Goal: Information Seeking & Learning: Find specific page/section

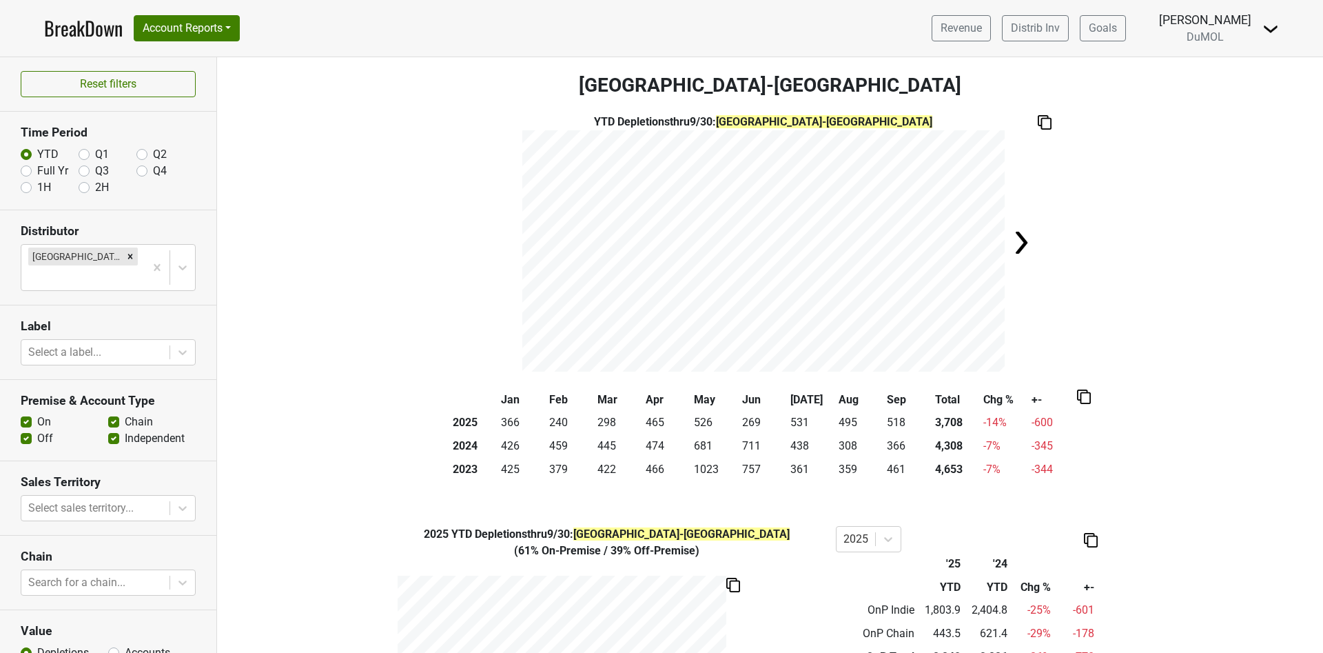
click at [86, 29] on link "BreakDown" at bounding box center [83, 28] width 79 height 29
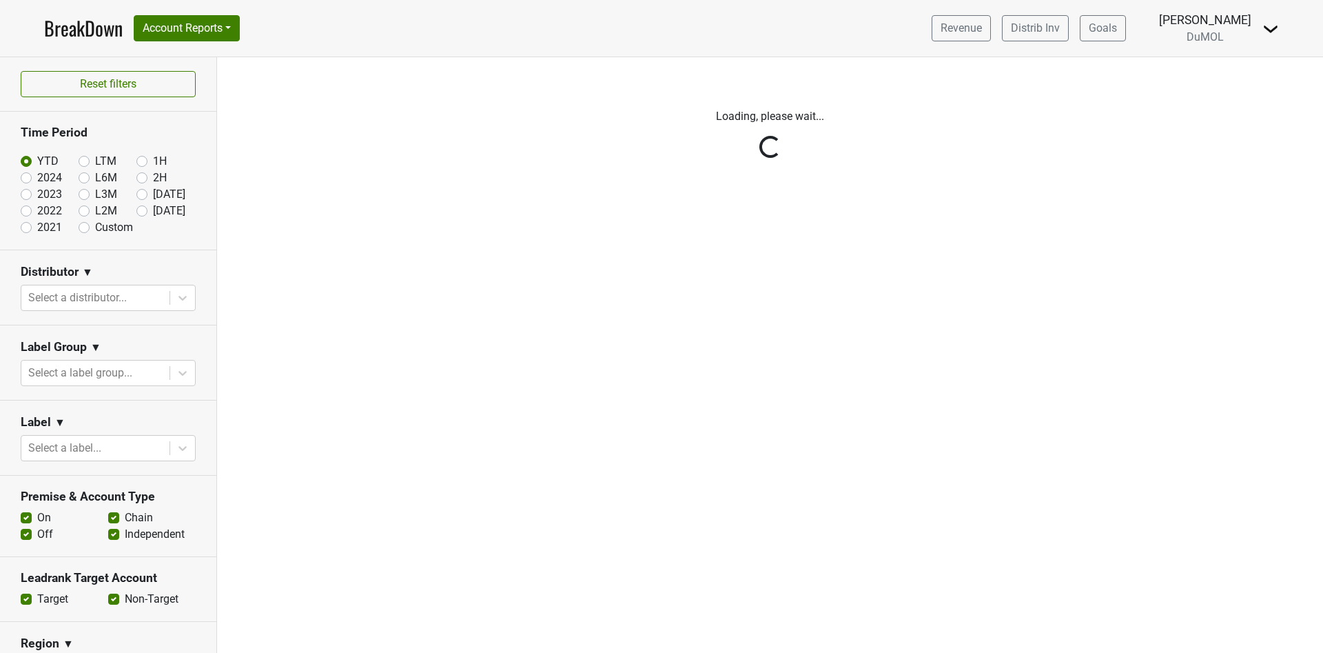
click at [170, 299] on div "Reset filters Time Period YTD LTM 1H 2024 L6M 2H 2023 L3M Sep '25 2022 L2M Oct …" at bounding box center [108, 355] width 217 height 596
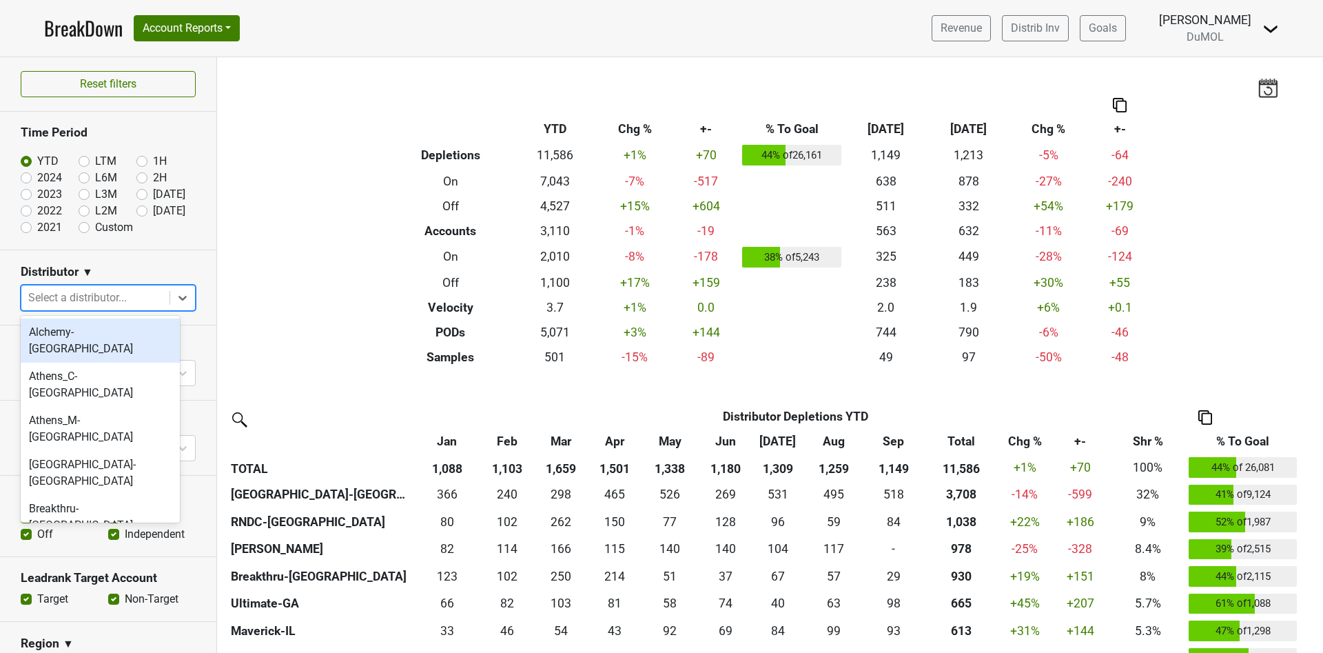
click at [176, 299] on icon at bounding box center [183, 298] width 14 height 14
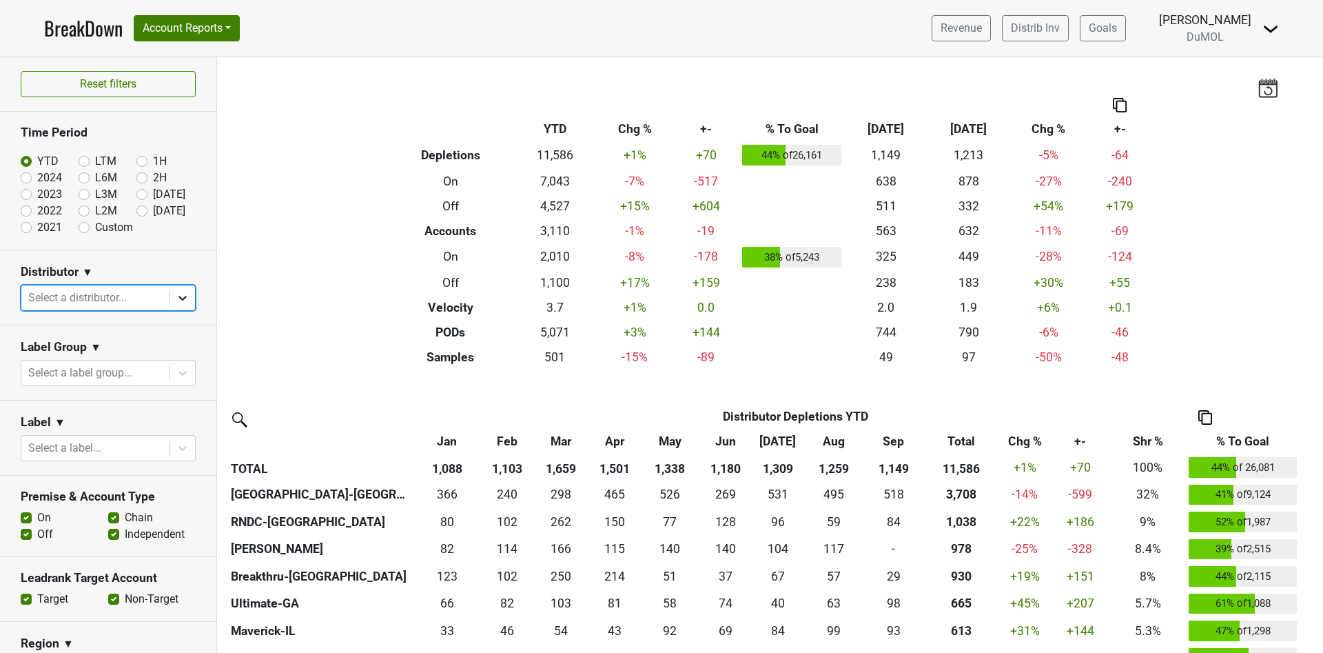
click at [176, 300] on icon at bounding box center [183, 298] width 14 height 14
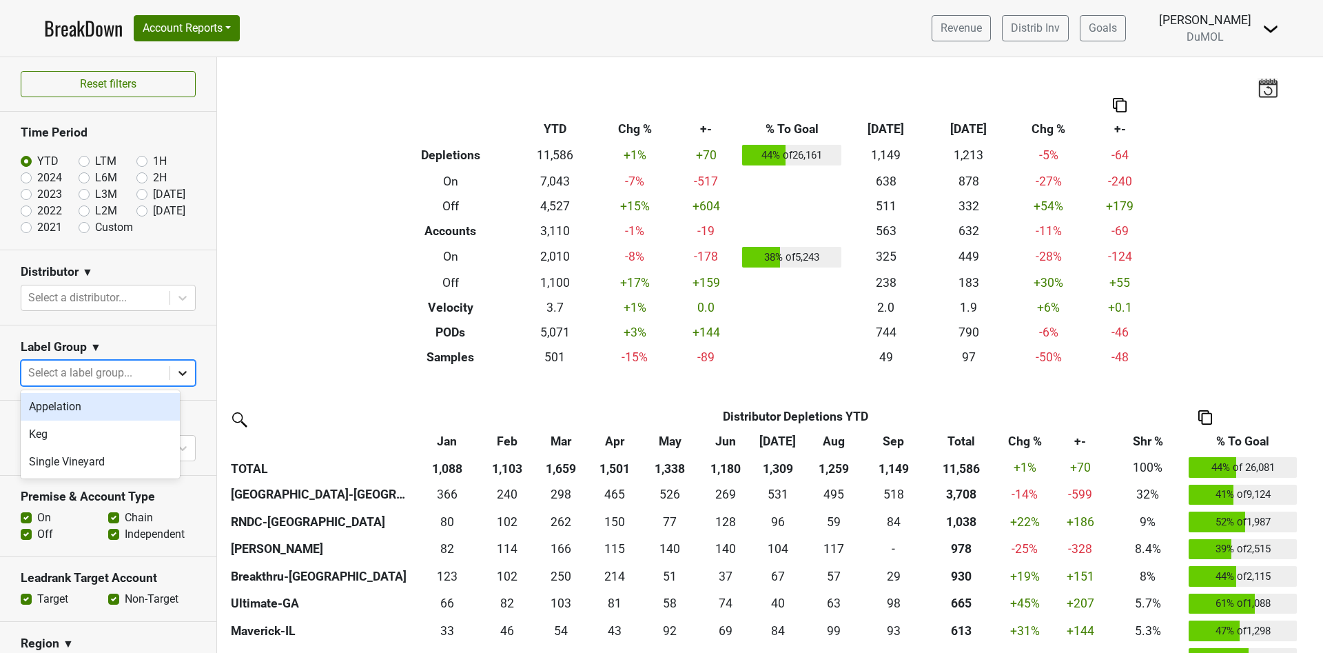
click at [176, 374] on icon at bounding box center [183, 373] width 14 height 14
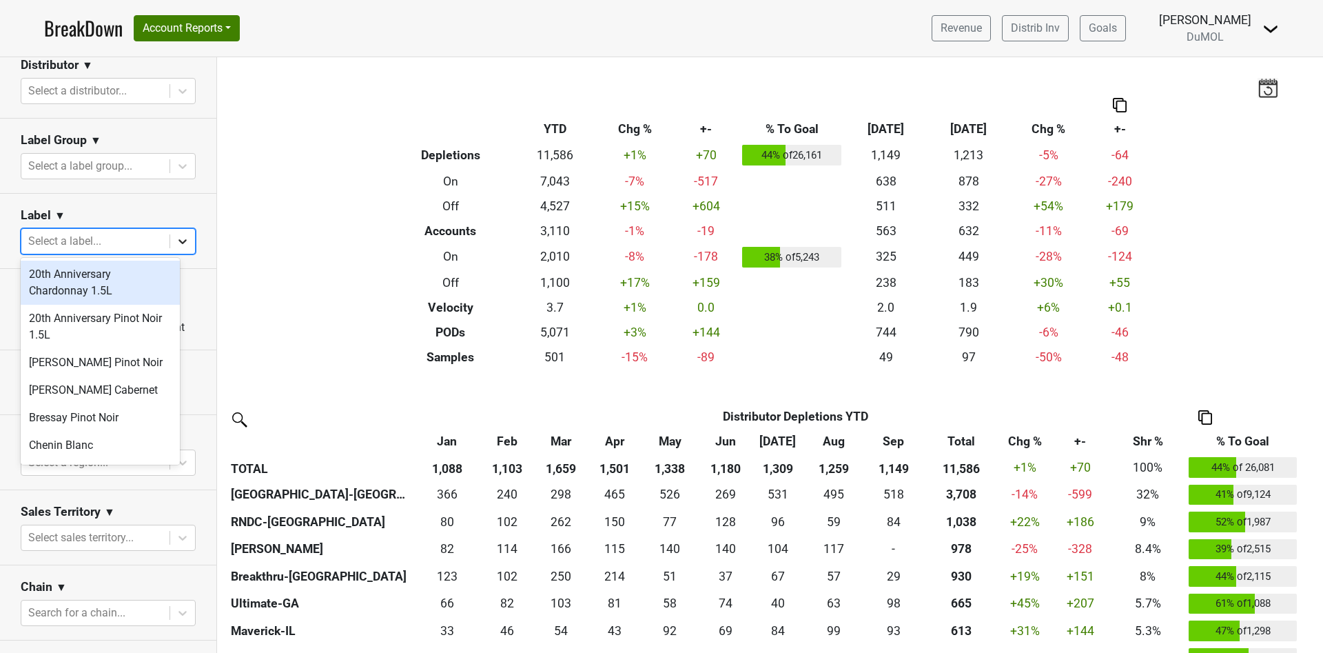
click at [179, 239] on icon at bounding box center [183, 241] width 8 height 5
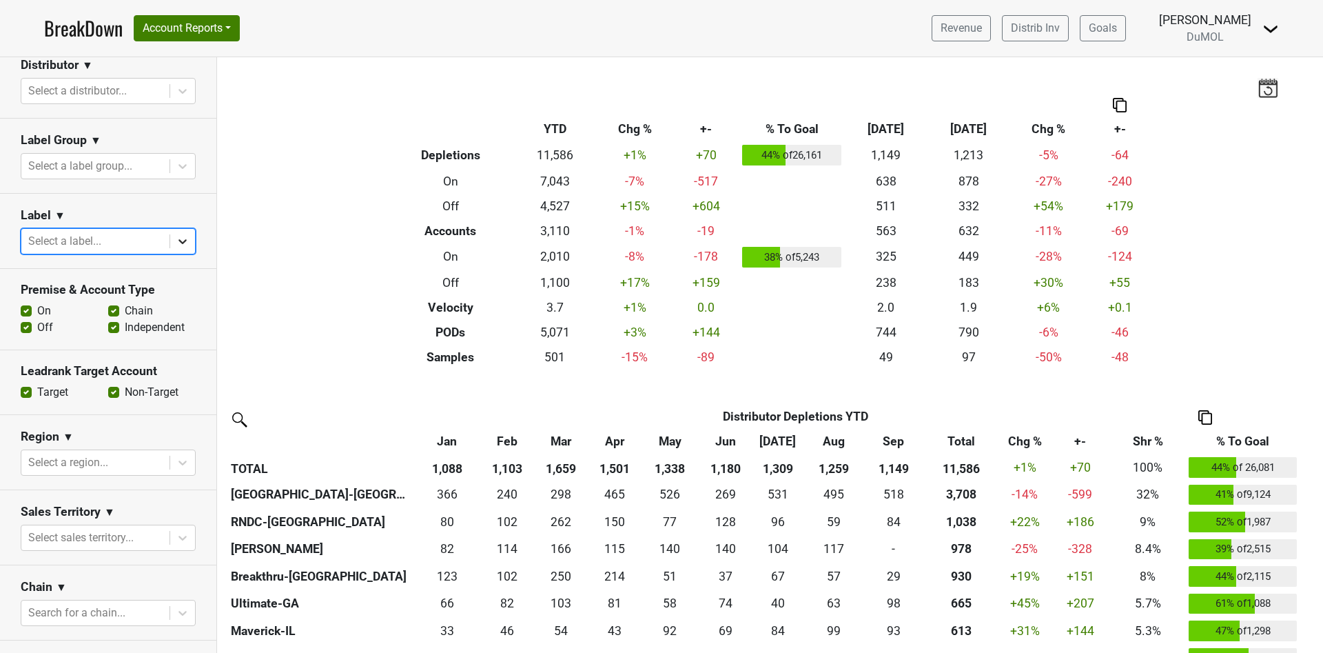
click at [179, 239] on icon at bounding box center [183, 241] width 8 height 5
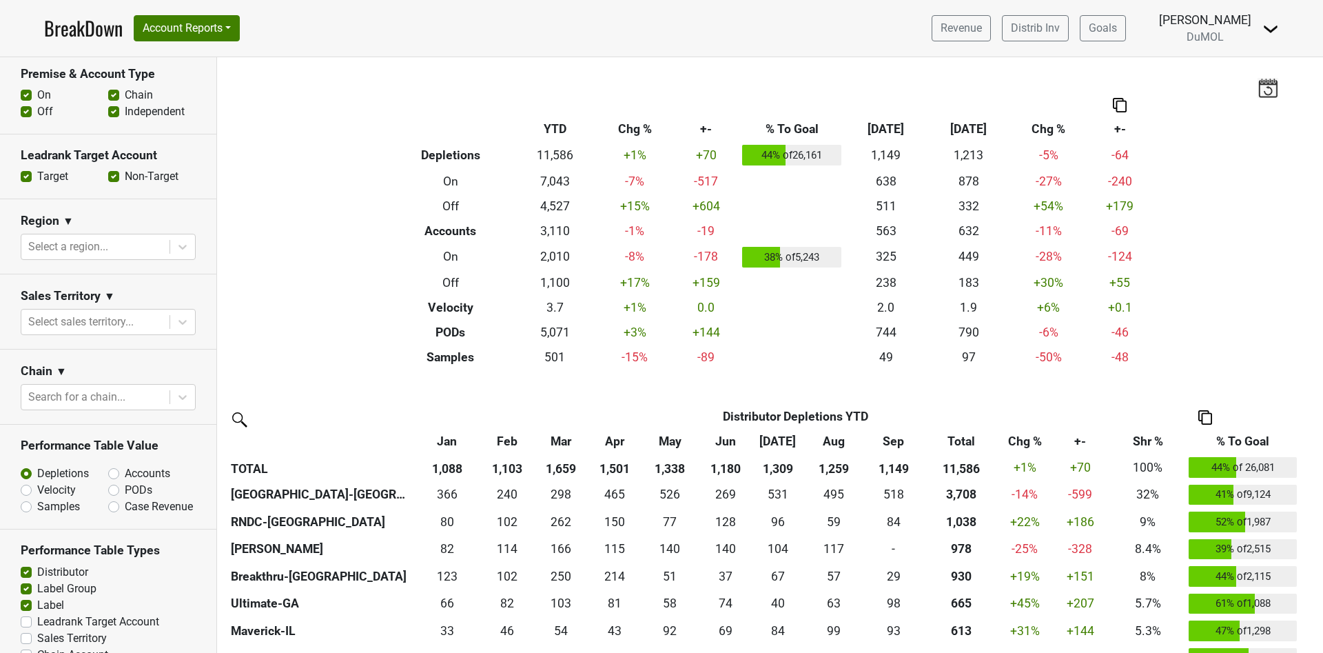
scroll to position [9, 0]
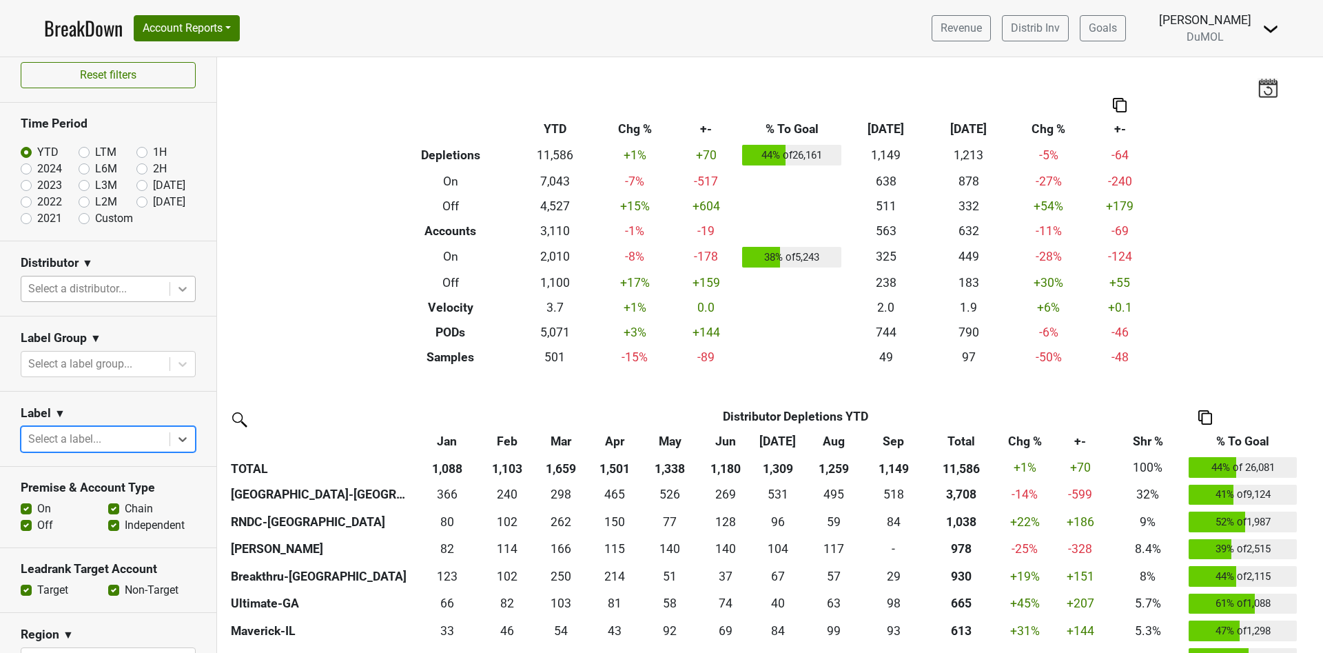
click at [176, 291] on icon at bounding box center [183, 289] width 14 height 14
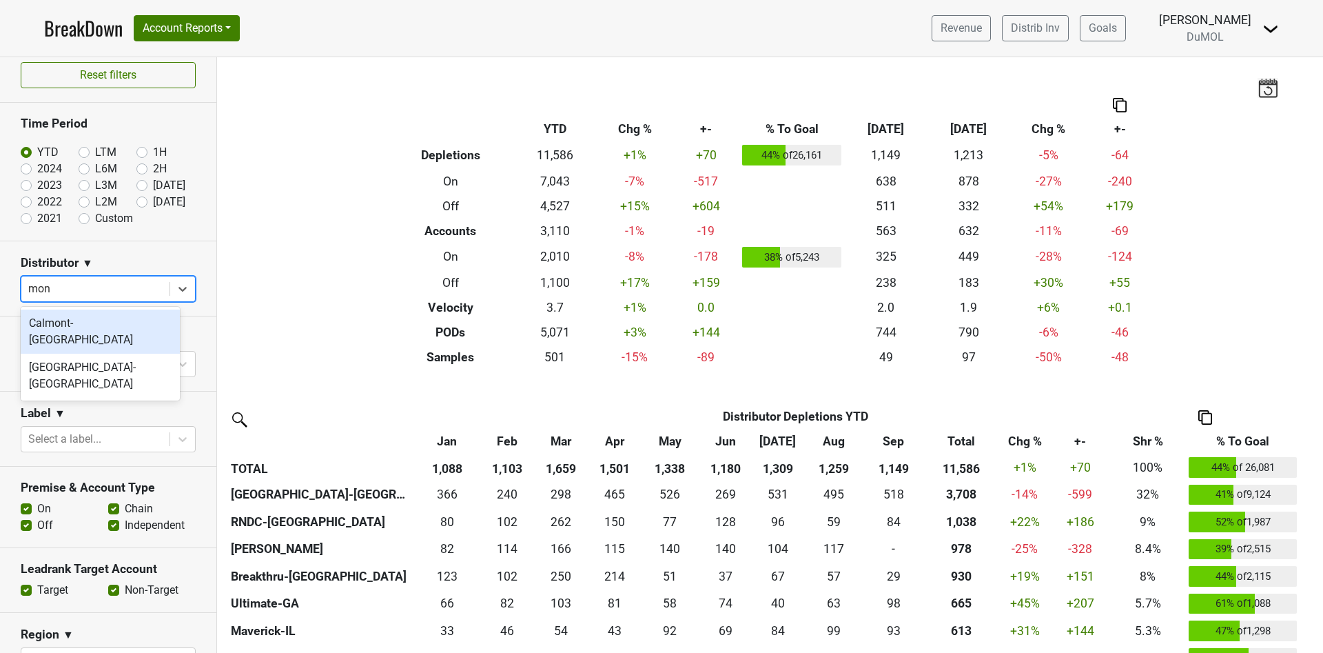
type input "mont"
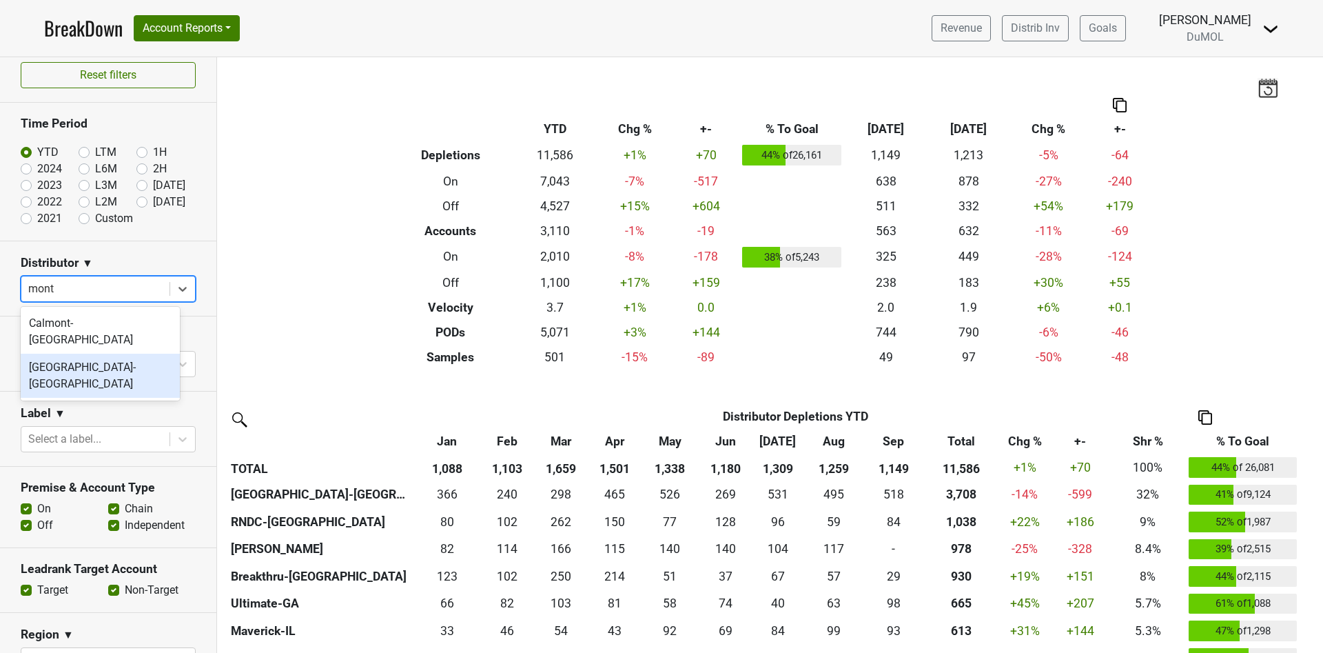
click at [81, 354] on div "Monterey-CA" at bounding box center [100, 376] width 159 height 44
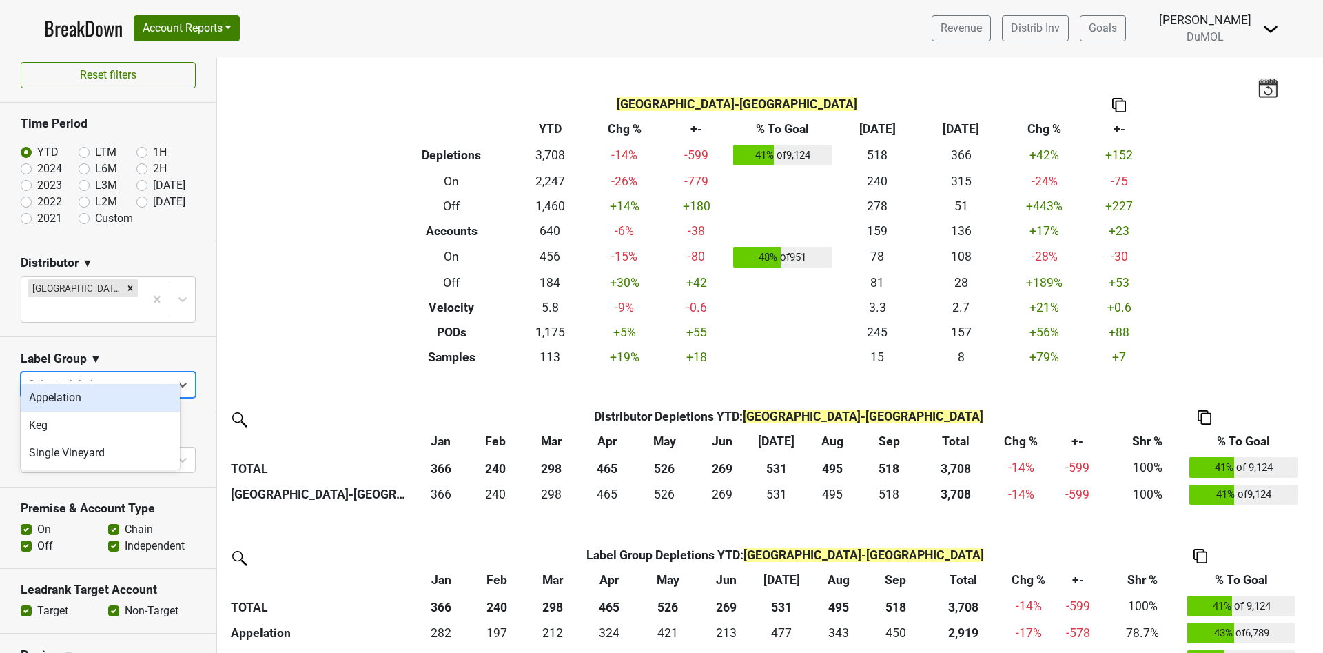
click at [139, 375] on div at bounding box center [95, 384] width 134 height 19
click at [108, 396] on div "Appelation" at bounding box center [100, 398] width 159 height 28
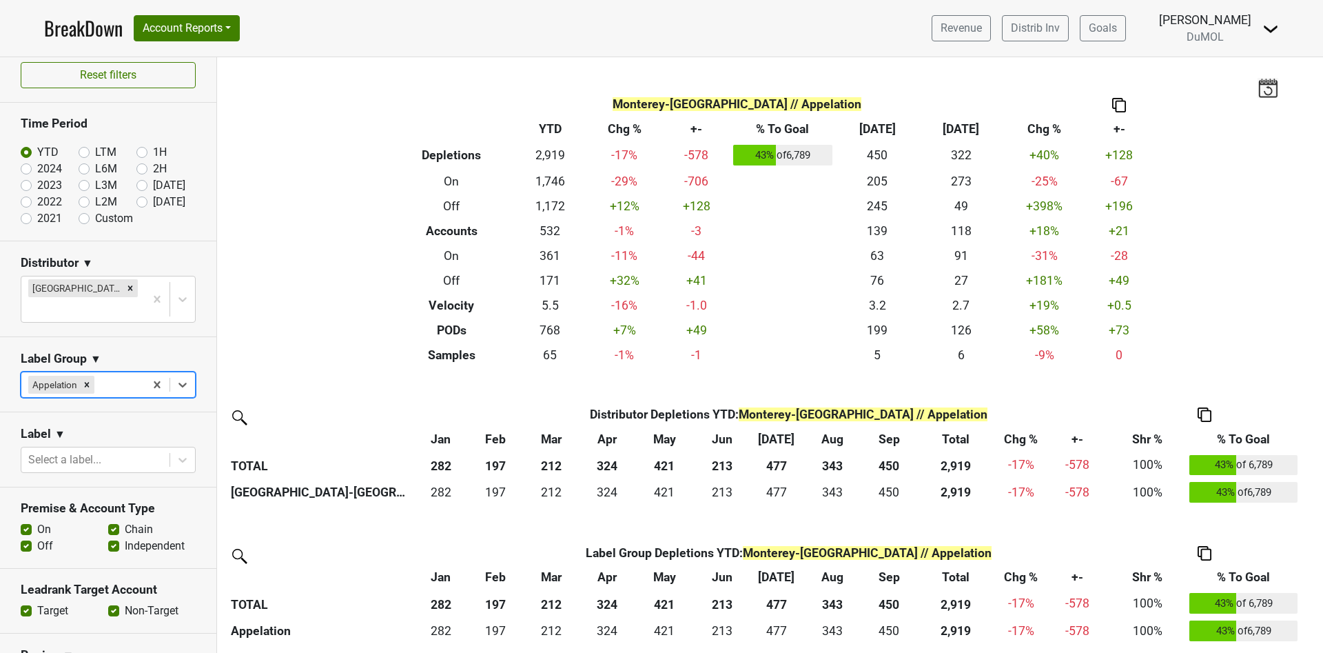
click at [95, 217] on label "Custom" at bounding box center [114, 218] width 38 height 17
click at [79, 217] on input "Custom" at bounding box center [106, 217] width 55 height 14
radio input "true"
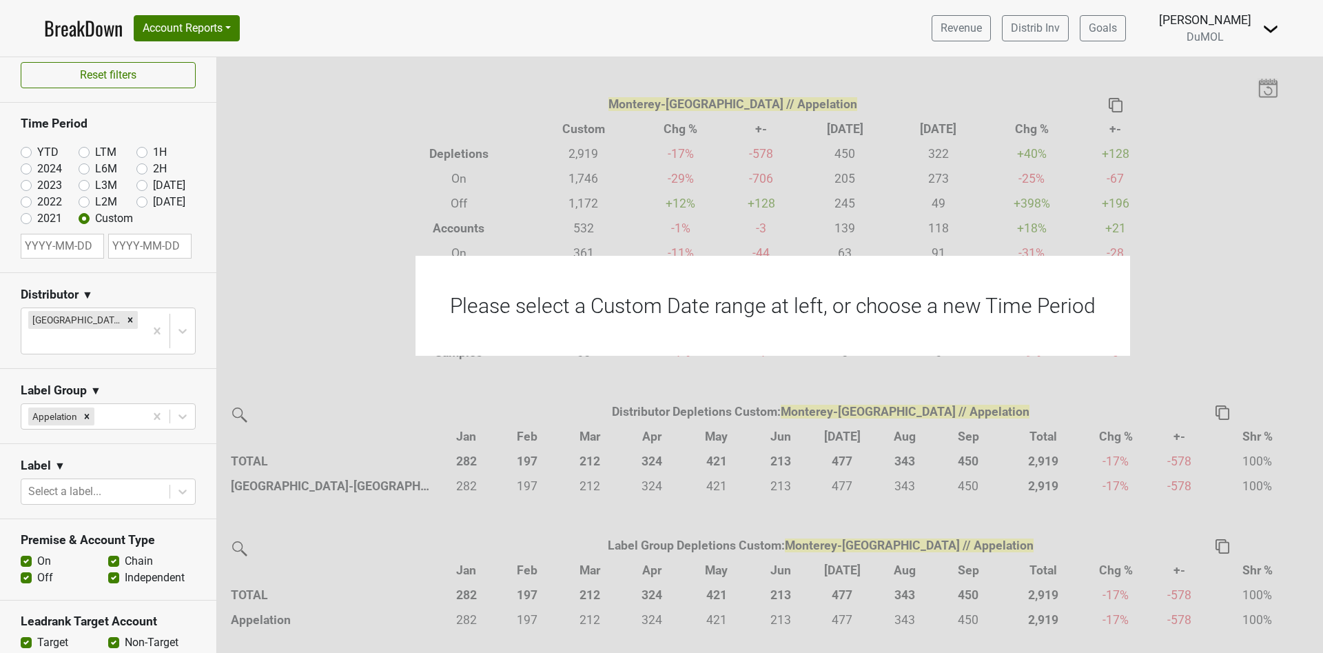
select select "9"
select select "2025"
click at [52, 252] on input "text" at bounding box center [62, 246] width 83 height 25
click at [173, 275] on span "Next Month" at bounding box center [173, 278] width 0 height 16
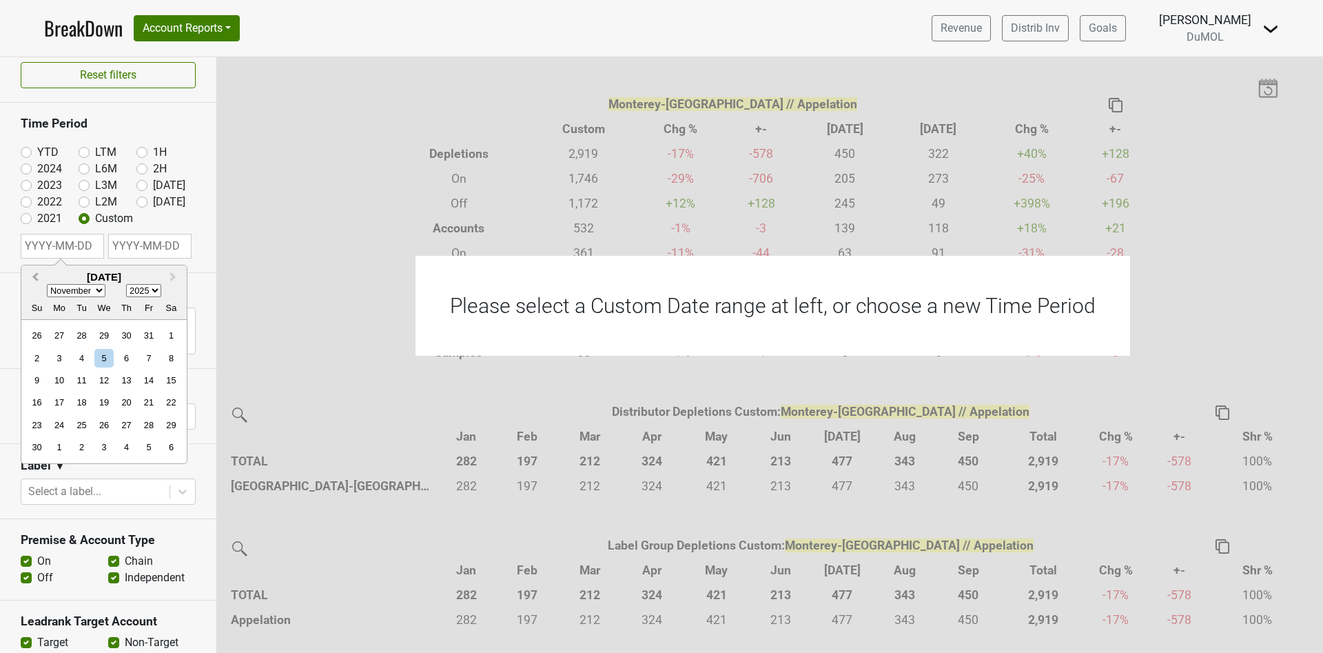
click at [32, 273] on button "Previous Month" at bounding box center [34, 278] width 22 height 22
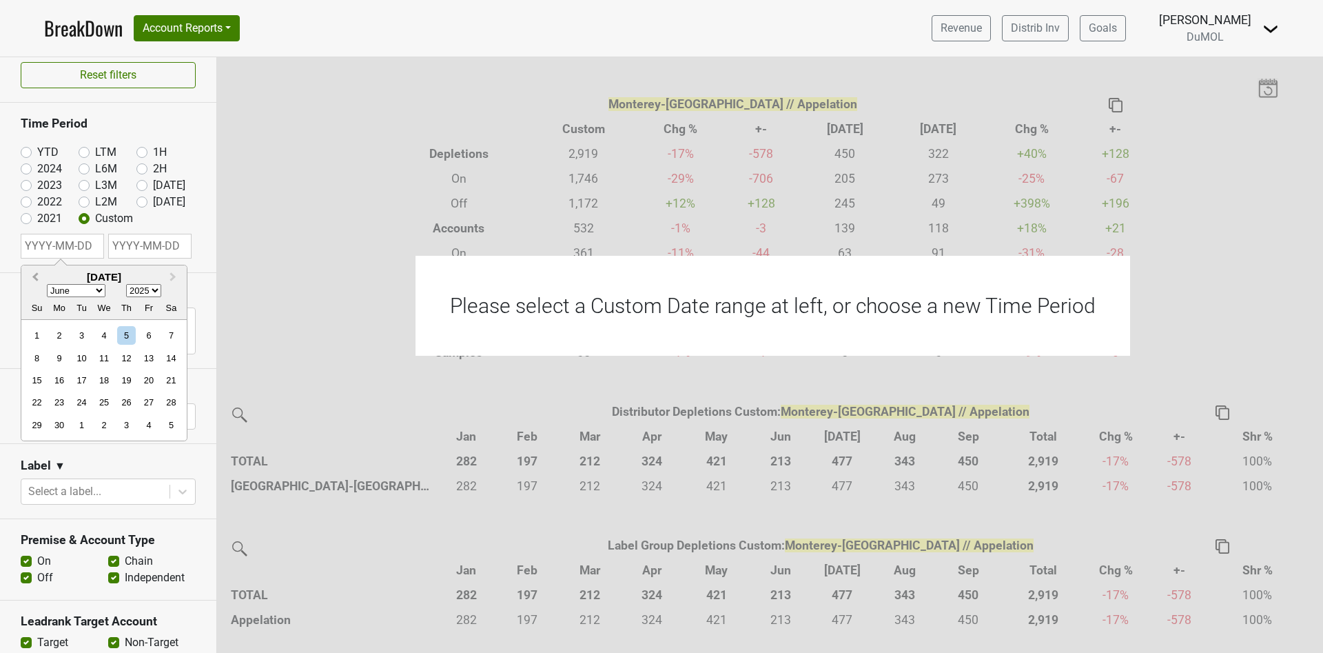
click at [32, 273] on button "Previous Month" at bounding box center [34, 278] width 22 height 22
click at [30, 272] on button "Previous Month" at bounding box center [34, 278] width 22 height 22
click at [33, 274] on button "Previous Month" at bounding box center [34, 278] width 22 height 22
click at [173, 275] on span "Next Month" at bounding box center [173, 278] width 0 height 16
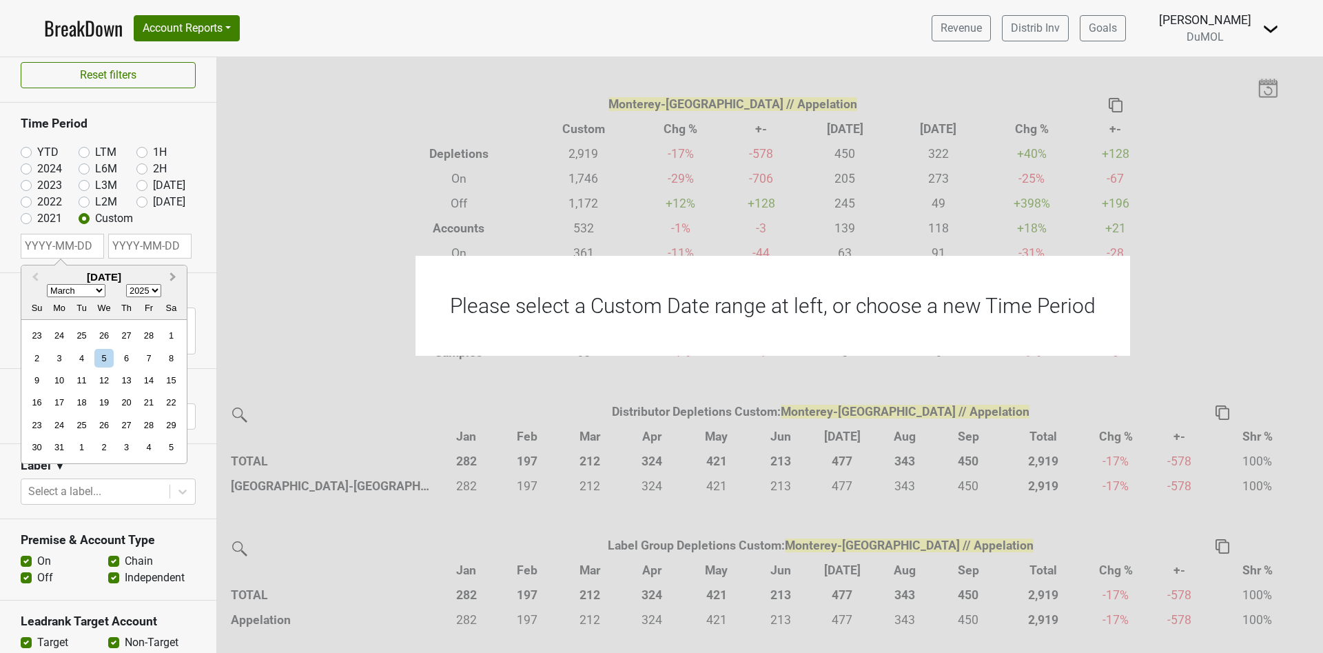
click at [173, 275] on span "Next Month" at bounding box center [173, 278] width 0 height 16
select select "3"
click at [124, 424] on div "1" at bounding box center [126, 425] width 19 height 19
type input "2025-05-01"
click at [157, 247] on input "text" at bounding box center [149, 246] width 83 height 25
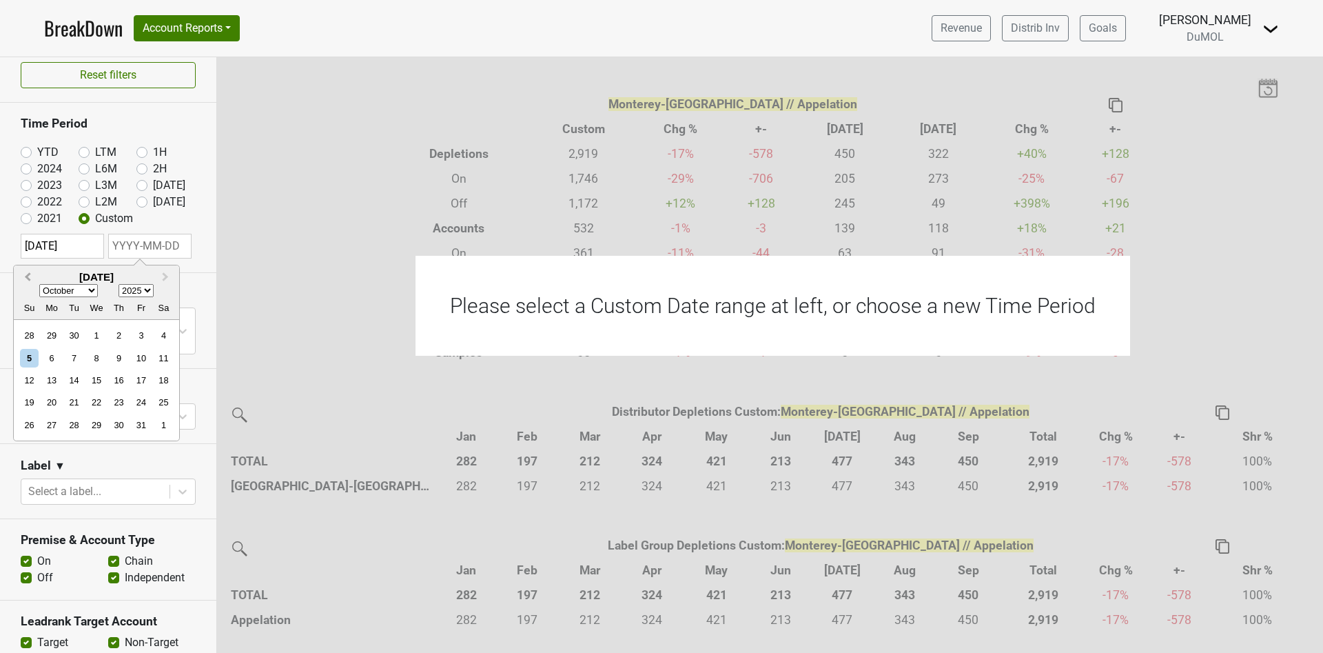
click at [26, 273] on button "Previous Month" at bounding box center [26, 278] width 22 height 22
select select "8"
click at [78, 425] on div "30" at bounding box center [74, 425] width 19 height 19
type input "2025-09-30"
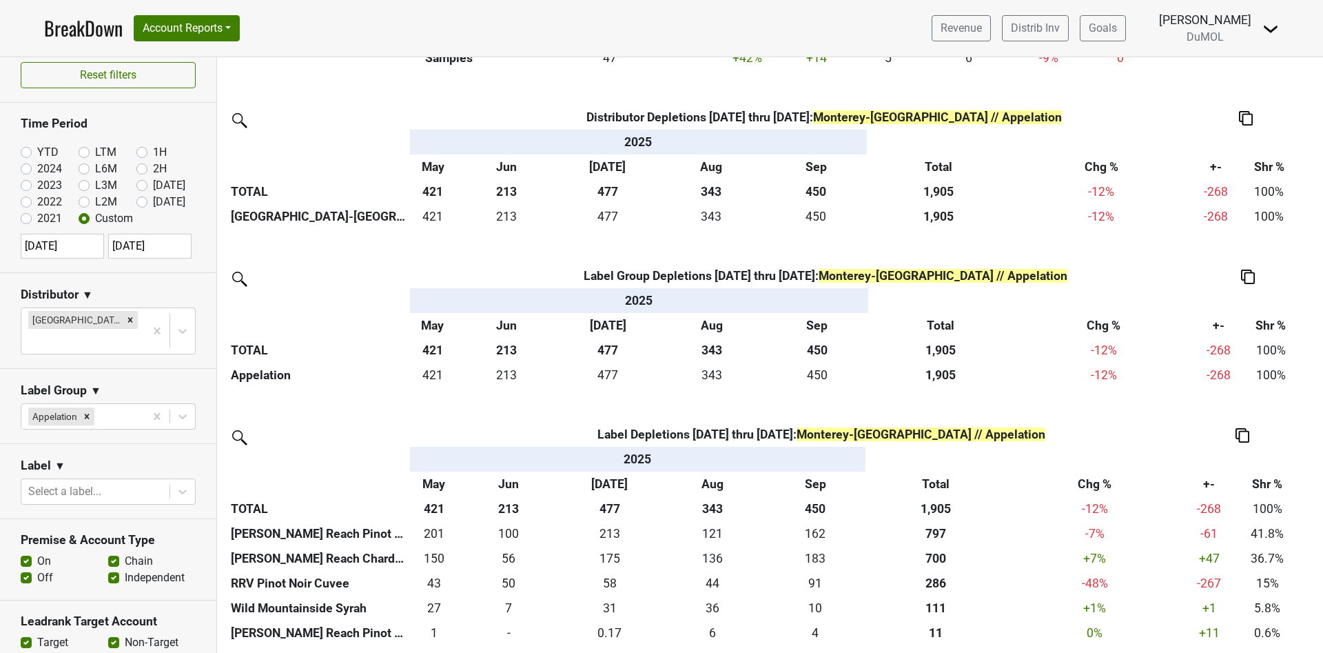
scroll to position [298, 0]
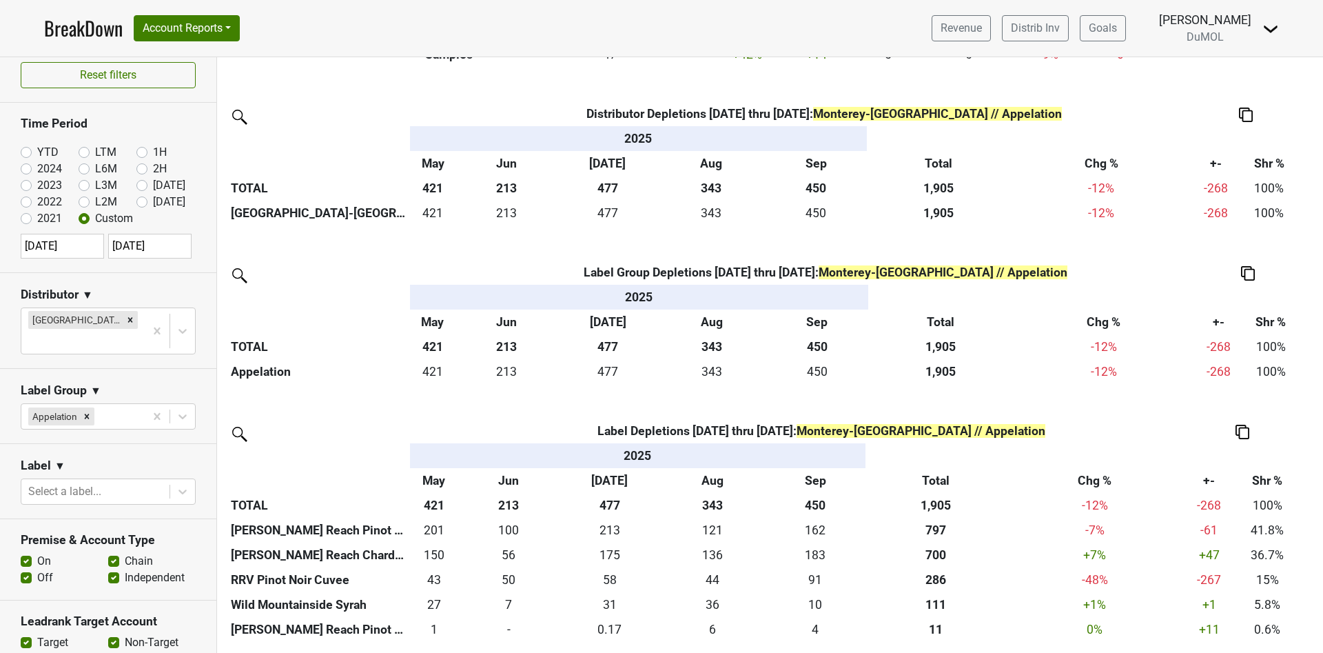
click at [67, 243] on input "2025-05-01" at bounding box center [62, 246] width 83 height 25
select select "4"
select select "2025"
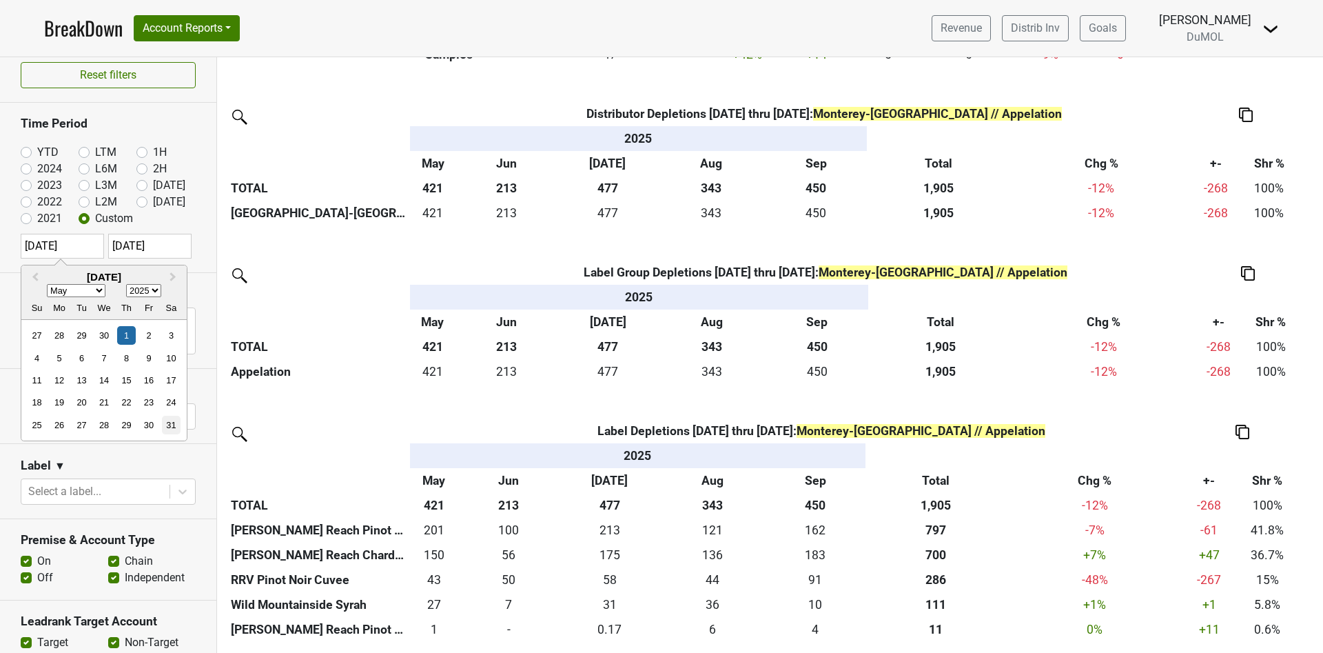
click at [173, 424] on div "31" at bounding box center [171, 425] width 19 height 19
type input "2025-05-31"
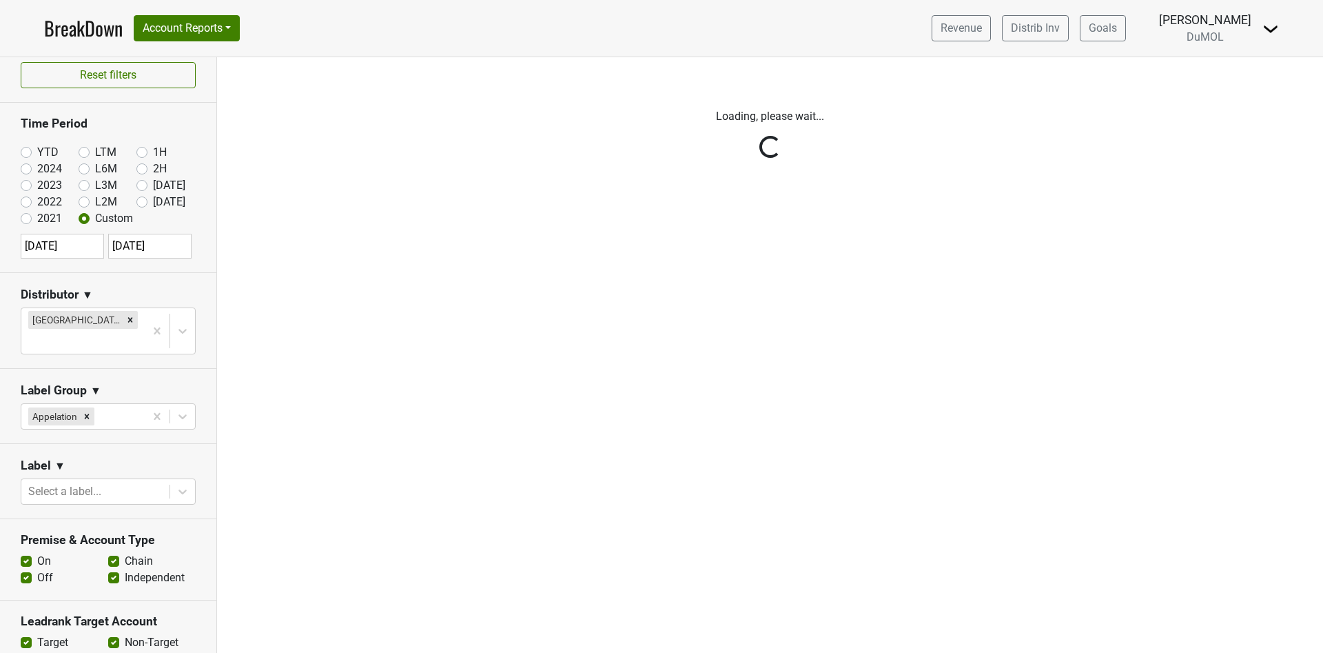
scroll to position [0, 0]
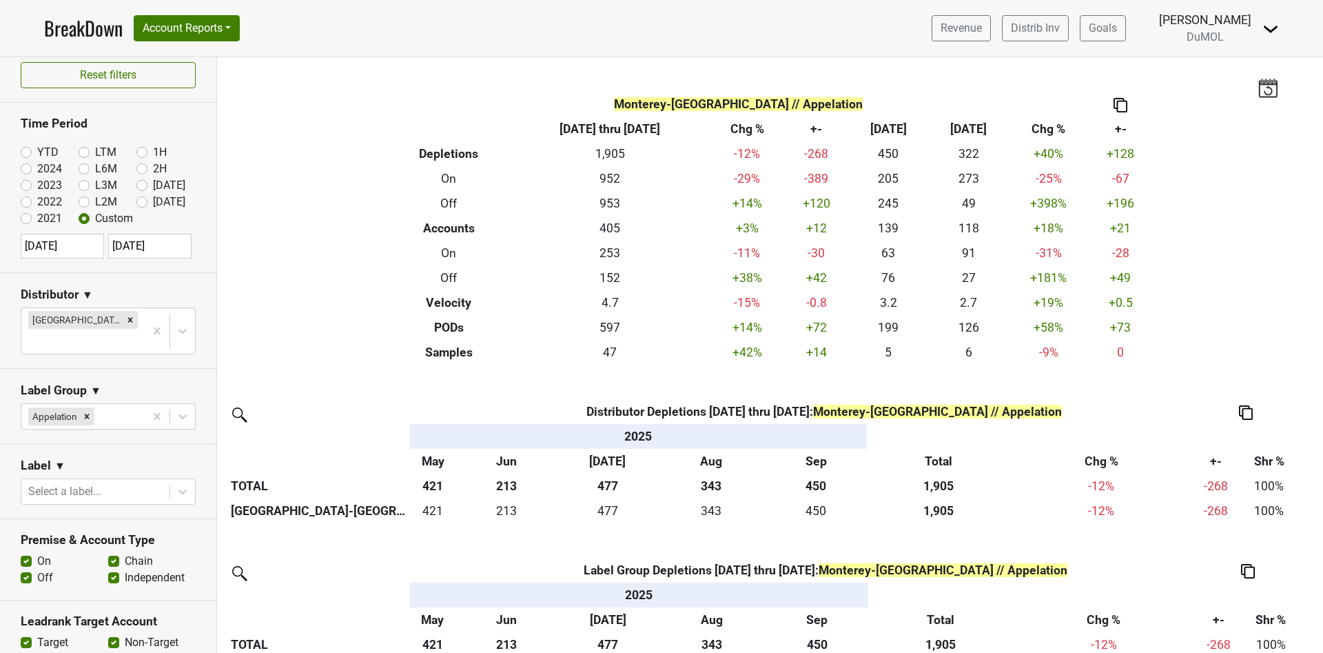
click at [85, 242] on input "2025-05-31" at bounding box center [62, 246] width 83 height 25
select select "4"
select select "2025"
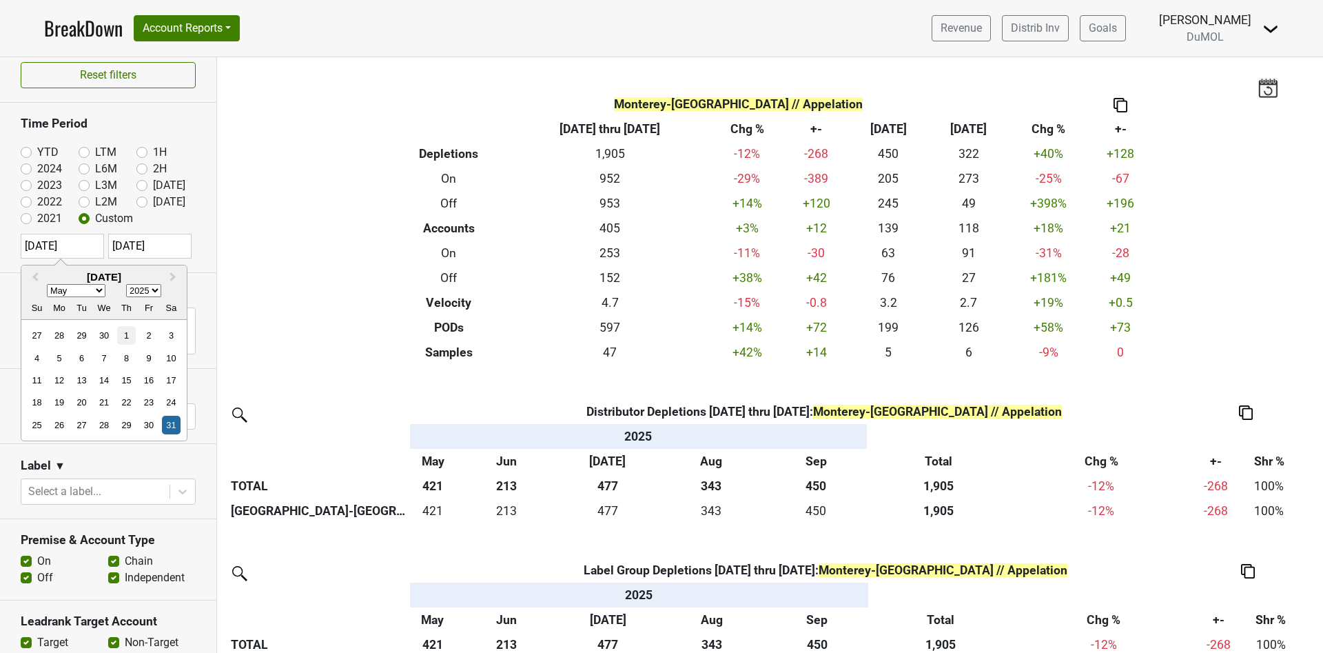
click at [125, 336] on div "1" at bounding box center [126, 335] width 19 height 19
type input "2025-05-01"
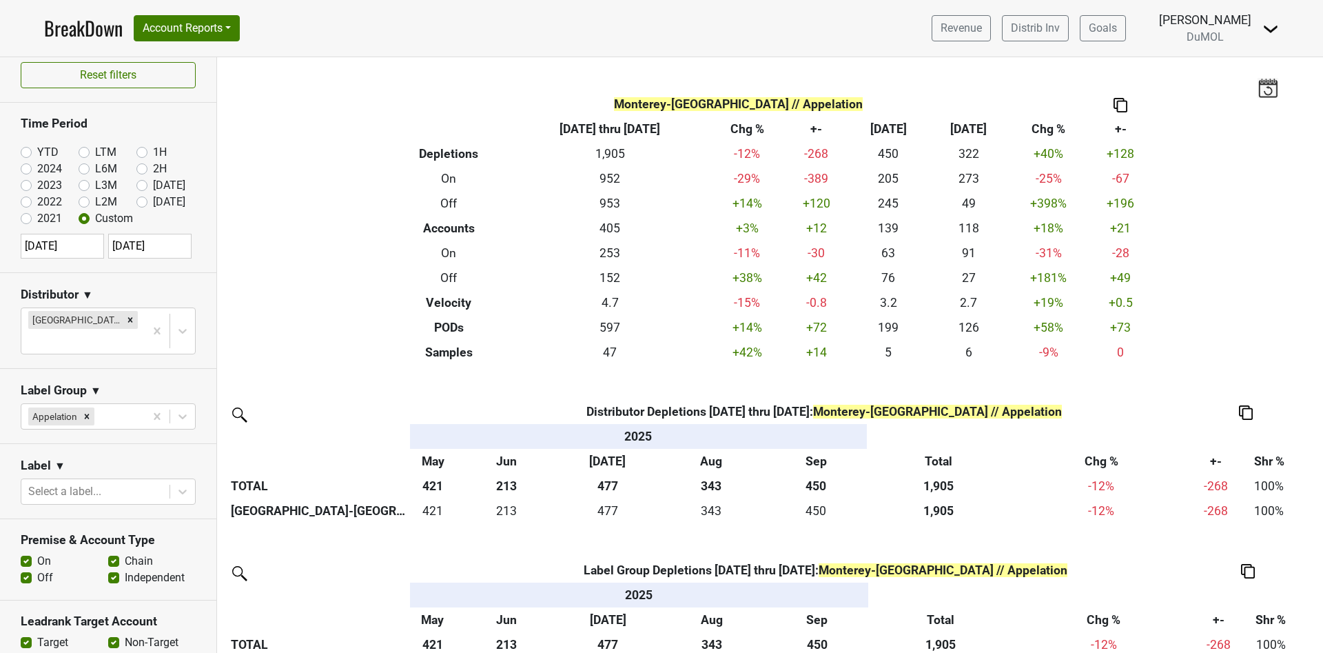
click at [37, 170] on label "2024" at bounding box center [49, 169] width 25 height 17
click at [28, 170] on input "2024" at bounding box center [48, 168] width 55 height 14
radio input "true"
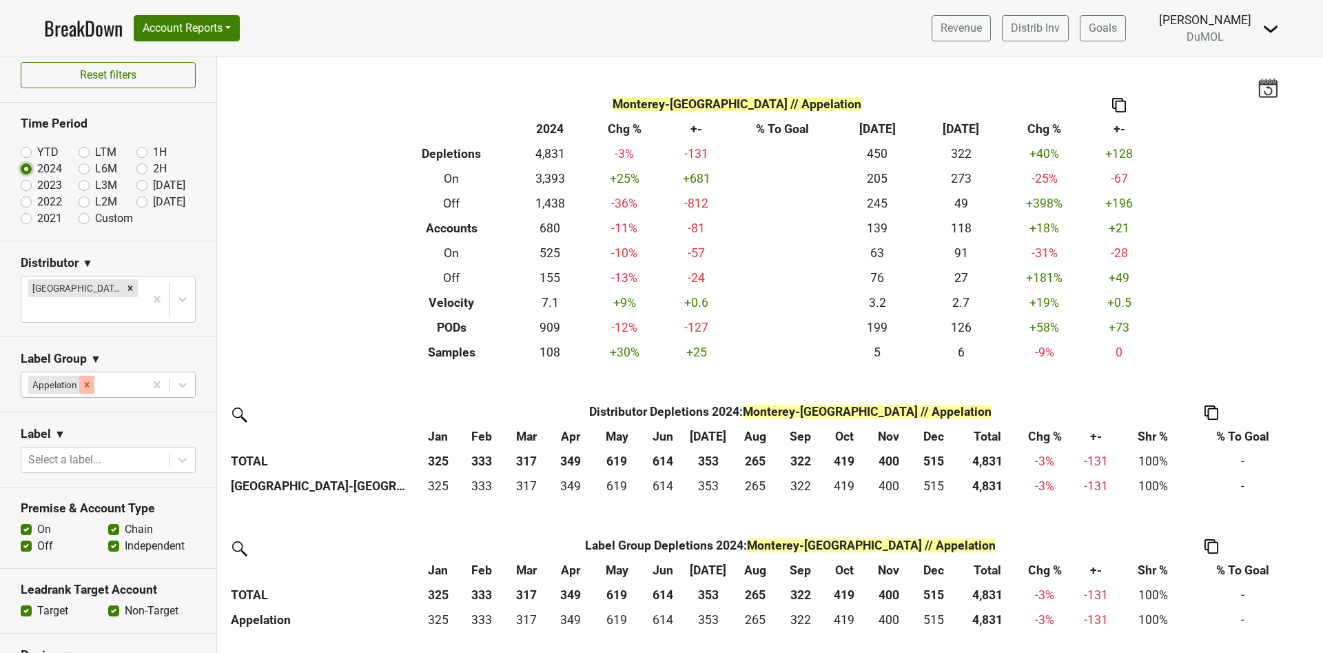
click at [87, 380] on icon "Remove Appelation" at bounding box center [87, 385] width 10 height 10
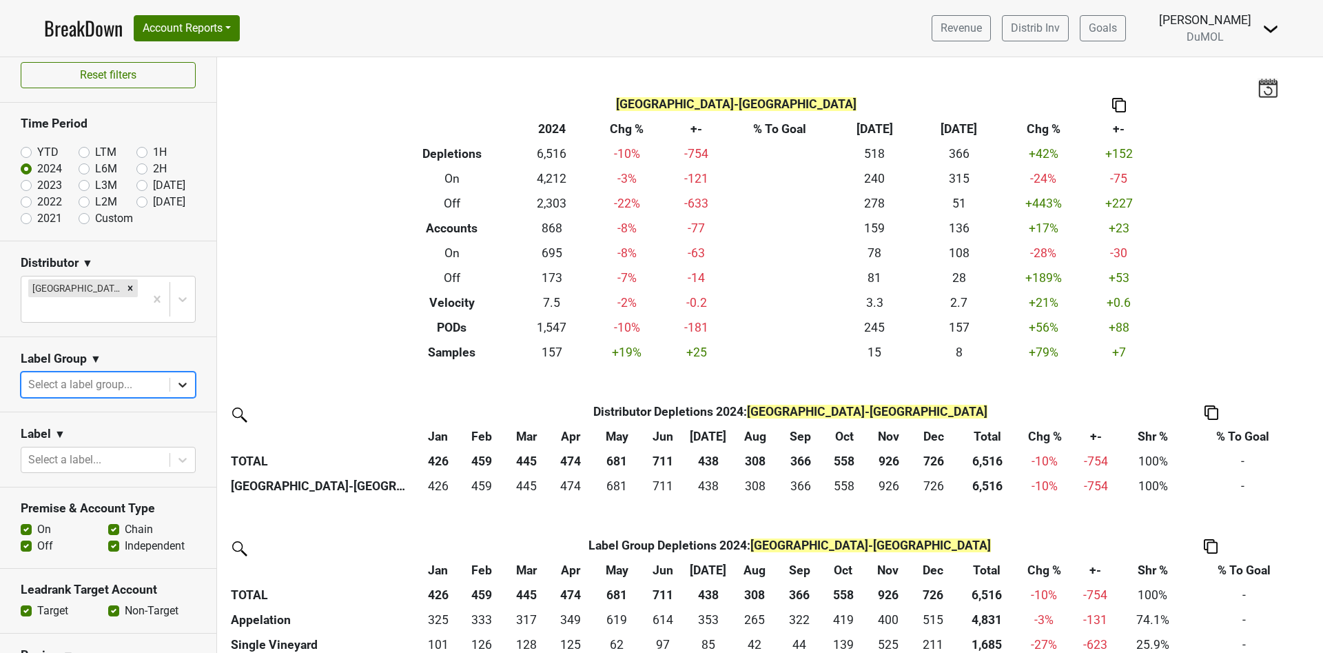
click at [176, 378] on icon at bounding box center [183, 385] width 14 height 14
click at [1258, 92] on img at bounding box center [1268, 87] width 21 height 19
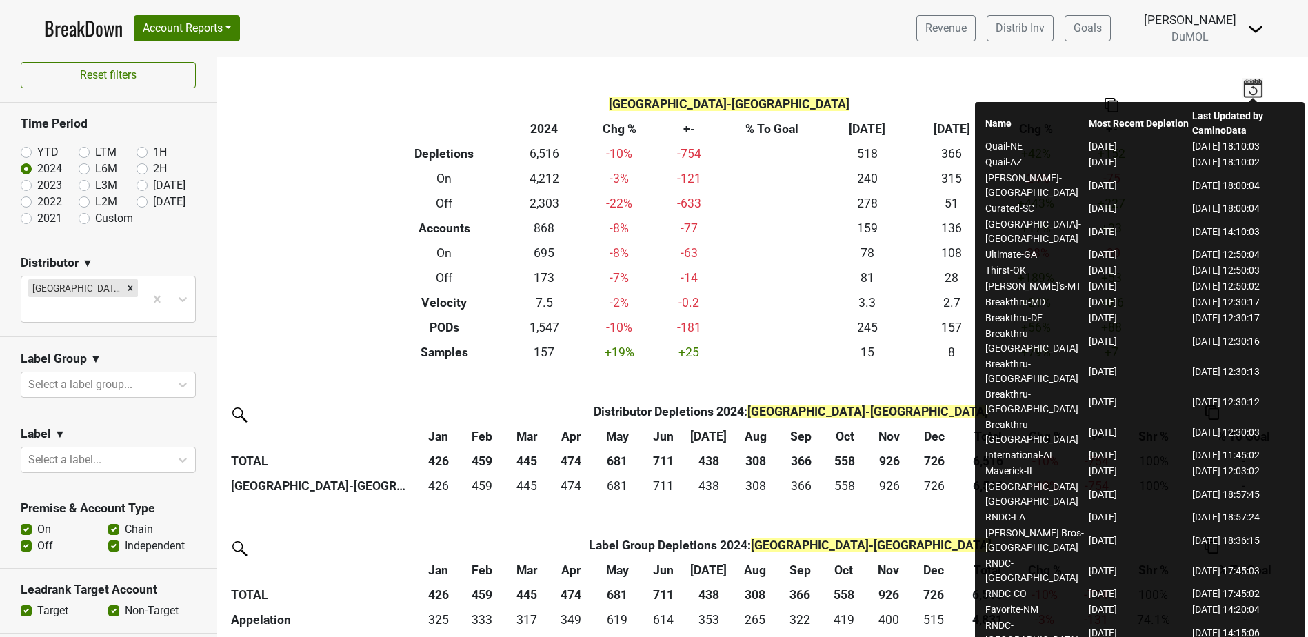
click at [1176, 75] on div "Filters Monterey-CA Breakdown Type 2024 Chg % +- % To Goal Sep ‘25 Sep ‘24 Chg …" at bounding box center [762, 347] width 1090 height 580
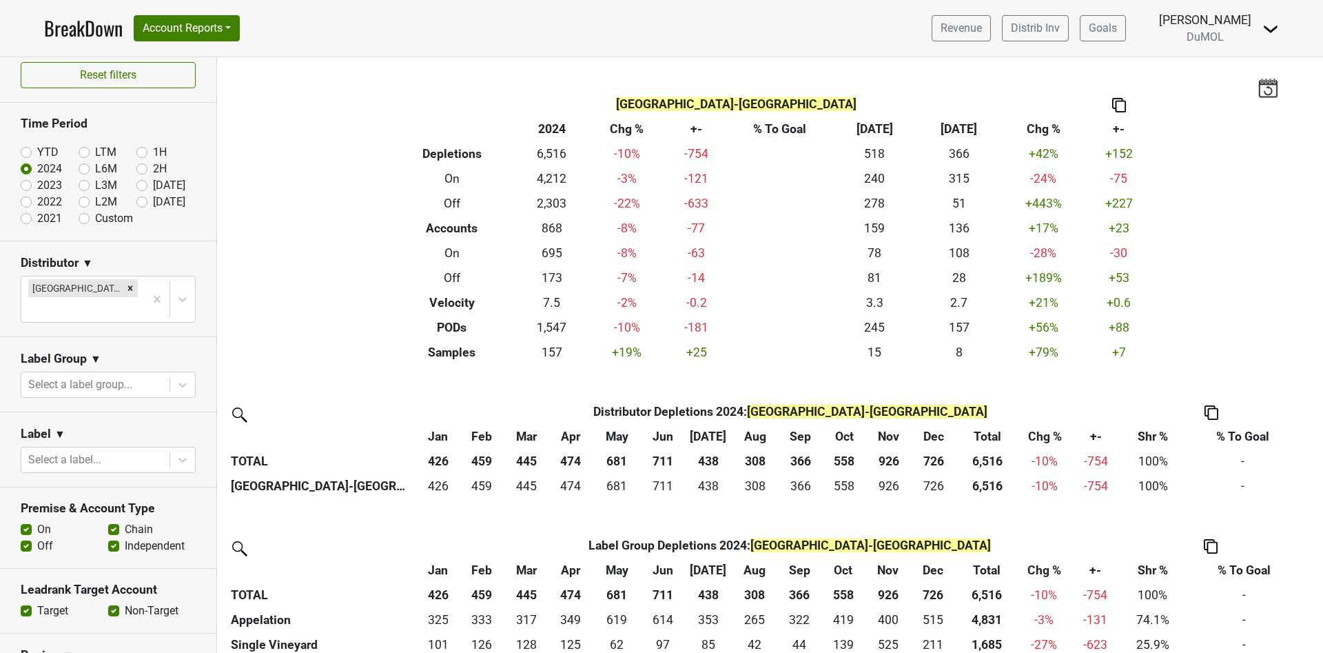
click at [95, 223] on label "Custom" at bounding box center [114, 218] width 38 height 17
click at [79, 223] on input "Custom" at bounding box center [106, 217] width 55 height 14
radio input "true"
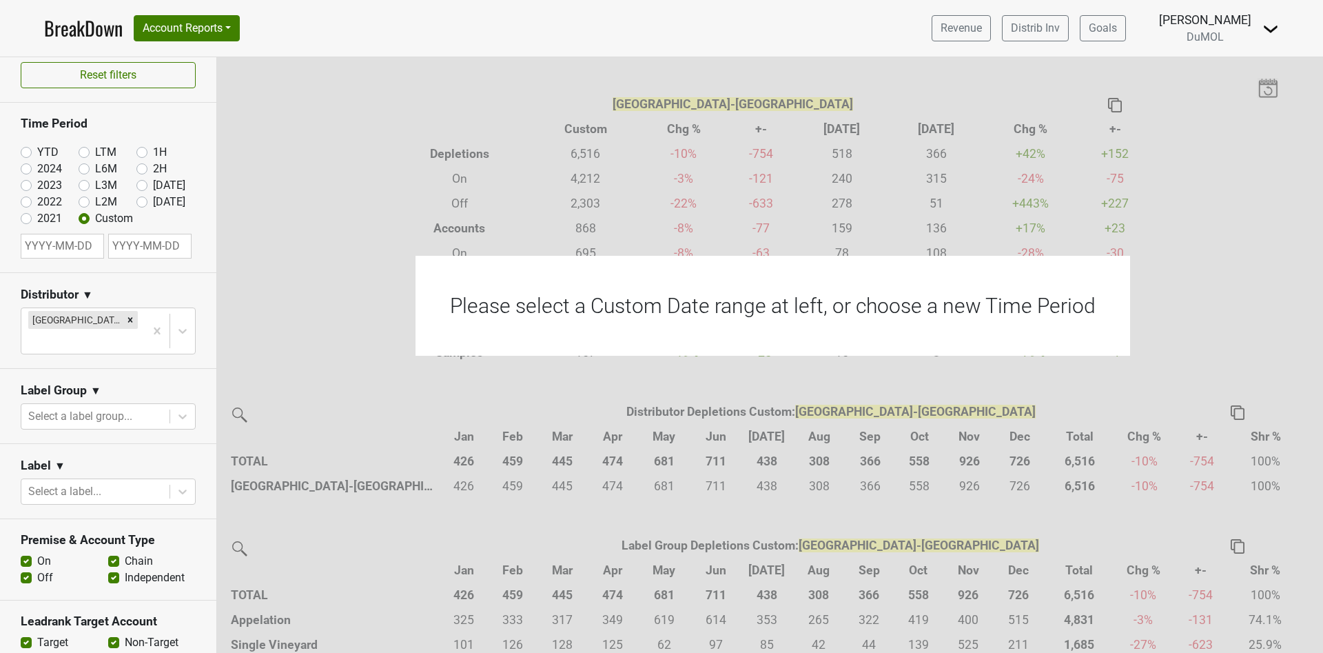
click at [43, 241] on input "text" at bounding box center [62, 246] width 83 height 25
select select "9"
select select "2025"
click at [102, 330] on div "1" at bounding box center [103, 335] width 19 height 19
type input "2025-10-01"
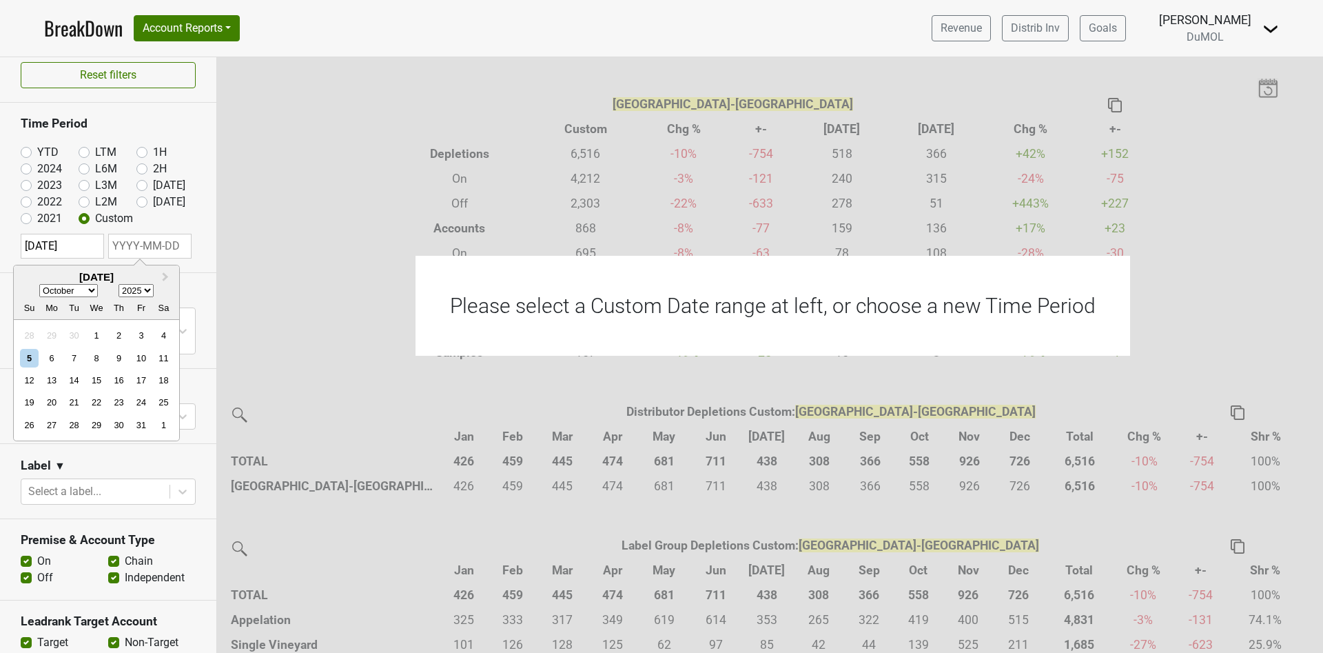
click at [137, 245] on input "text" at bounding box center [149, 246] width 83 height 25
click at [167, 273] on button "Next Month" at bounding box center [167, 278] width 22 height 22
click at [167, 274] on button "Next Month" at bounding box center [167, 278] width 22 height 22
select select "11"
click at [94, 421] on div "31" at bounding box center [96, 425] width 19 height 19
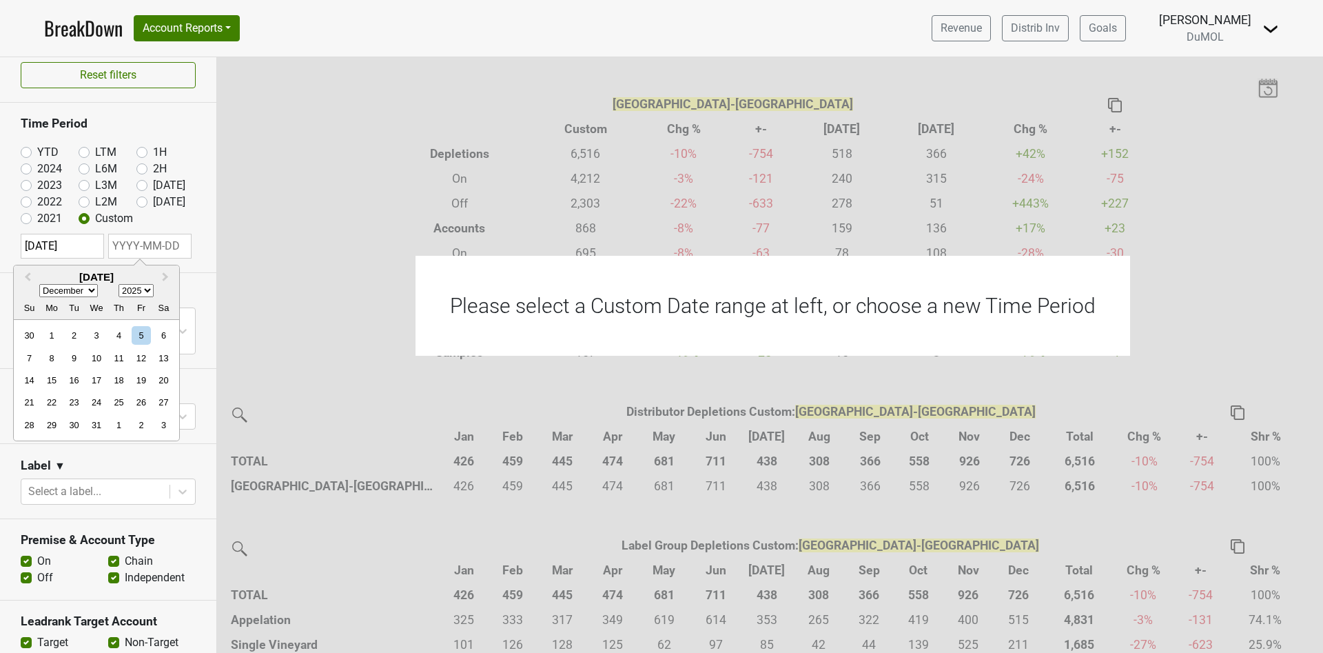
type input "2025-12-31"
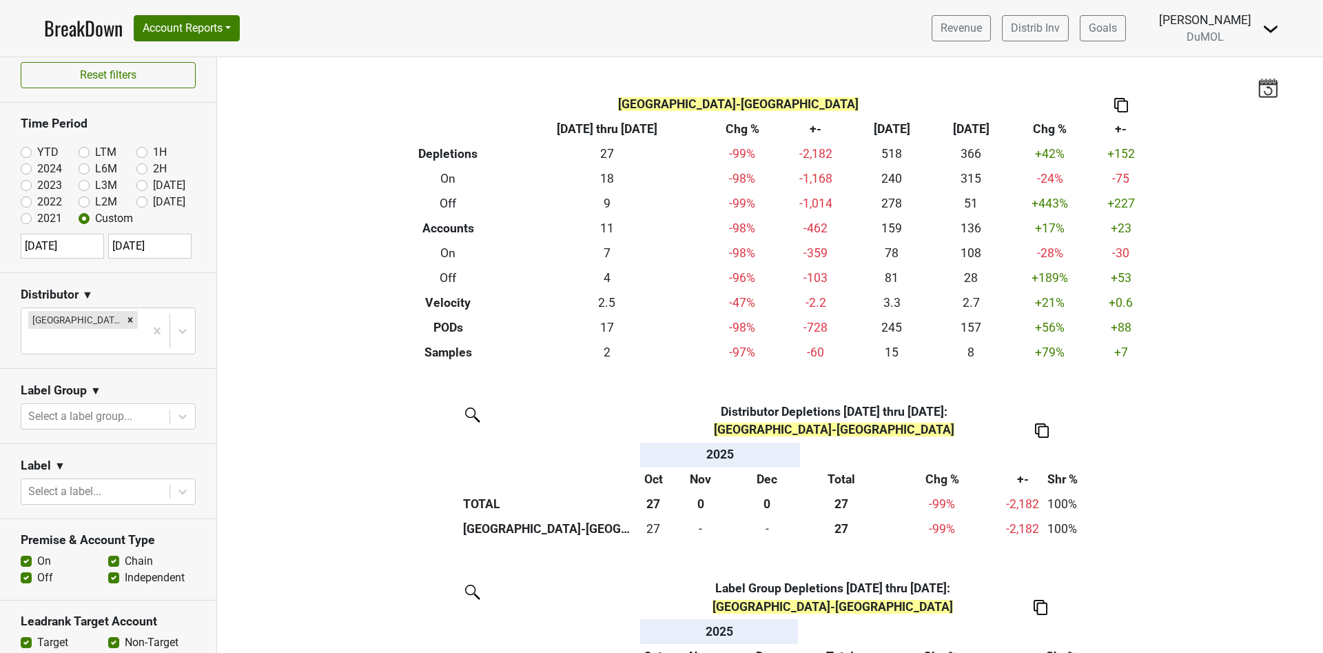
click at [89, 243] on input "2025-10-01" at bounding box center [62, 246] width 83 height 25
select select "9"
click at [157, 289] on select "1900 1901 1902 1903 1904 1905 1906 1907 1908 1909 1910 1911 1912 1913 1914 1915…" at bounding box center [143, 290] width 35 height 13
select select "2024"
click at [126, 284] on select "1900 1901 1902 1903 1904 1905 1906 1907 1908 1909 1910 1911 1912 1913 1914 1915…" at bounding box center [143, 290] width 35 height 13
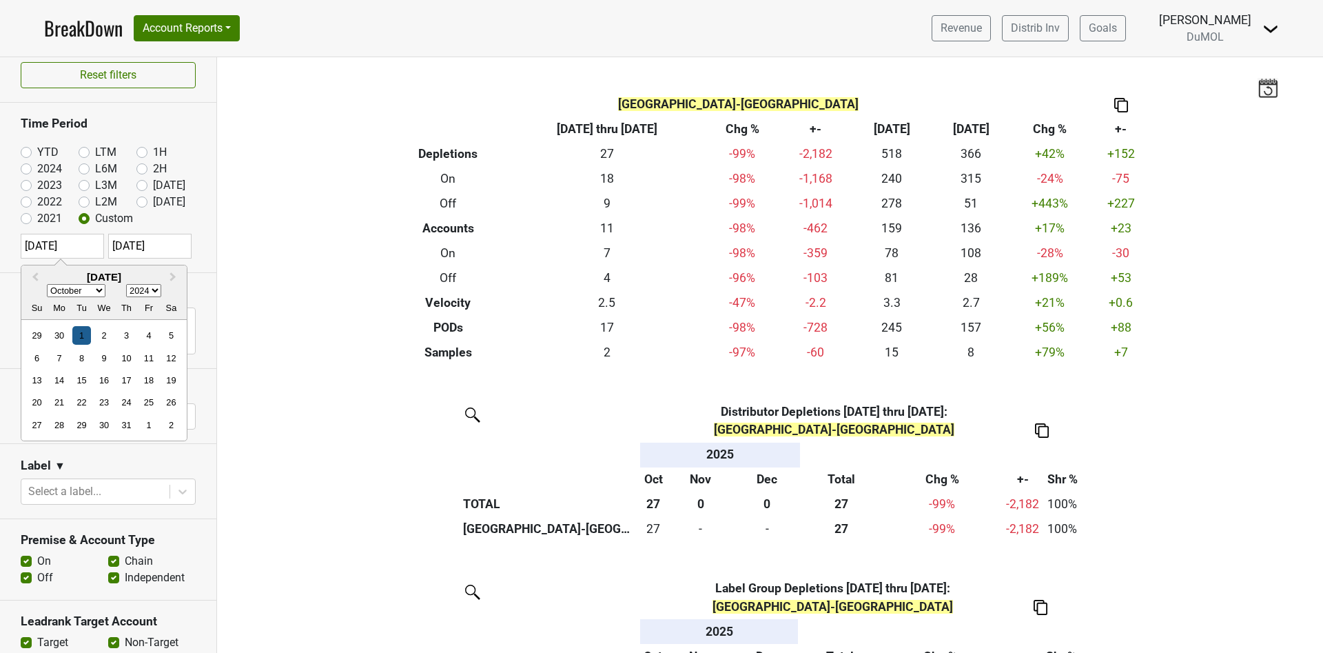
click at [82, 334] on div "1" at bounding box center [81, 335] width 19 height 19
type input "2024-10-01"
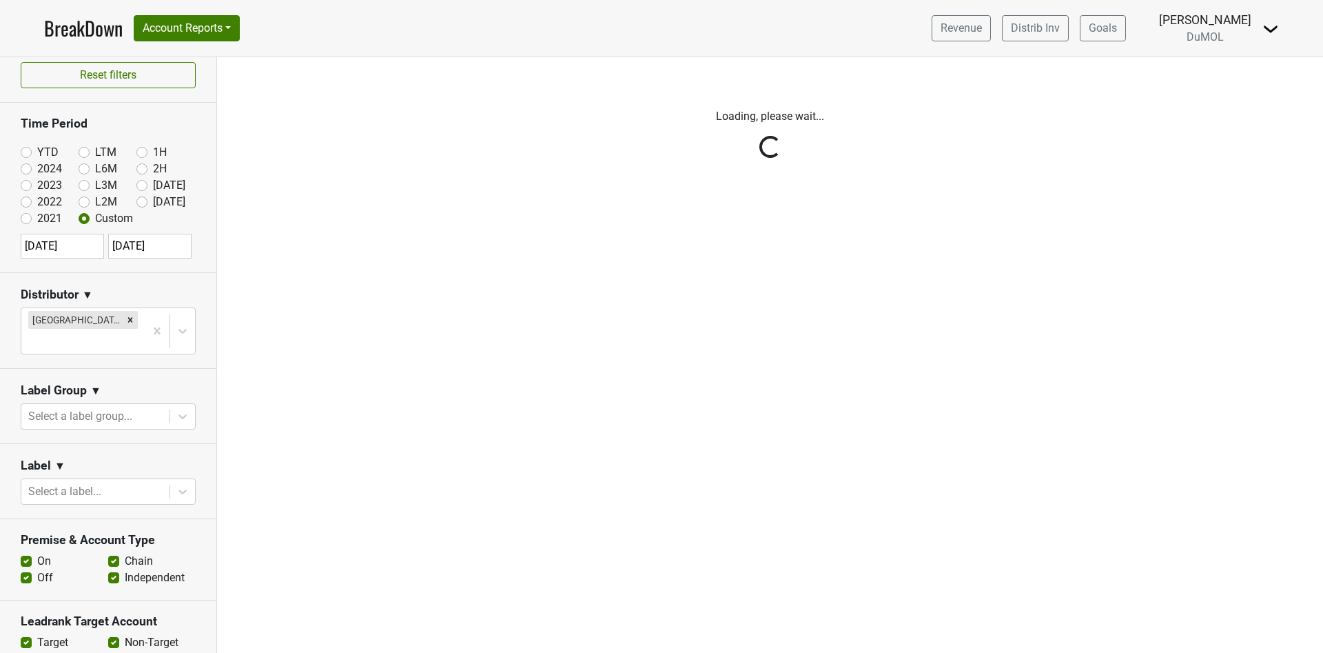
select select "11"
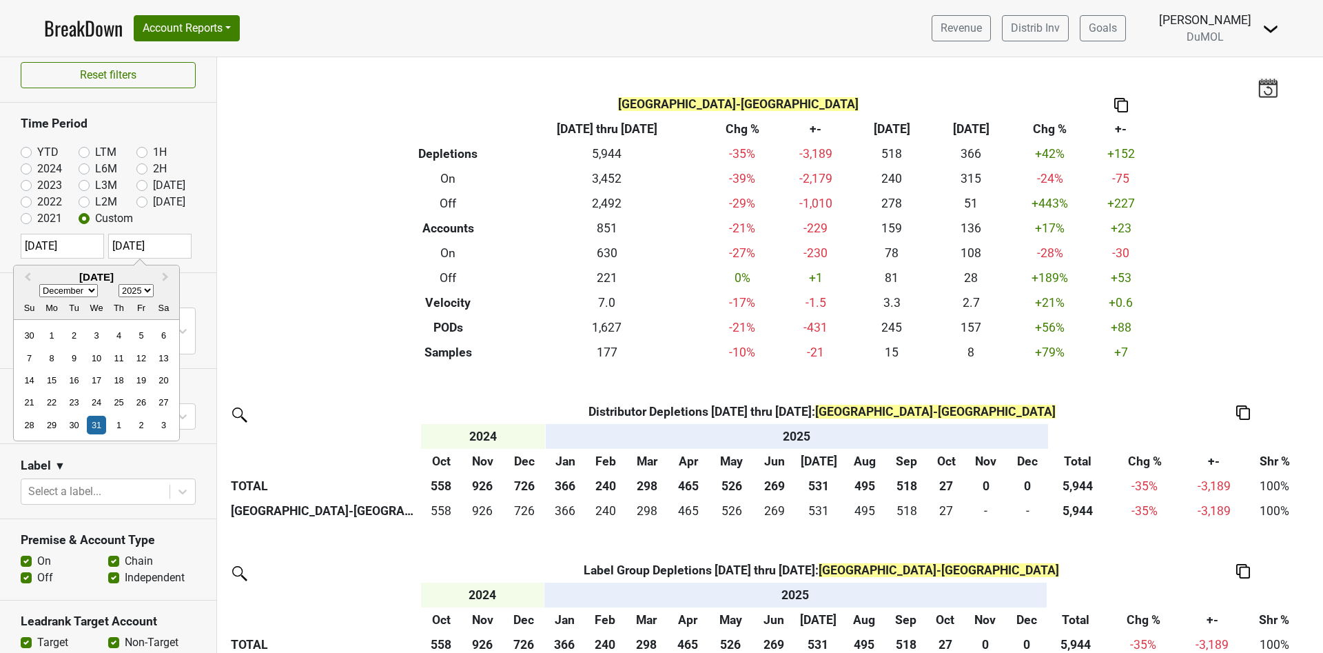
click at [162, 243] on input "2025-12-31" at bounding box center [149, 246] width 83 height 25
click at [154, 290] on select "2024 2025 2026 2027 2028 2029 2030 2031 2032 2033 2034 2035 2036 2037 2038 2039…" at bounding box center [136, 290] width 35 height 13
select select "2024"
click at [119, 284] on select "2024 2025 2026 2027 2028 2029 2030 2031 2032 2033 2034 2035 2036 2037 2038 2039…" at bounding box center [136, 290] width 35 height 13
click at [79, 429] on div "31" at bounding box center [74, 425] width 19 height 19
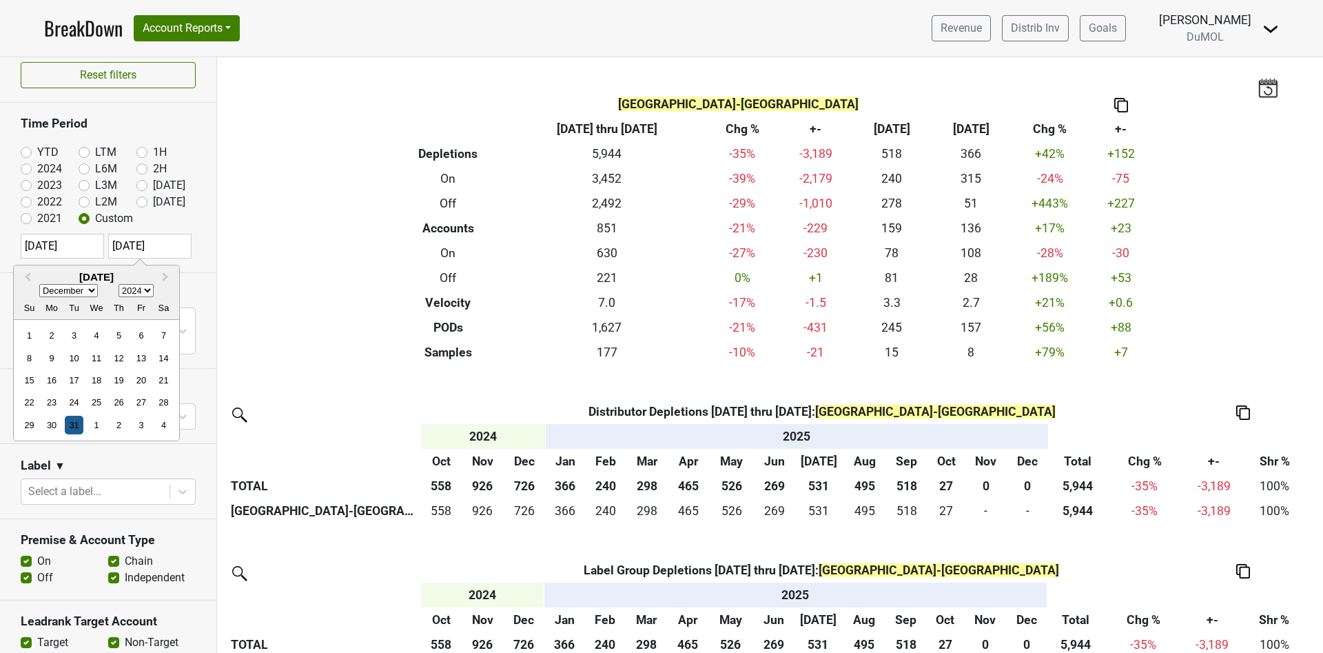
type input "2024-12-31"
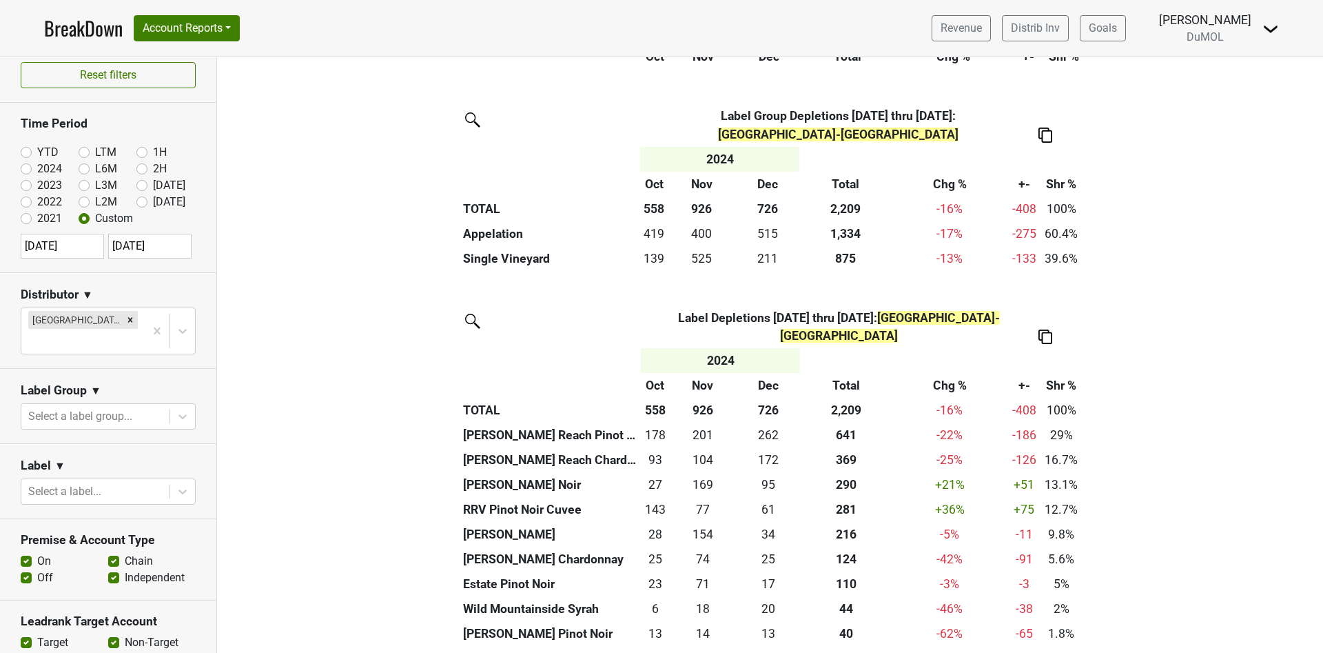
scroll to position [517, 0]
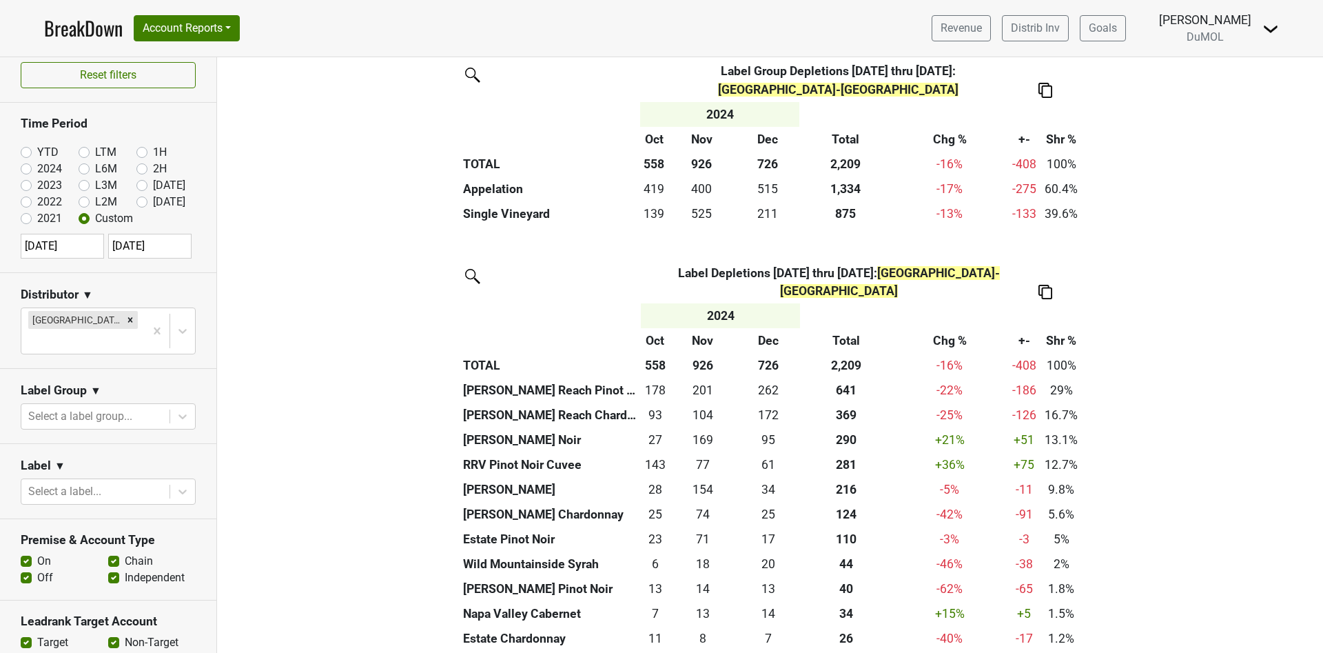
click at [1039, 285] on img at bounding box center [1046, 292] width 14 height 14
click at [1030, 250] on div "Export to Excel" at bounding box center [1037, 248] width 70 height 20
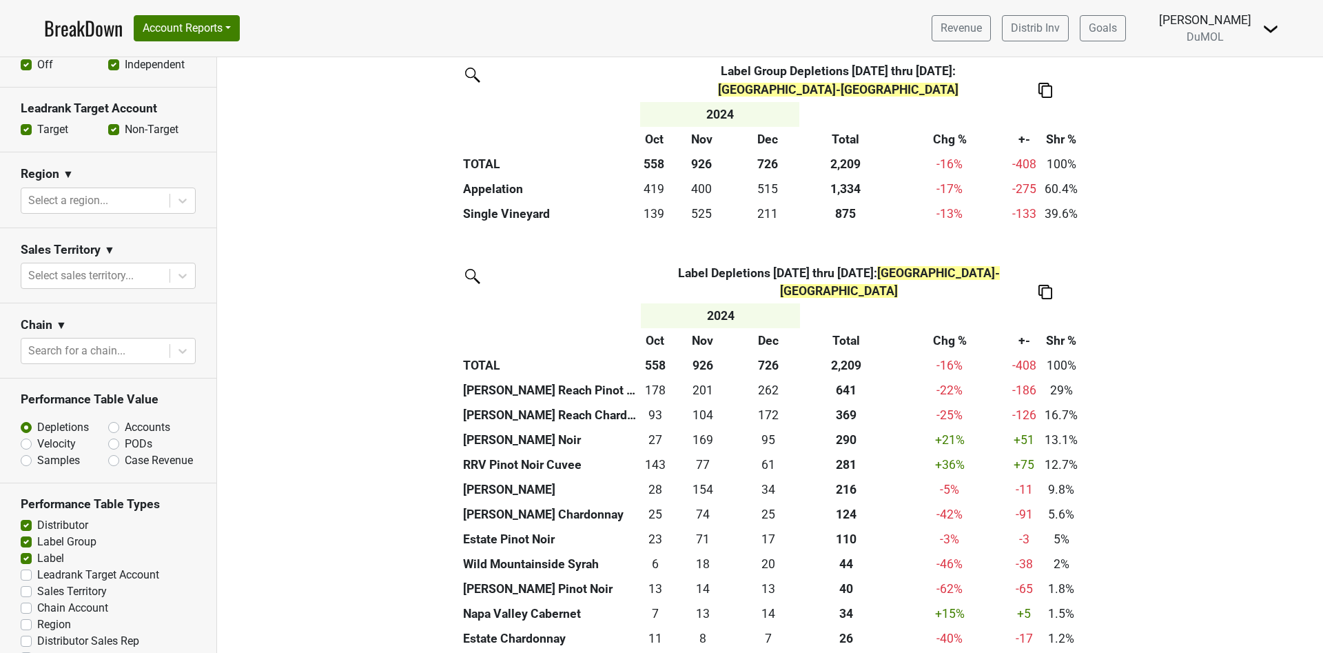
scroll to position [526, 0]
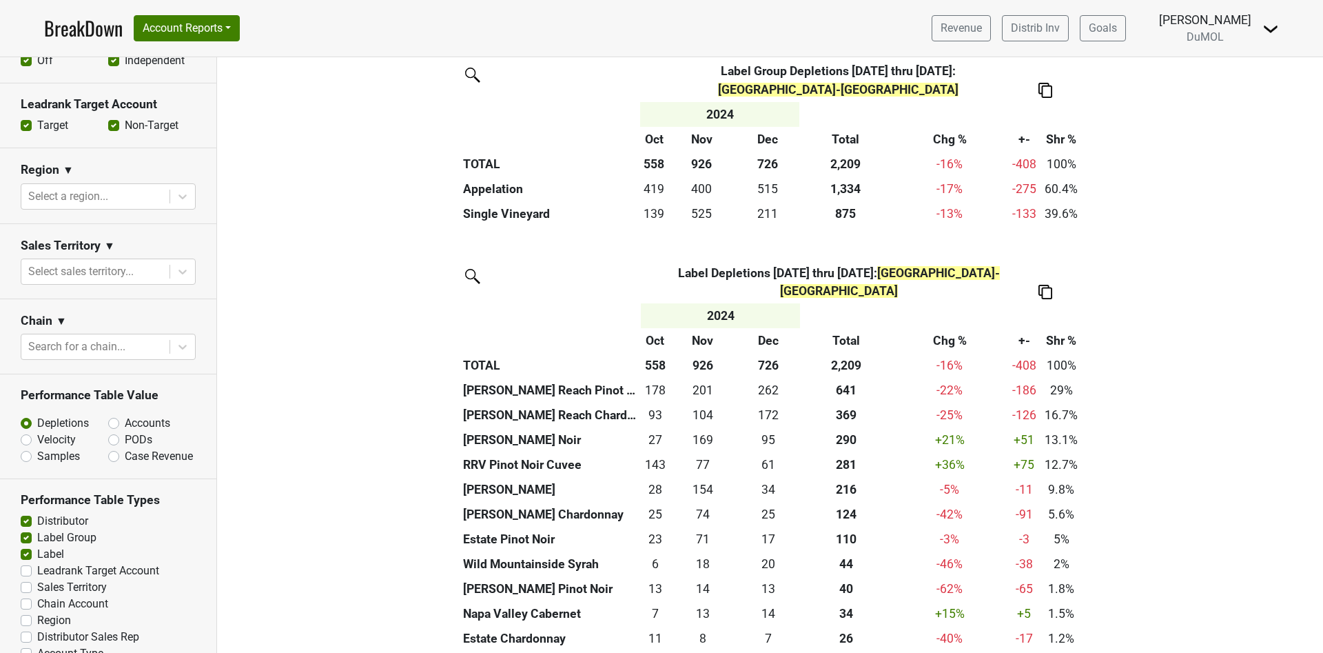
click at [125, 415] on label "Accounts" at bounding box center [147, 423] width 45 height 17
click at [108, 415] on input "Accounts" at bounding box center [149, 422] width 83 height 14
radio input "true"
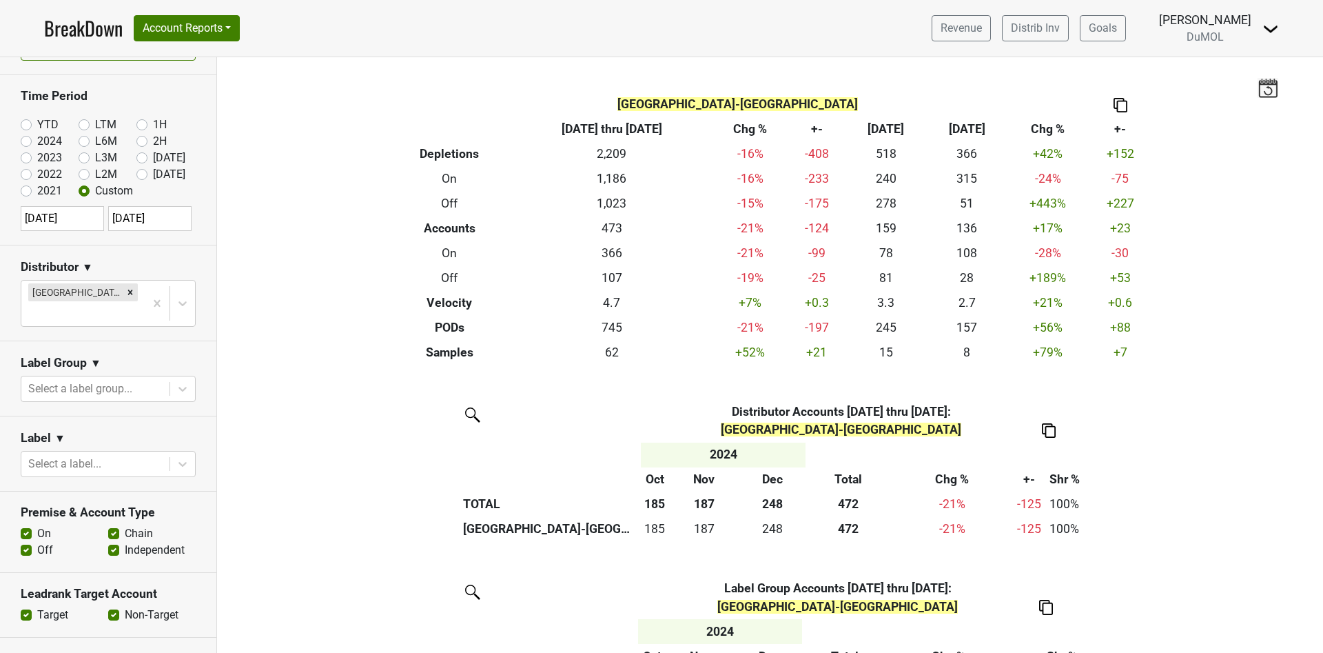
scroll to position [0, 0]
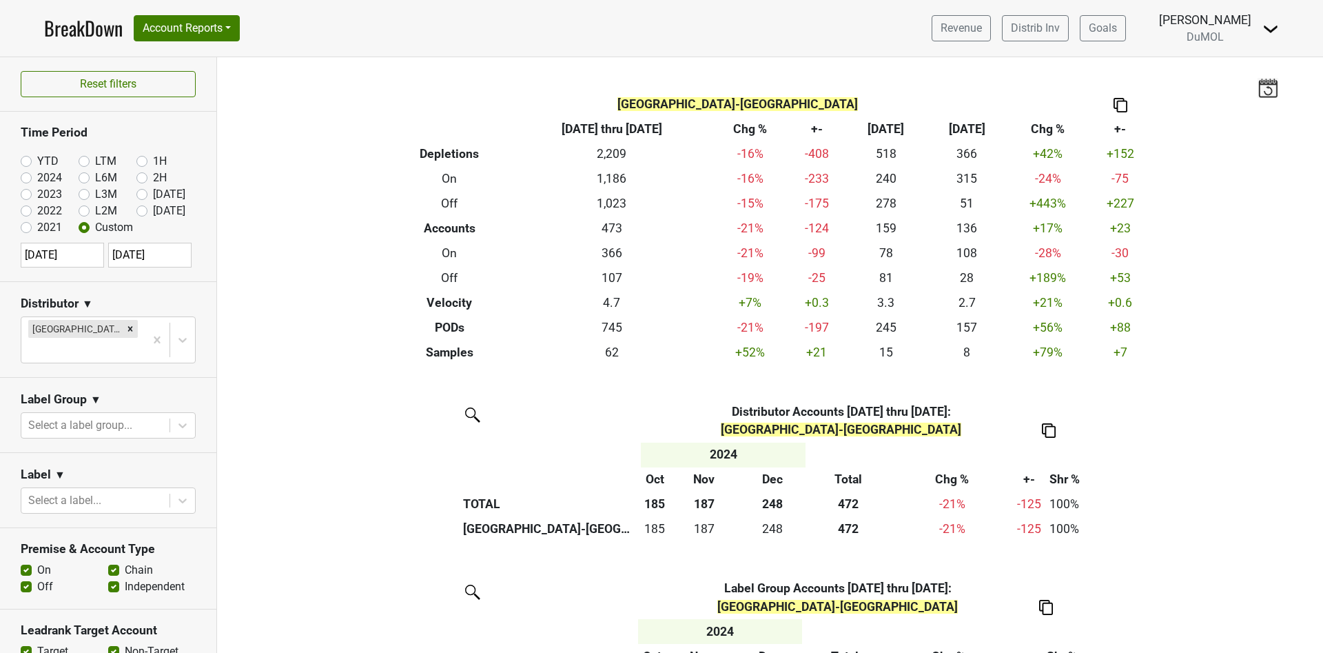
click at [88, 253] on input "2024-10-01" at bounding box center [62, 255] width 83 height 25
select select "9"
select select "2024"
click at [157, 297] on select "1900 1901 1902 1903 1904 1905 1906 1907 1908 1909 1910 1911 1912 1913 1914 1915…" at bounding box center [143, 299] width 35 height 13
click at [70, 257] on input "2024-10-01" at bounding box center [62, 255] width 83 height 25
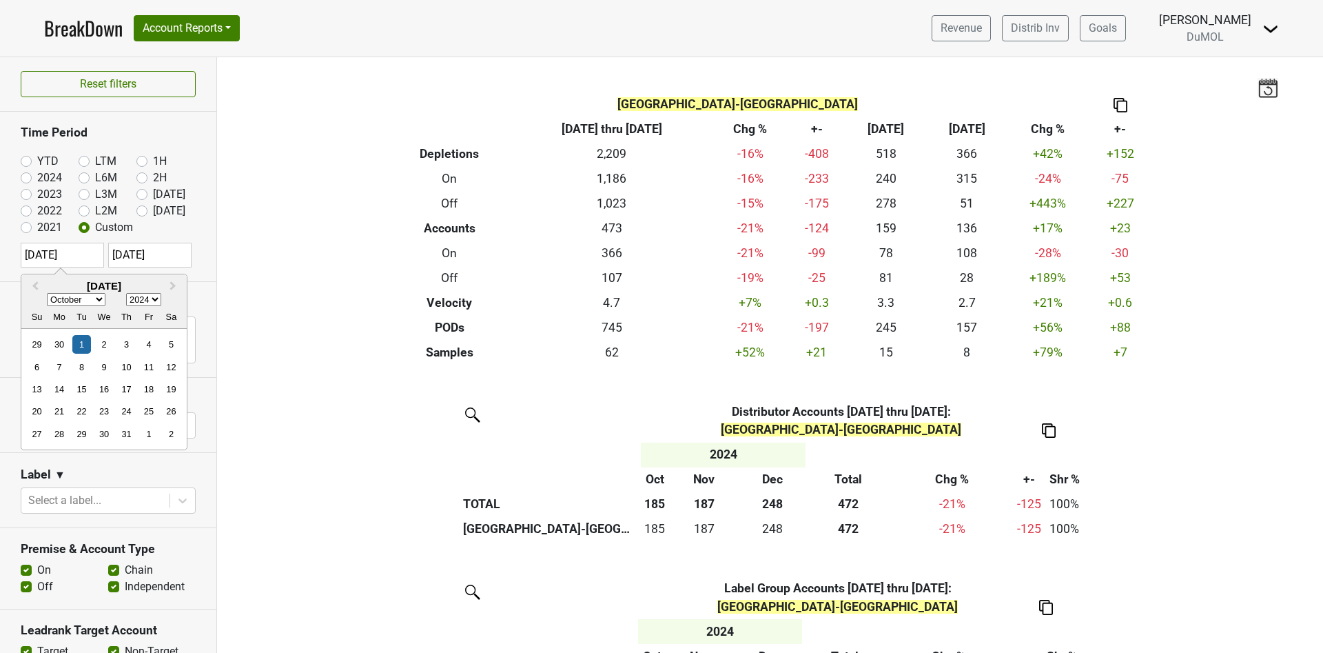
click at [84, 252] on input "2024-10-01" at bounding box center [62, 255] width 83 height 25
click at [97, 294] on select "January February March April May June July August September October November De…" at bounding box center [76, 299] width 59 height 13
click at [47, 293] on select "January February March April May June July August September October November De…" at bounding box center [76, 299] width 59 height 13
drag, startPoint x: 167, startPoint y: 295, endPoint x: 161, endPoint y: 298, distance: 7.1
click at [166, 296] on button "Next Month" at bounding box center [174, 287] width 22 height 22
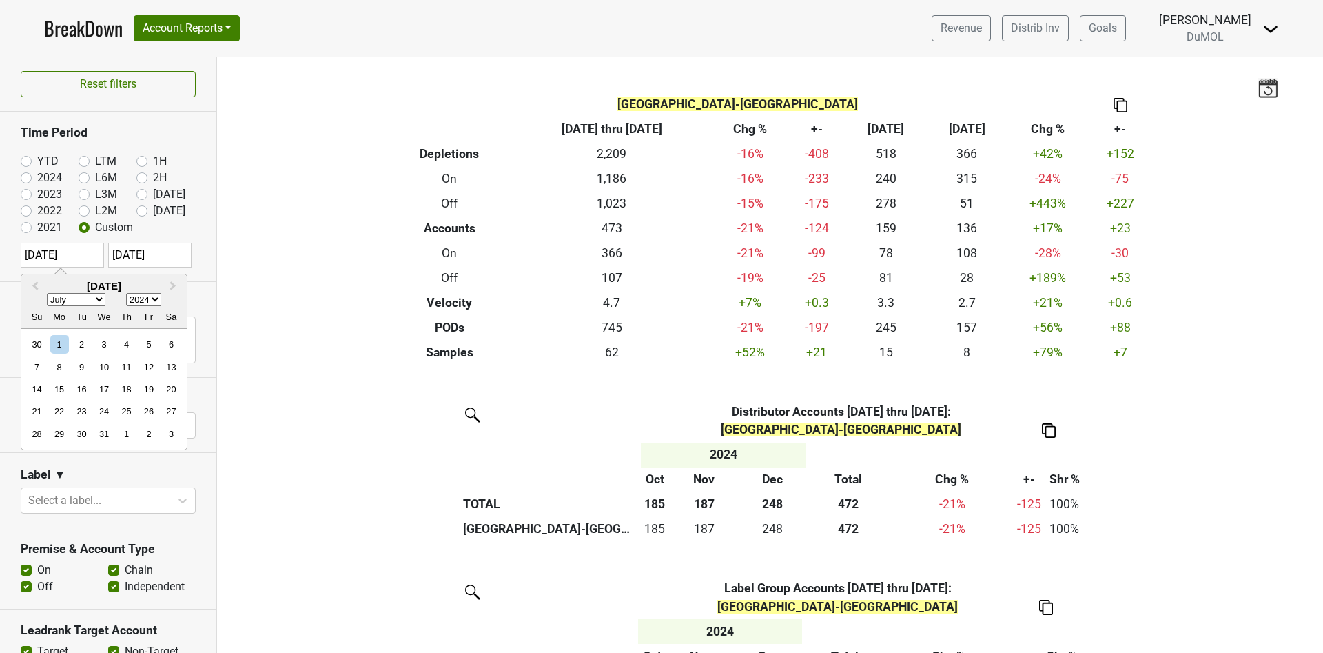
select select "7"
click at [156, 300] on select "1900 1901 1902 1903 1904 1905 1906 1907 1908 1909 1910 1911 1912 1913 1914 1915…" at bounding box center [143, 299] width 35 height 13
click at [108, 250] on div "Reset filters Time Period YTD LTM 1H 2024 L6M 2H 2023 L3M Sep '25 2022 L2M Oct …" at bounding box center [108, 355] width 217 height 596
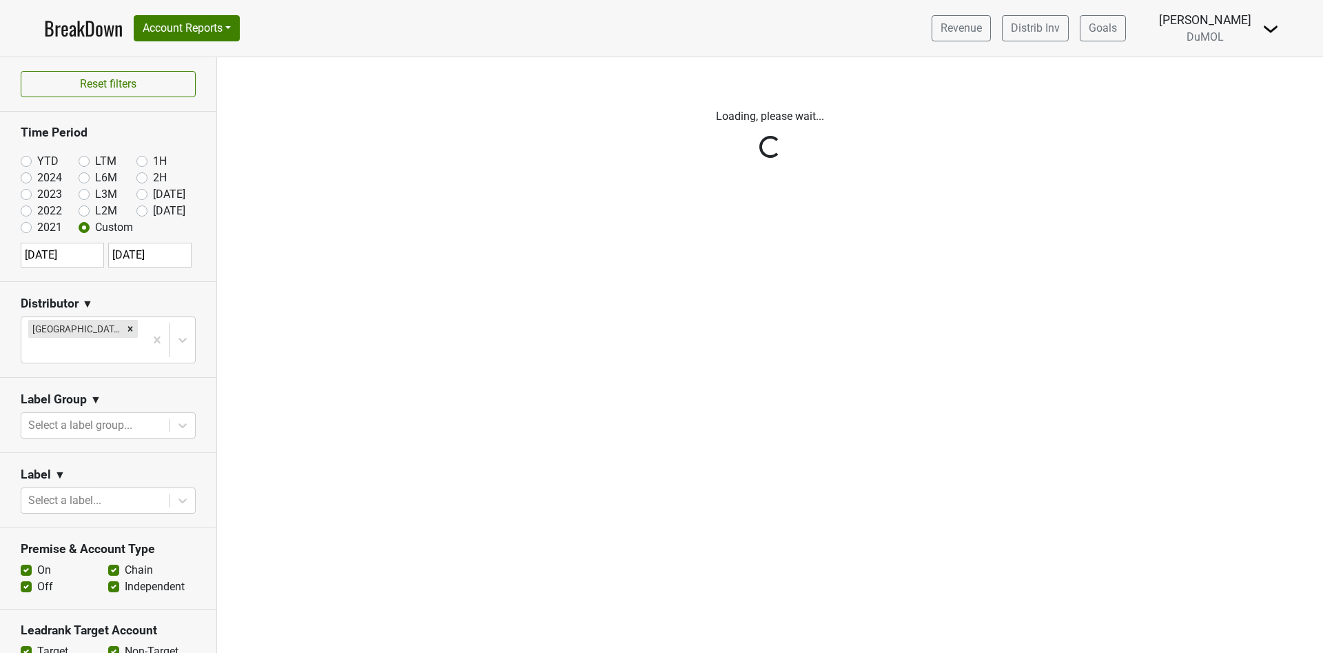
click at [154, 256] on input "2024-12-31" at bounding box center [149, 255] width 83 height 25
select select "11"
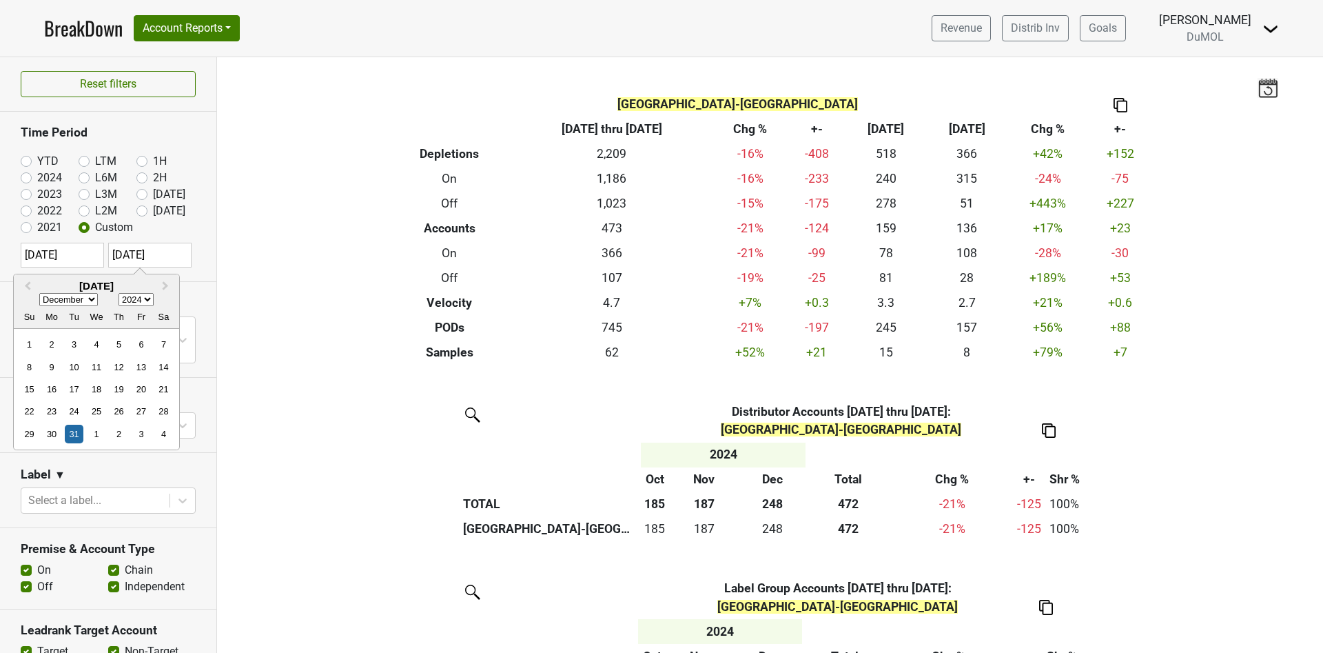
click at [150, 297] on select "2024 2025 2026 2027 2028 2029 2030 2031 2032 2033 2034 2035 2036 2037 2038 2039…" at bounding box center [136, 299] width 35 height 13
select select "2025"
click at [119, 293] on select "2024 2025 2026 2027 2028 2029 2030 2031 2032 2033 2034 2035 2036 2037 2038 2039…" at bounding box center [136, 299] width 35 height 13
click at [89, 297] on select "January February March April May June July August September October November De…" at bounding box center [68, 299] width 59 height 13
select select "8"
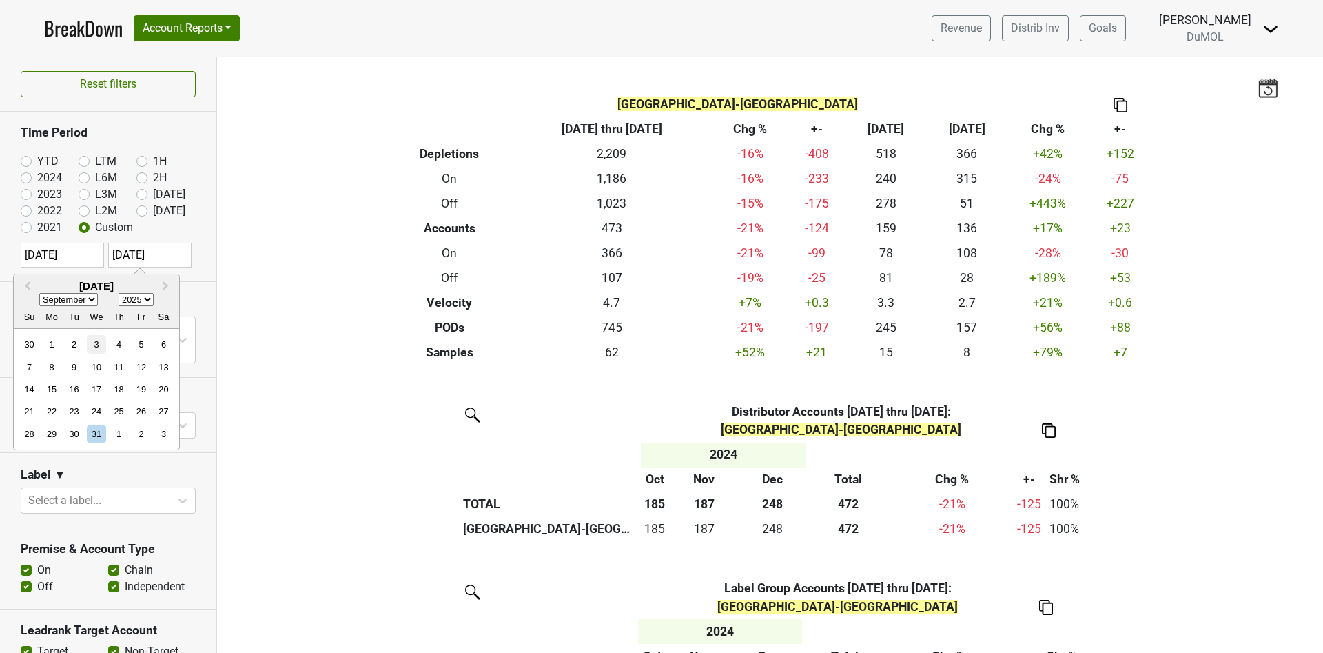
click at [39, 293] on select "January February March April May June July August September October November De…" at bounding box center [68, 299] width 59 height 13
click at [73, 432] on div "30" at bounding box center [74, 434] width 19 height 19
type input "2025-09-30"
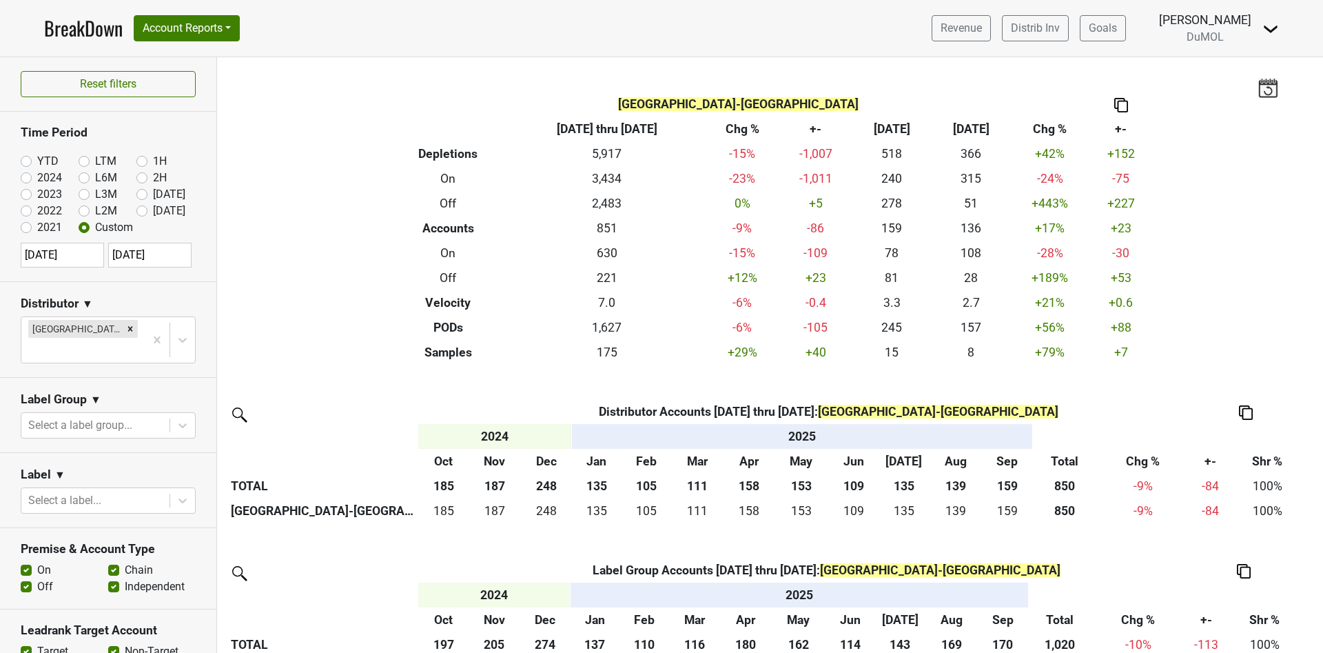
select select "9"
click at [81, 256] on input "2024-10-01" at bounding box center [62, 255] width 83 height 25
click at [152, 296] on select "1900 1901 1902 1903 1904 1905 1906 1907 1908 1909 1910 1911 1912 1913 1914 1915…" at bounding box center [143, 299] width 35 height 13
select select "2025"
click at [126, 293] on select "1900 1901 1902 1903 1904 1905 1906 1907 1908 1909 1910 1911 1912 1913 1914 1915…" at bounding box center [143, 299] width 35 height 13
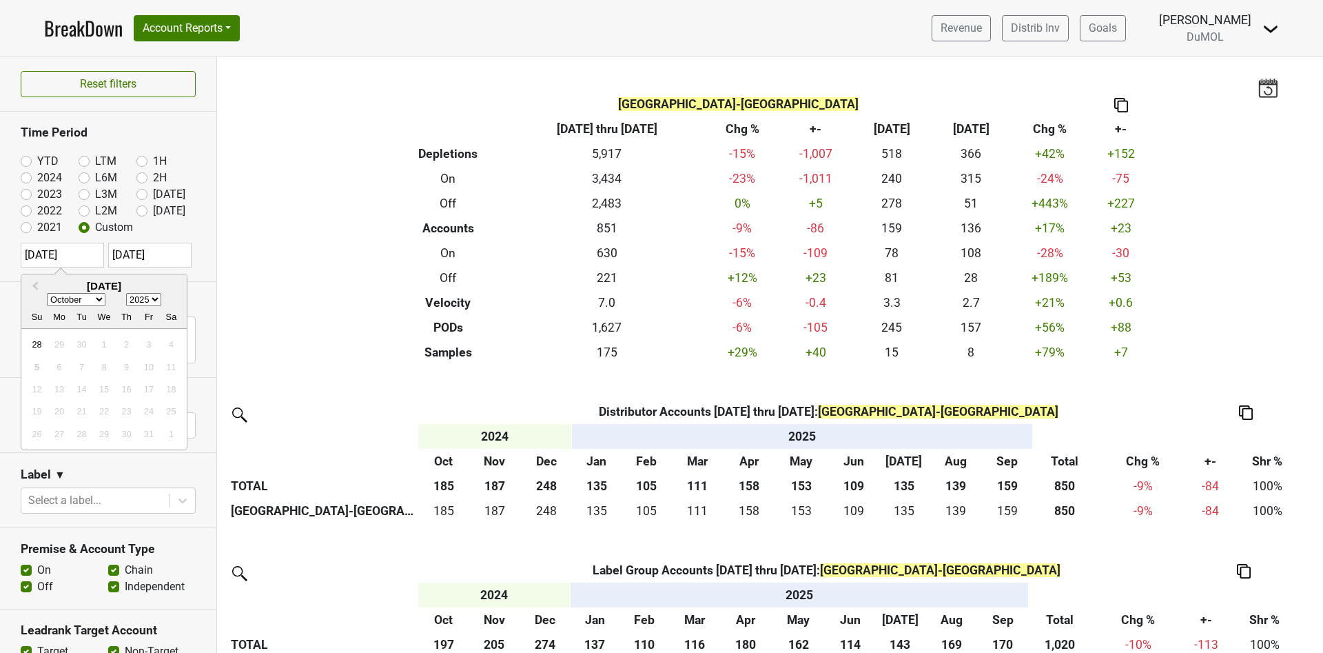
click at [101, 300] on select "January February March April May June July August September October November De…" at bounding box center [76, 299] width 59 height 13
select select "6"
click at [47, 293] on select "January February March April May June July August September October November De…" at bounding box center [76, 299] width 59 height 13
click at [84, 347] on div "1" at bounding box center [81, 344] width 19 height 19
type input "2025-07-01"
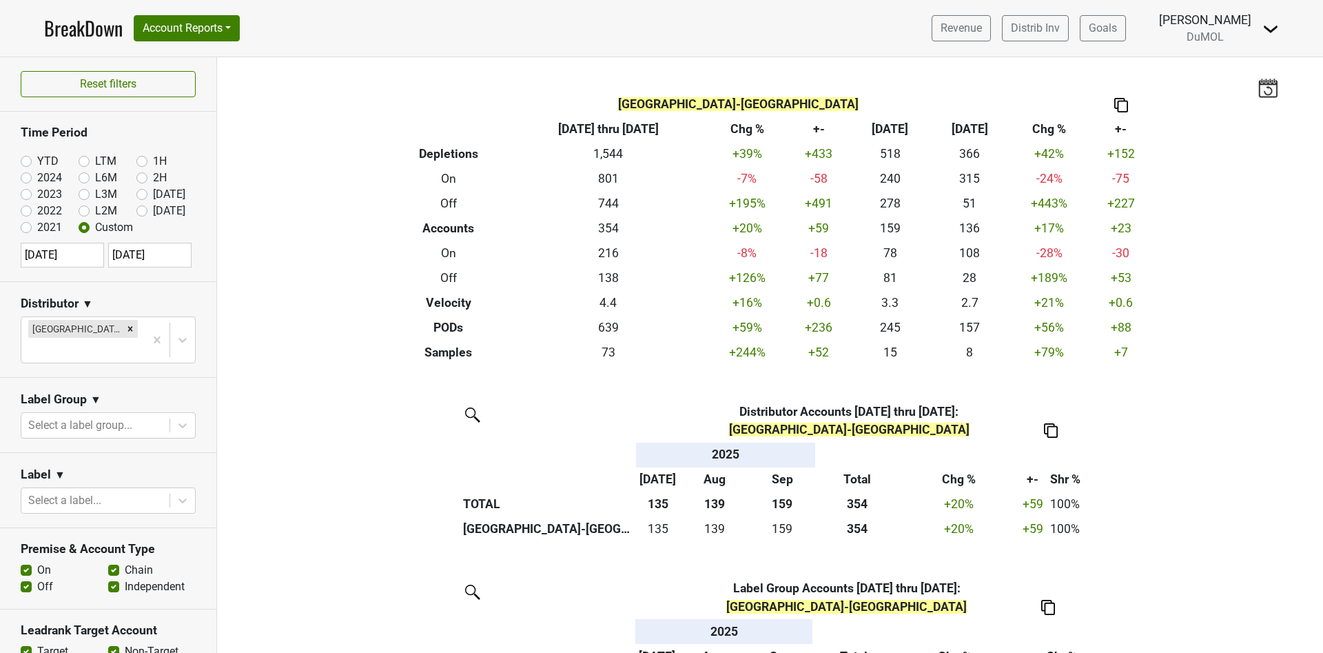
scroll to position [10443, 0]
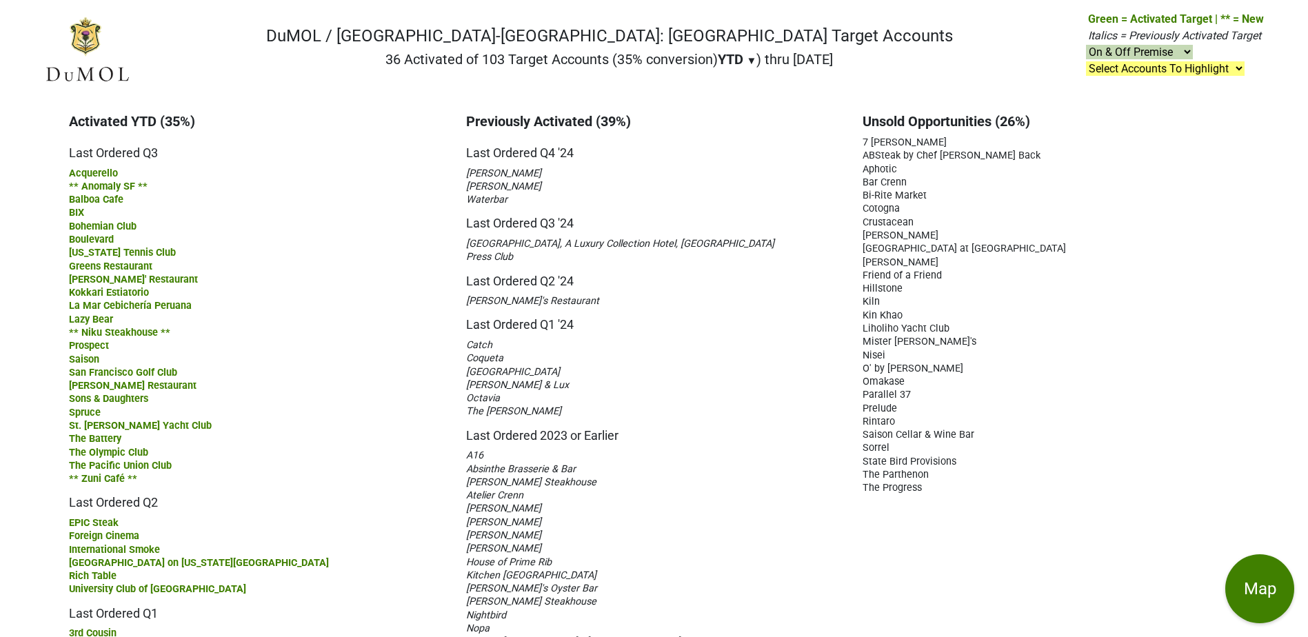
click at [1240, 69] on select "Select Accounts To Highlight **Activated After 9/1/25** Prev. Active, YTD Non-B…" at bounding box center [1165, 68] width 159 height 14
click at [1086, 61] on select "Select Accounts To Highlight **Activated After 9/1/25** Prev. Active, YTD Non-B…" at bounding box center [1165, 68] width 159 height 14
click at [1244, 67] on select "Select Accounts To Highlight **Activated After 9/1/25** Prev. Active, YTD Non-B…" at bounding box center [1165, 68] width 159 height 14
click at [1086, 61] on select "Select Accounts To Highlight **Activated After 9/1/25** Prev. Active, YTD Non-B…" at bounding box center [1165, 68] width 159 height 14
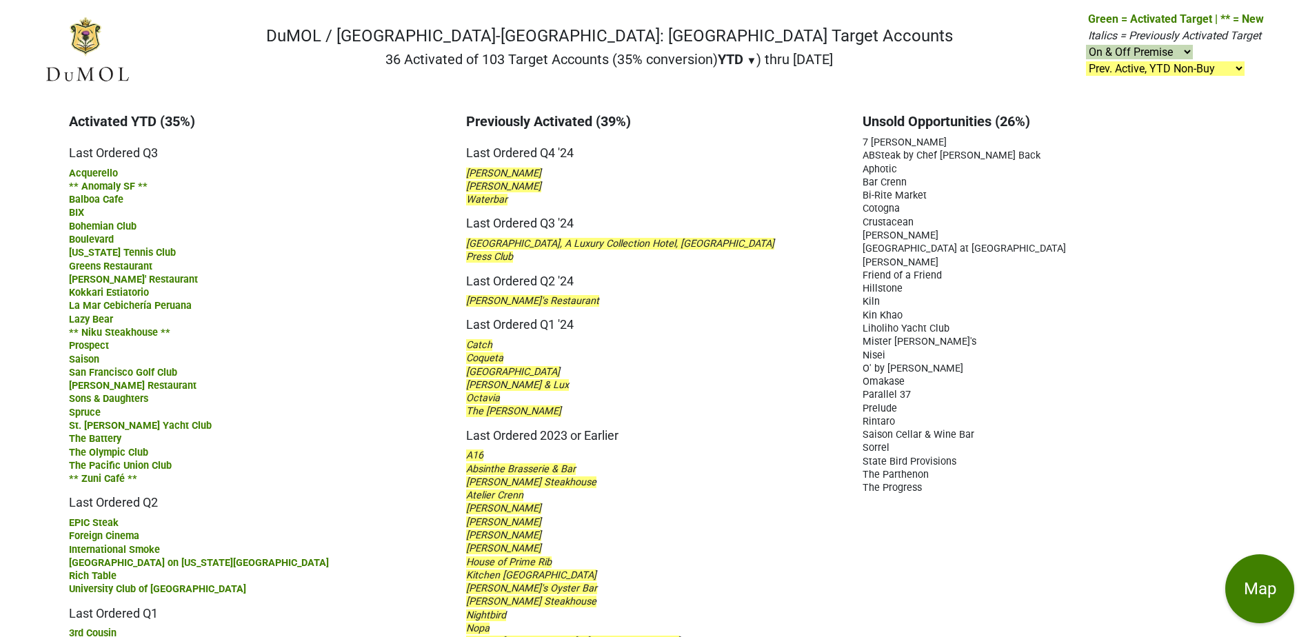
click at [1241, 68] on select "Select Accounts To Highlight **Activated After 9/1/25** Prev. Active, YTD Non-B…" at bounding box center [1165, 68] width 159 height 14
click at [1086, 61] on select "Select Accounts To Highlight **Activated After 9/1/25** Prev. Active, YTD Non-B…" at bounding box center [1165, 68] width 159 height 14
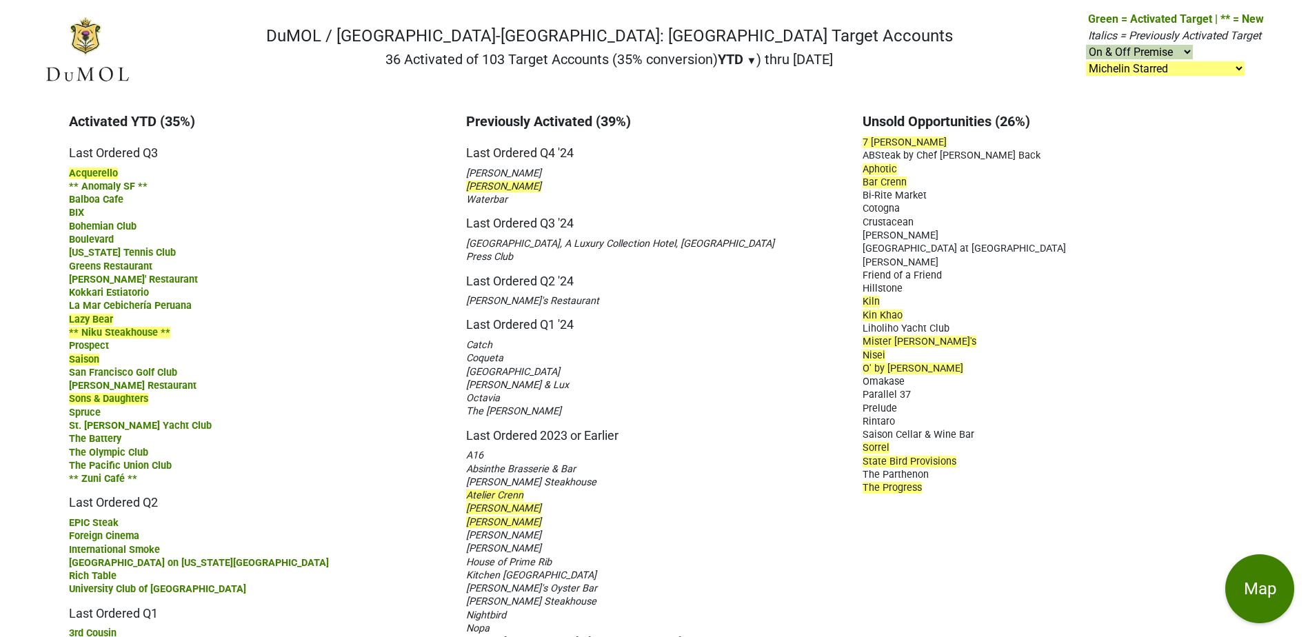
click at [1146, 68] on select "Select Accounts To Highlight **Activated After 9/1/25** Prev. Active, YTD Non-B…" at bounding box center [1165, 68] width 159 height 14
click at [1086, 61] on select "Select Accounts To Highlight **Activated After 9/1/25** Prev. Active, YTD Non-B…" at bounding box center [1165, 68] width 159 height 14
click at [1243, 65] on select "Select Accounts To Highlight **Activated After 9/1/25** Prev. Active, YTD Non-B…" at bounding box center [1165, 68] width 159 height 14
click at [1086, 61] on select "Select Accounts To Highlight **Activated After 9/1/25** Prev. Active, YTD Non-B…" at bounding box center [1165, 68] width 159 height 14
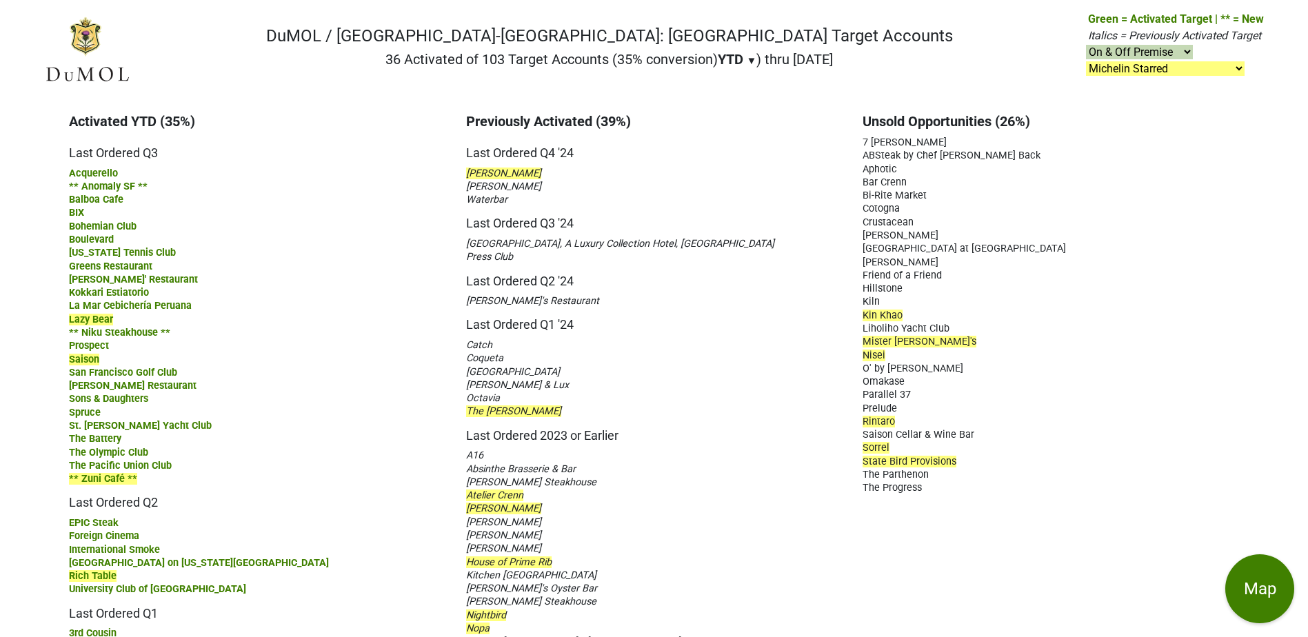
click at [1252, 65] on p "Green = Activated Target | ** = New Italics = Previously Activated Target On & …" at bounding box center [1176, 44] width 176 height 66
click at [1244, 68] on select "Select Accounts To Highlight **Activated After 9/1/25** Prev. Active, YTD Non-B…" at bounding box center [1165, 68] width 159 height 14
click at [1086, 61] on select "Select Accounts To Highlight **Activated After 9/1/25** Prev. Active, YTD Non-B…" at bounding box center [1165, 68] width 159 height 14
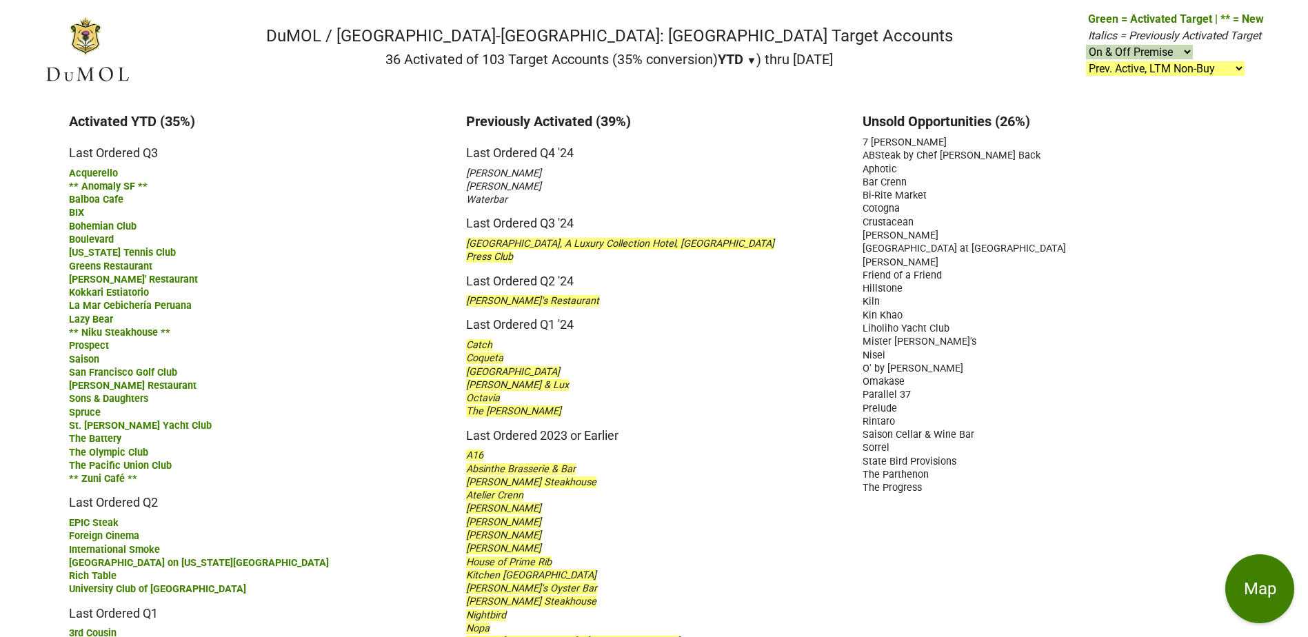
click at [1244, 66] on select "Select Accounts To Highlight **Activated After 9/1/25** Prev. Active, YTD Non-B…" at bounding box center [1165, 68] width 159 height 14
select select ".nonbuy-ytd"
click at [1086, 61] on select "Select Accounts To Highlight **Activated After 9/1/25** Prev. Active, YTD Non-B…" at bounding box center [1165, 68] width 159 height 14
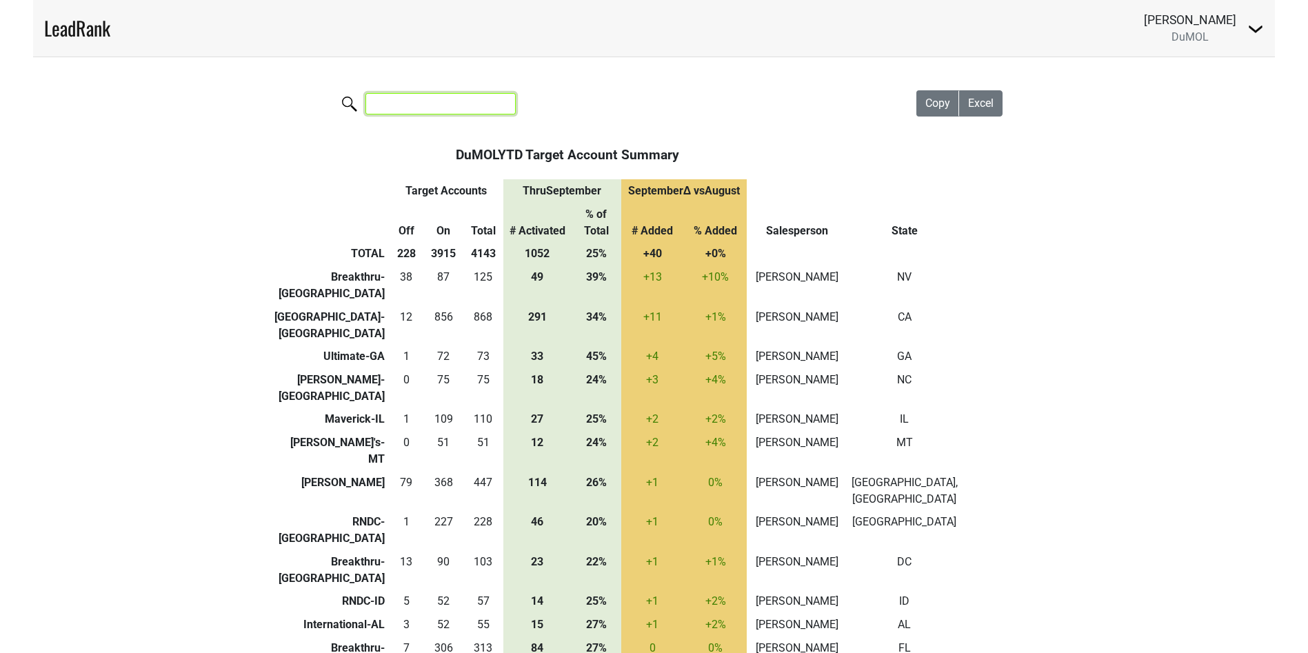
click at [419, 113] on input "search" at bounding box center [440, 103] width 150 height 21
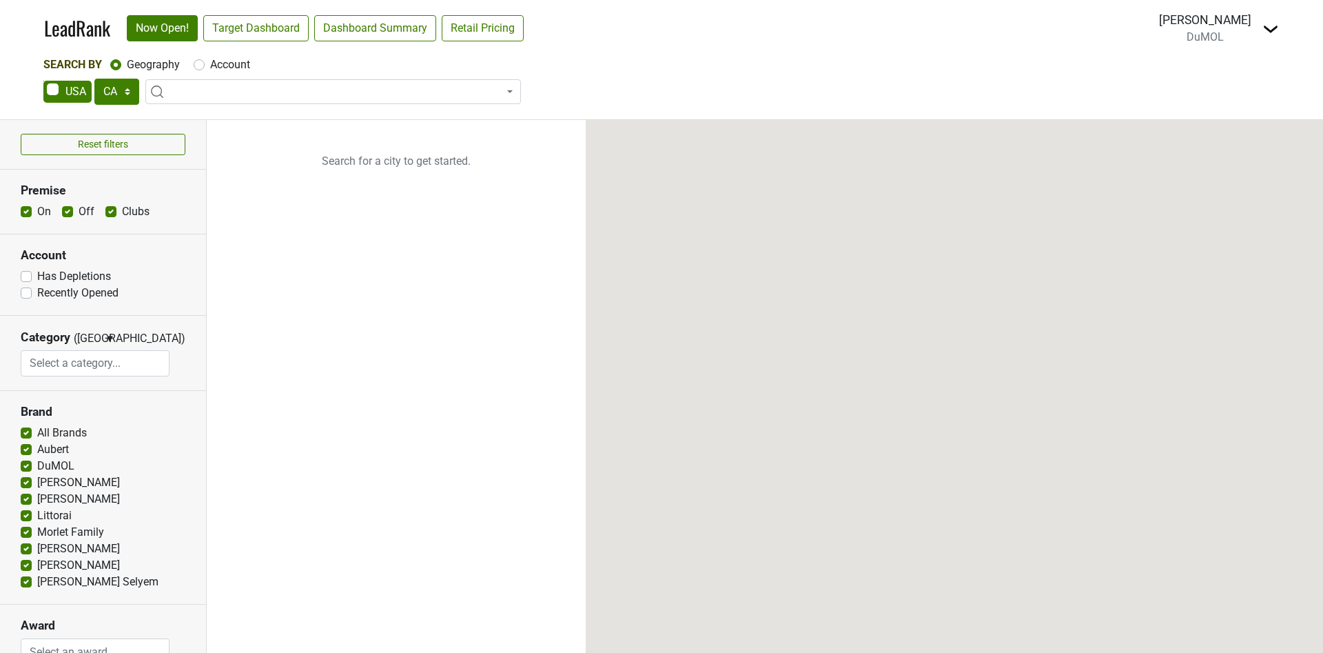
select select "CA"
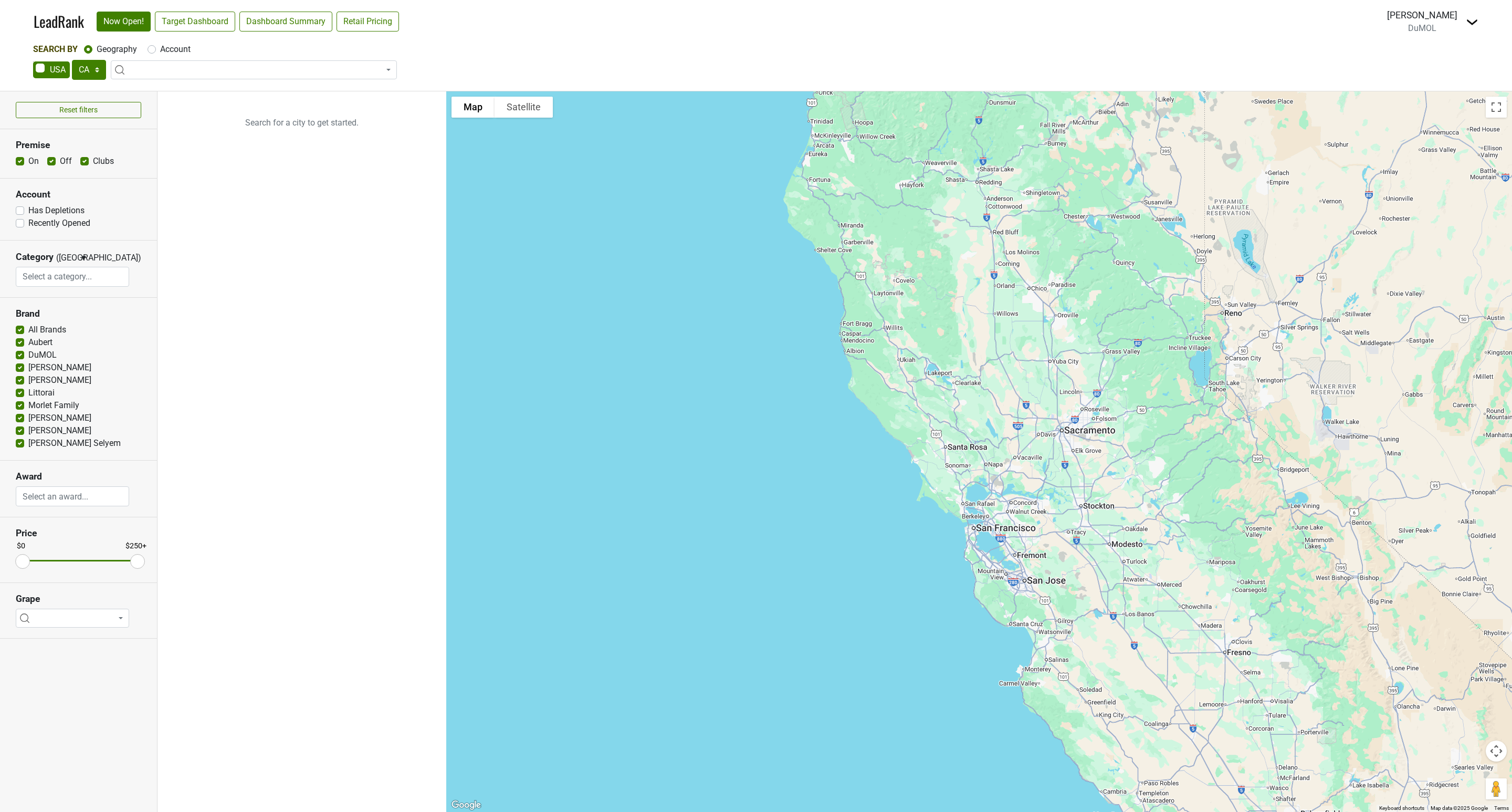
click at [190, 71] on span at bounding box center [254, 69] width 286 height 19
type input "Way"
click at [160, 50] on label "Account" at bounding box center [175, 50] width 30 height 13
click at [150, 50] on input "Account" at bounding box center [152, 49] width 8 height 11
radio input "true"
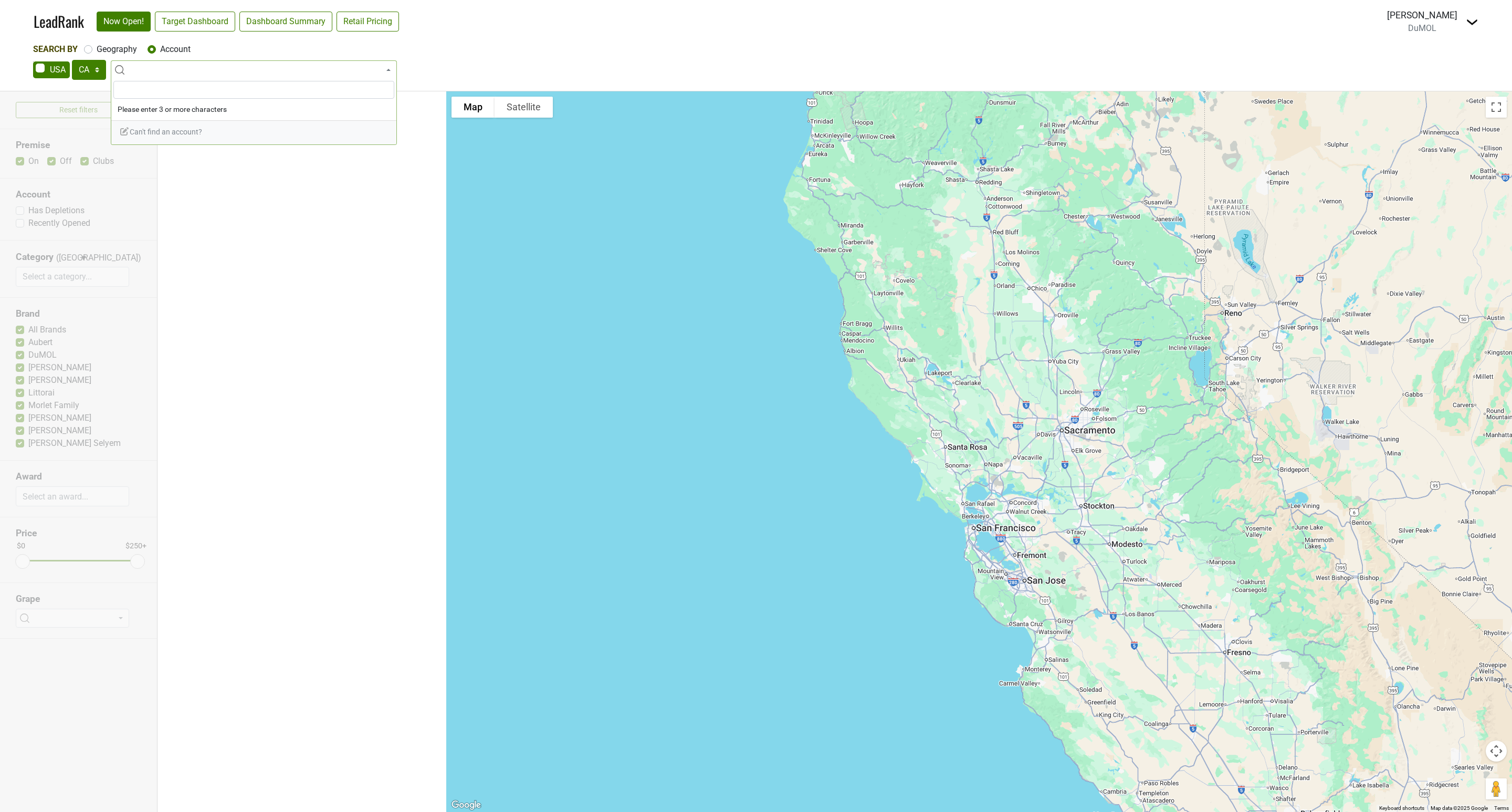
click at [146, 91] on input "search" at bounding box center [254, 89] width 281 height 18
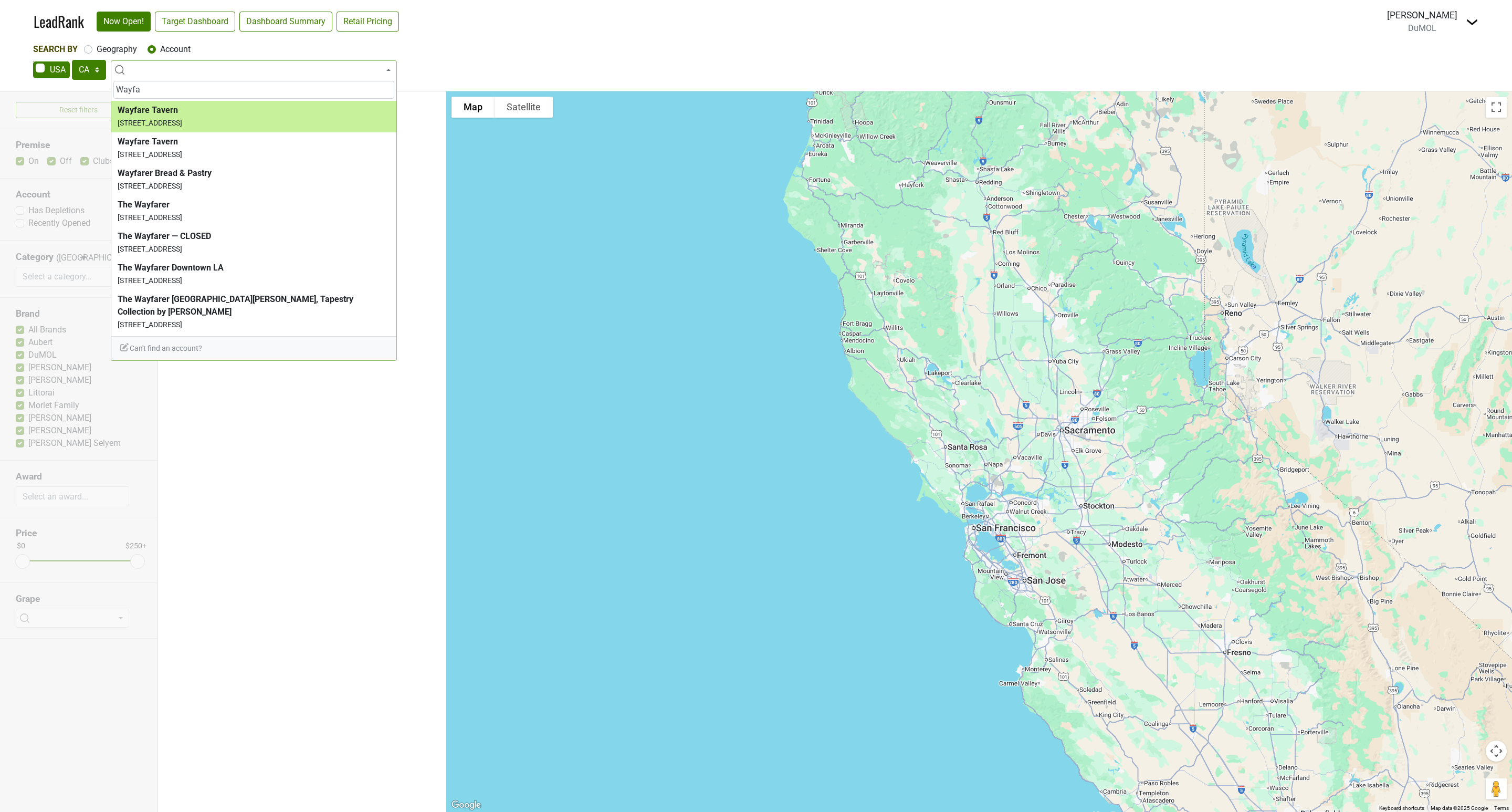
type input "Wayfa"
select select "124462911"
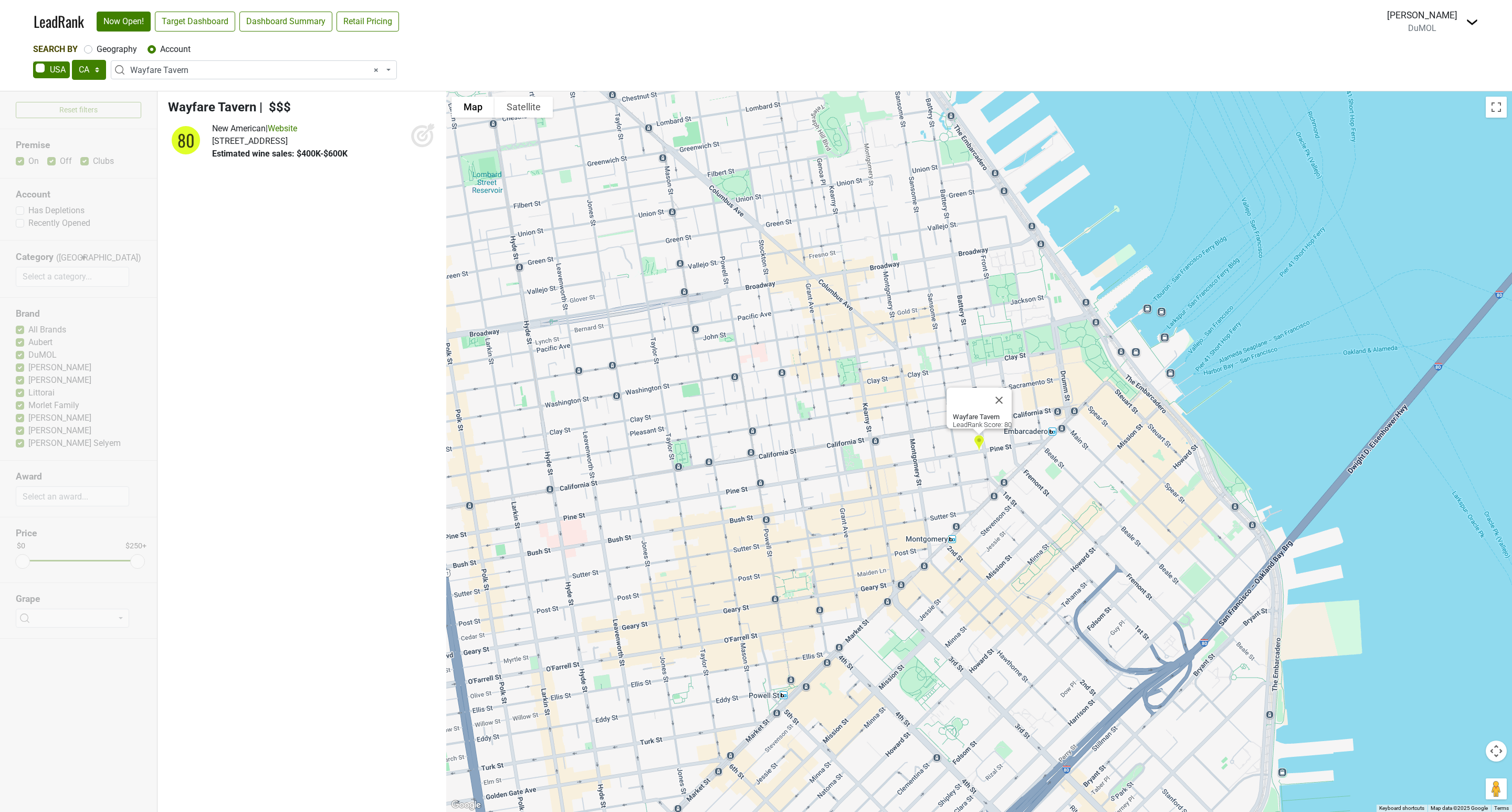
click at [425, 141] on icon at bounding box center [422, 136] width 11 height 11
click at [225, 71] on span "× Wayfare Tavern" at bounding box center [257, 70] width 254 height 13
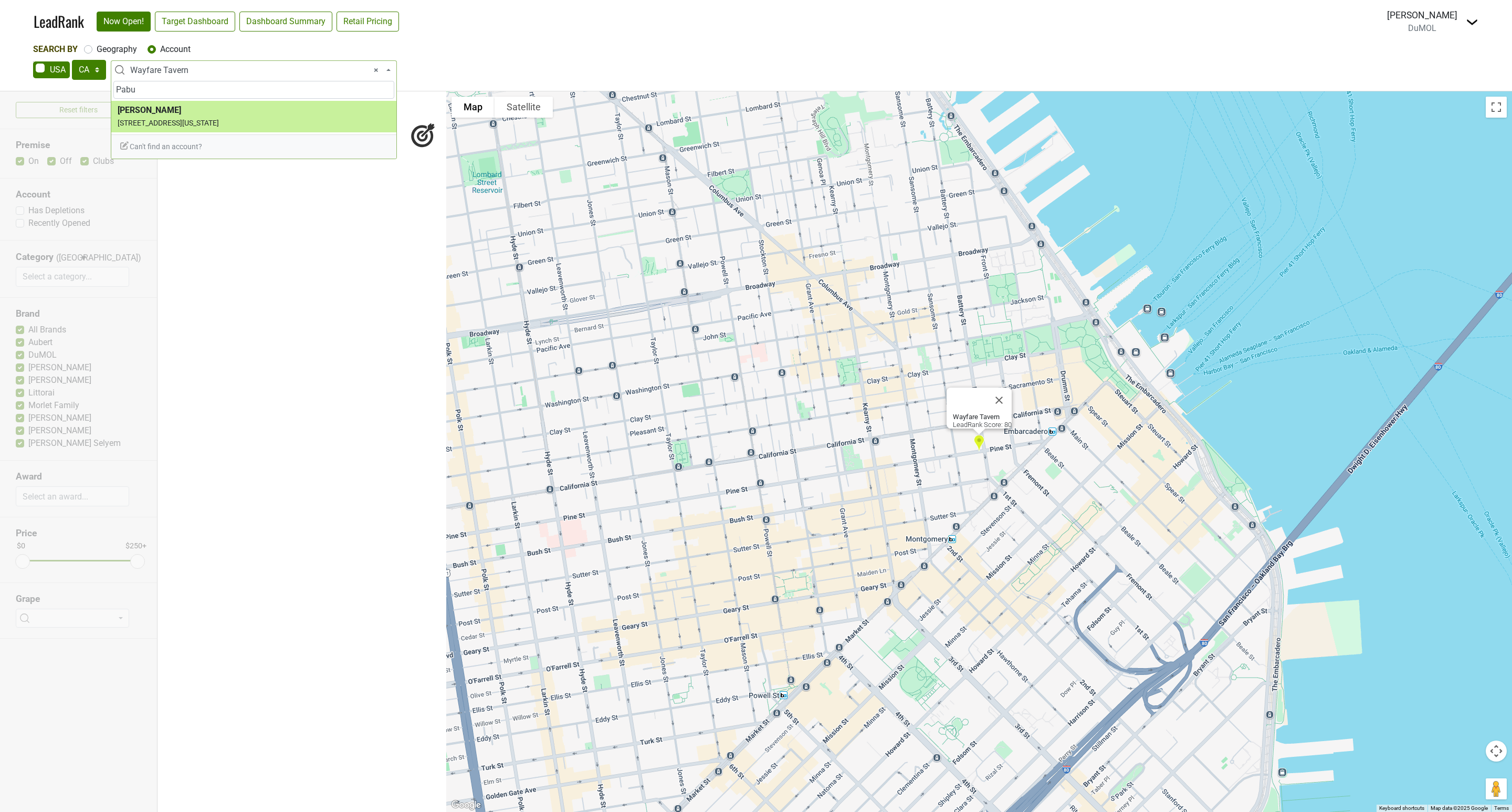
type input "Pabu"
select select "67708"
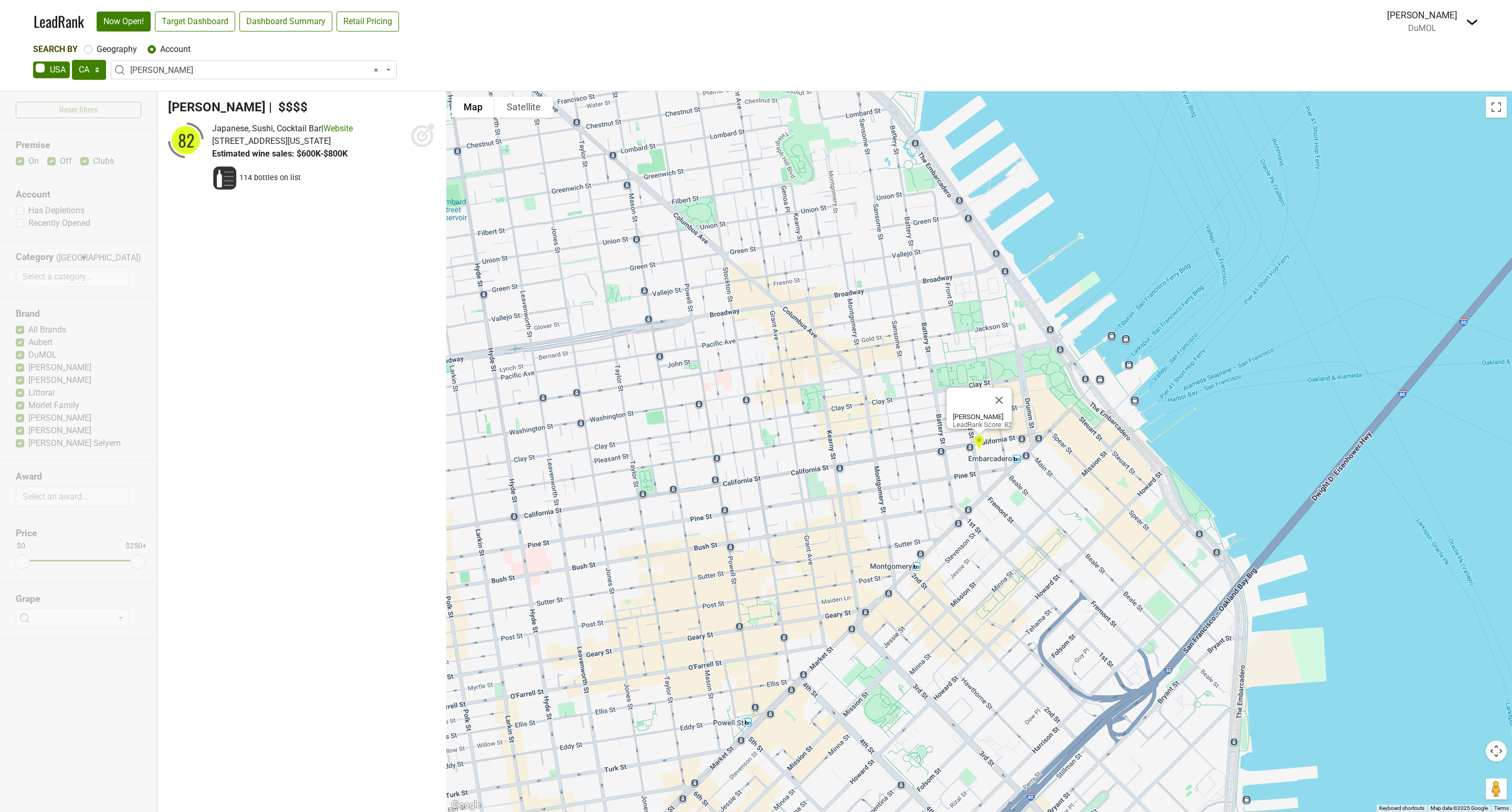
click at [422, 131] on icon at bounding box center [422, 136] width 11 height 11
drag, startPoint x: 213, startPoint y: 70, endPoint x: 206, endPoint y: 72, distance: 7.3
click at [213, 70] on span "× PABU Izakaya" at bounding box center [257, 70] width 254 height 13
click at [155, 92] on input "search" at bounding box center [254, 89] width 281 height 18
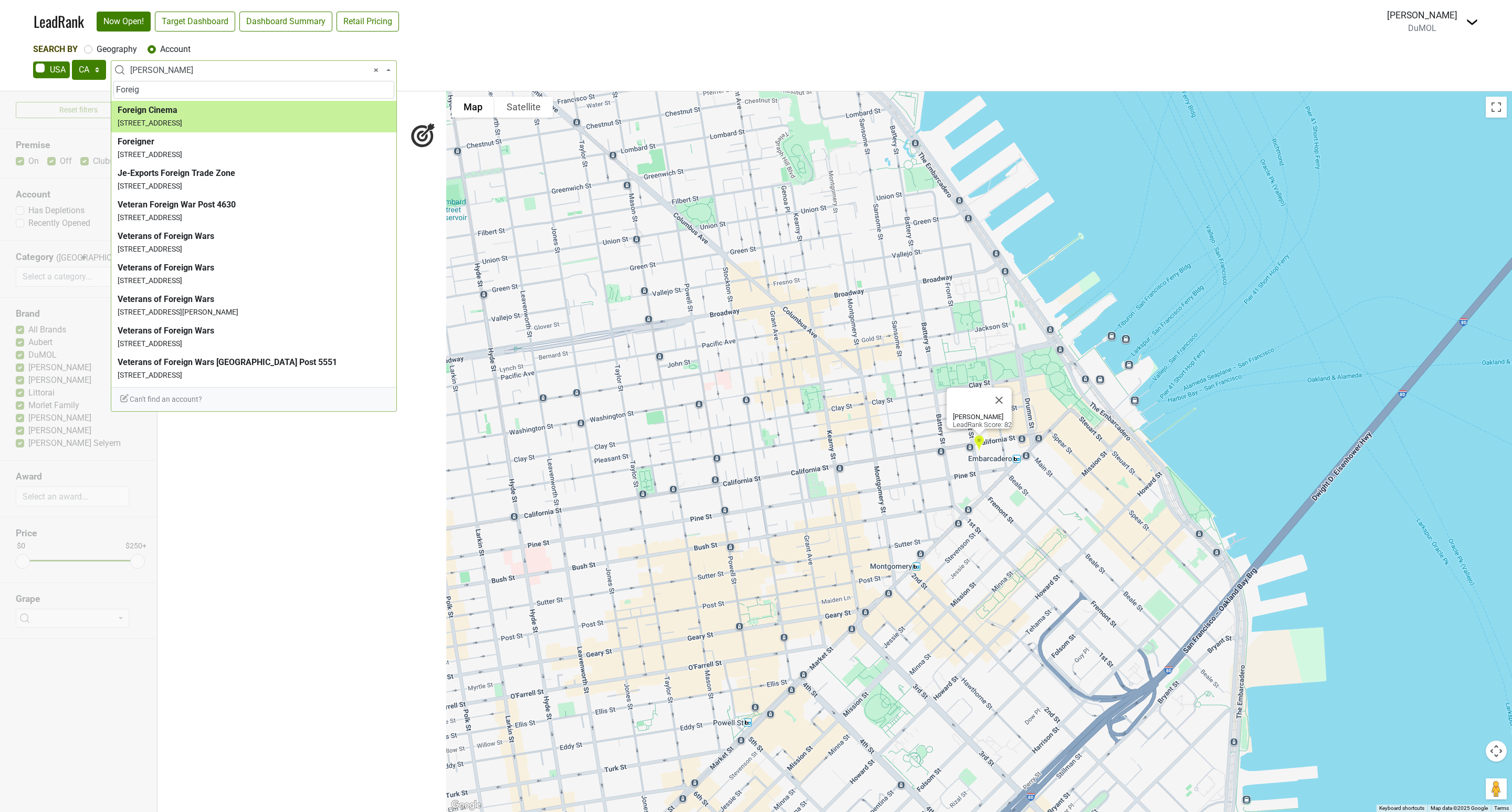
type input "Foreig"
select select "63632"
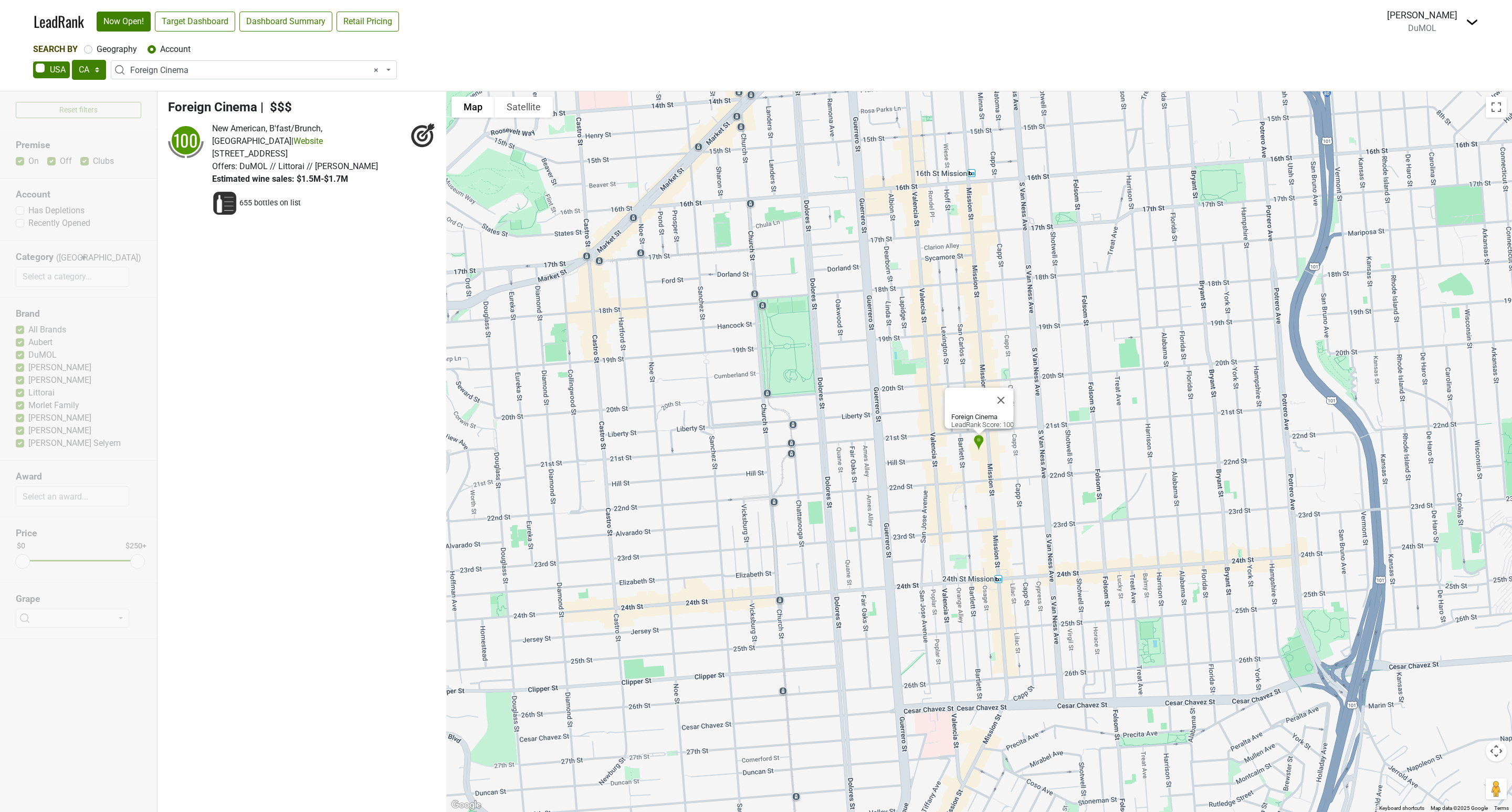
click at [184, 63] on span "× Foreign Cinema" at bounding box center [254, 69] width 286 height 19
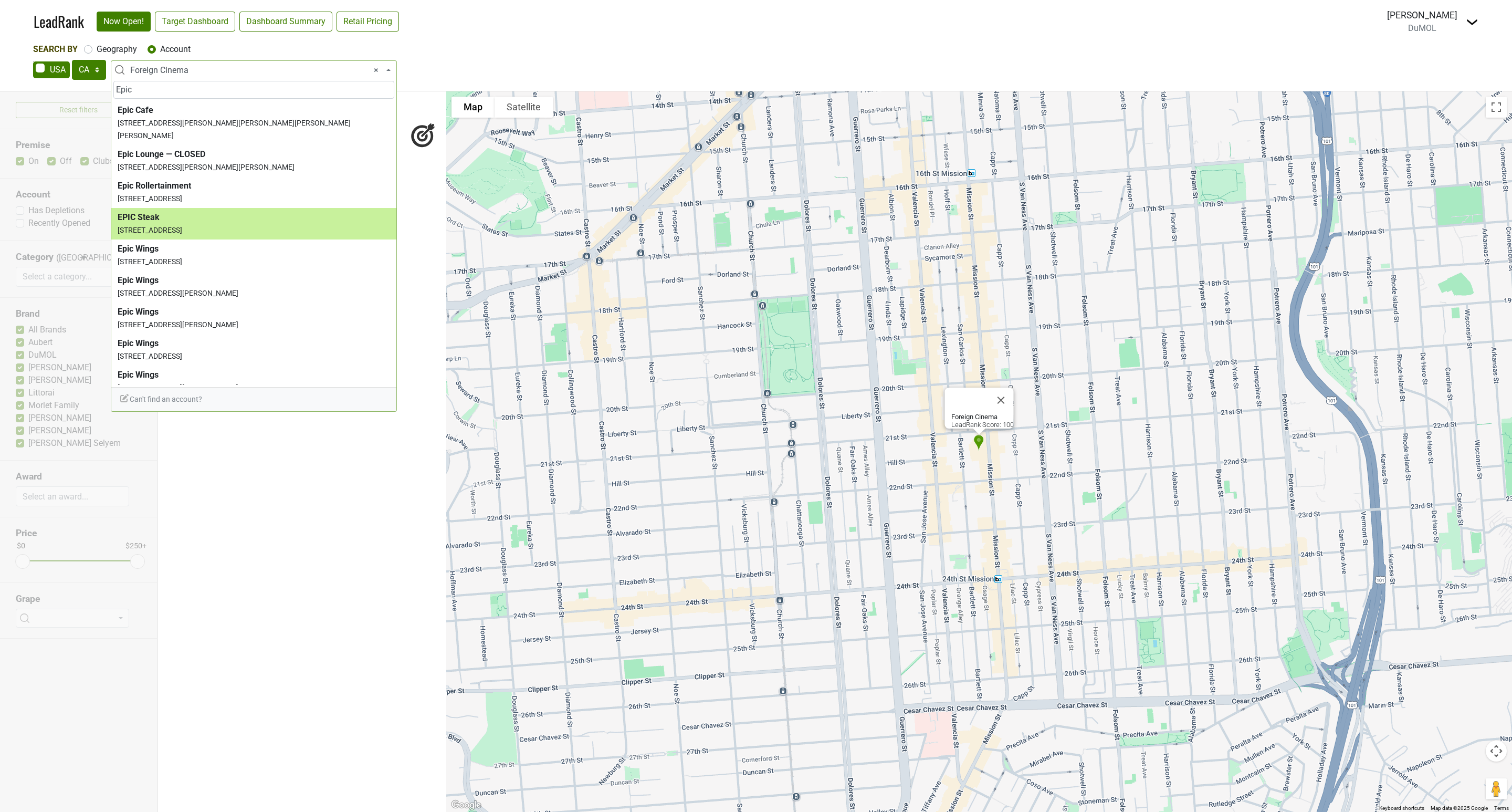
type input "Epic"
select select "63260"
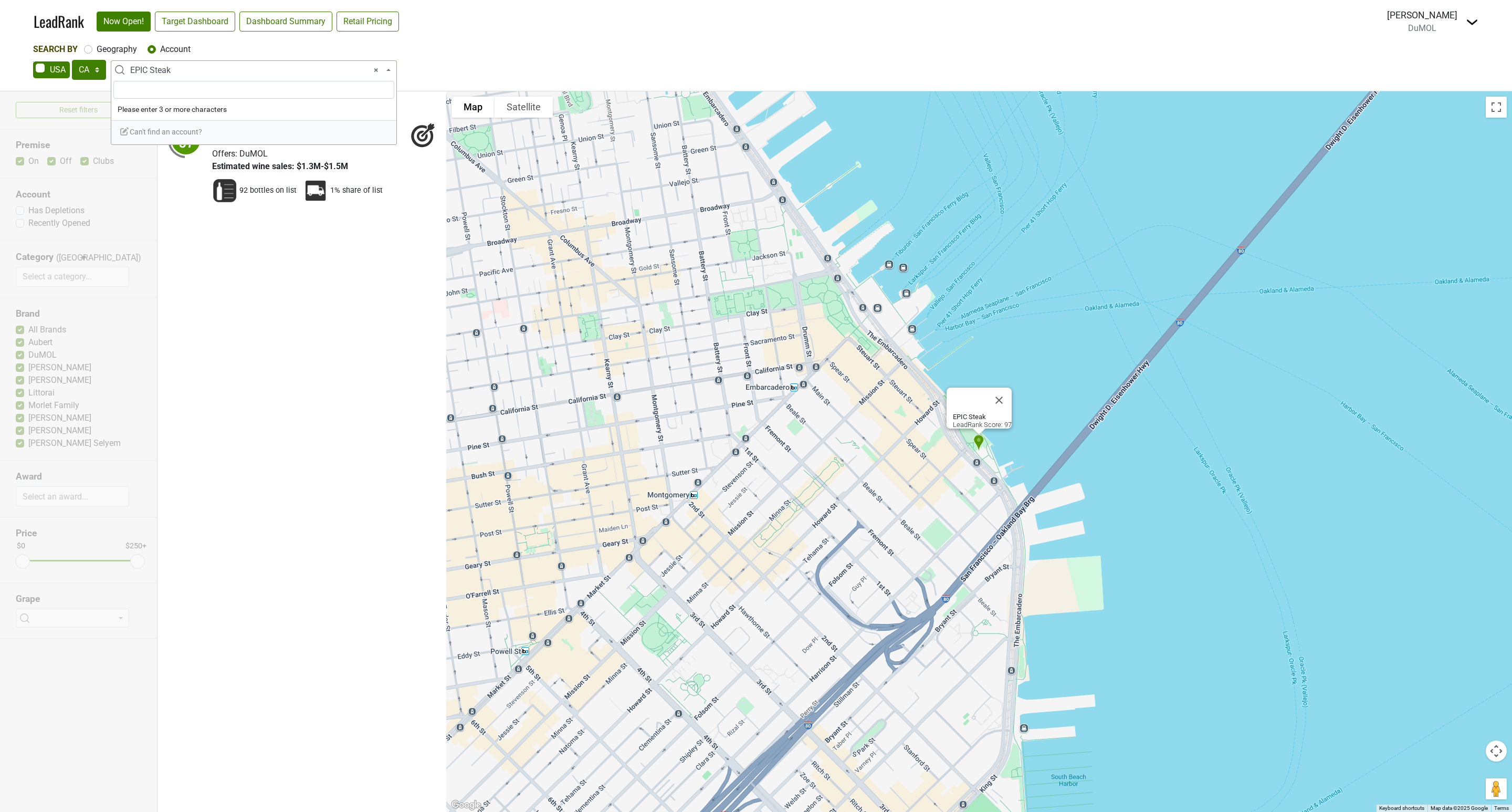
click at [195, 72] on span "× EPIC Steak" at bounding box center [257, 70] width 254 height 13
type input "Park Tav"
select select "67867"
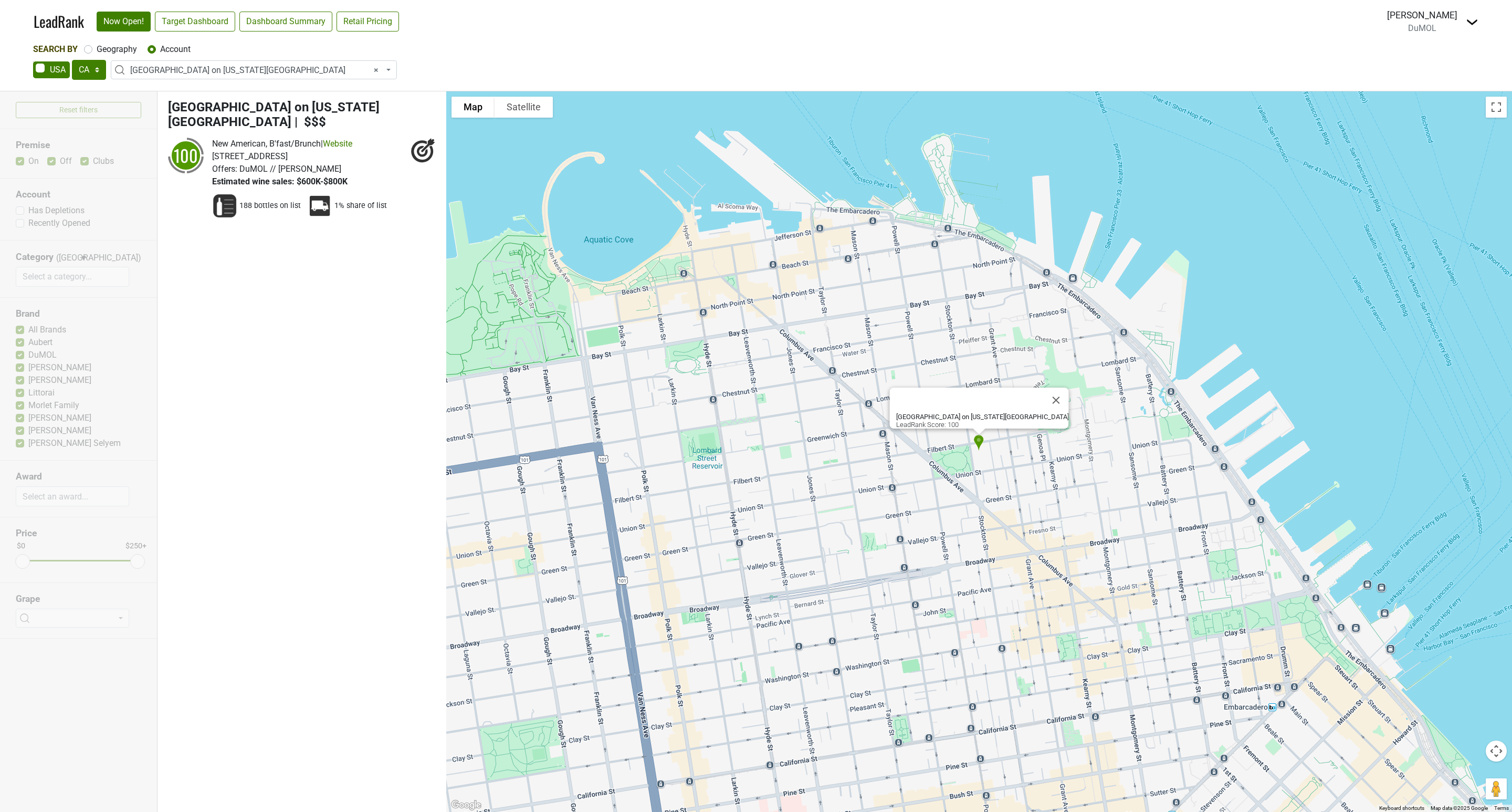
click at [153, 70] on span "× [GEOGRAPHIC_DATA] on [US_STATE][GEOGRAPHIC_DATA]" at bounding box center [257, 70] width 254 height 13
click at [144, 85] on input "search" at bounding box center [254, 89] width 281 height 18
click at [139, 98] on input "search" at bounding box center [254, 89] width 281 height 18
click at [134, 88] on input "search" at bounding box center [254, 89] width 281 height 18
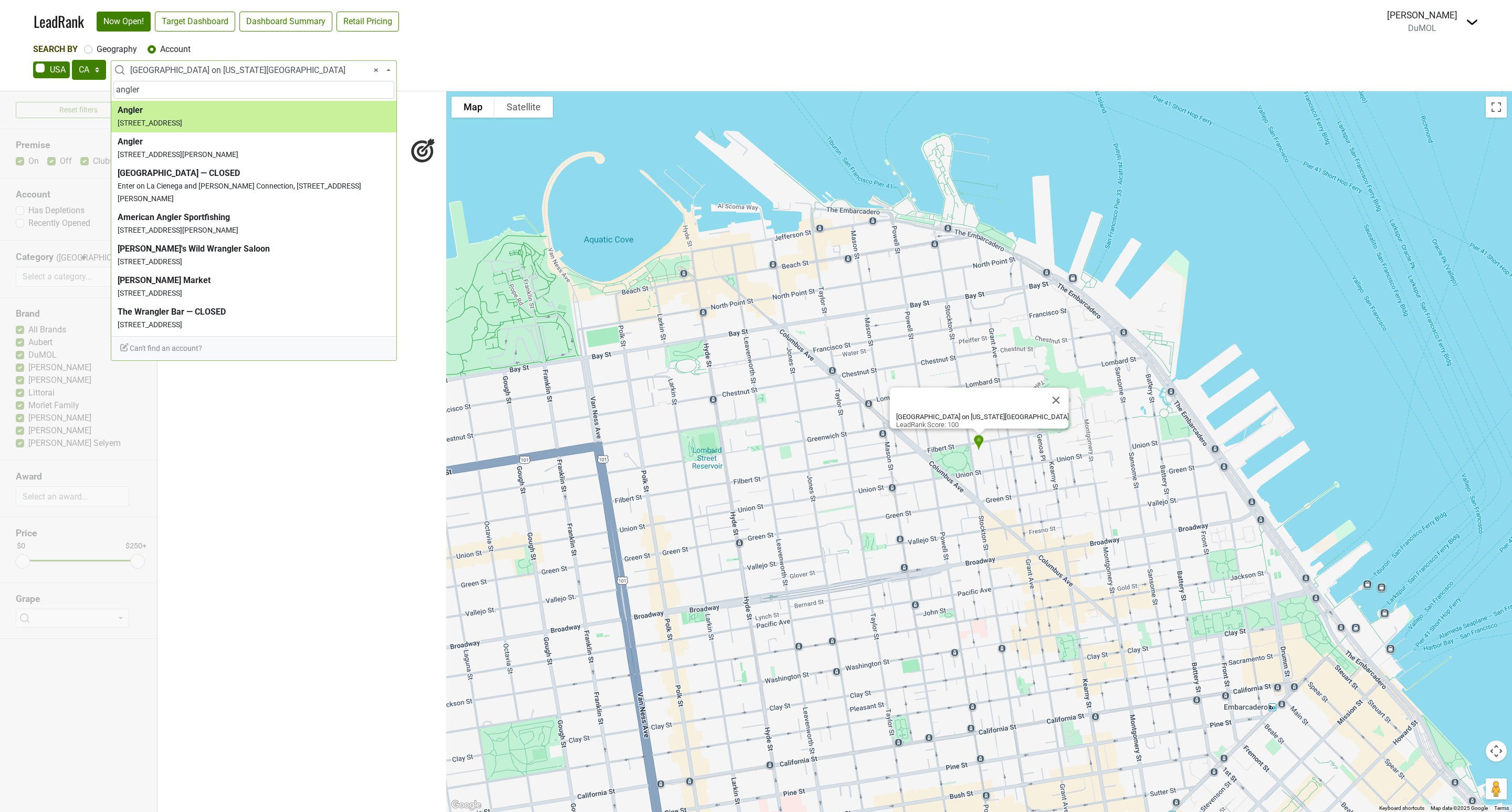
type input "angler"
select select "59589"
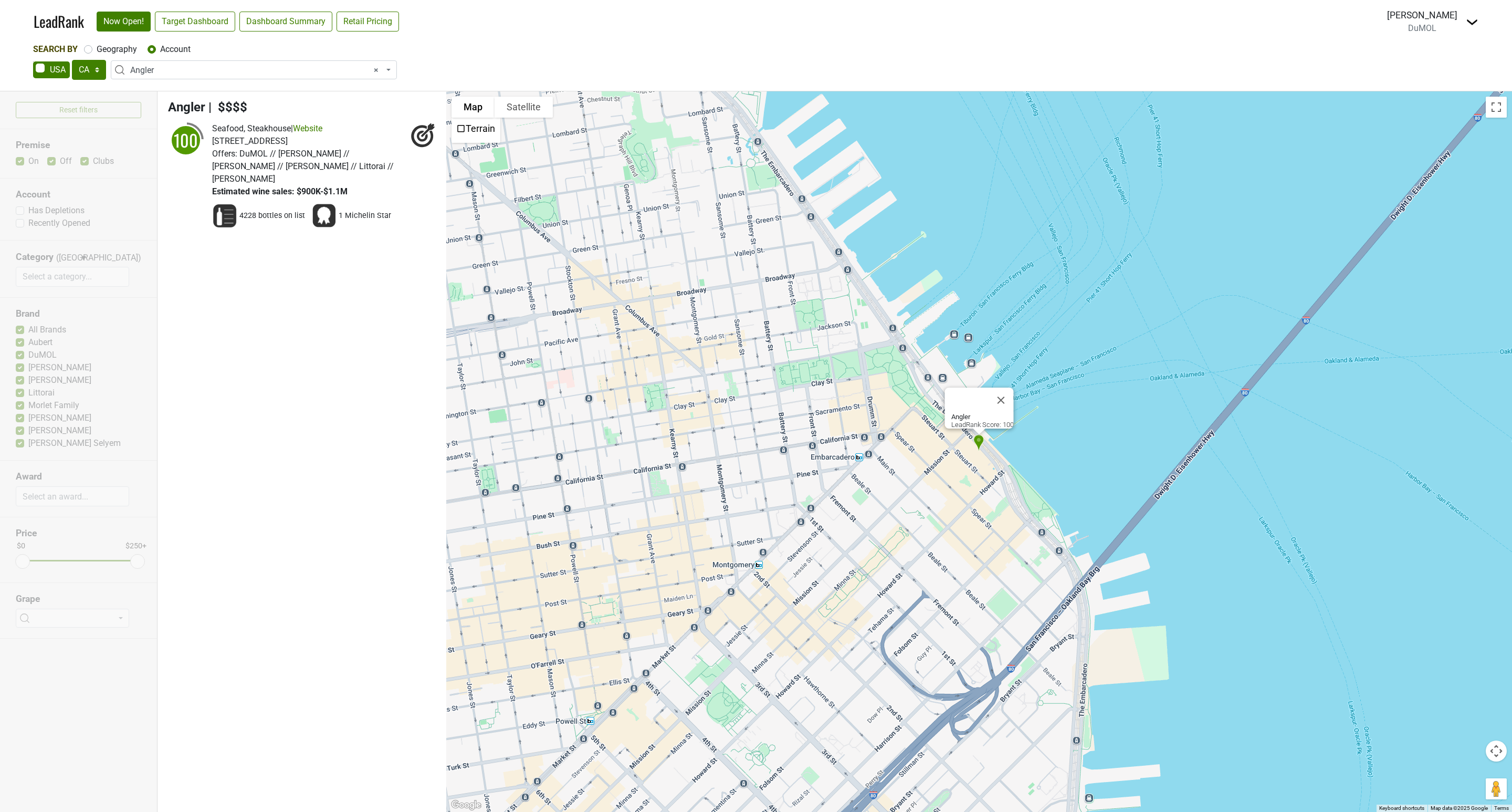
click at [159, 68] on span "× Angler" at bounding box center [257, 70] width 254 height 13
click at [144, 90] on input "search" at bounding box center [254, 89] width 281 height 18
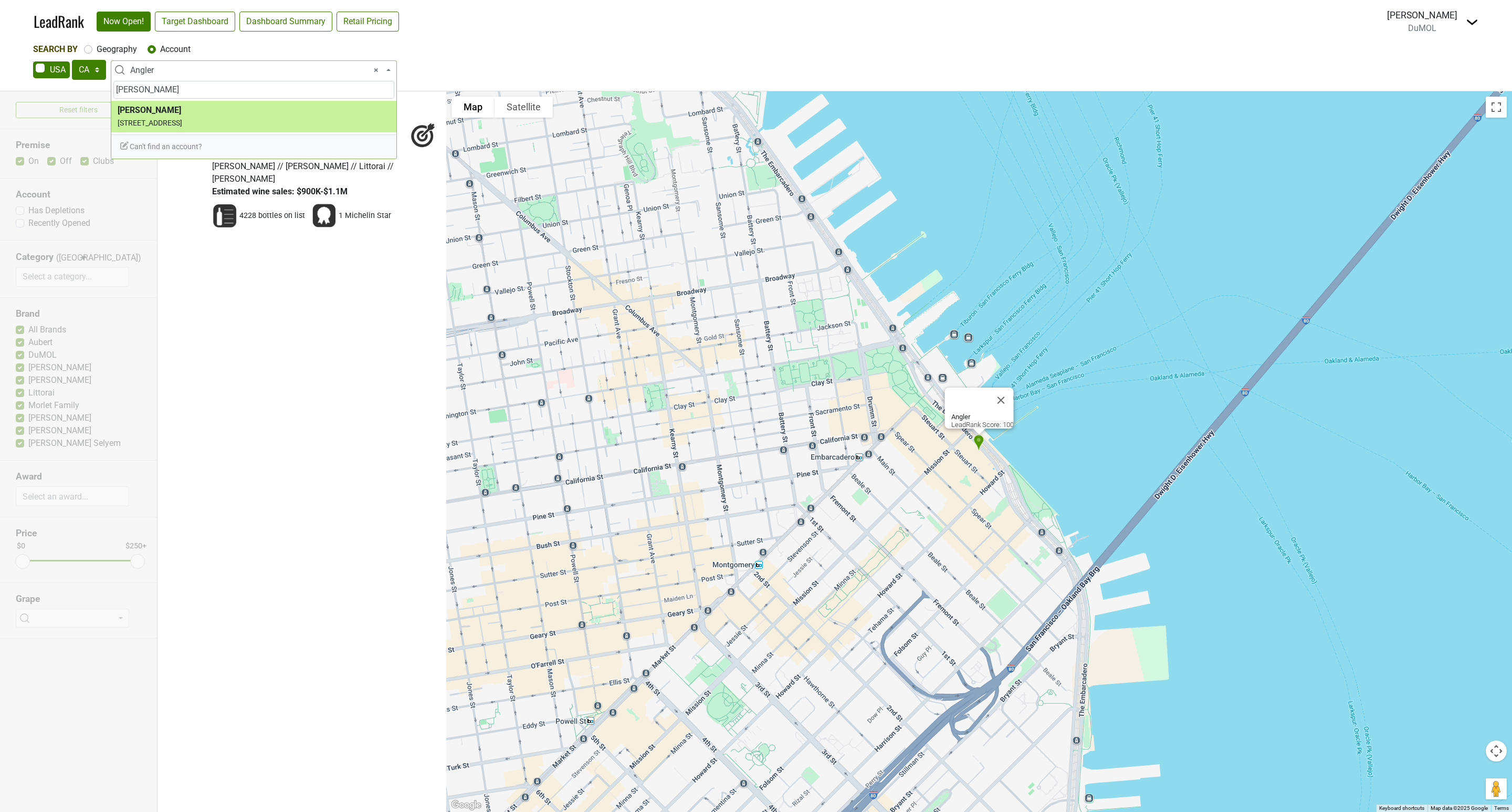
type input "[PERSON_NAME]"
select select "63827"
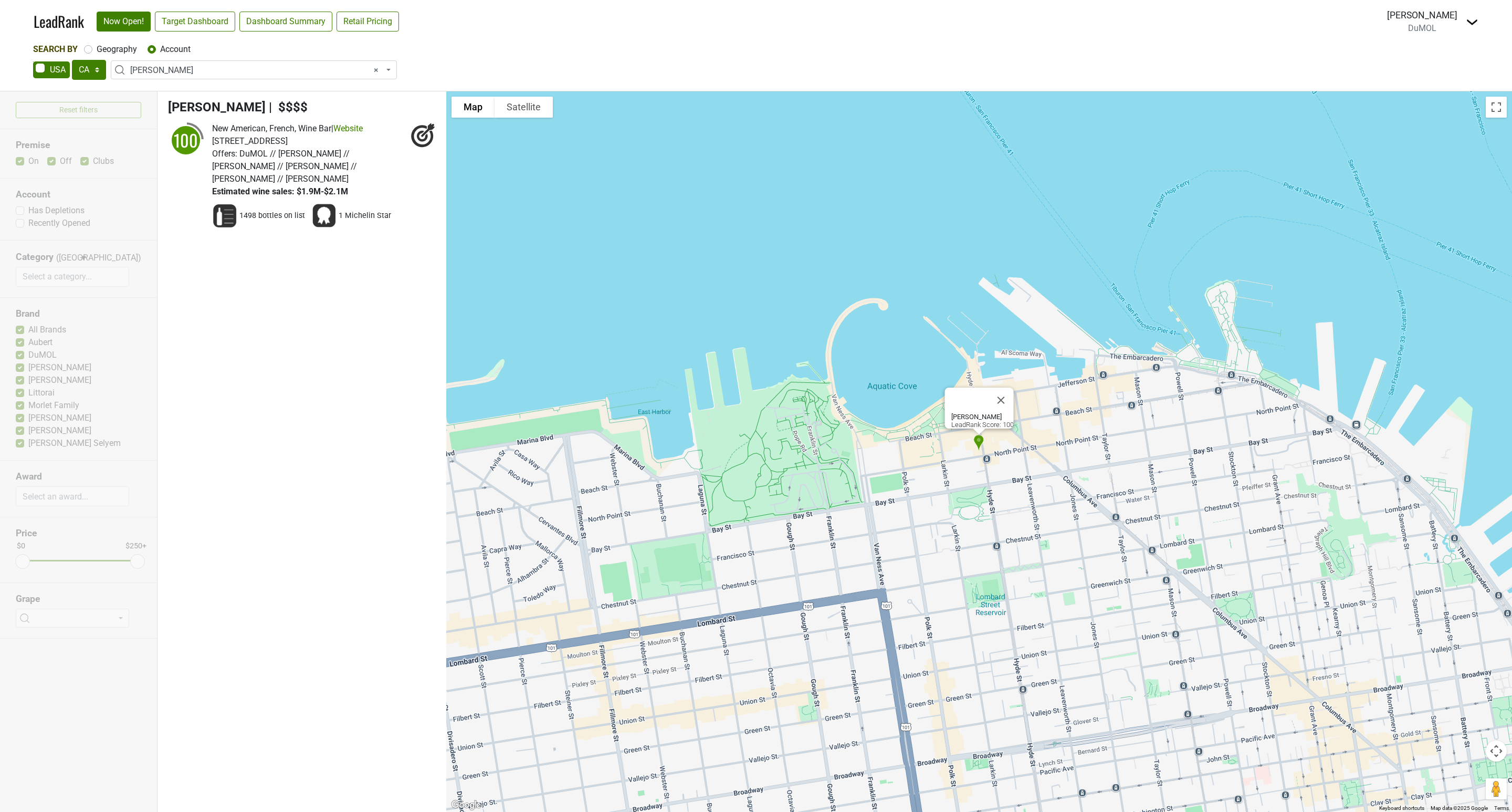
click at [191, 77] on span "× [PERSON_NAME]" at bounding box center [254, 69] width 286 height 19
click at [155, 103] on li "Please enter 3 or more characters" at bounding box center [254, 109] width 285 height 18
click at [146, 92] on input "search" at bounding box center [254, 89] width 281 height 18
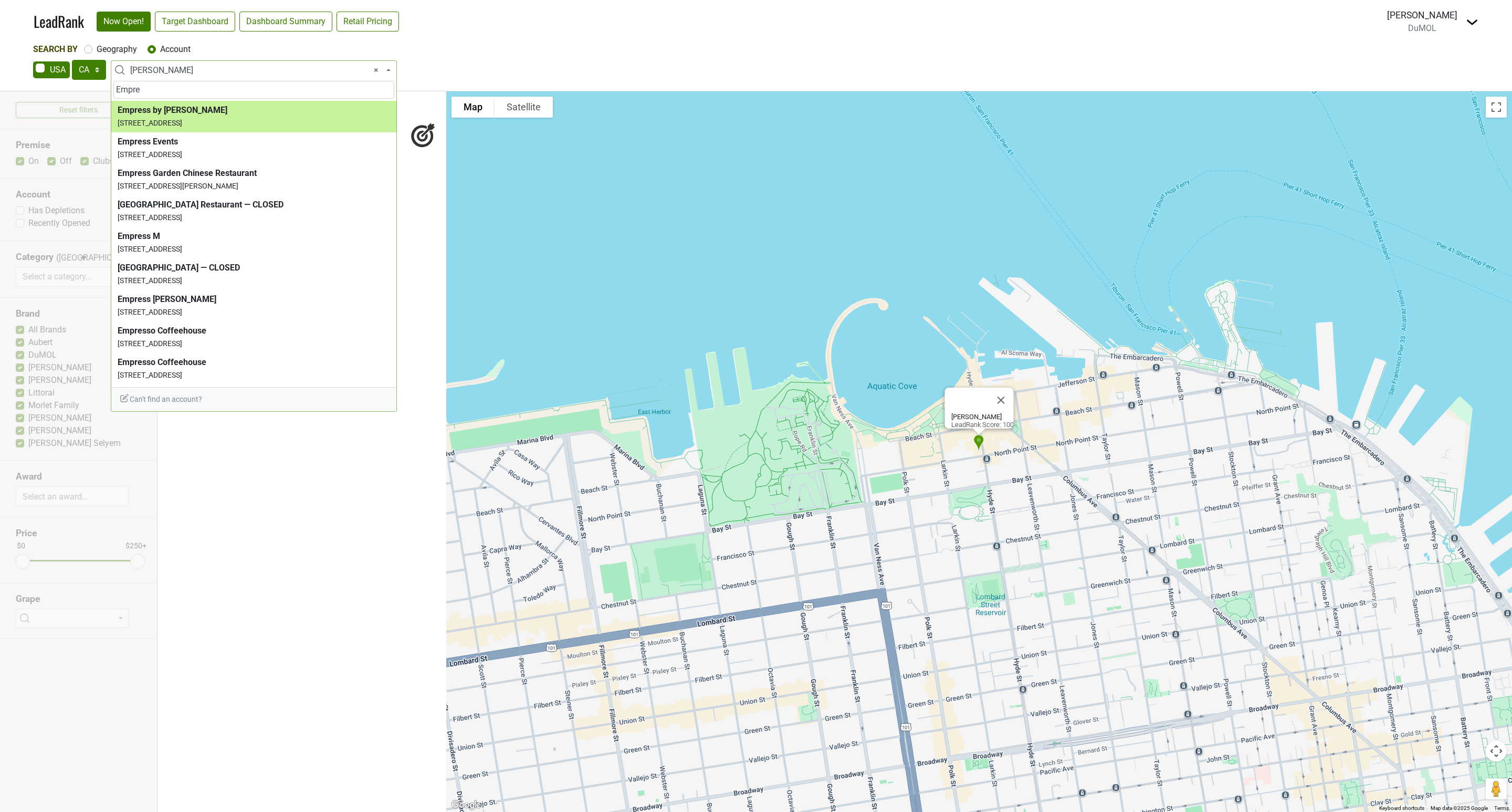
type input "Empre"
select select "123787030"
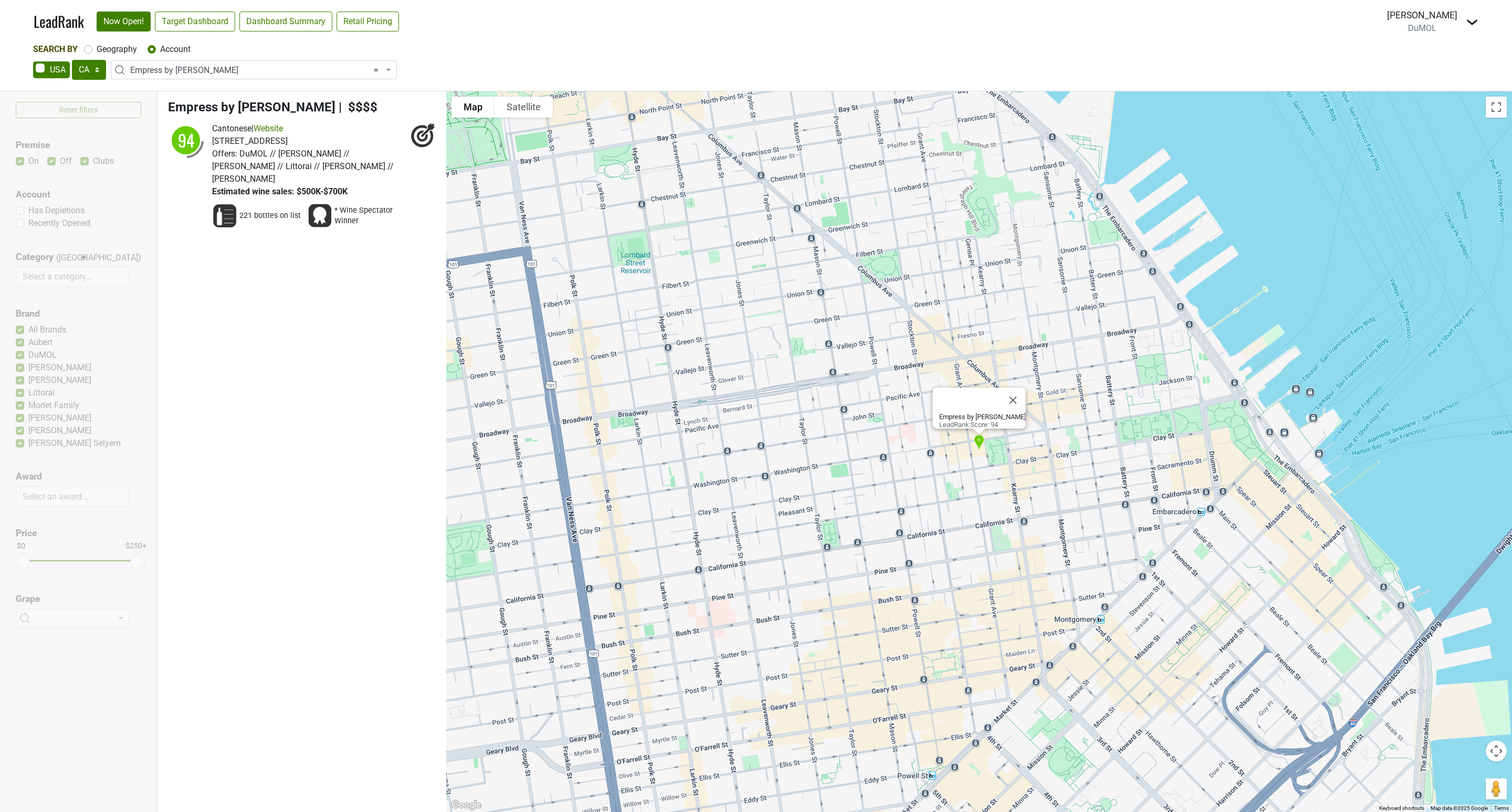
click at [202, 75] on span "× Empress by [PERSON_NAME]" at bounding box center [257, 70] width 254 height 13
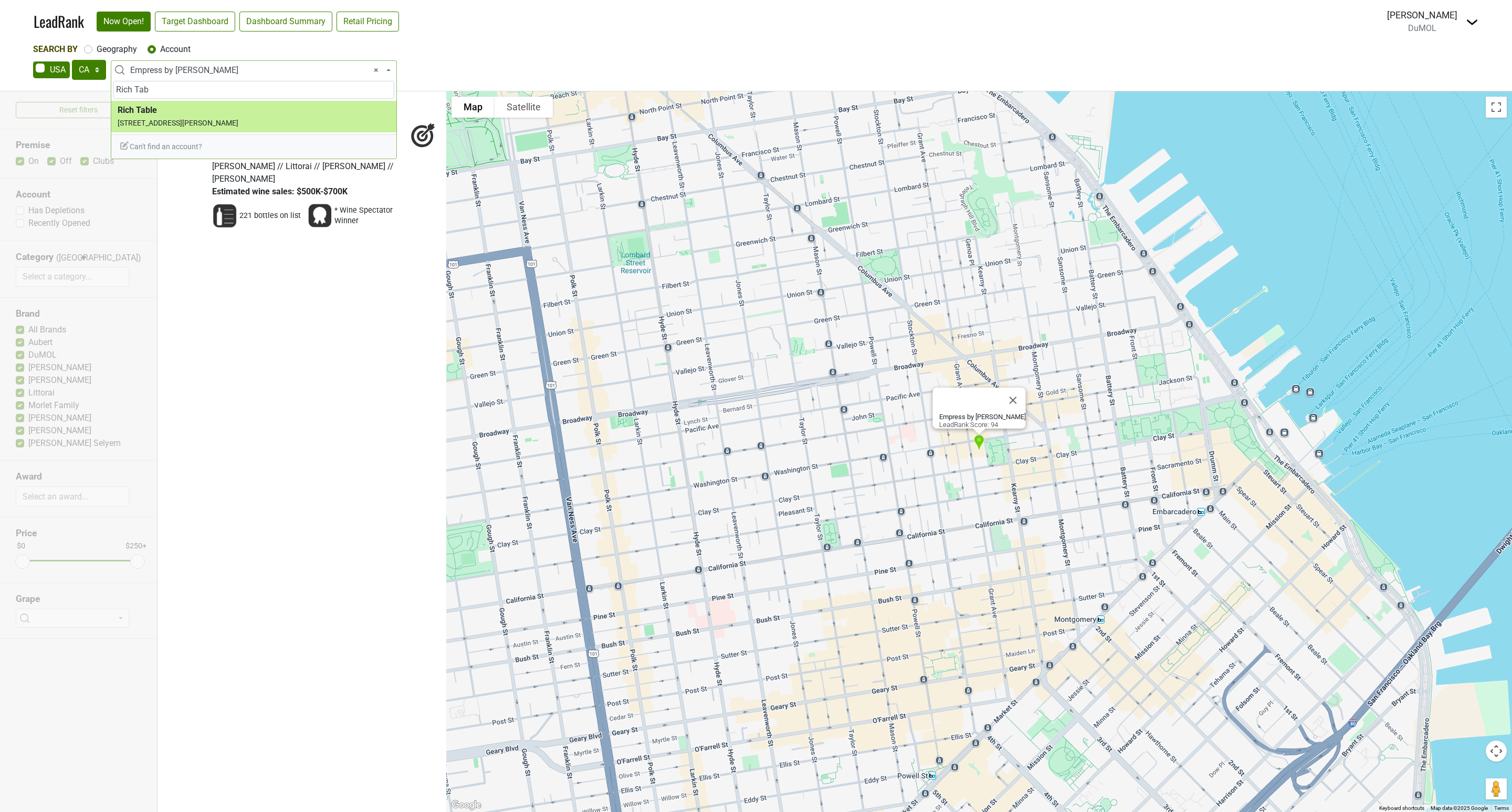
type input "Rich Tab"
select select "345411"
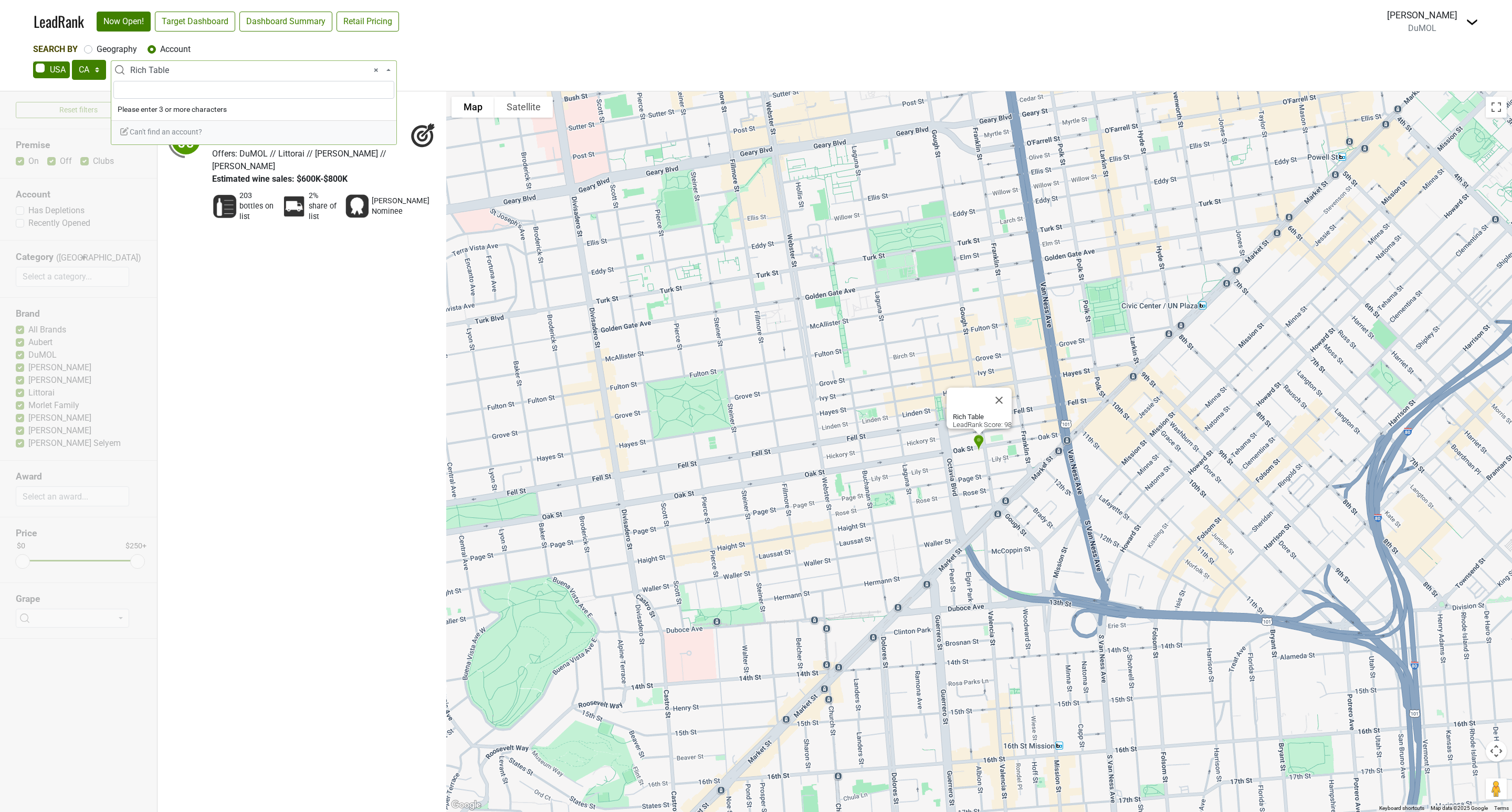
click at [219, 66] on span "× Rich Table" at bounding box center [257, 70] width 254 height 13
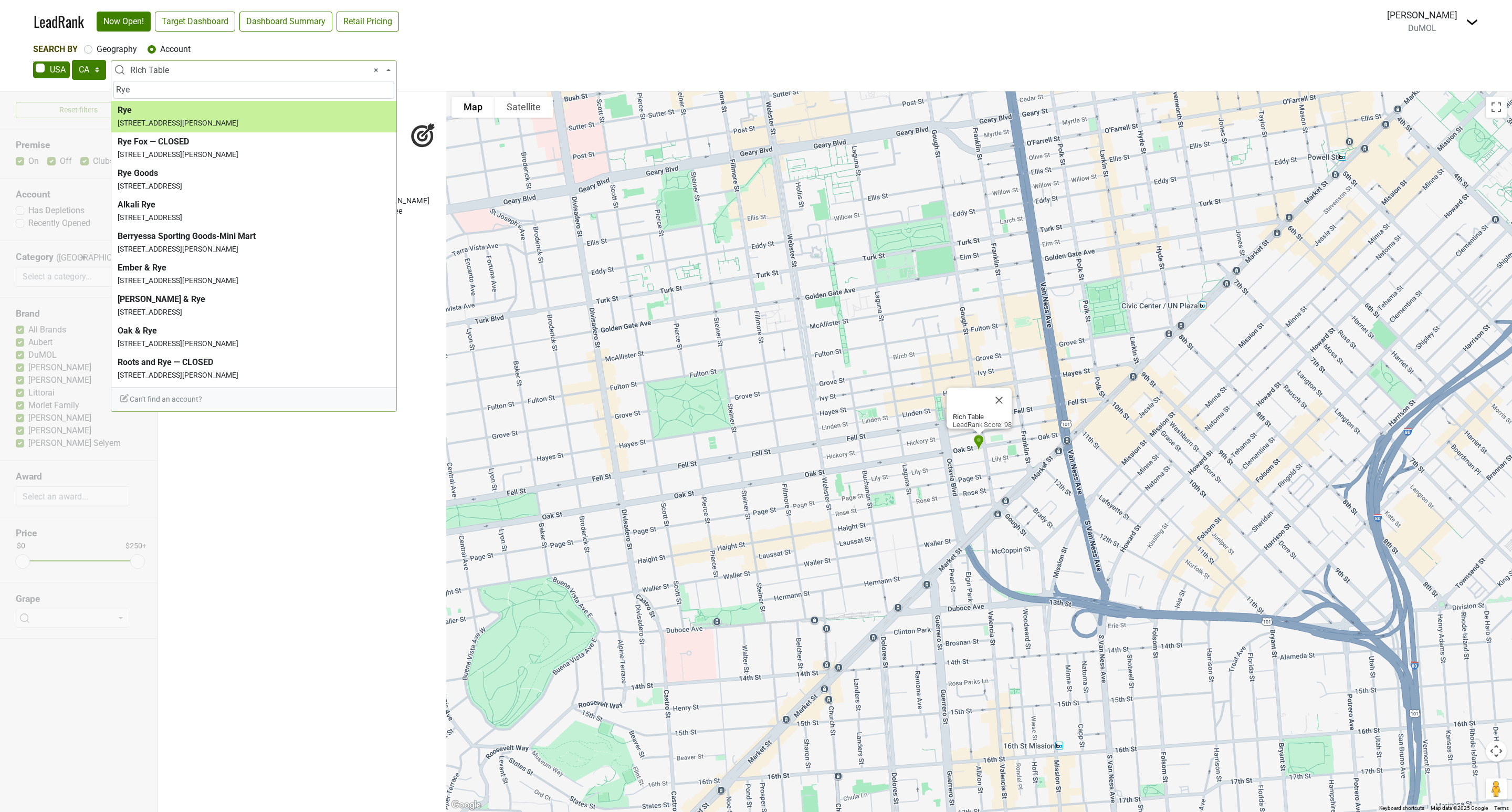
type input "Rye"
select select "72981"
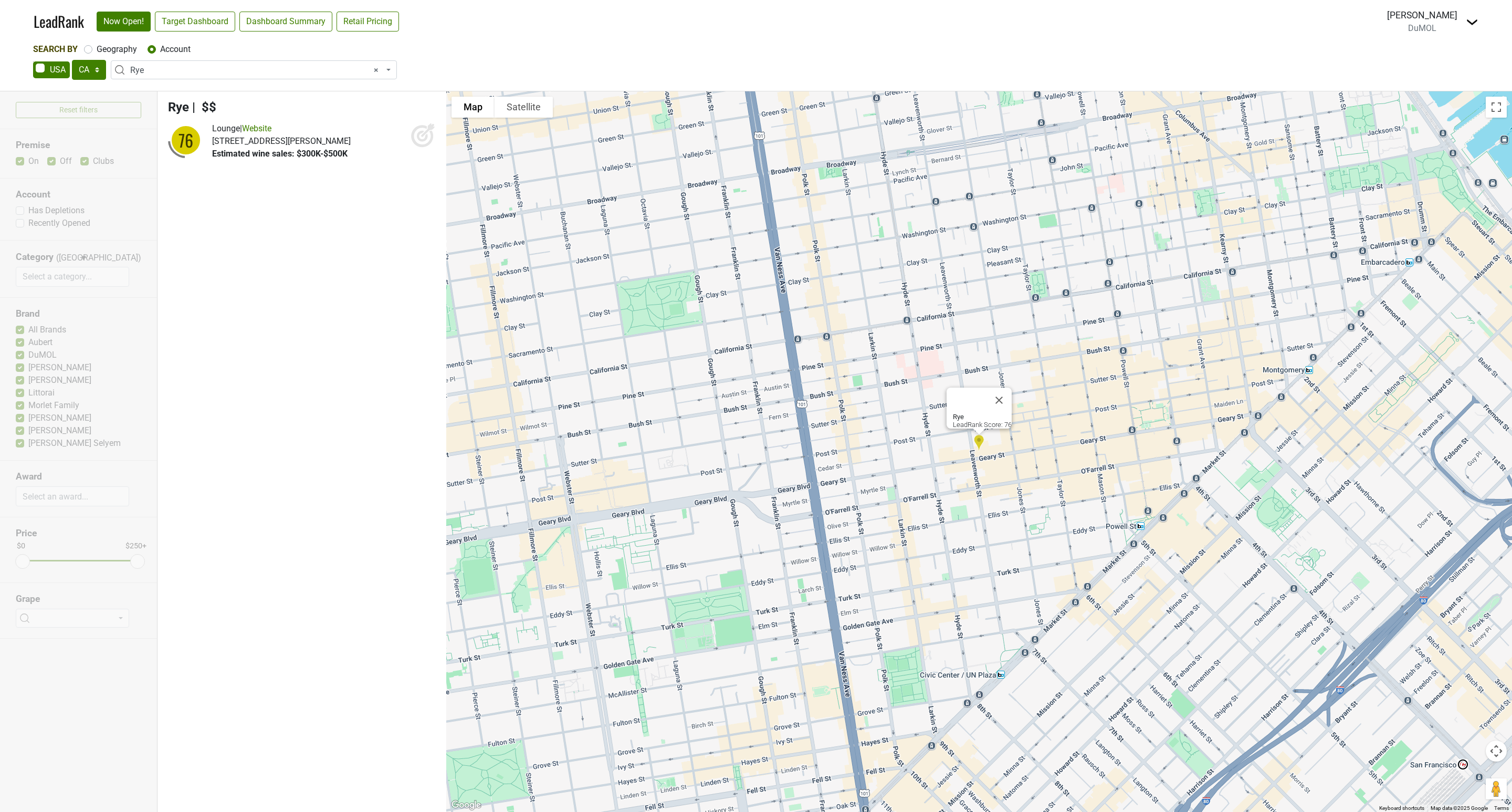
click at [429, 137] on icon at bounding box center [423, 135] width 25 height 25
click at [158, 75] on span "× Rye" at bounding box center [257, 70] width 254 height 13
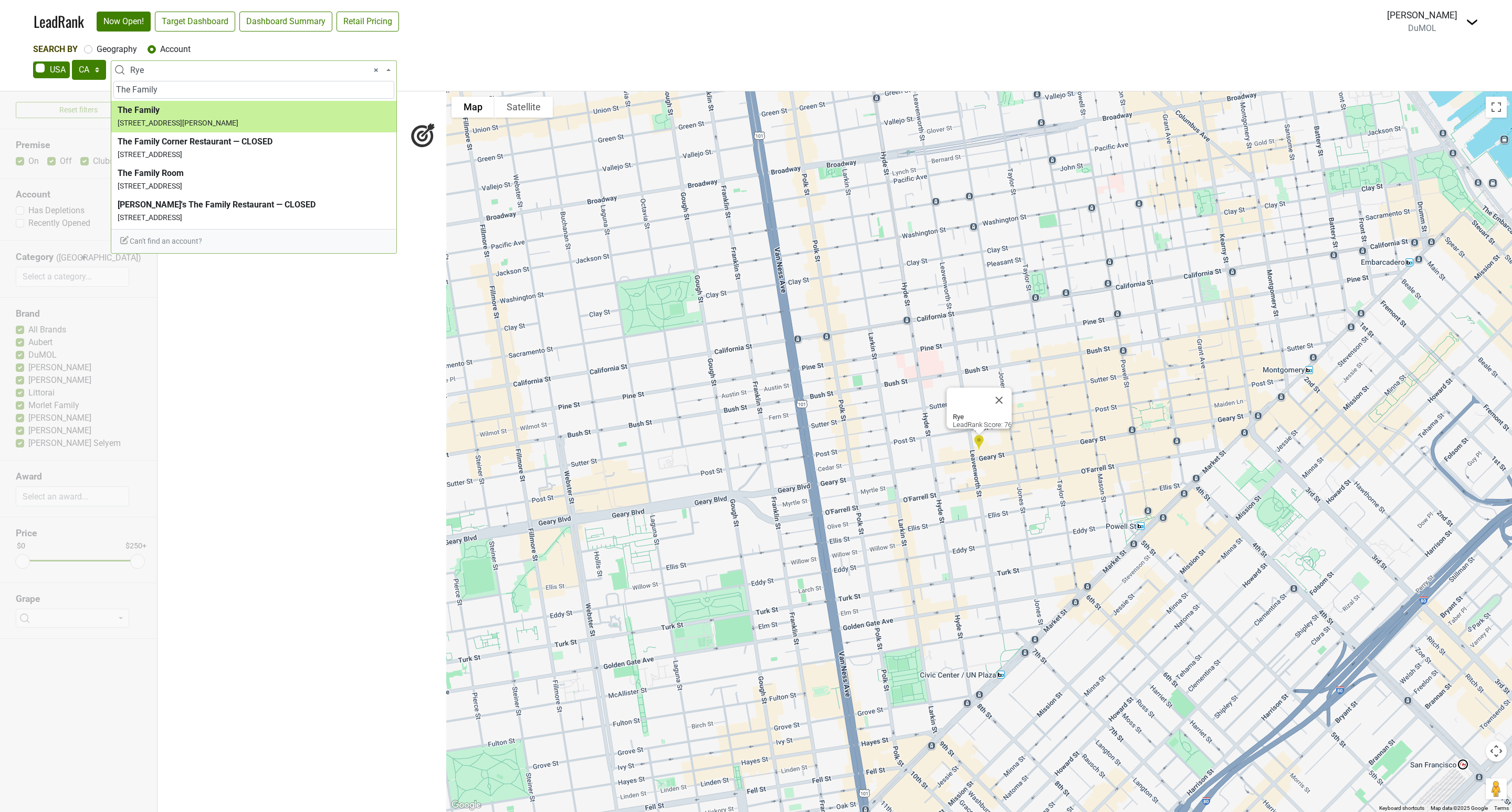
type input "The Family"
select select "73602"
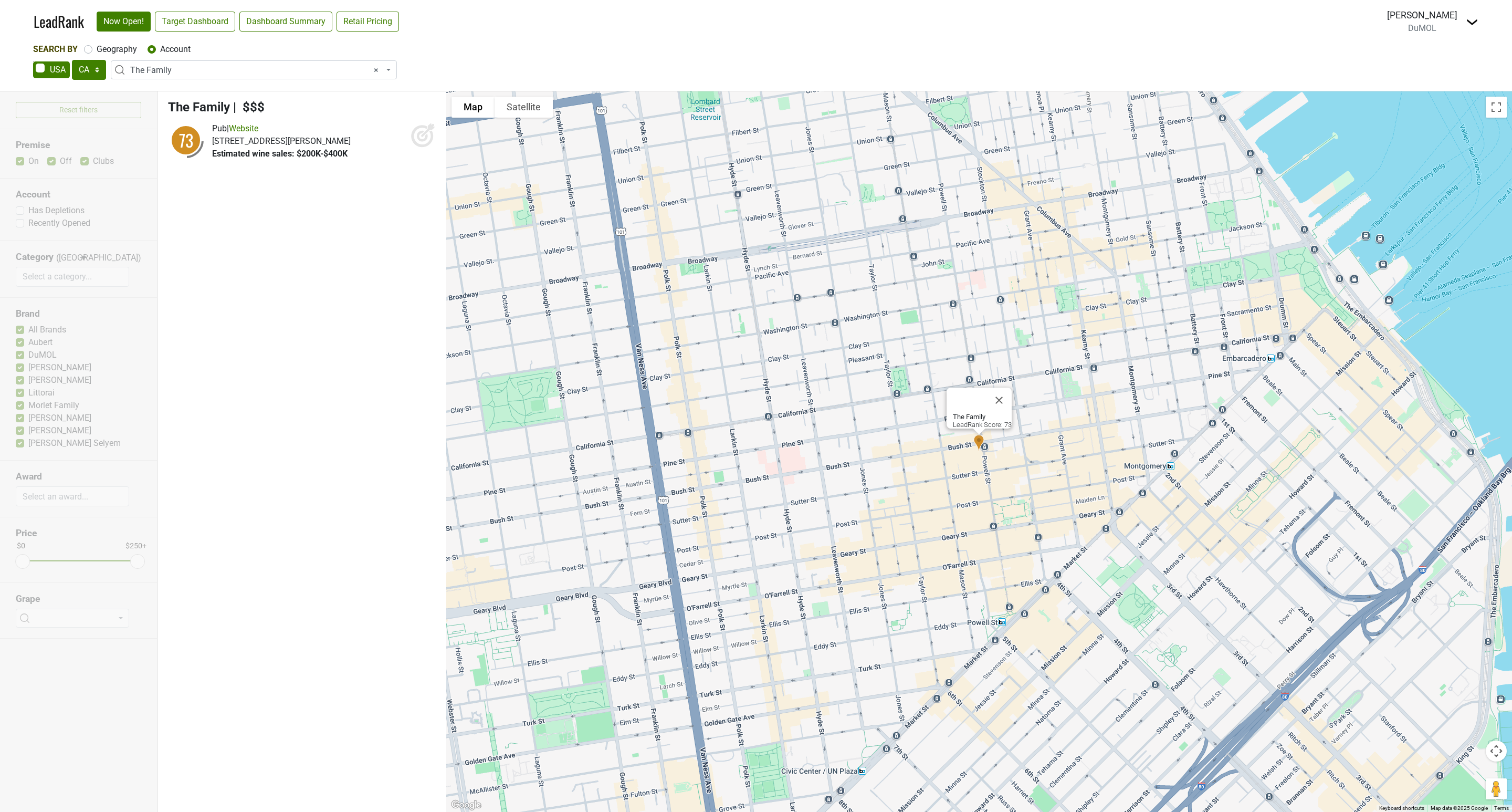
click at [429, 140] on icon at bounding box center [423, 135] width 25 height 25
click at [200, 65] on span "× The Family" at bounding box center [257, 70] width 254 height 13
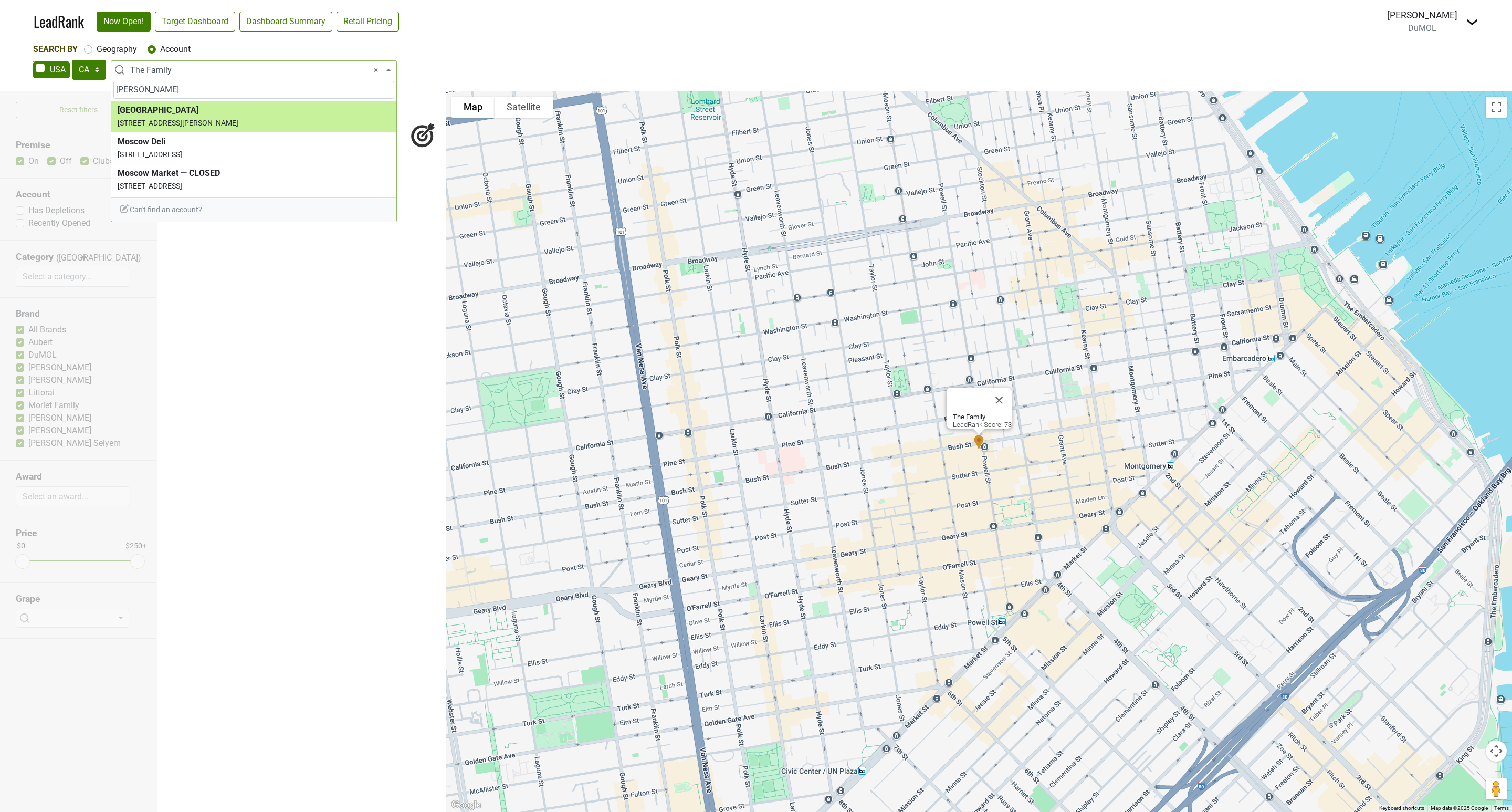
type input "[PERSON_NAME]"
select select "66973"
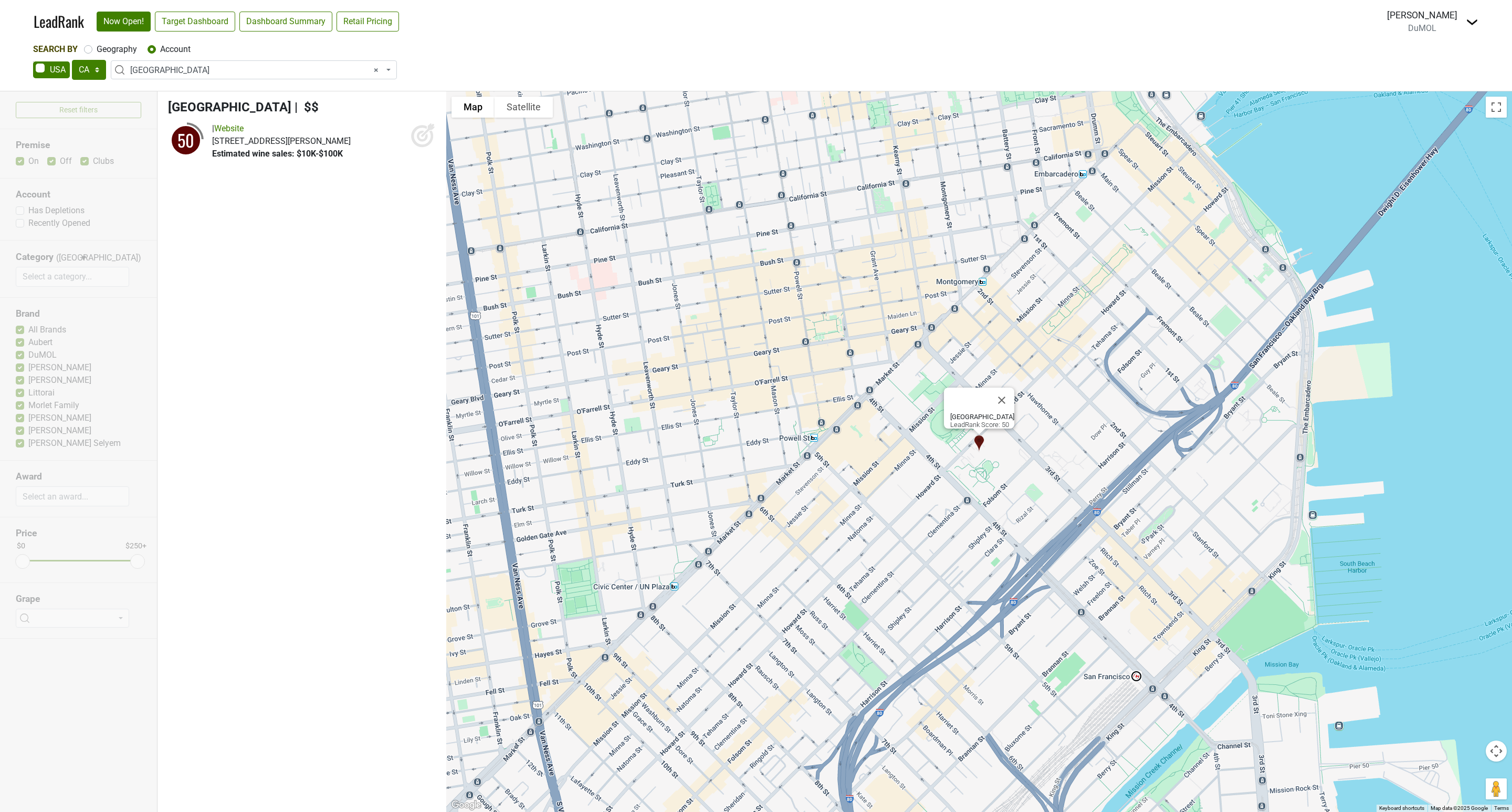
click at [420, 136] on icon at bounding box center [423, 135] width 25 height 25
click at [190, 71] on span "× [GEOGRAPHIC_DATA]" at bounding box center [257, 70] width 254 height 13
click at [136, 88] on input "Oz" at bounding box center [254, 89] width 281 height 18
type input "O"
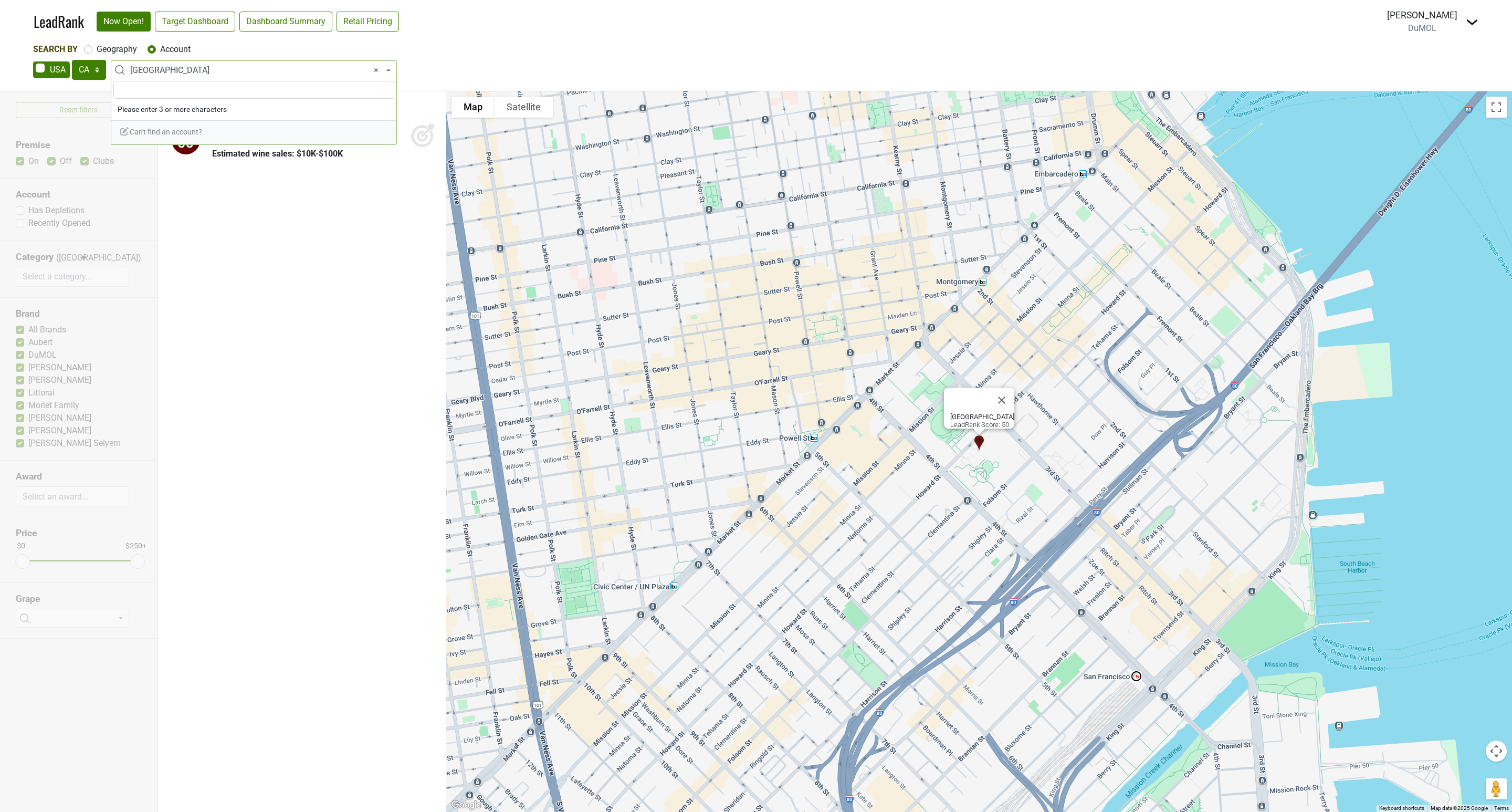
paste input "Ozumo"
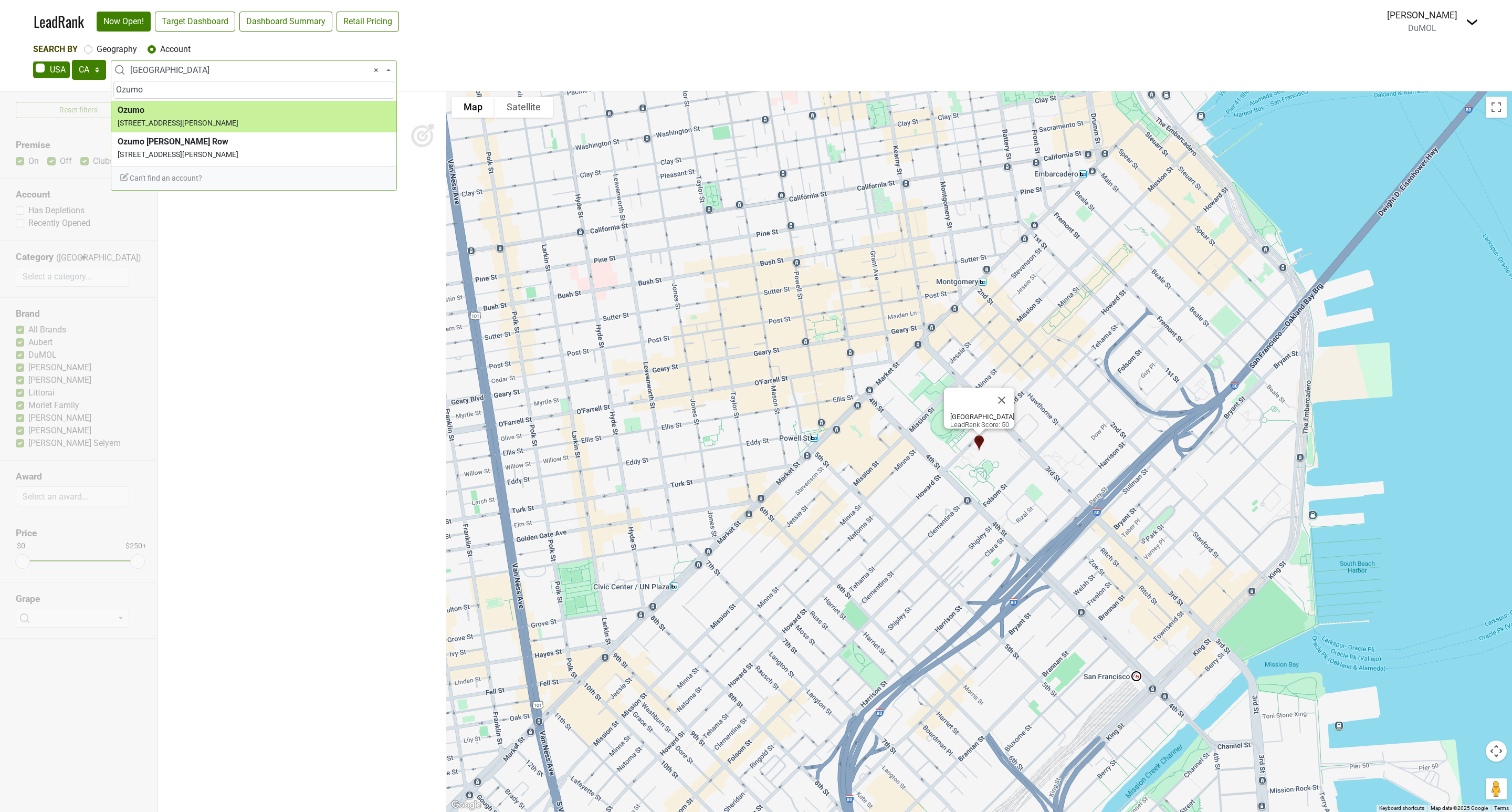
type input "Ozumo"
select select "67680"
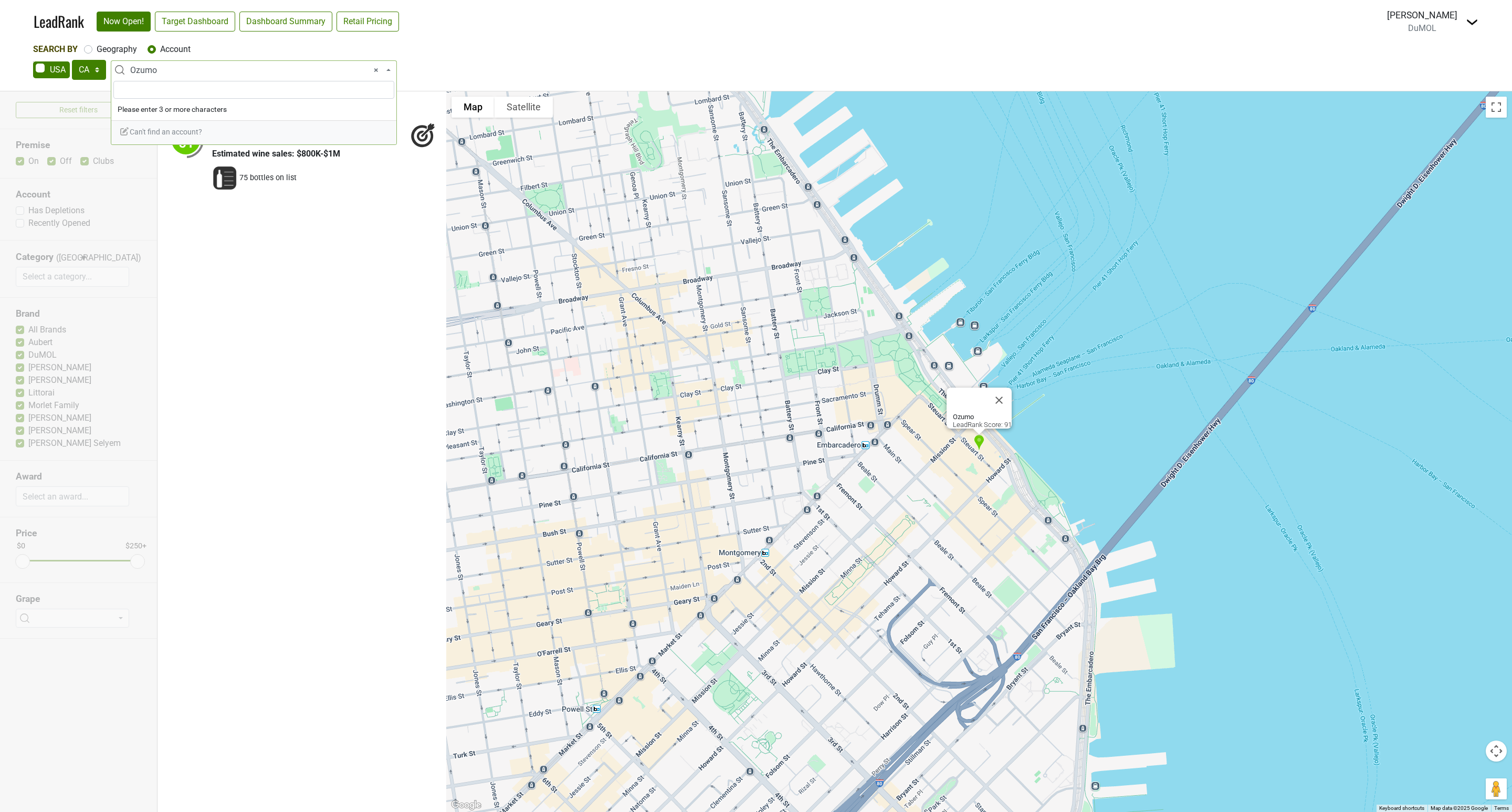
click at [172, 65] on span "× Ozumo" at bounding box center [257, 70] width 254 height 13
click at [136, 87] on input "search" at bounding box center [254, 89] width 281 height 18
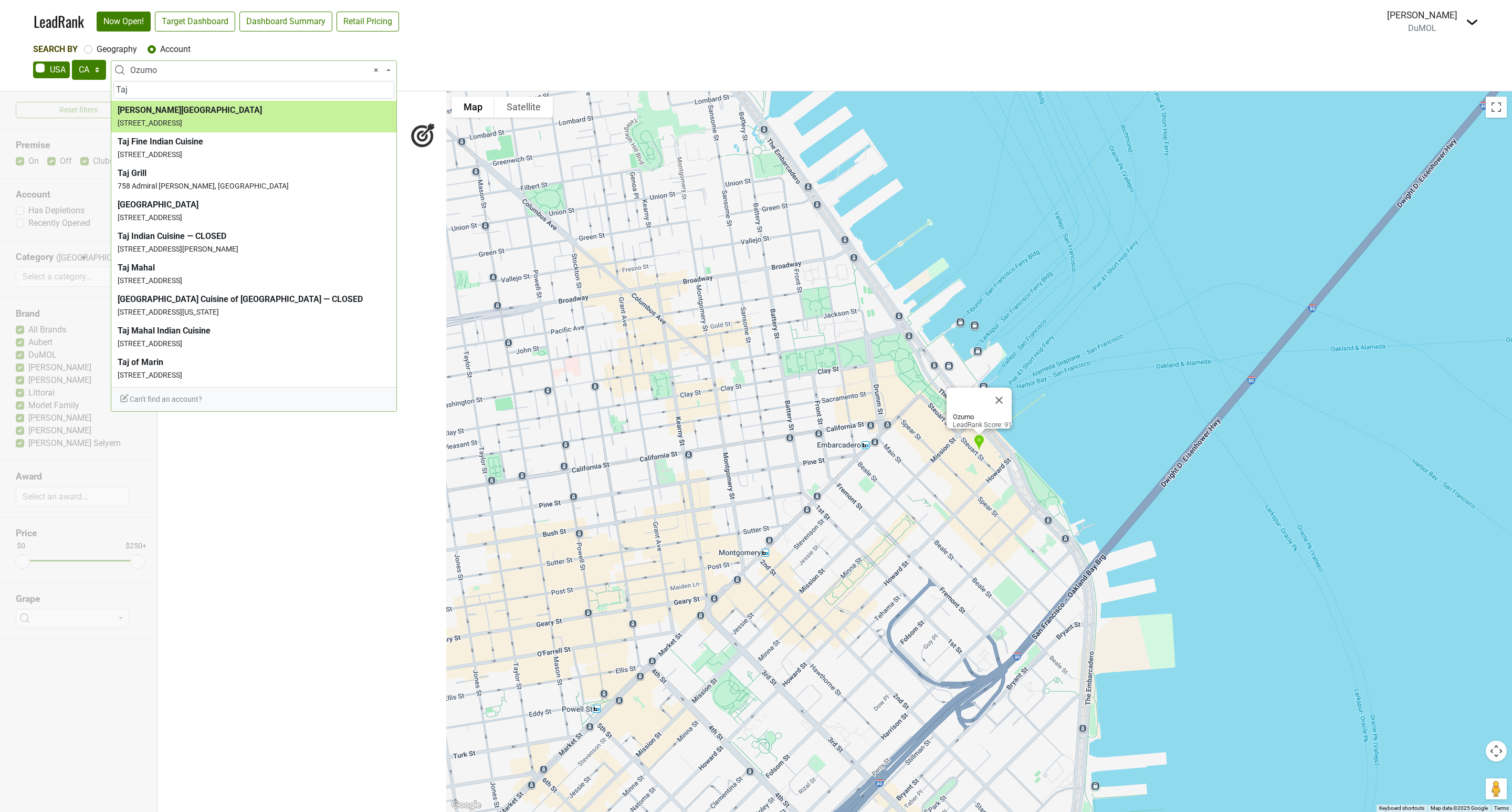
type input "Taj"
select select "70087"
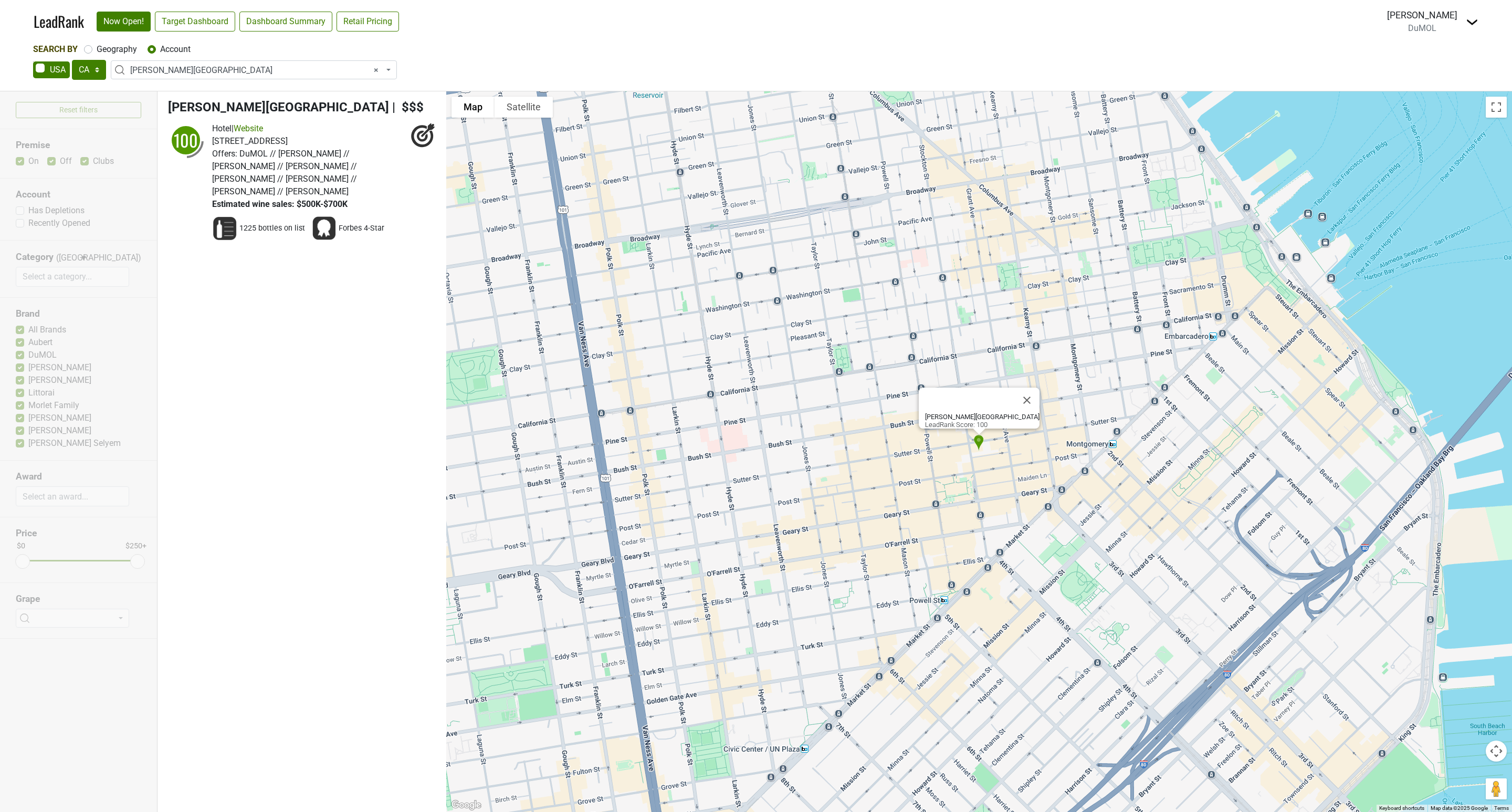
click at [158, 68] on span "× [PERSON_NAME][GEOGRAPHIC_DATA]" at bounding box center [257, 70] width 254 height 13
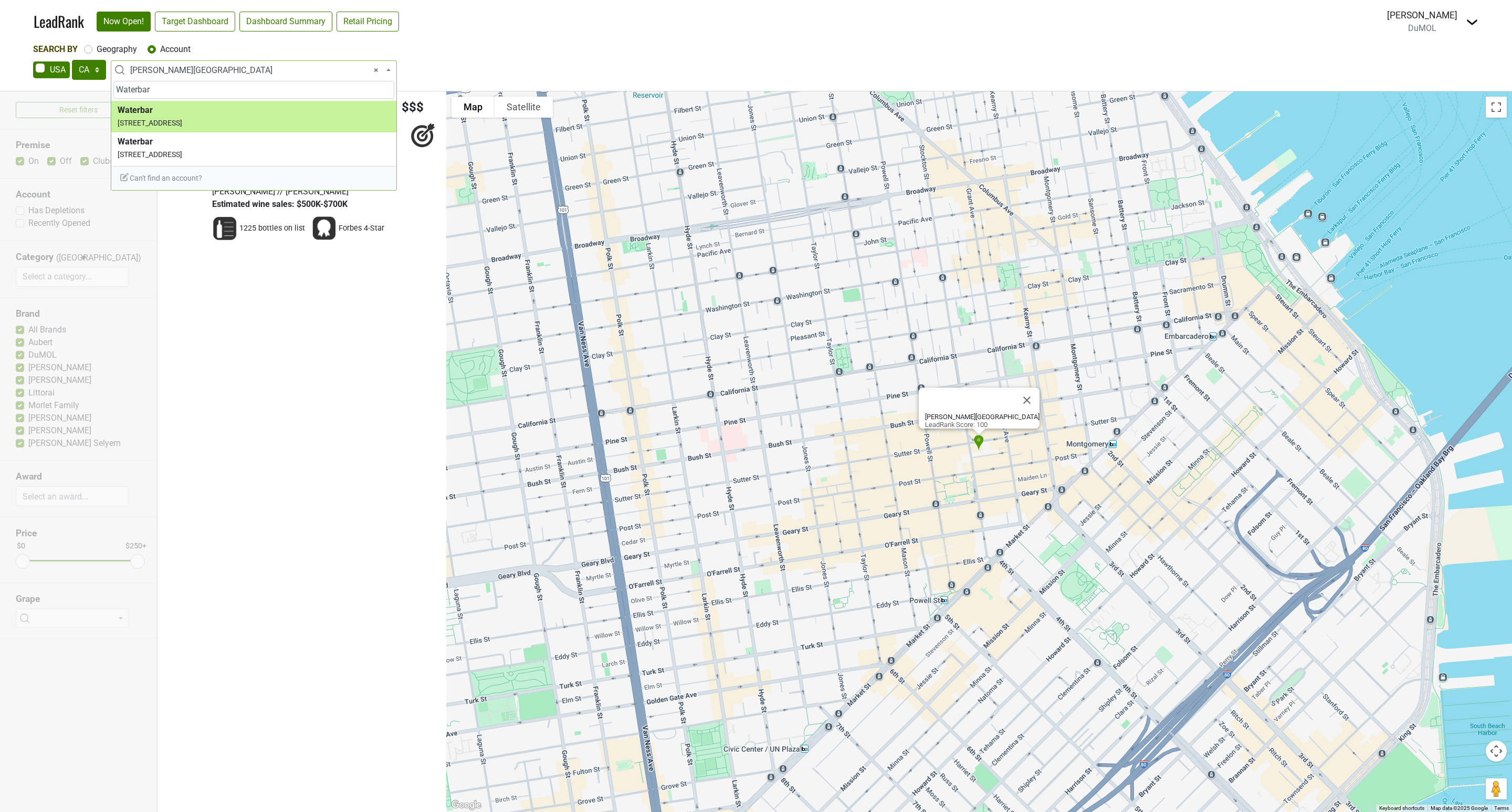
type input "Waterbar"
select select "70963"
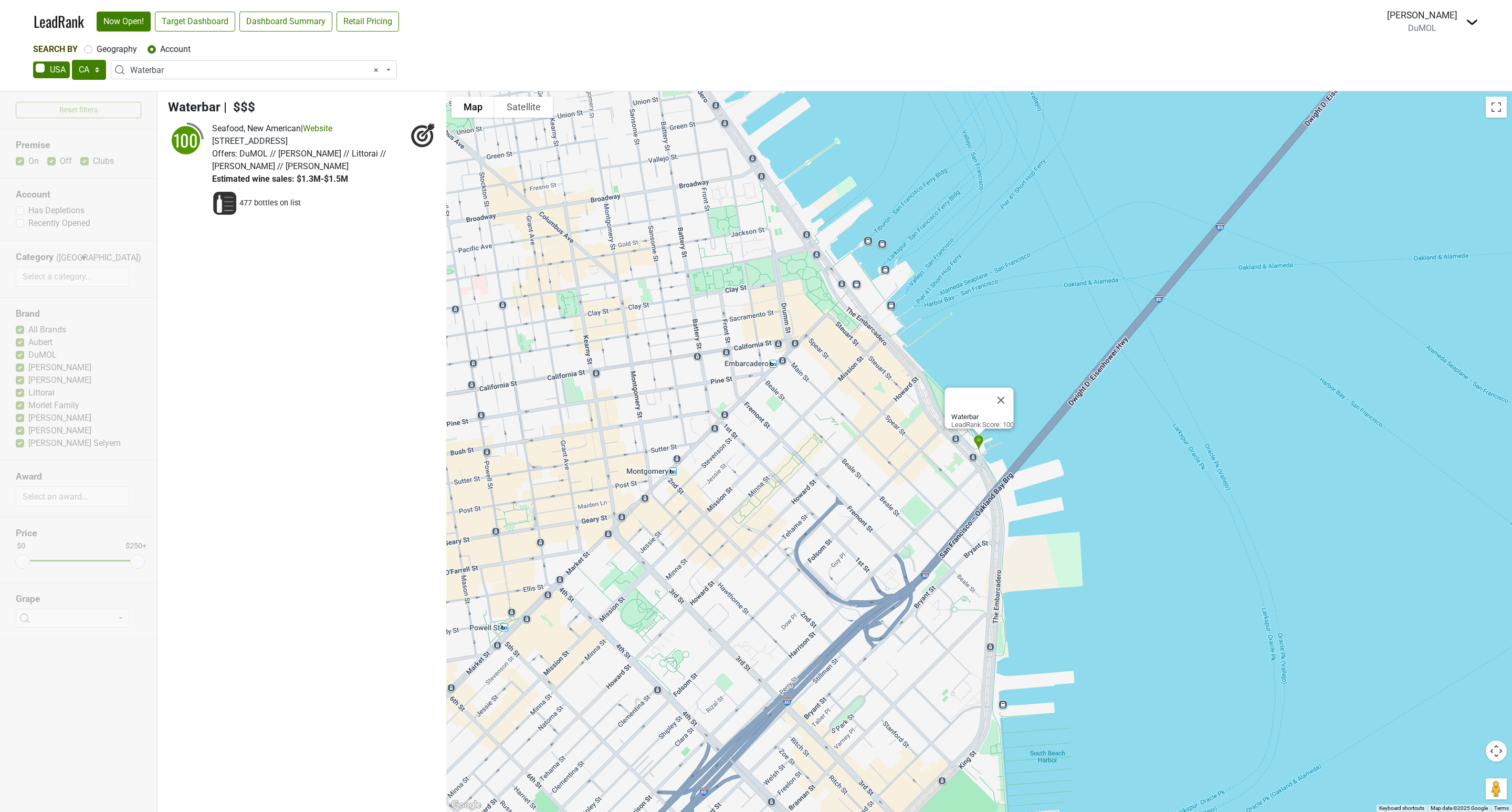
click at [171, 73] on span "× Waterbar" at bounding box center [257, 70] width 254 height 13
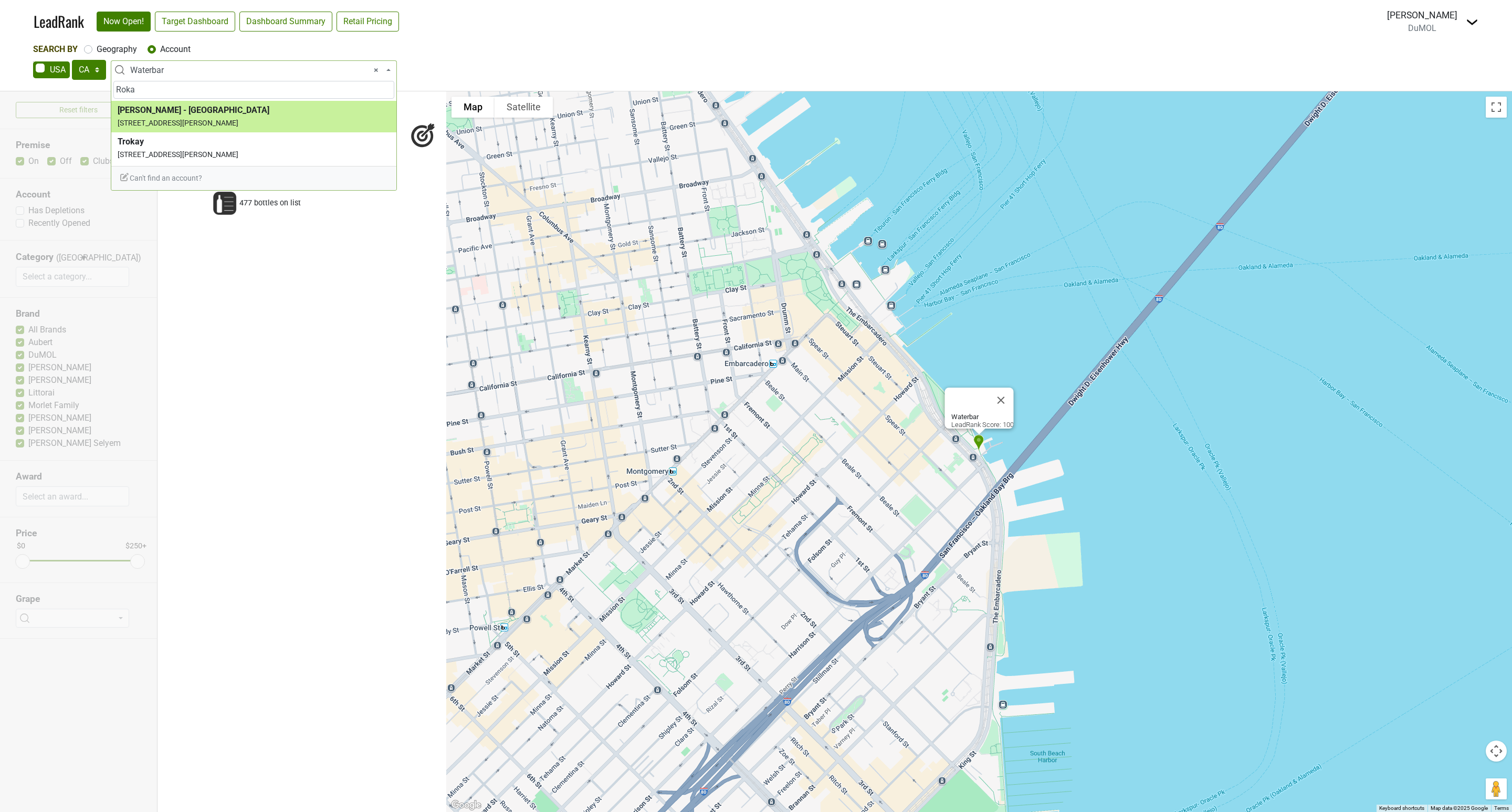
type input "Roka"
select select "92684"
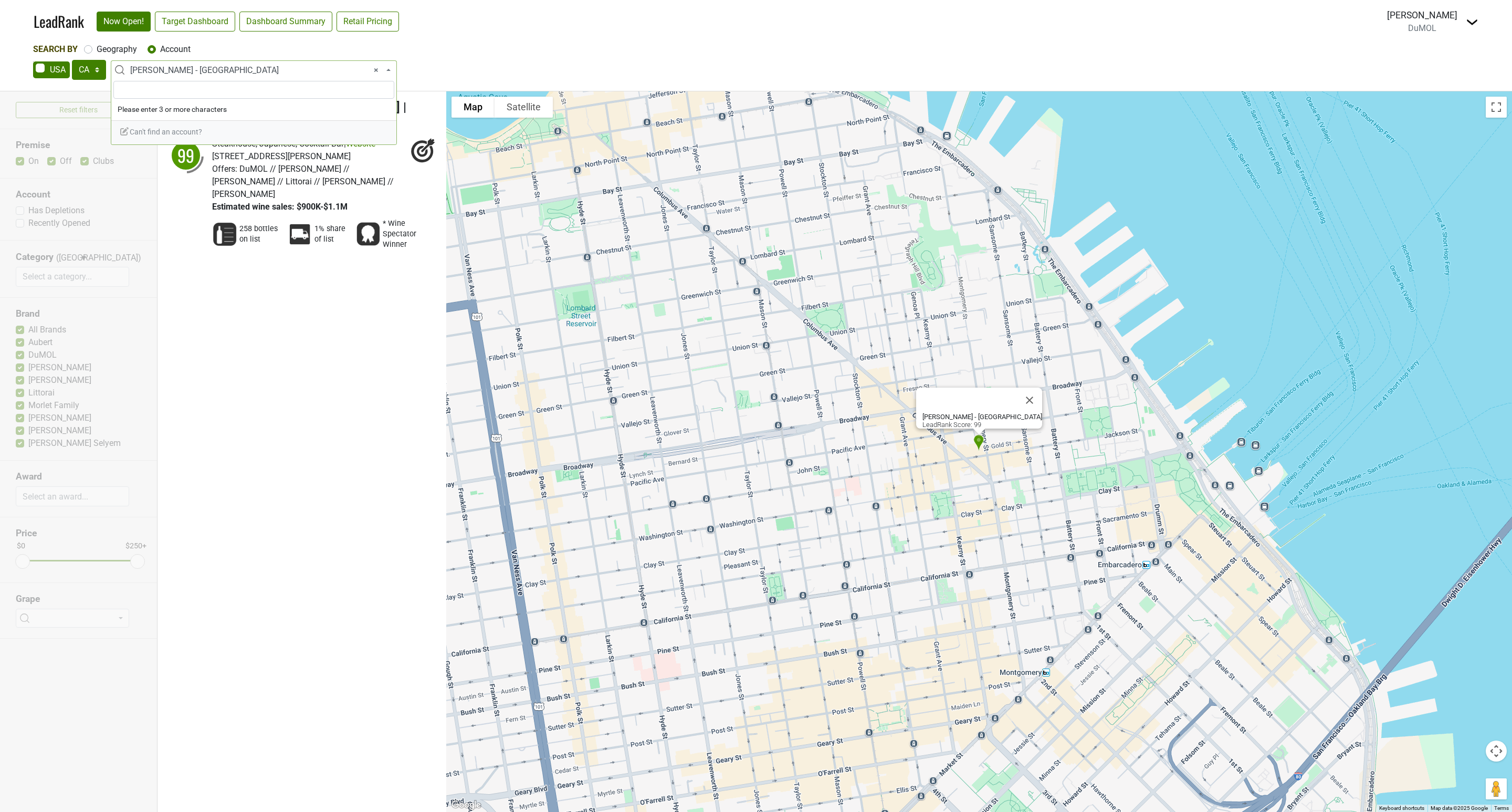
click at [184, 72] on span "× [PERSON_NAME] - [GEOGRAPHIC_DATA]" at bounding box center [257, 70] width 254 height 13
click at [150, 90] on input "search" at bounding box center [254, 89] width 281 height 18
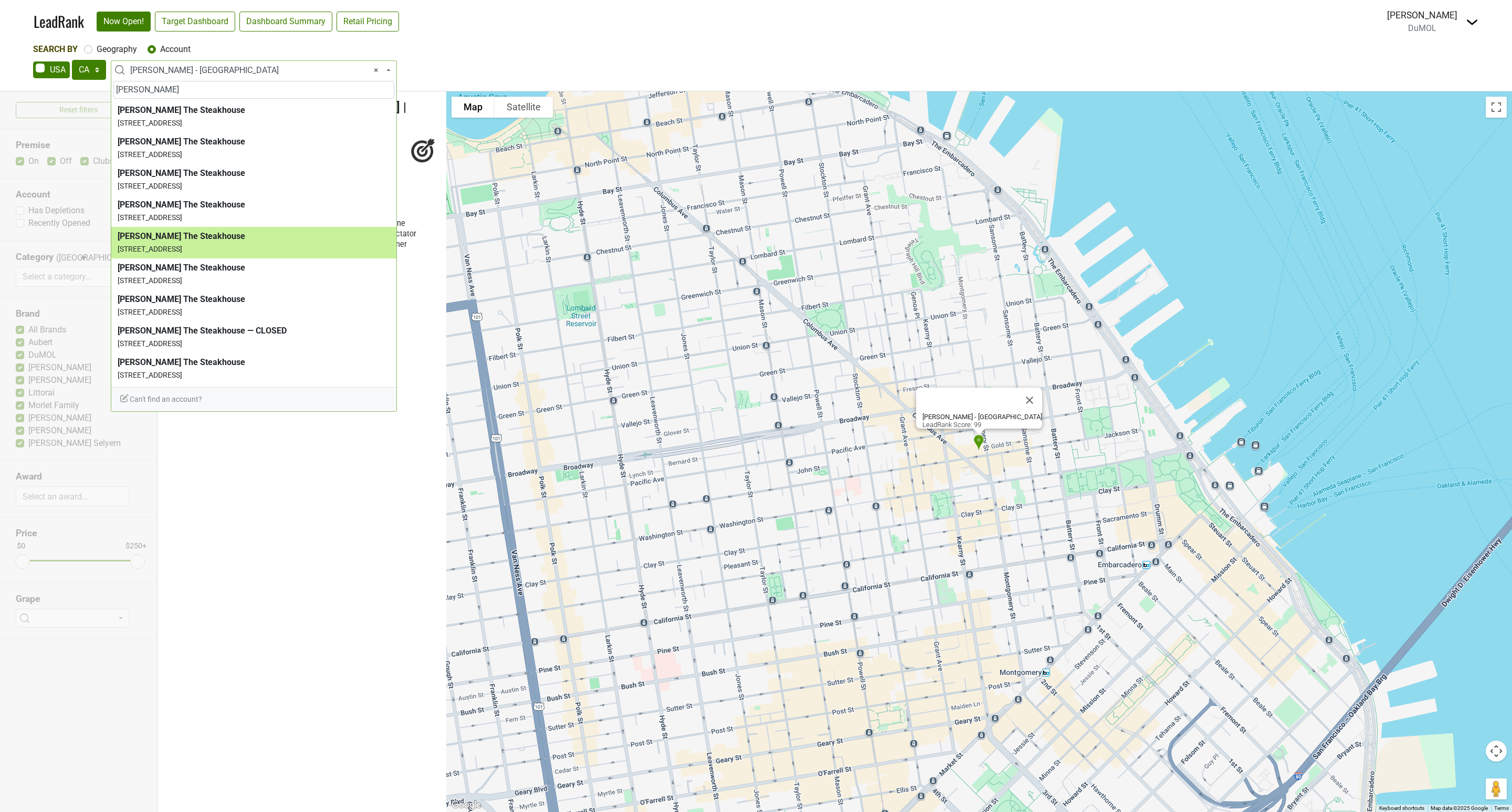
scroll to position [62, 0]
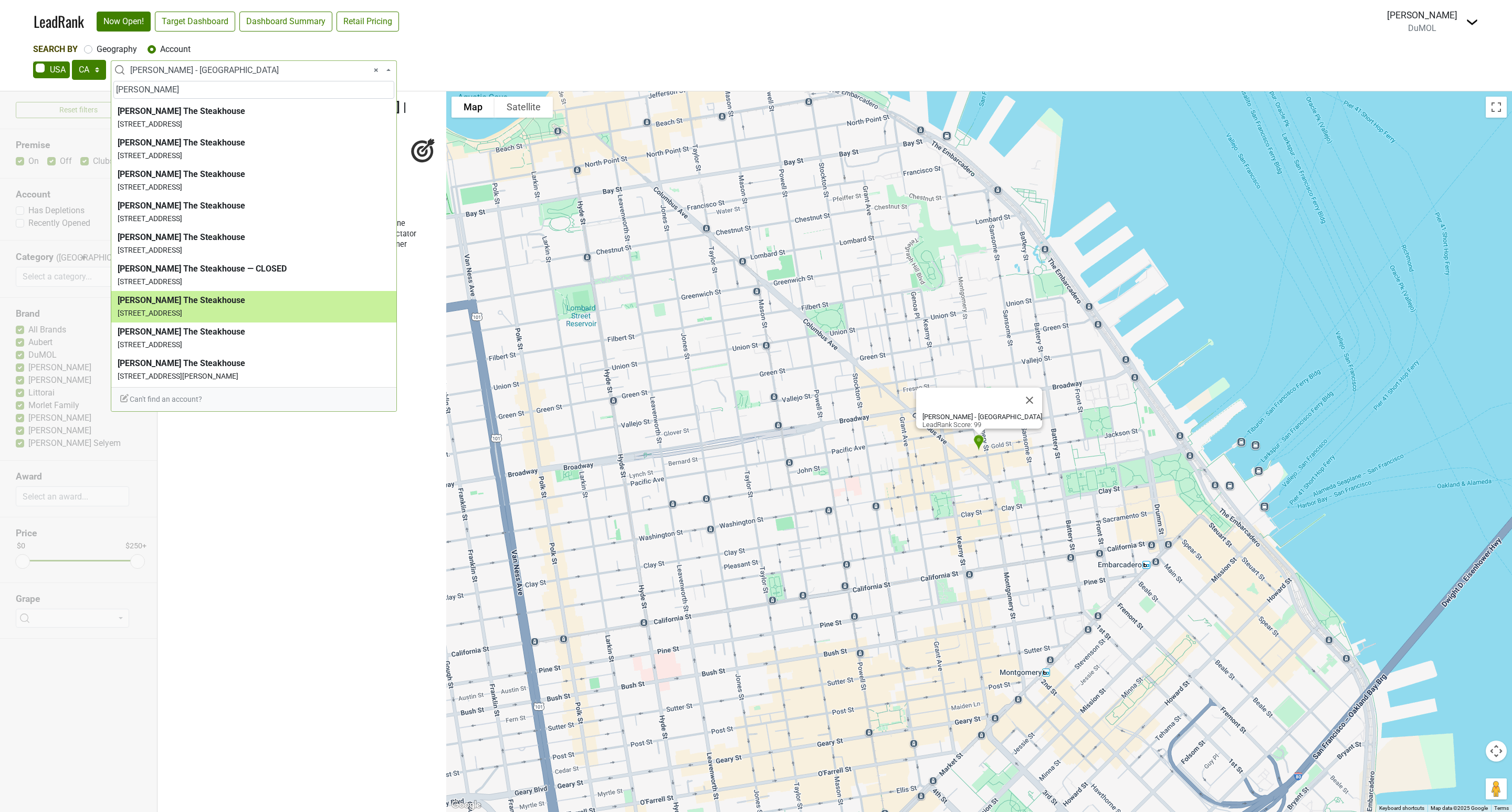
type input "[PERSON_NAME]"
click at [225, 301] on ul "[PERSON_NAME] - [GEOGRAPHIC_DATA] | $$$$ 99 Steakhouse, Japanese, Cocktail Bar …" at bounding box center [302, 452] width 289 height 721
select select "136859"
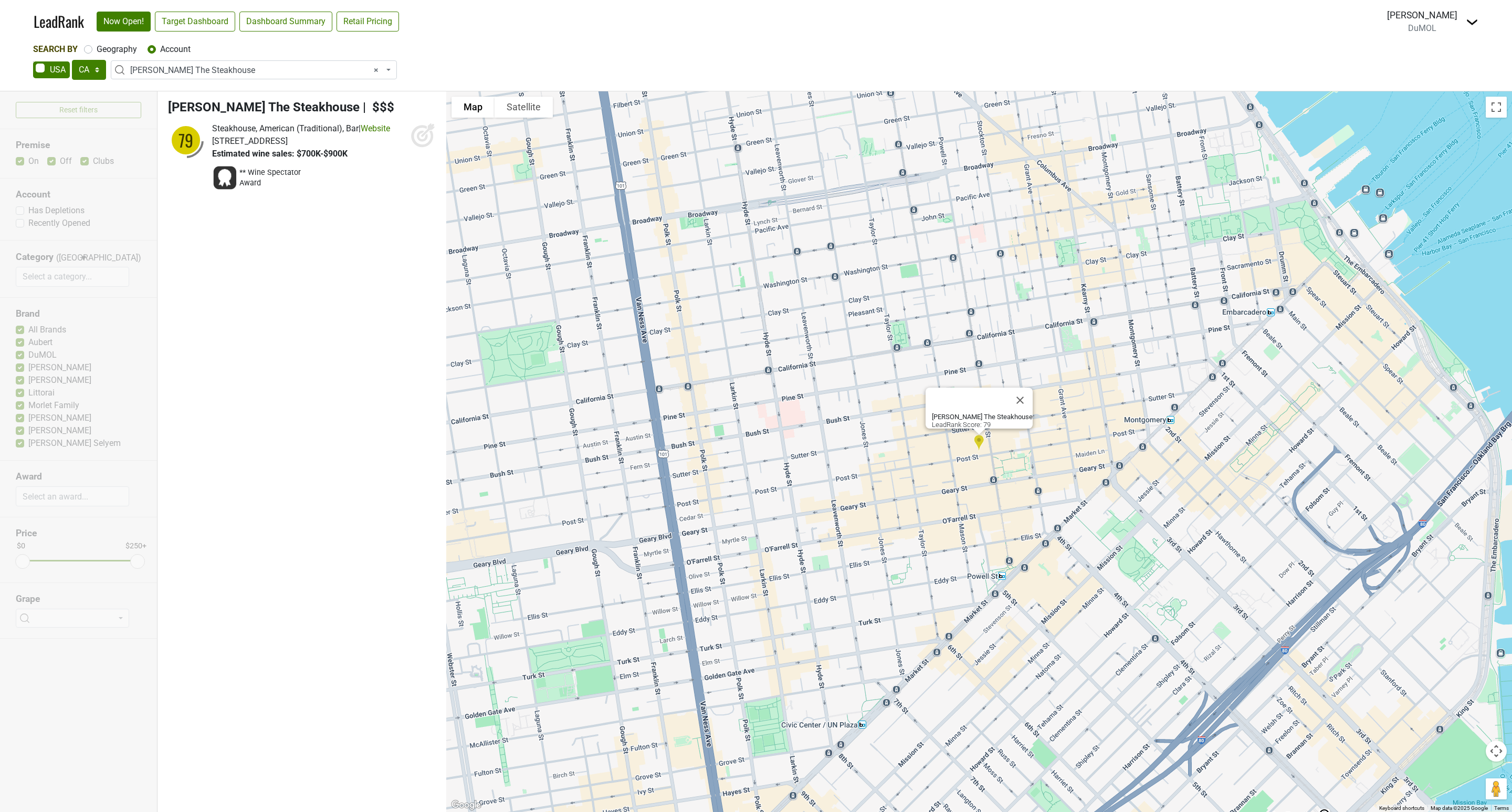
click at [422, 134] on icon at bounding box center [423, 135] width 25 height 25
click at [235, 74] on span "× [PERSON_NAME] The Steakhouse" at bounding box center [257, 70] width 254 height 13
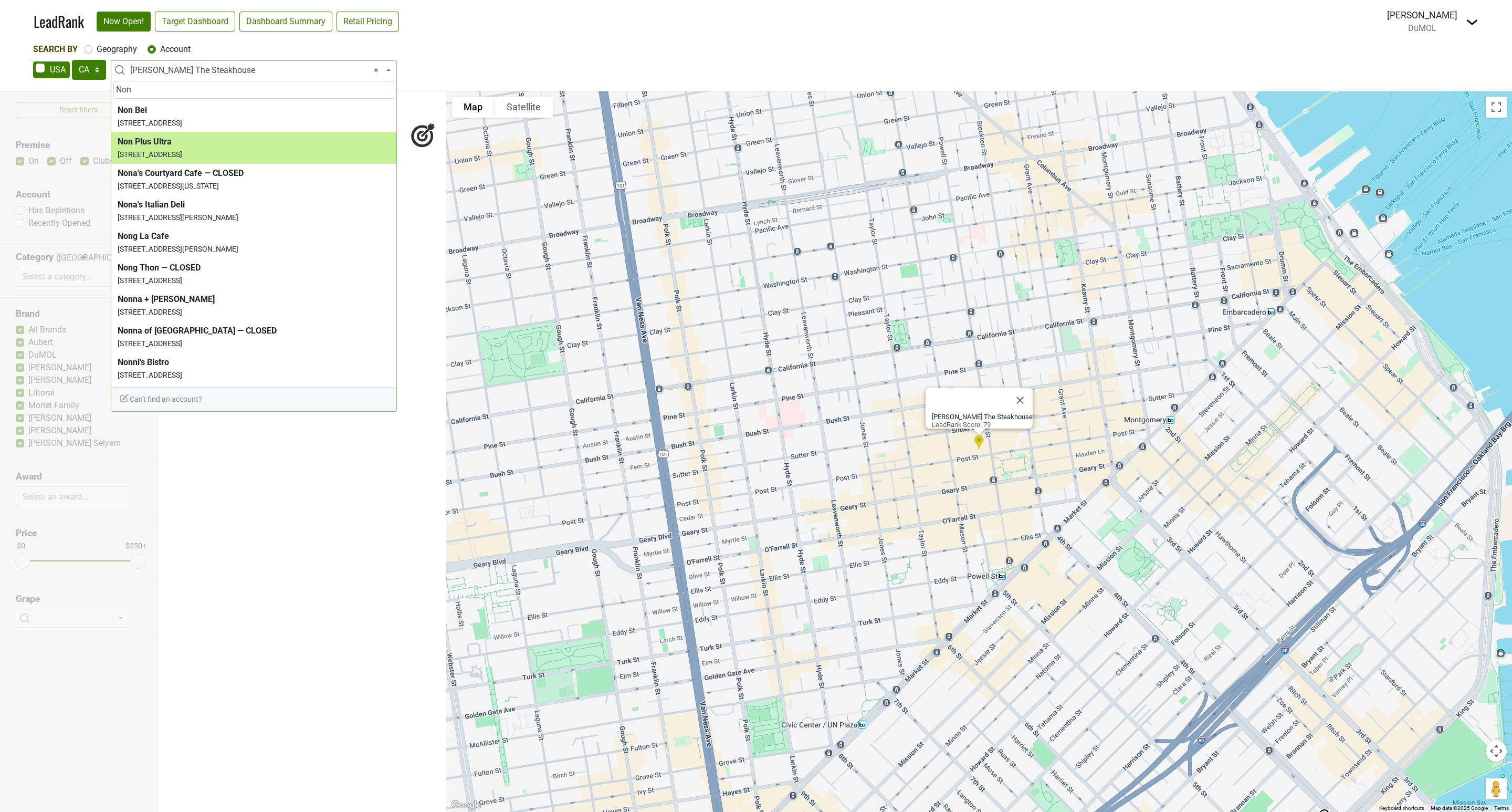
type input "Non"
select select "123699644"
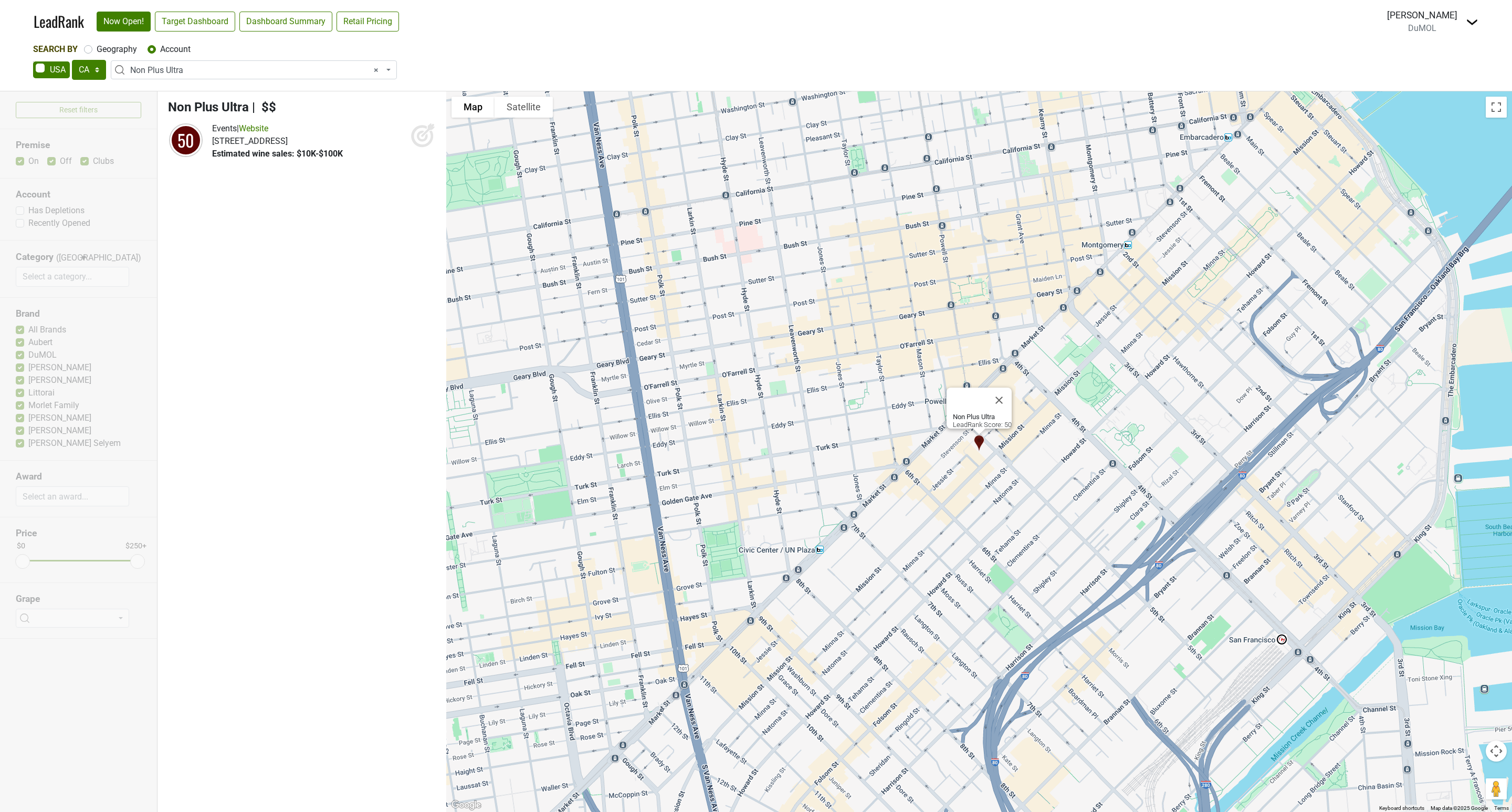
click at [200, 66] on span "× Non Plus Ultra" at bounding box center [257, 70] width 254 height 13
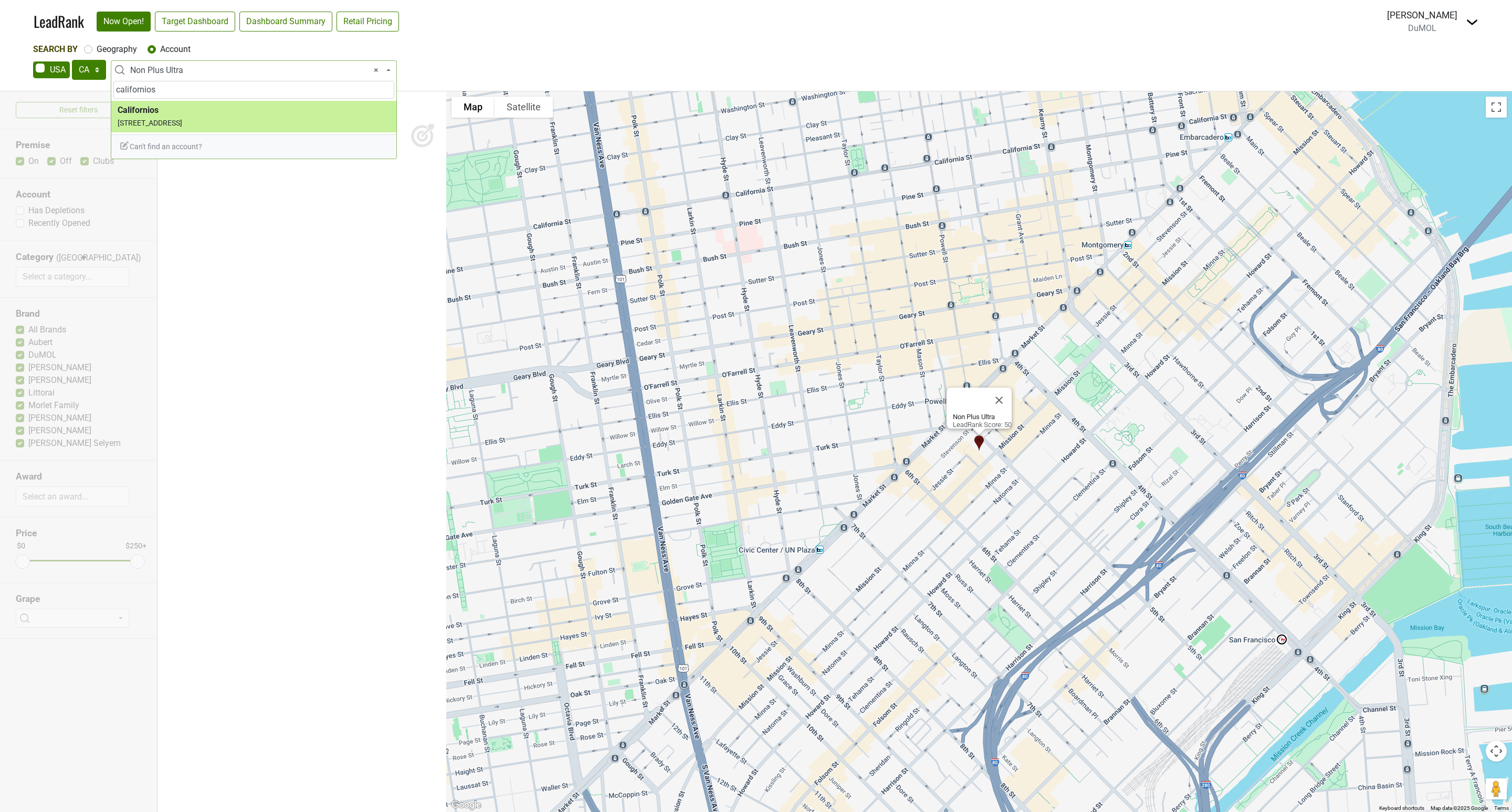
type input "californios"
select select "38416"
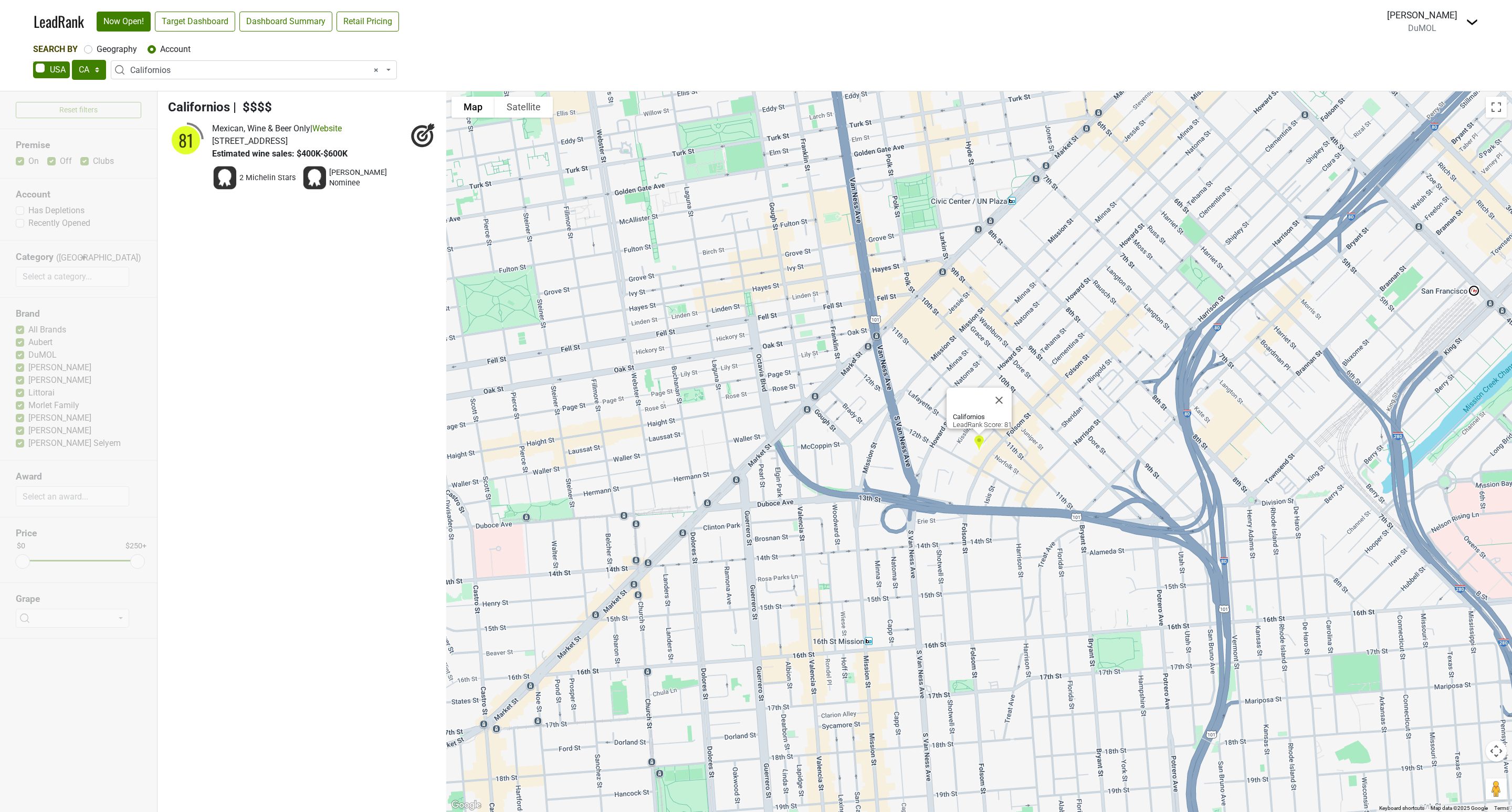
click at [206, 75] on span "× Californios" at bounding box center [257, 70] width 254 height 13
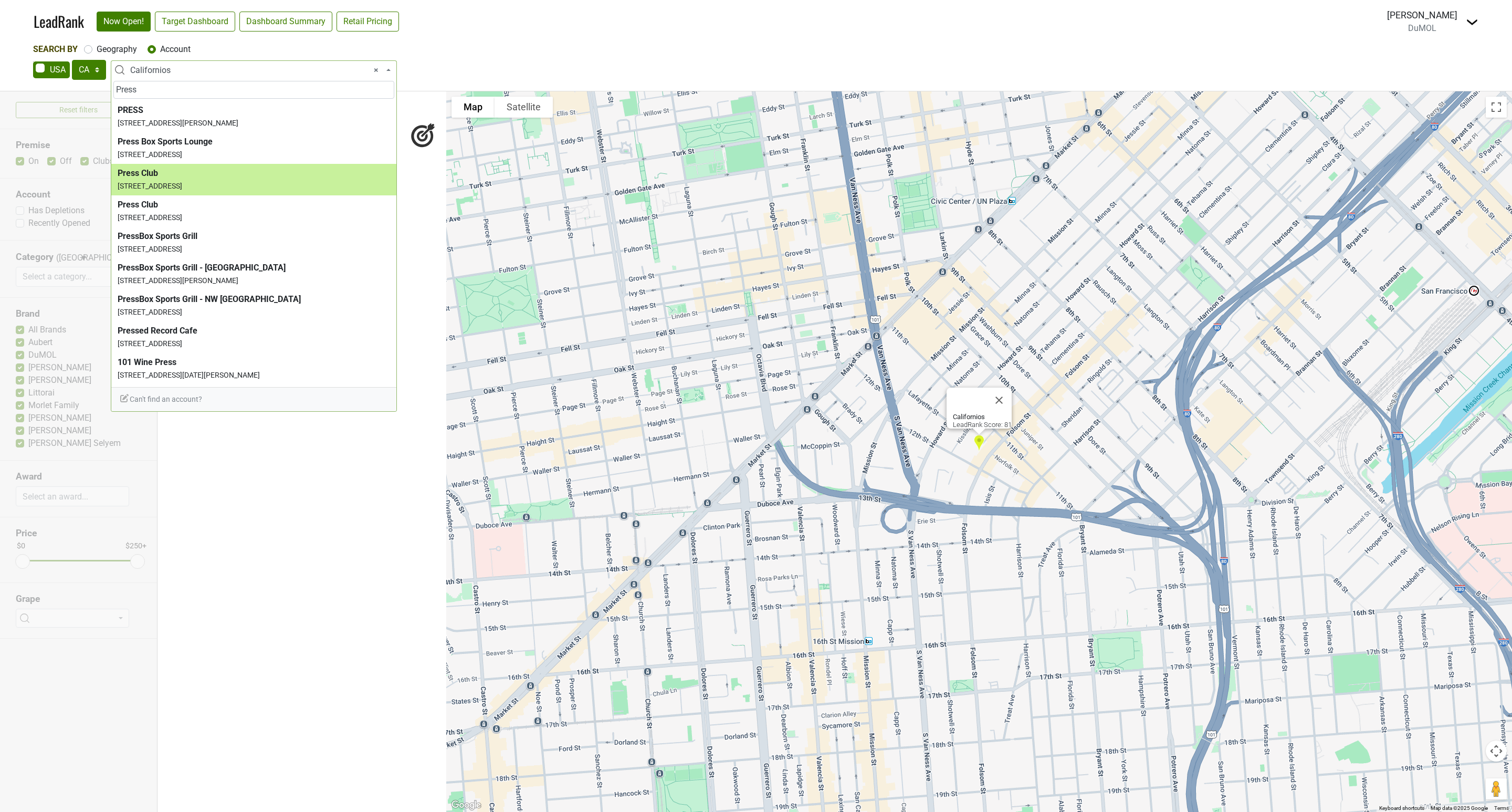
type input "Press"
select select "51364"
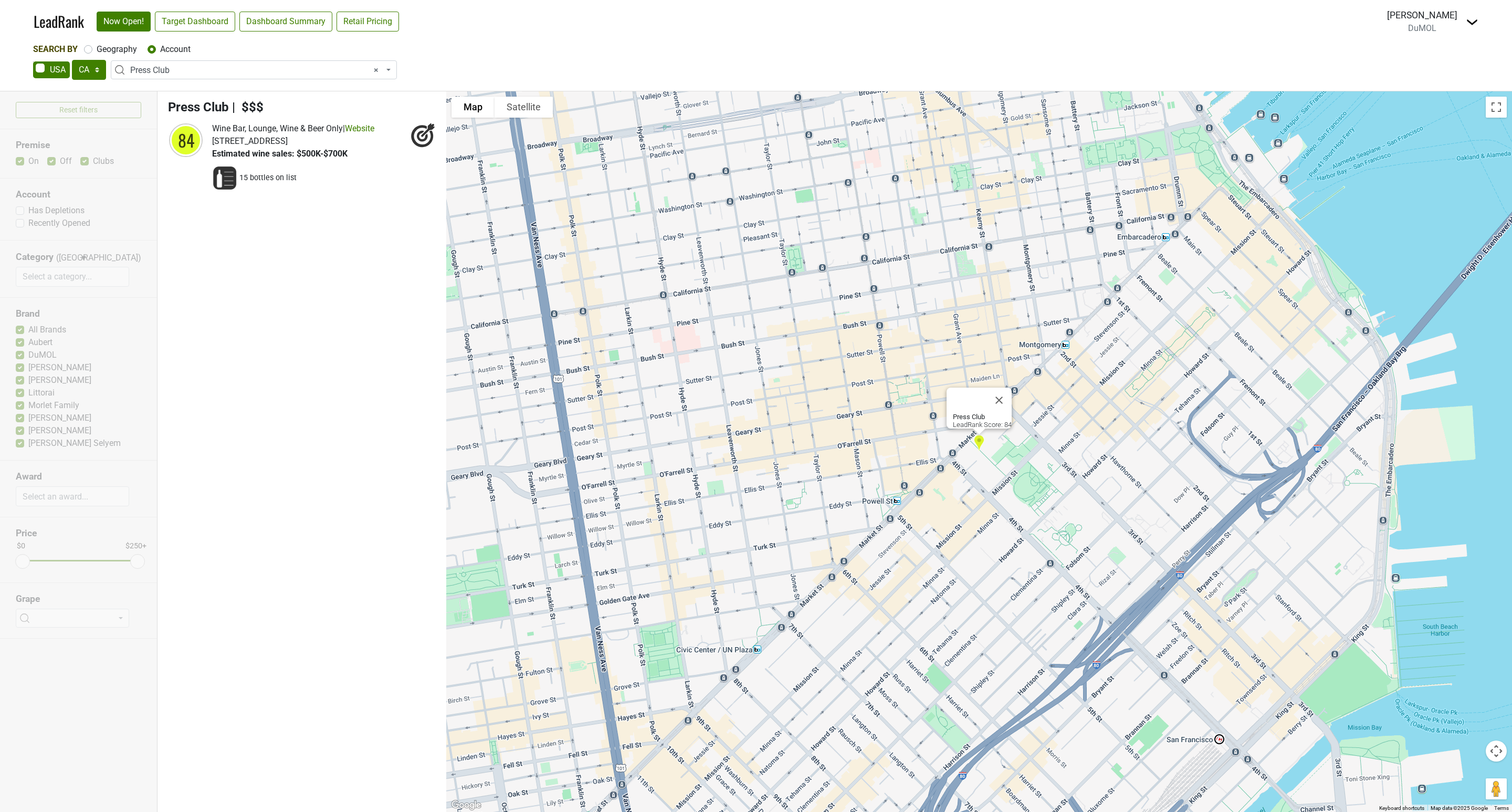
click at [184, 69] on span "× Press Club" at bounding box center [257, 70] width 254 height 13
click at [205, 92] on input "search" at bounding box center [254, 89] width 281 height 18
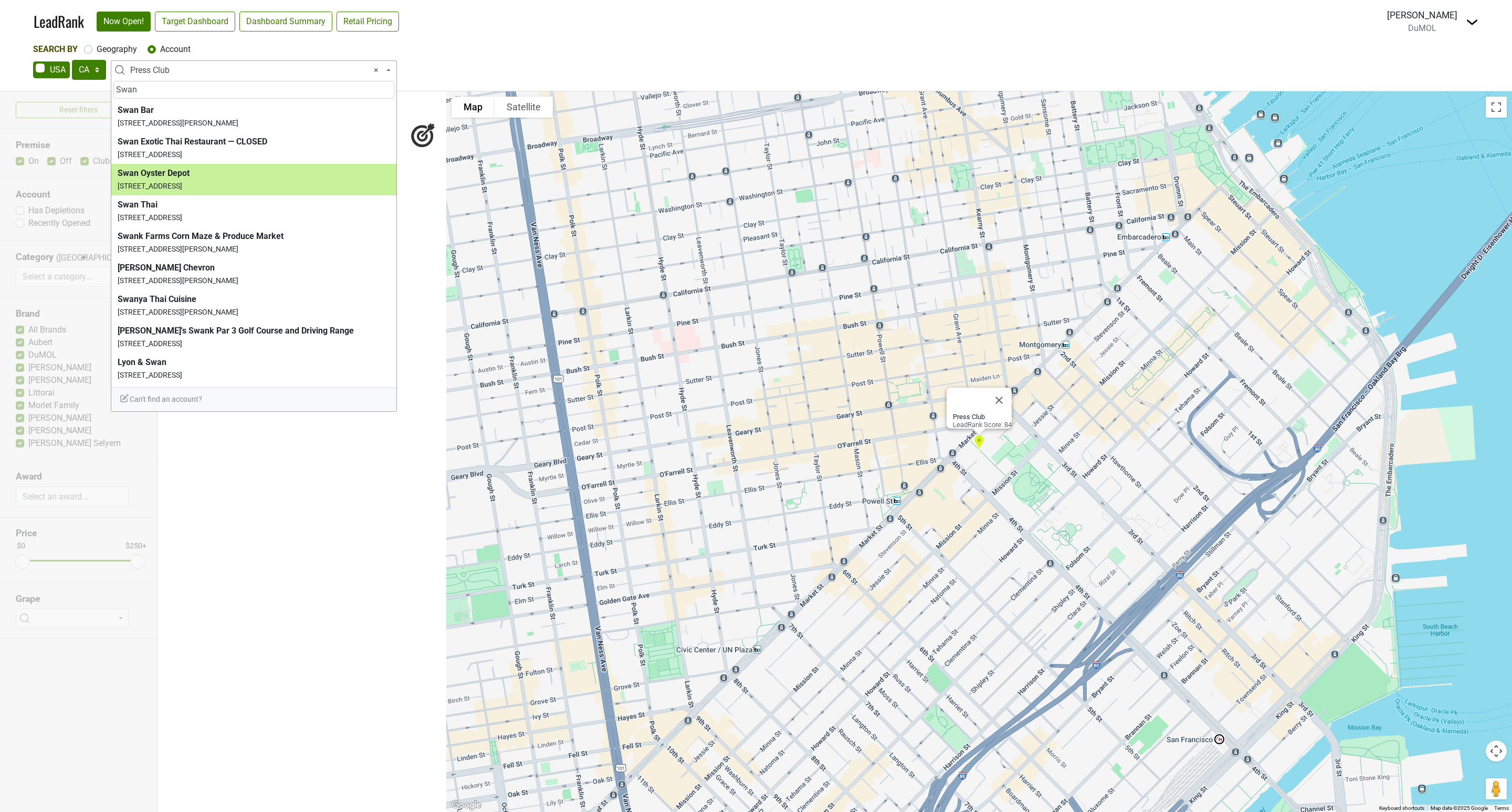
type input "Swan"
select select "55177"
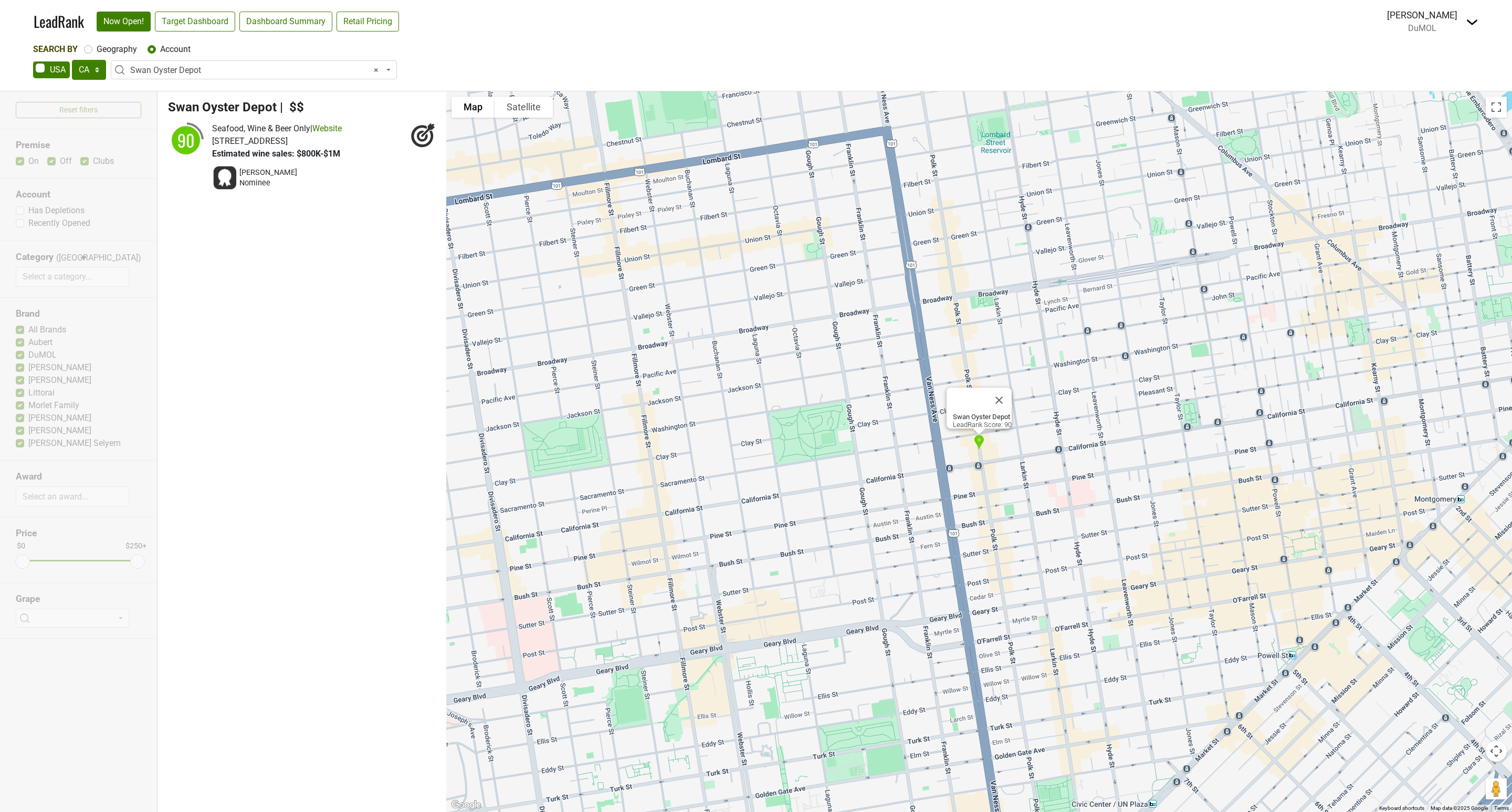
click at [219, 66] on span "× Swan Oyster Depot" at bounding box center [257, 70] width 254 height 13
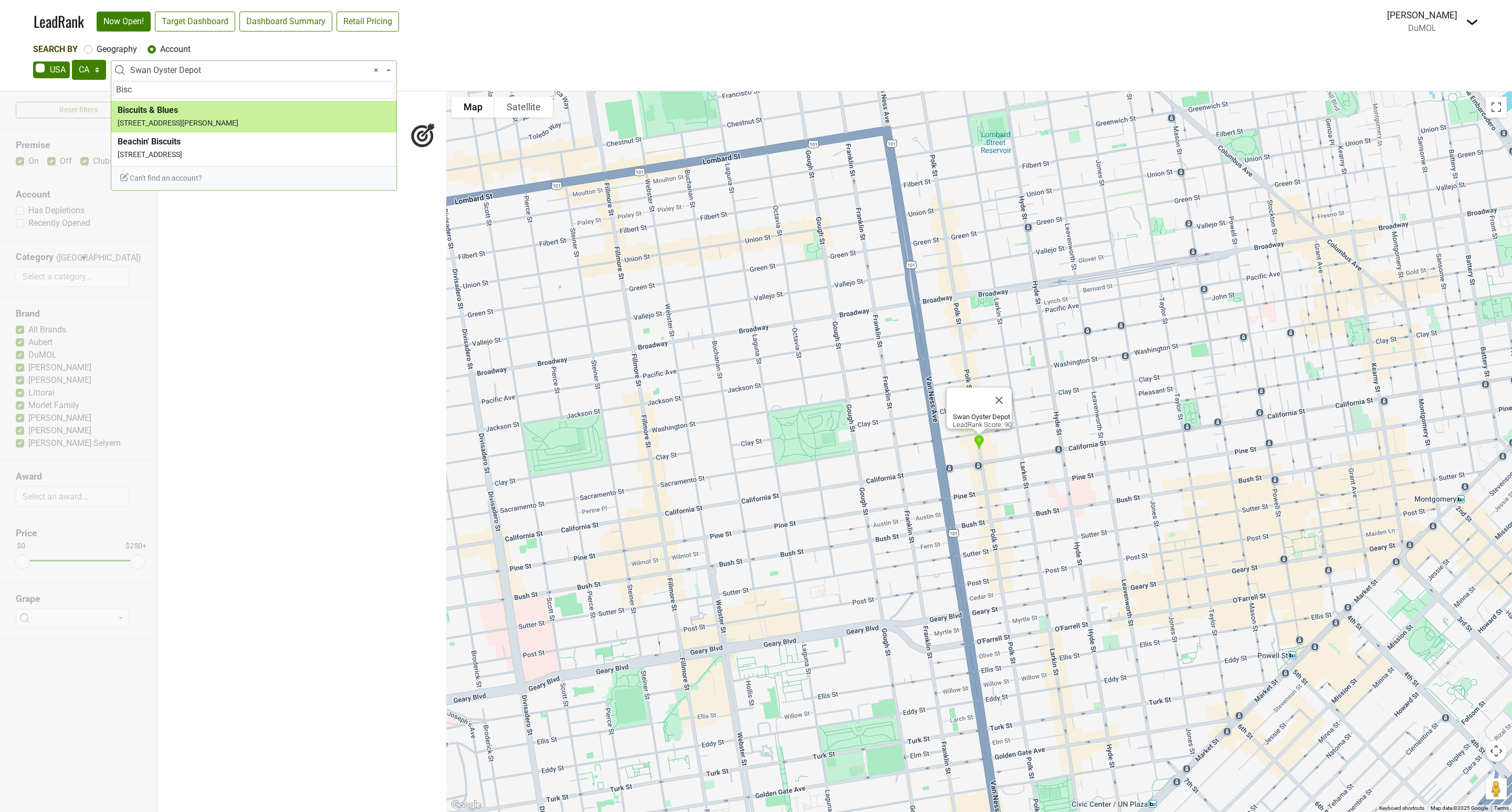
type input "Bisc"
select select "60247"
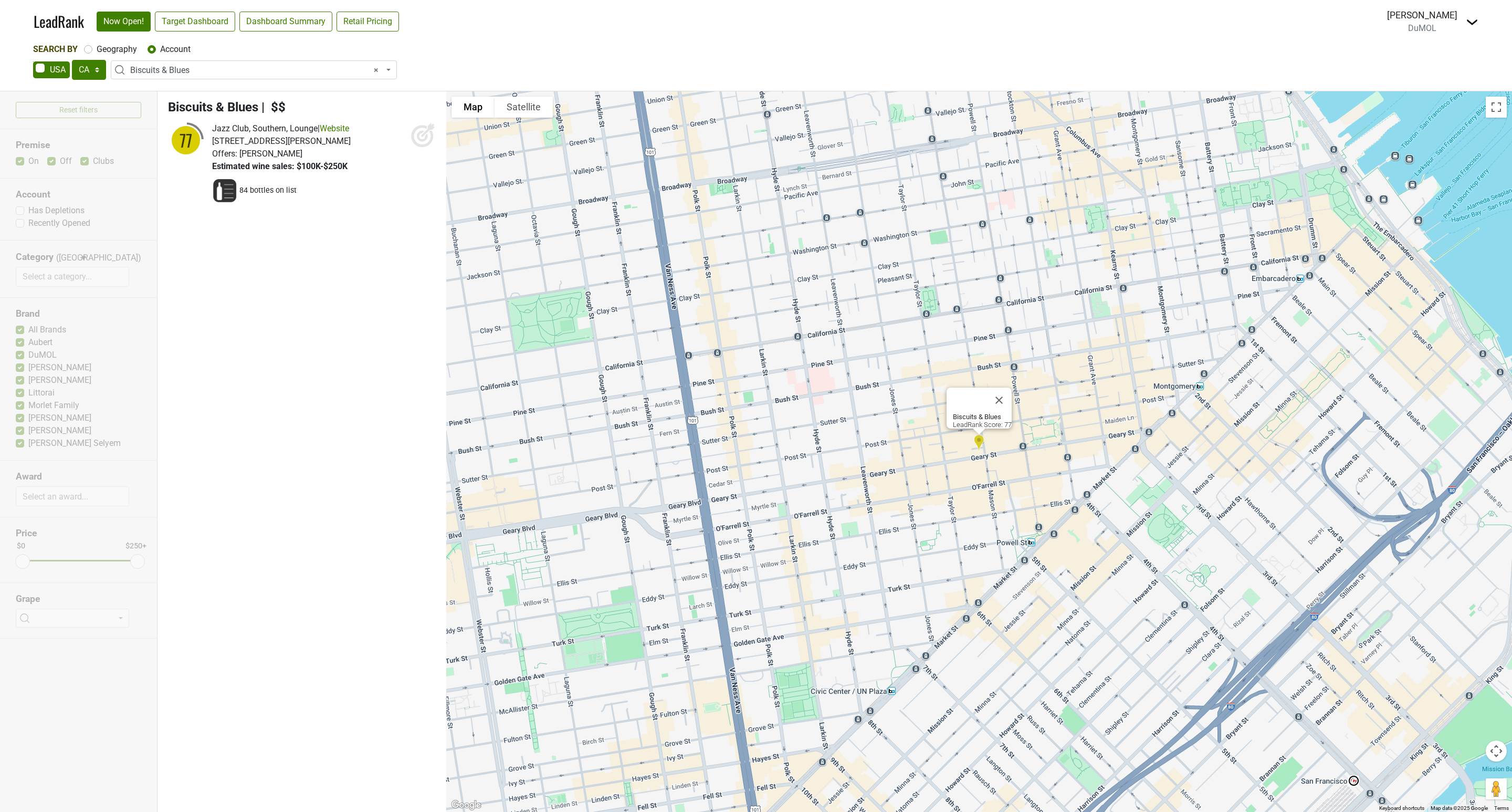
click at [194, 67] on span "× Biscuits & Blues" at bounding box center [257, 70] width 254 height 13
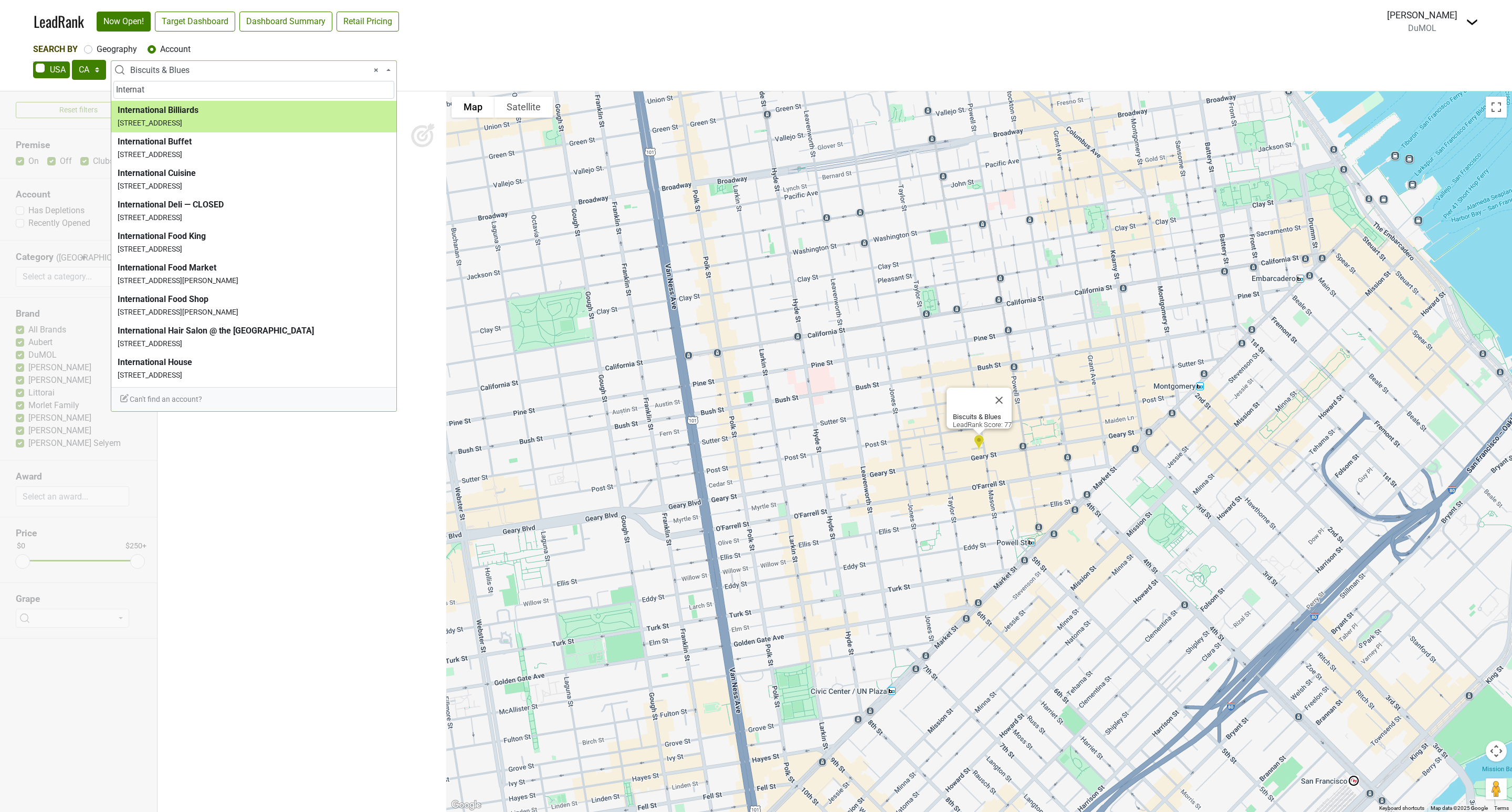
type input "Internat"
click at [171, 84] on input "Internat" at bounding box center [254, 89] width 281 height 18
drag, startPoint x: 170, startPoint y: 84, endPoint x: 41, endPoint y: 98, distance: 129.8
click at [41, 98] on body "LeadRank Now Open! Target Dashboard Dashboard Summary Retail Pricing Loading...…" at bounding box center [756, 406] width 1512 height 812
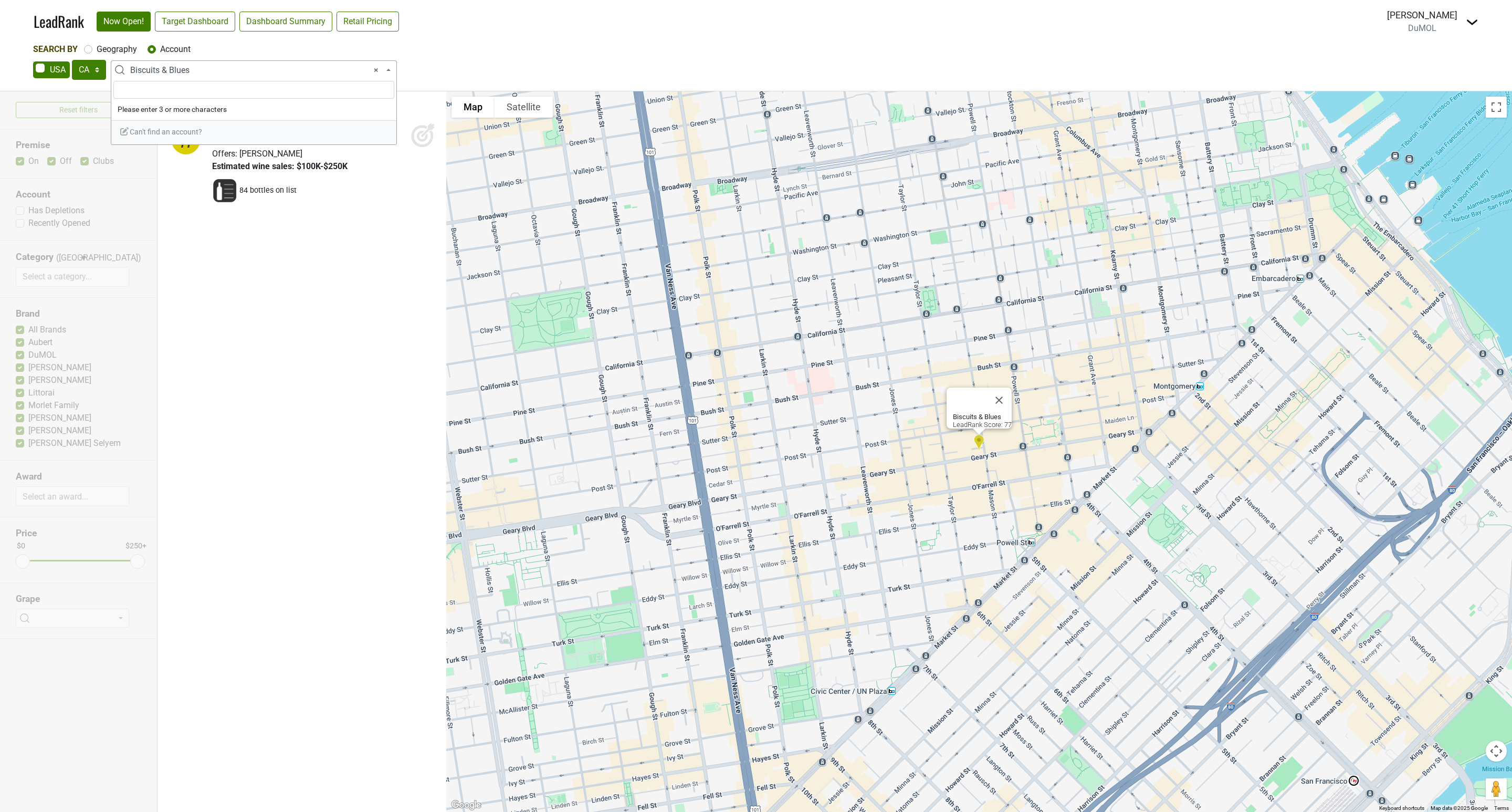
click at [123, 87] on input "search" at bounding box center [254, 89] width 281 height 18
paste input "International Smoke"
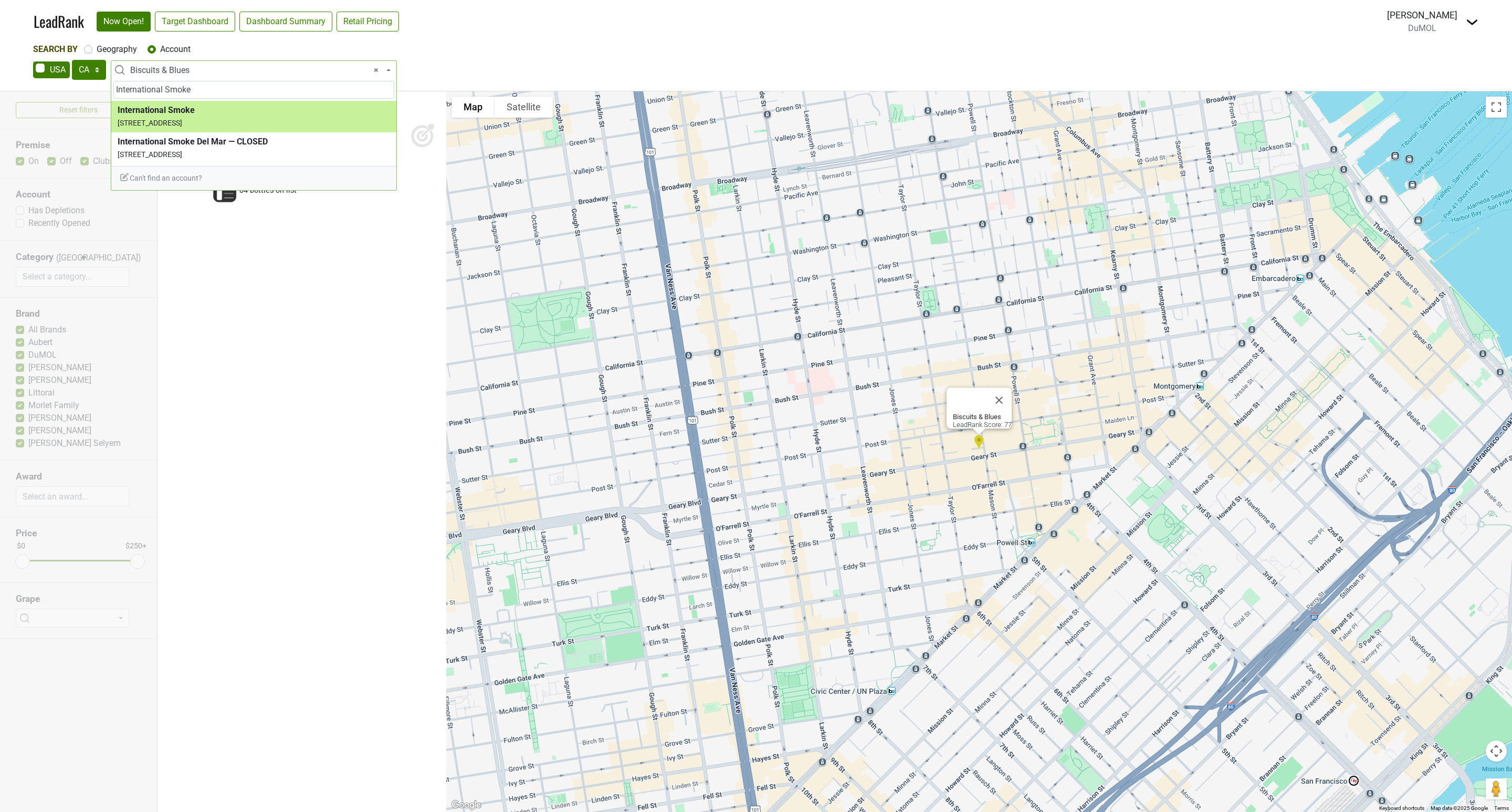
type input "International Smoke"
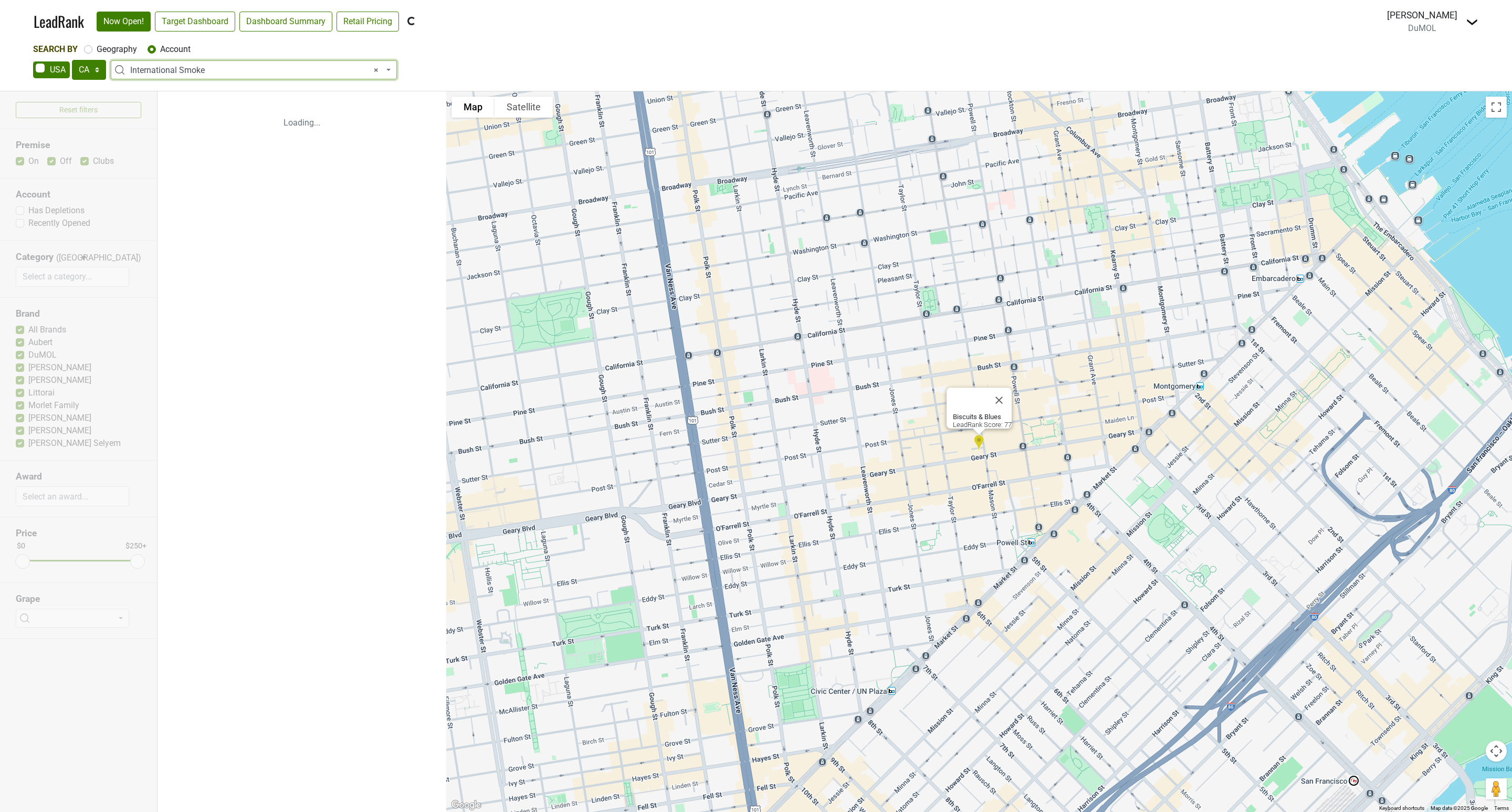
select select "64867"
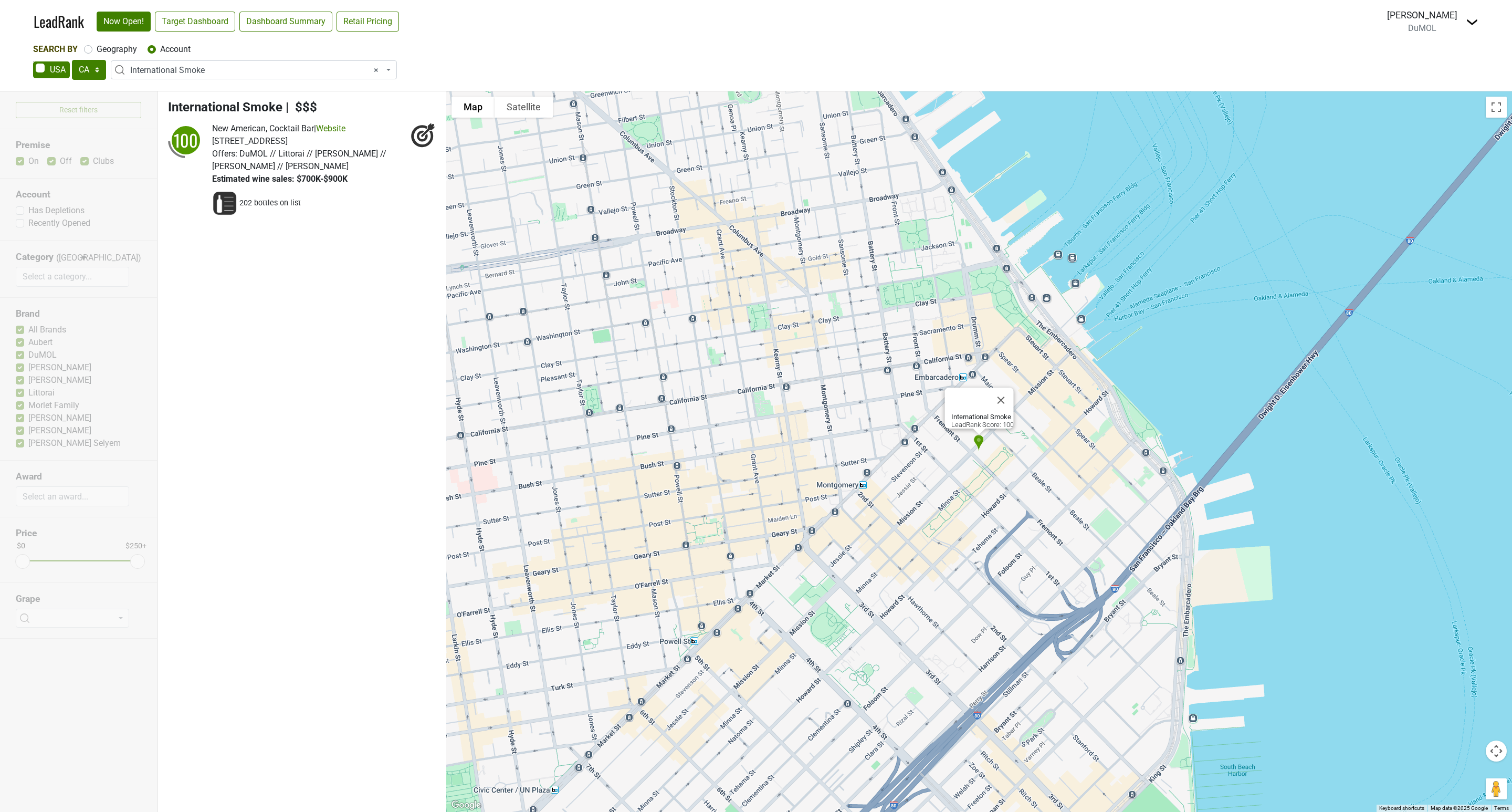
click at [193, 70] on span "× International Smoke" at bounding box center [257, 70] width 254 height 13
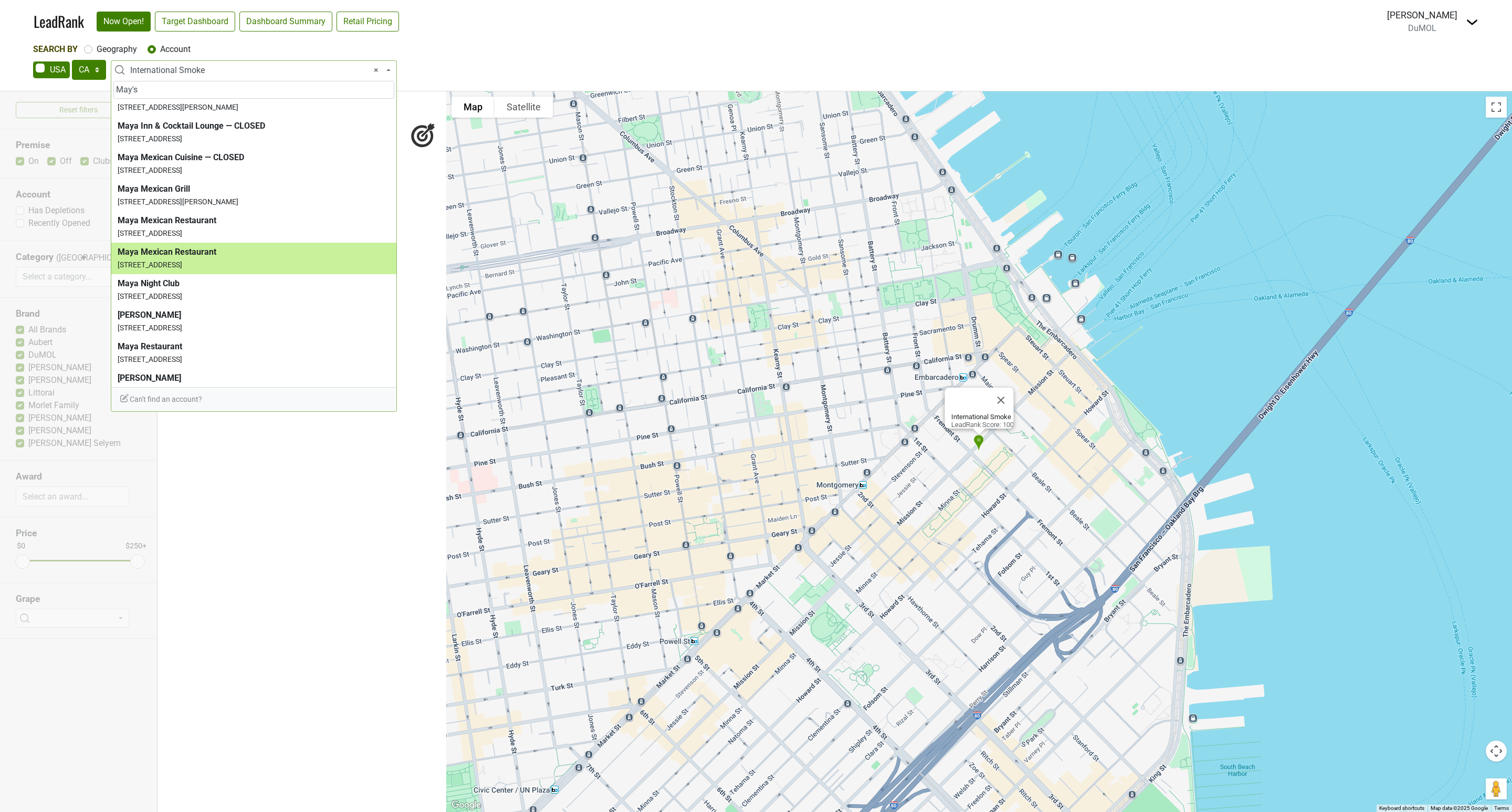
scroll to position [0, 0]
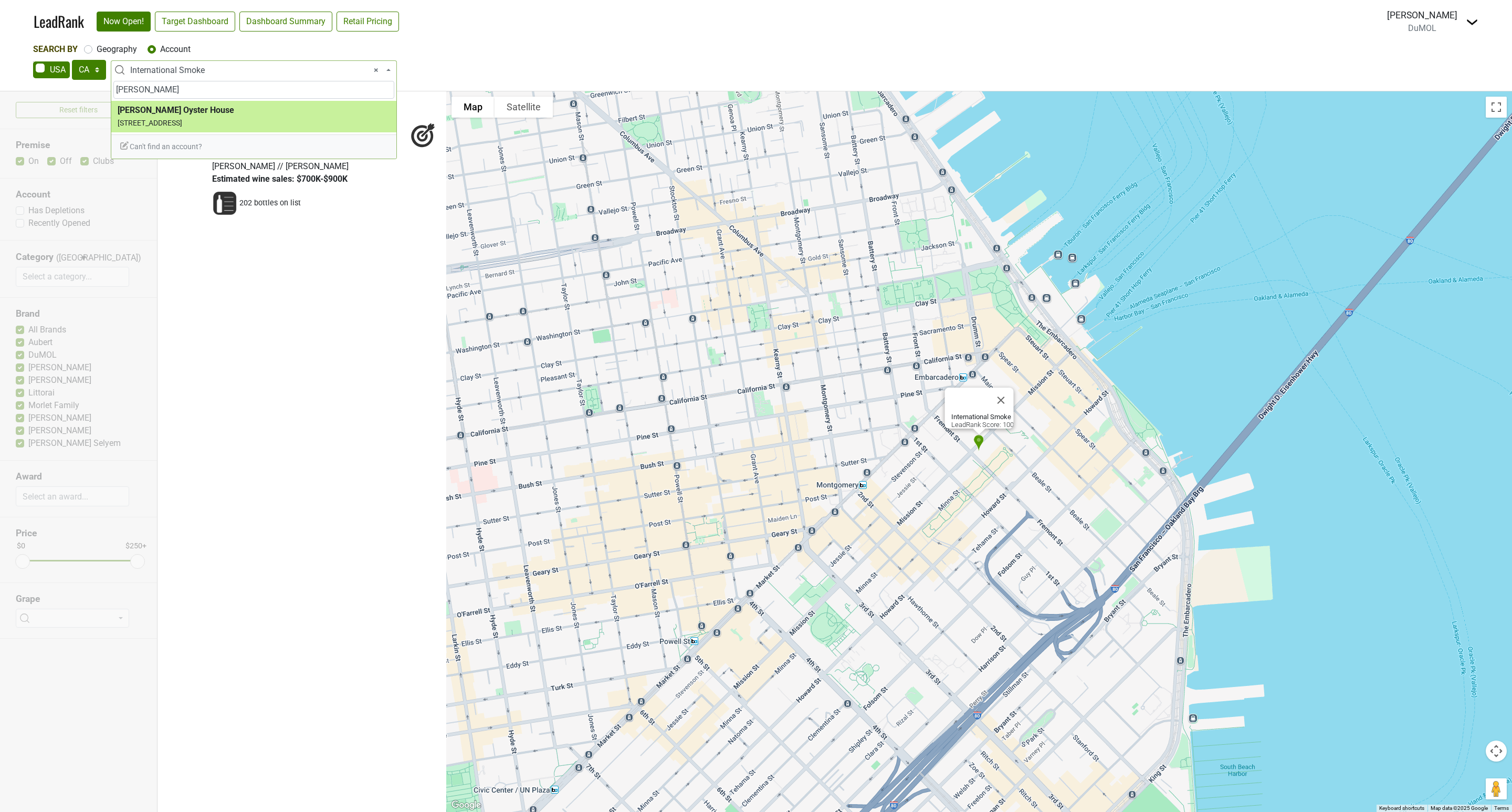
type input "[PERSON_NAME]"
select select "66557"
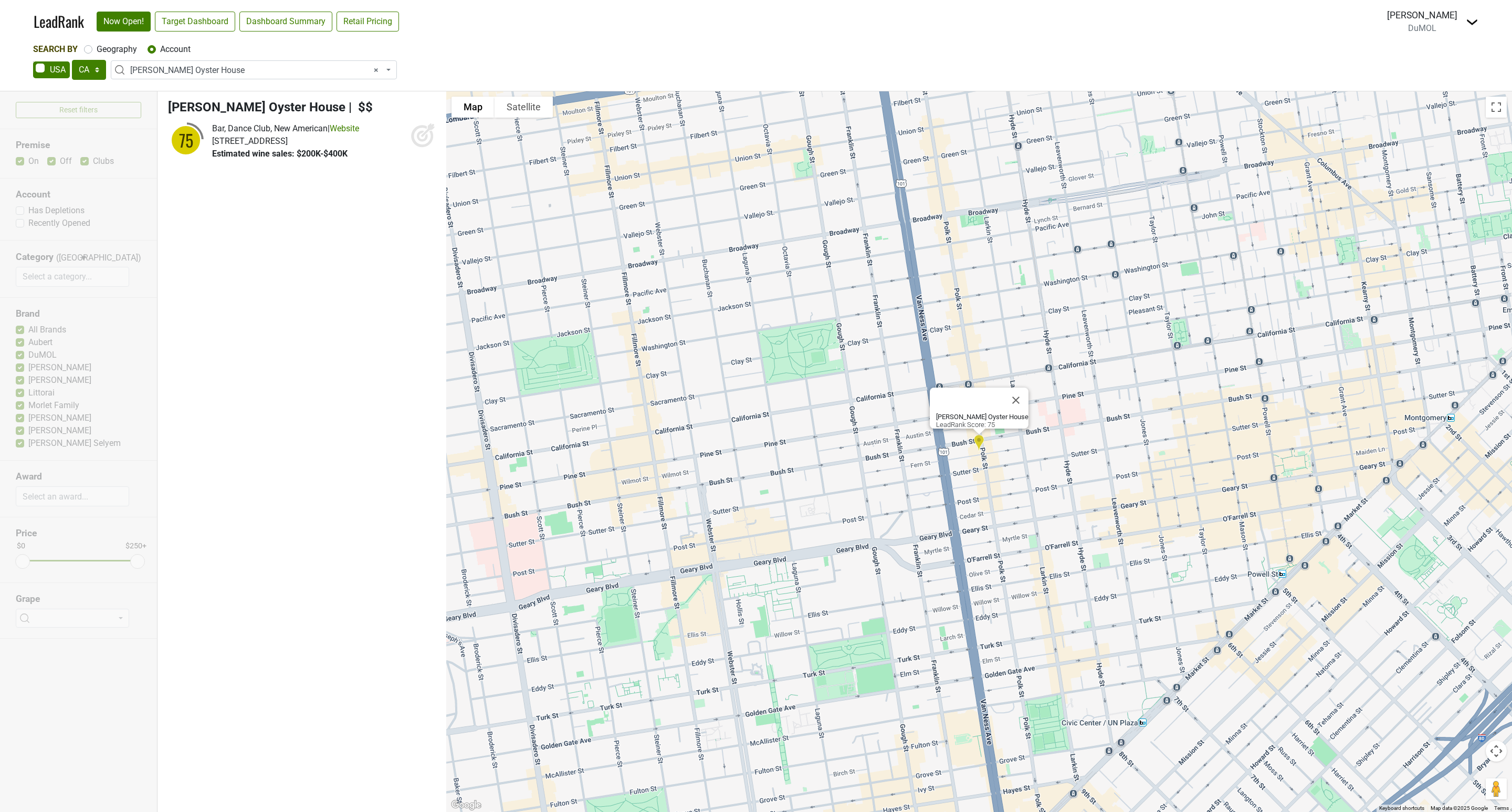
click at [219, 69] on span "× [PERSON_NAME] Oyster House" at bounding box center [257, 70] width 254 height 13
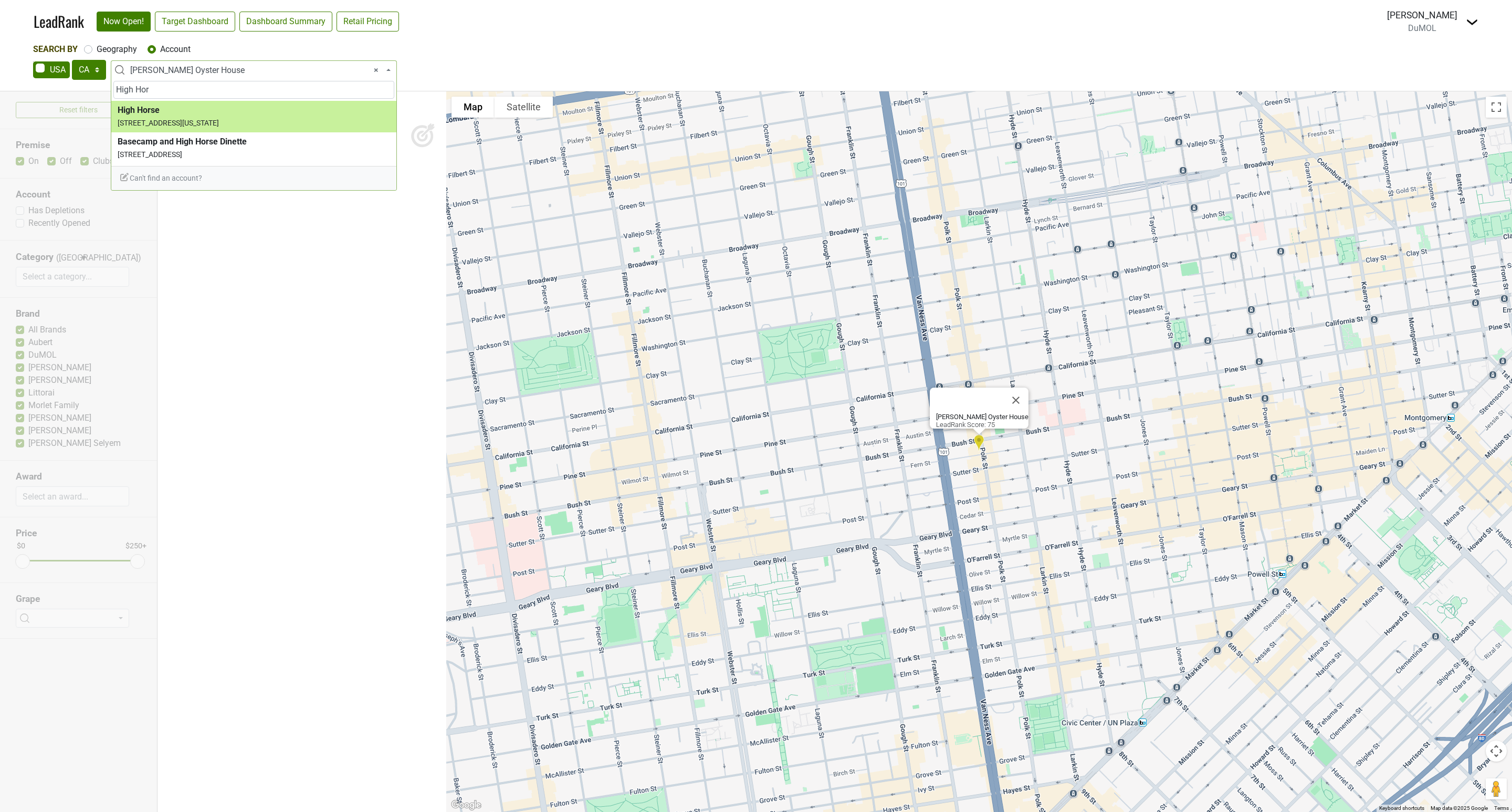
type input "High Hor"
select select "123667211"
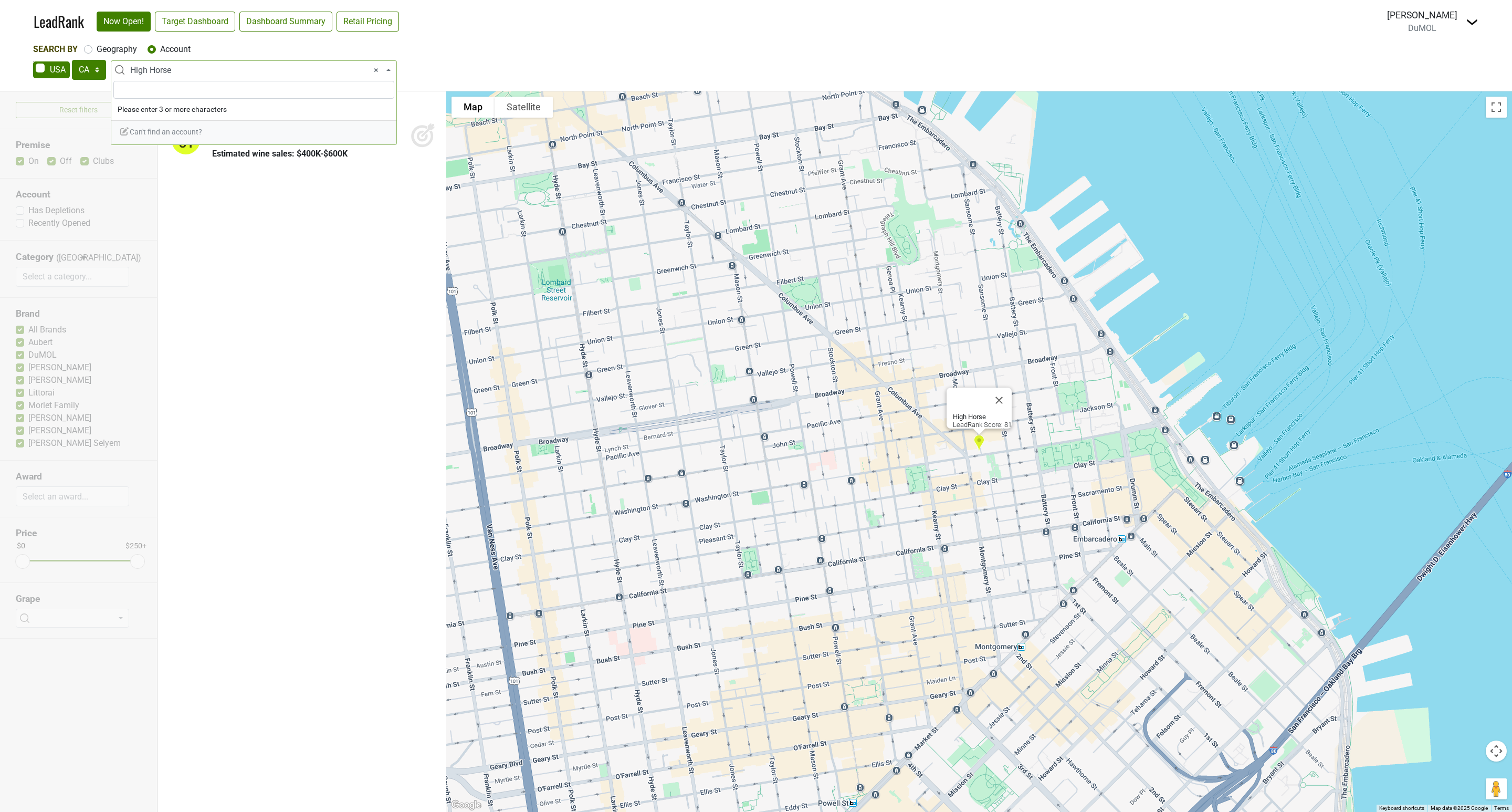
click at [191, 69] on span "× High Horse" at bounding box center [257, 70] width 254 height 13
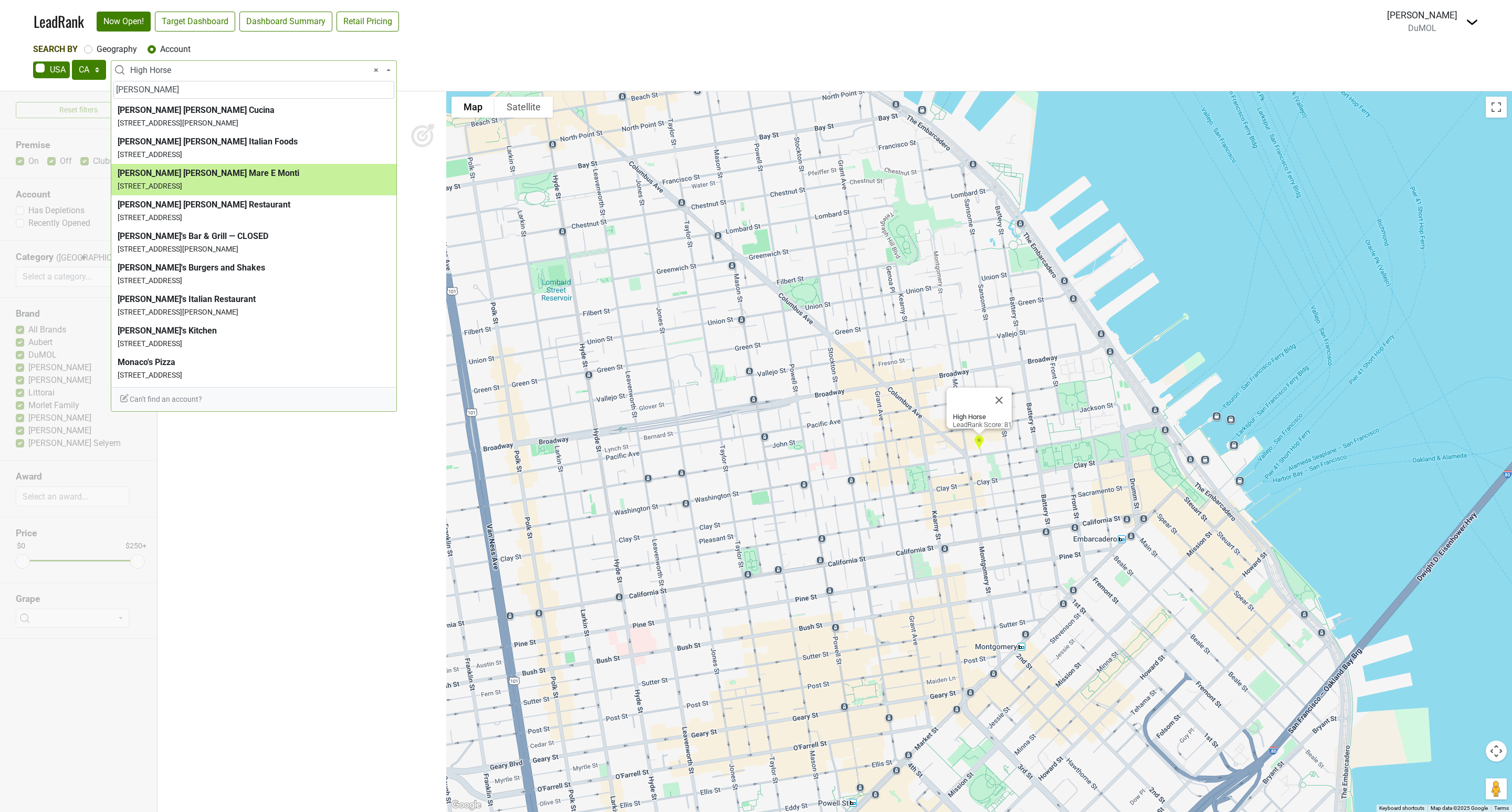
type input "[PERSON_NAME]"
select select "123965679"
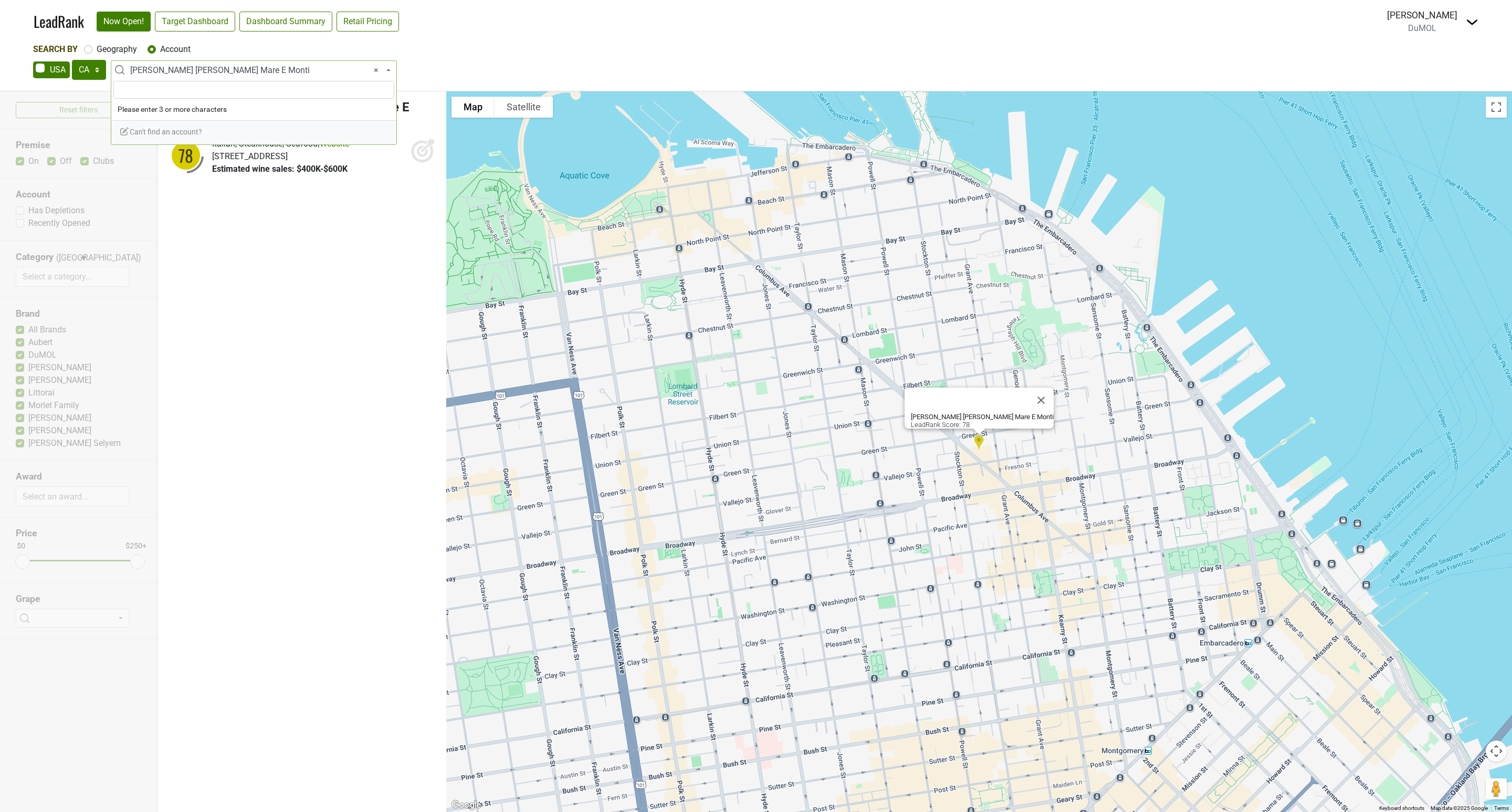
click at [212, 72] on span "× [PERSON_NAME] [PERSON_NAME] Mare E Monti" at bounding box center [257, 70] width 254 height 13
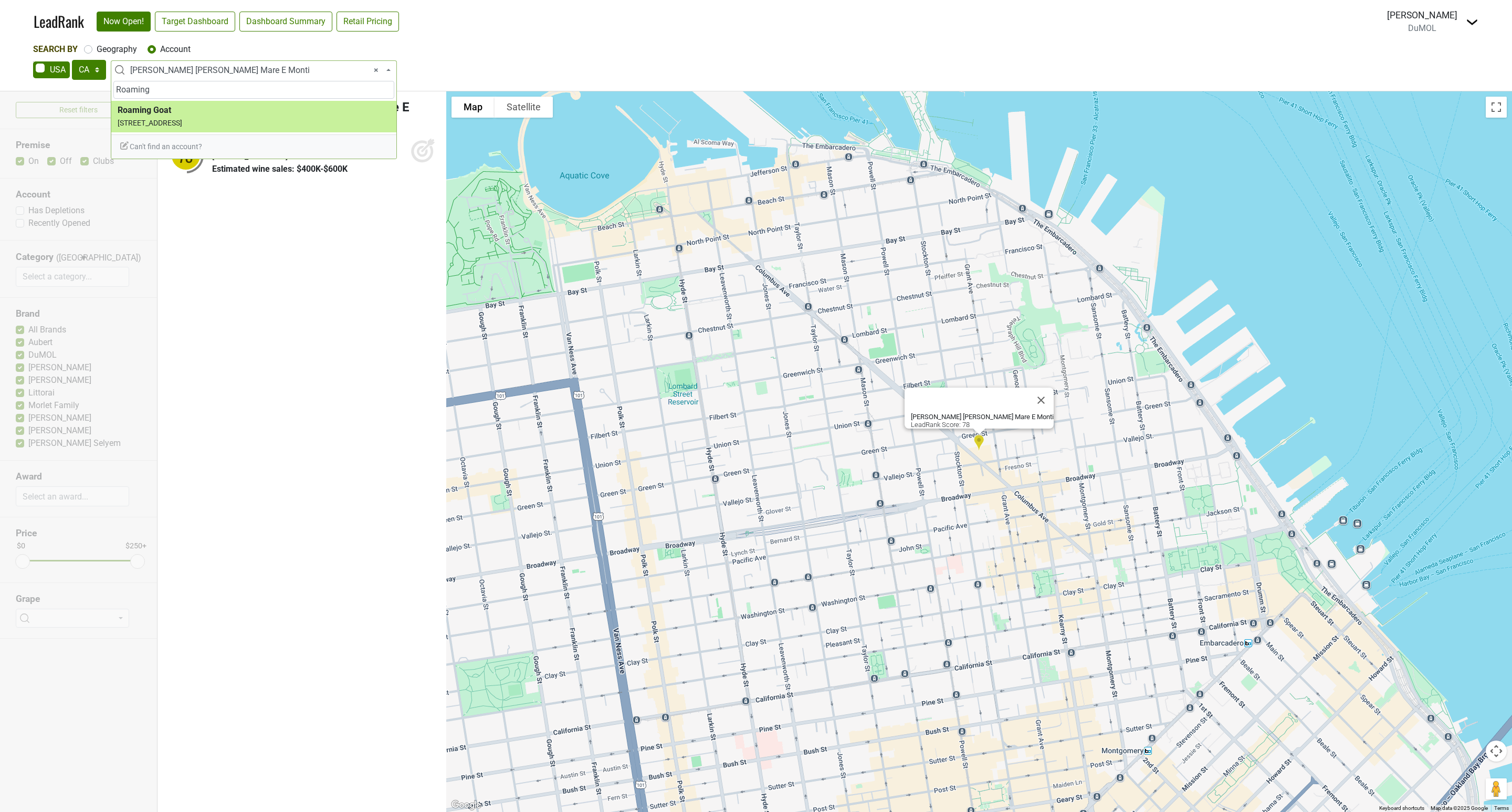
type input "Roaming"
select select "124454994"
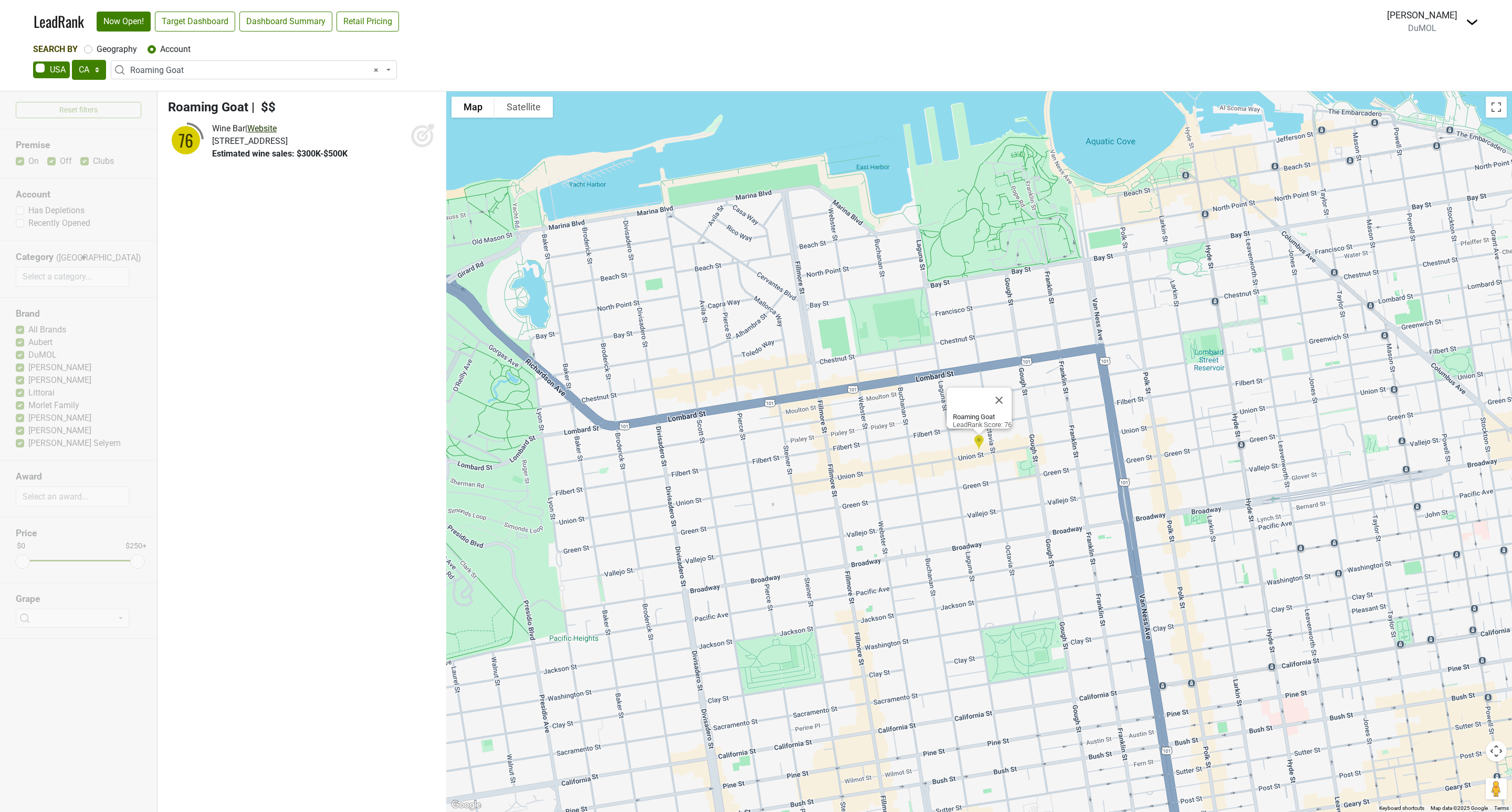
click at [277, 126] on link "Website" at bounding box center [262, 128] width 30 height 10
click at [190, 72] on span "× Roaming Goat" at bounding box center [257, 70] width 254 height 13
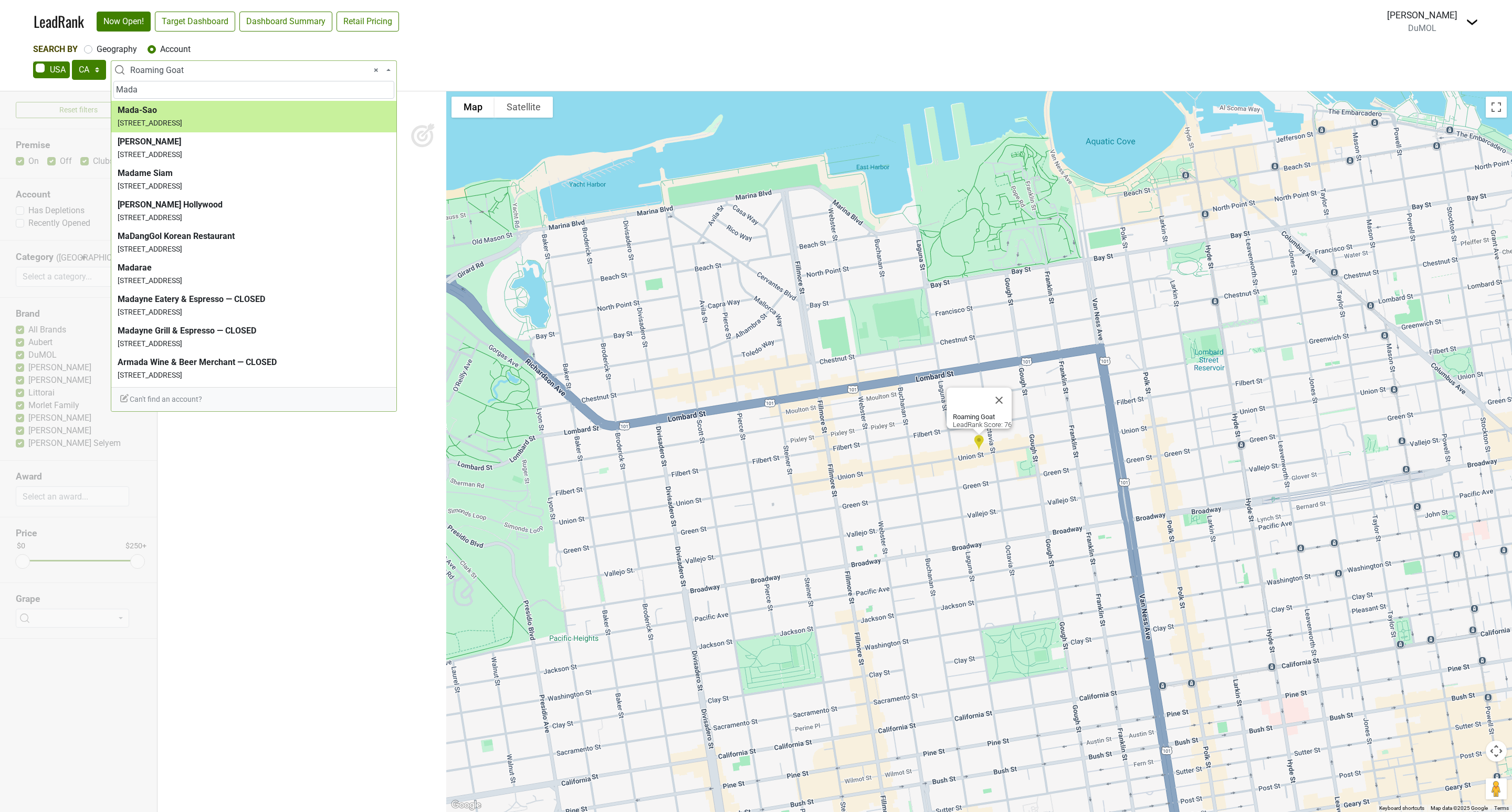
click at [159, 95] on input "Mada" at bounding box center [254, 89] width 281 height 18
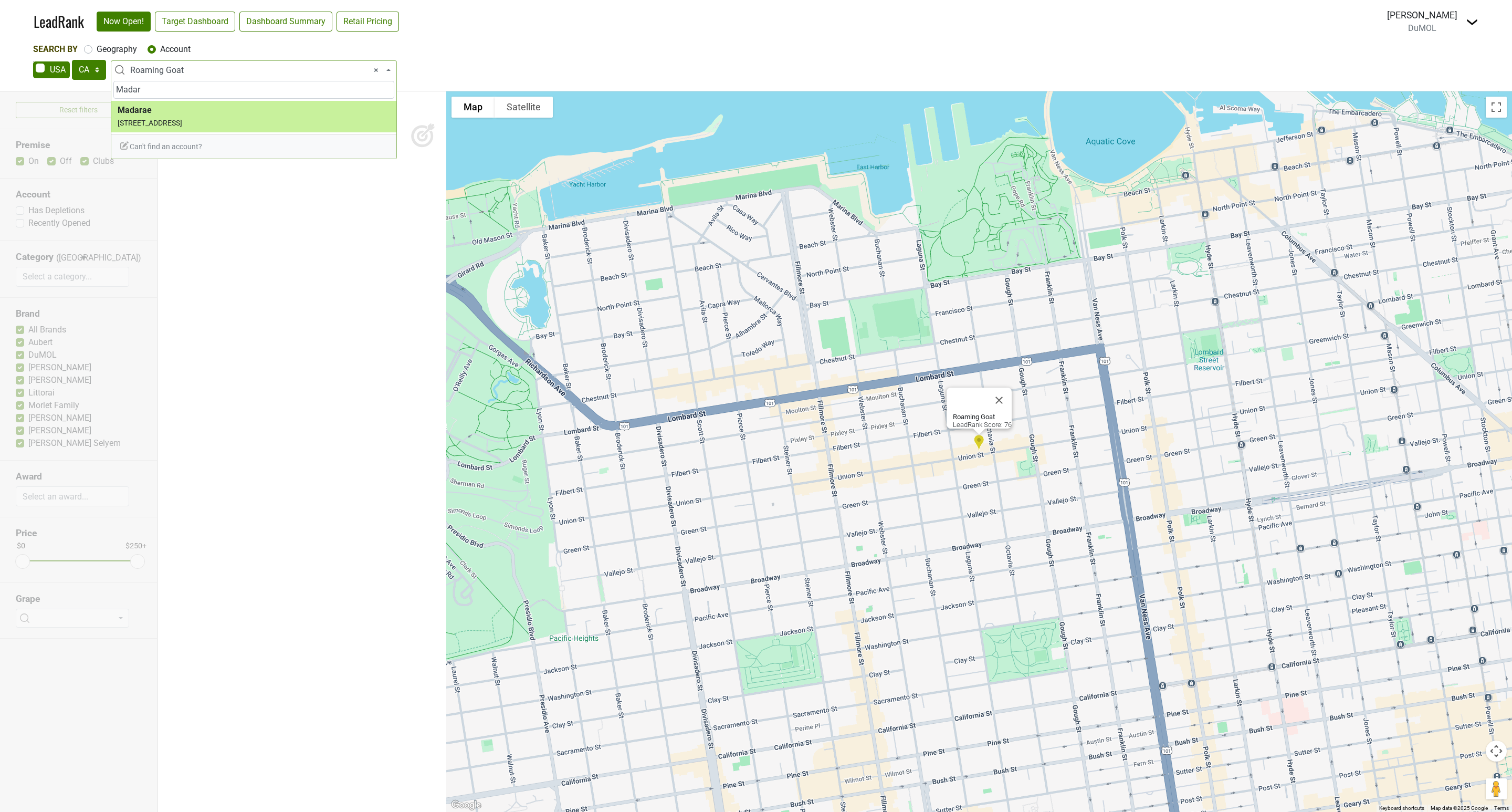
type input "Madar"
select select "124459715"
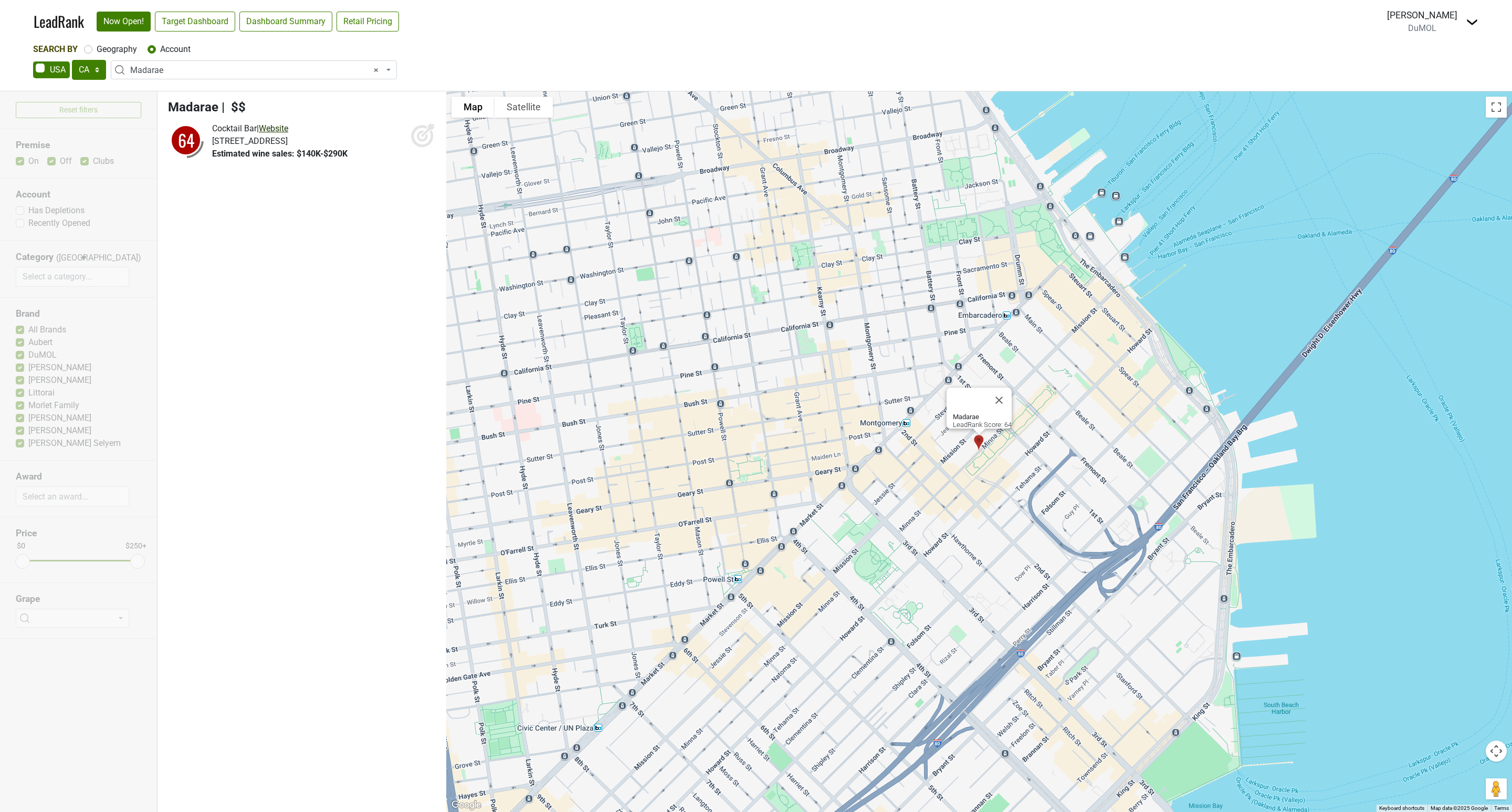
click at [287, 126] on link "Website" at bounding box center [273, 128] width 30 height 10
click at [192, 75] on span "× Madarae" at bounding box center [257, 70] width 254 height 13
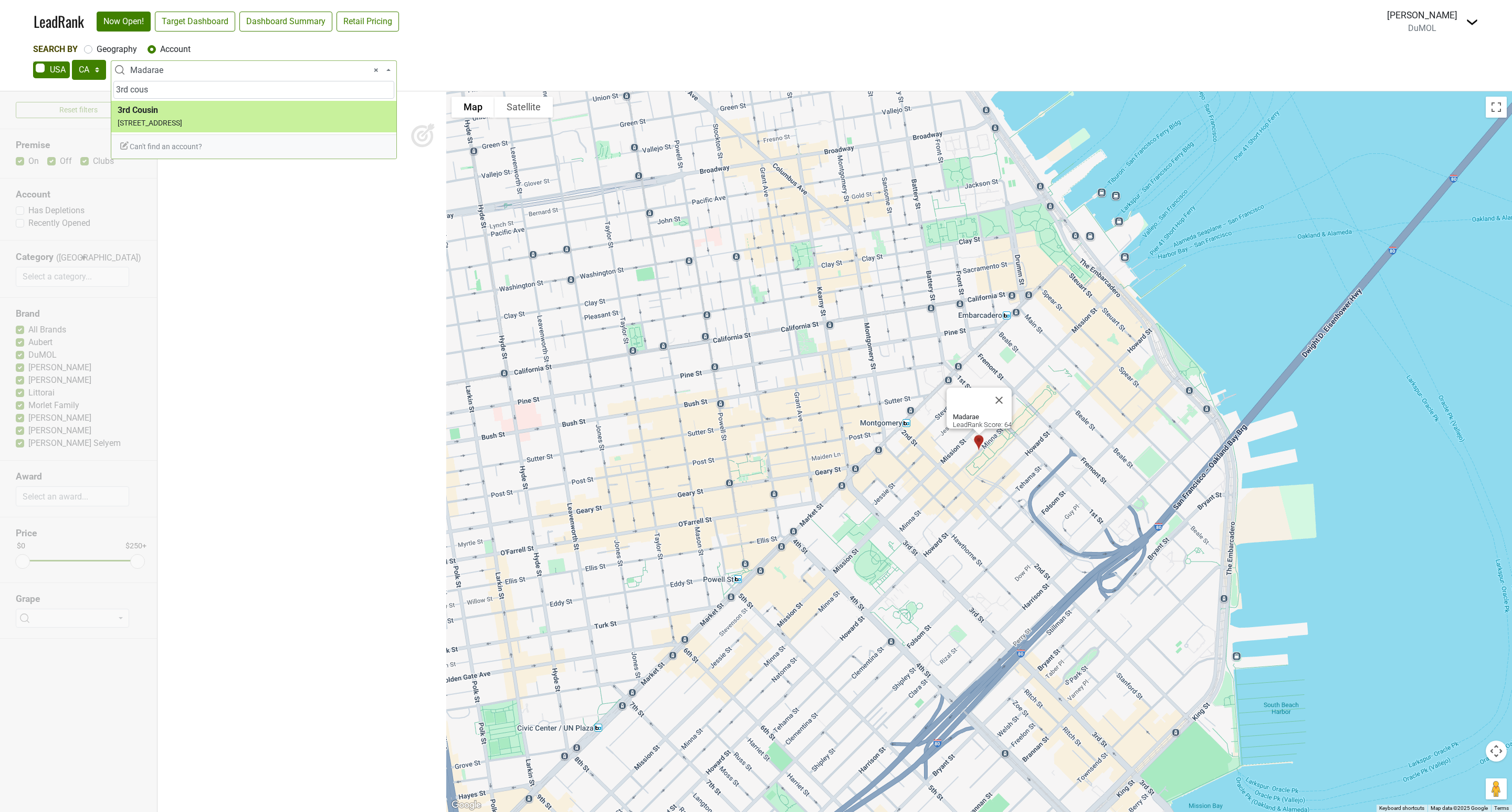
type input "3rd cous"
select select "35536"
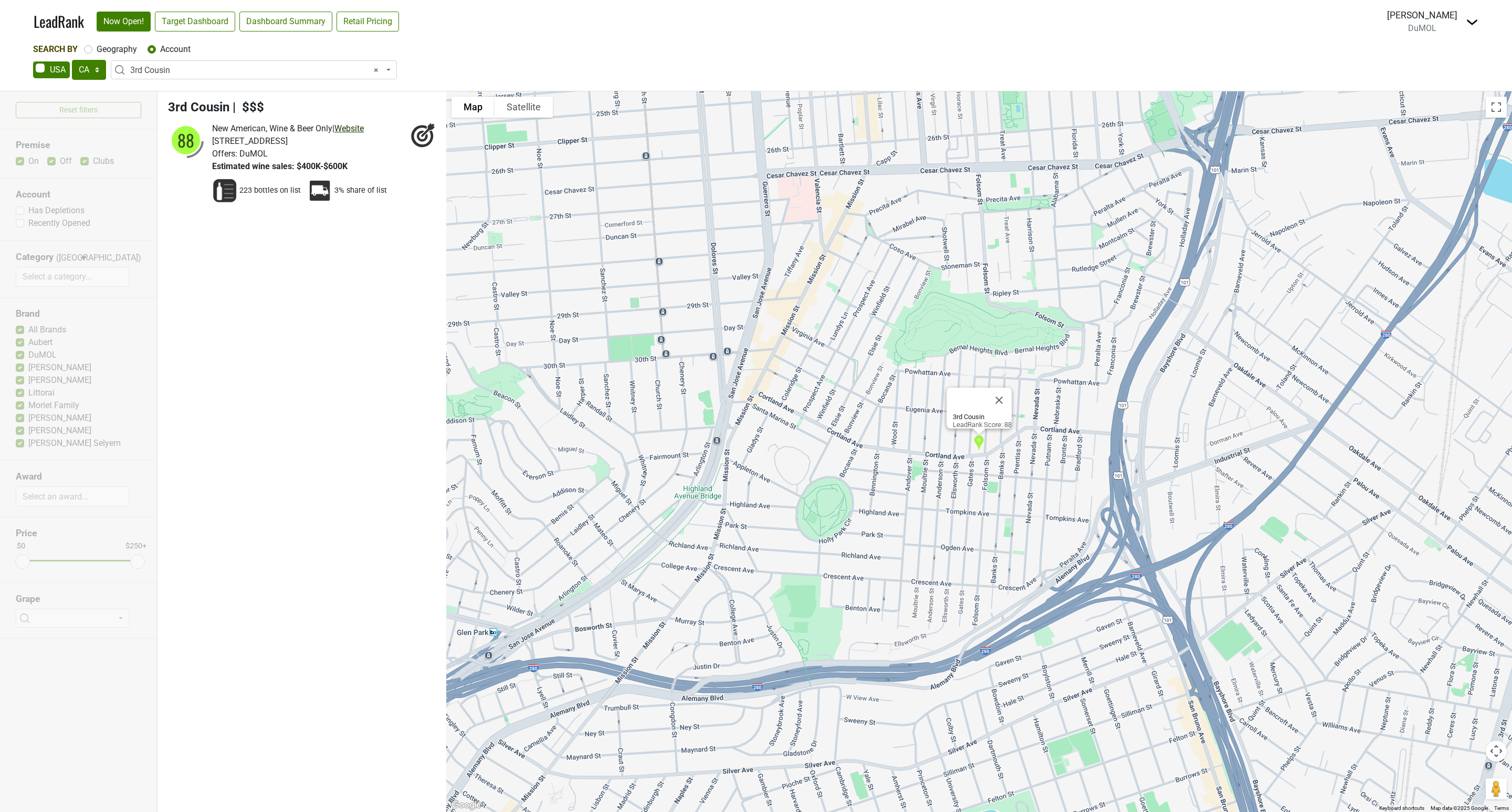
click at [364, 128] on link "Website" at bounding box center [349, 128] width 30 height 10
click at [199, 65] on span "× 3rd Cousin" at bounding box center [257, 70] width 254 height 13
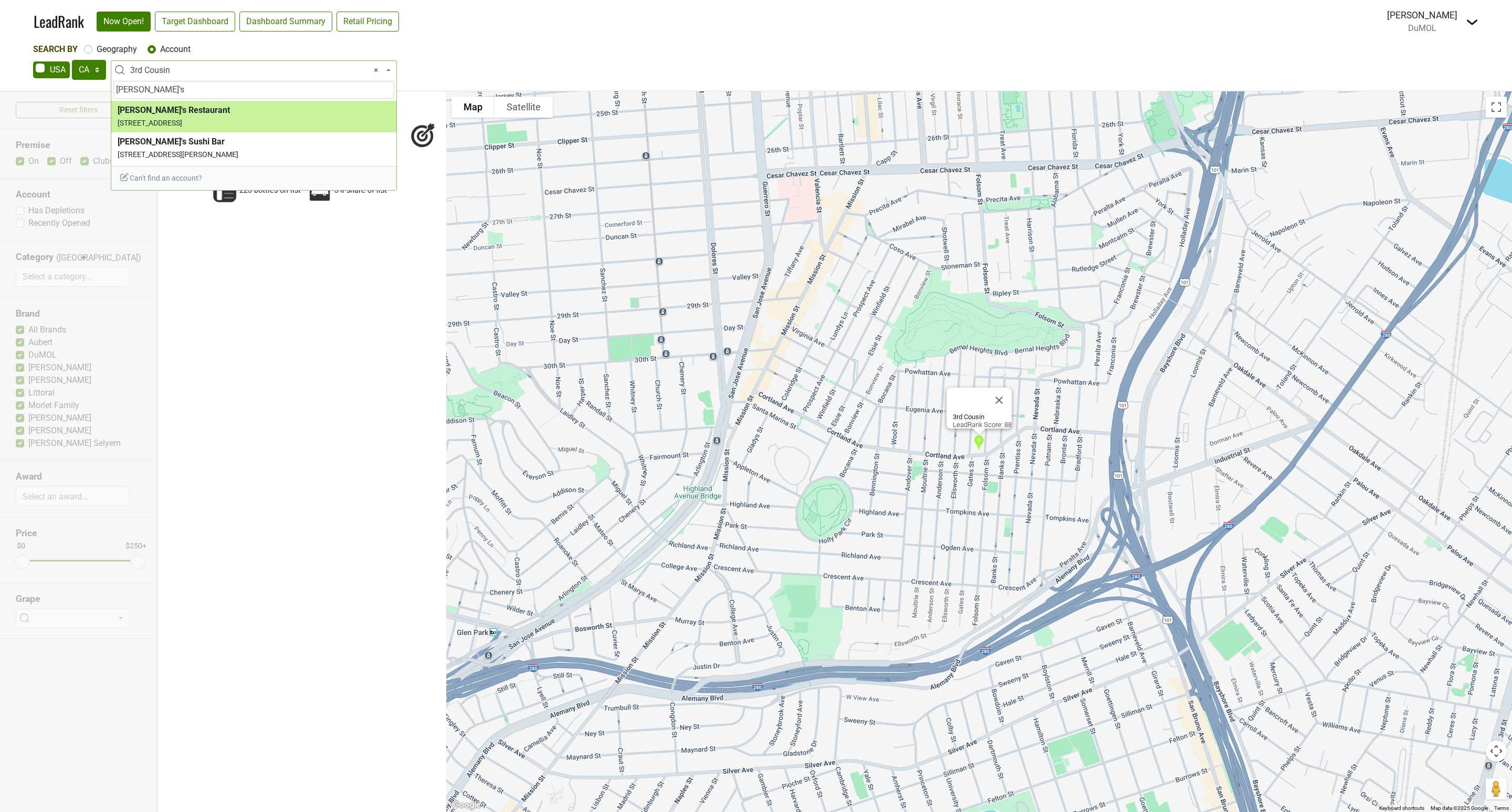
type input "[PERSON_NAME]'s"
select select "35760"
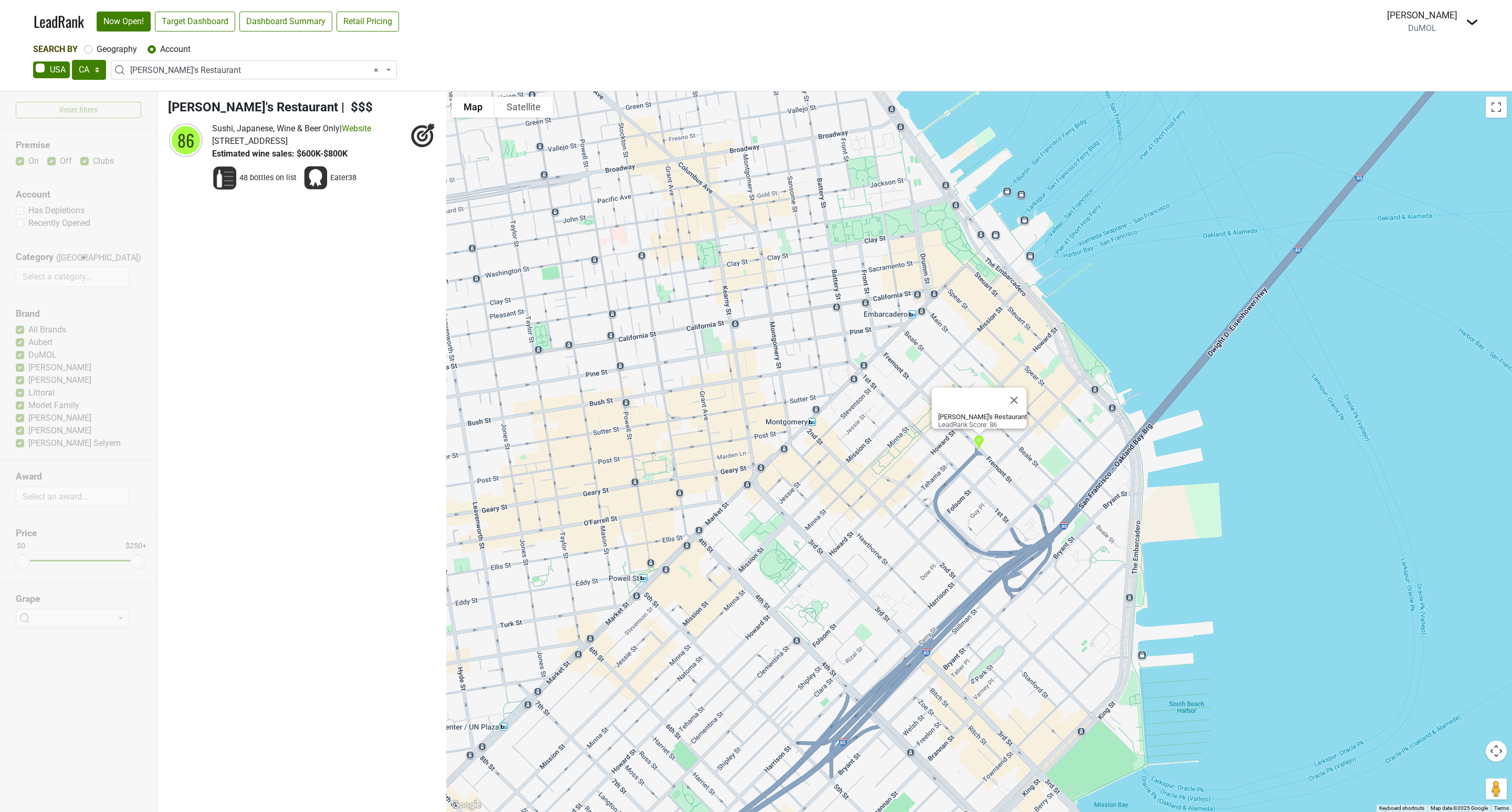
click at [218, 66] on span "× [PERSON_NAME]'s Restaurant" at bounding box center [257, 70] width 254 height 13
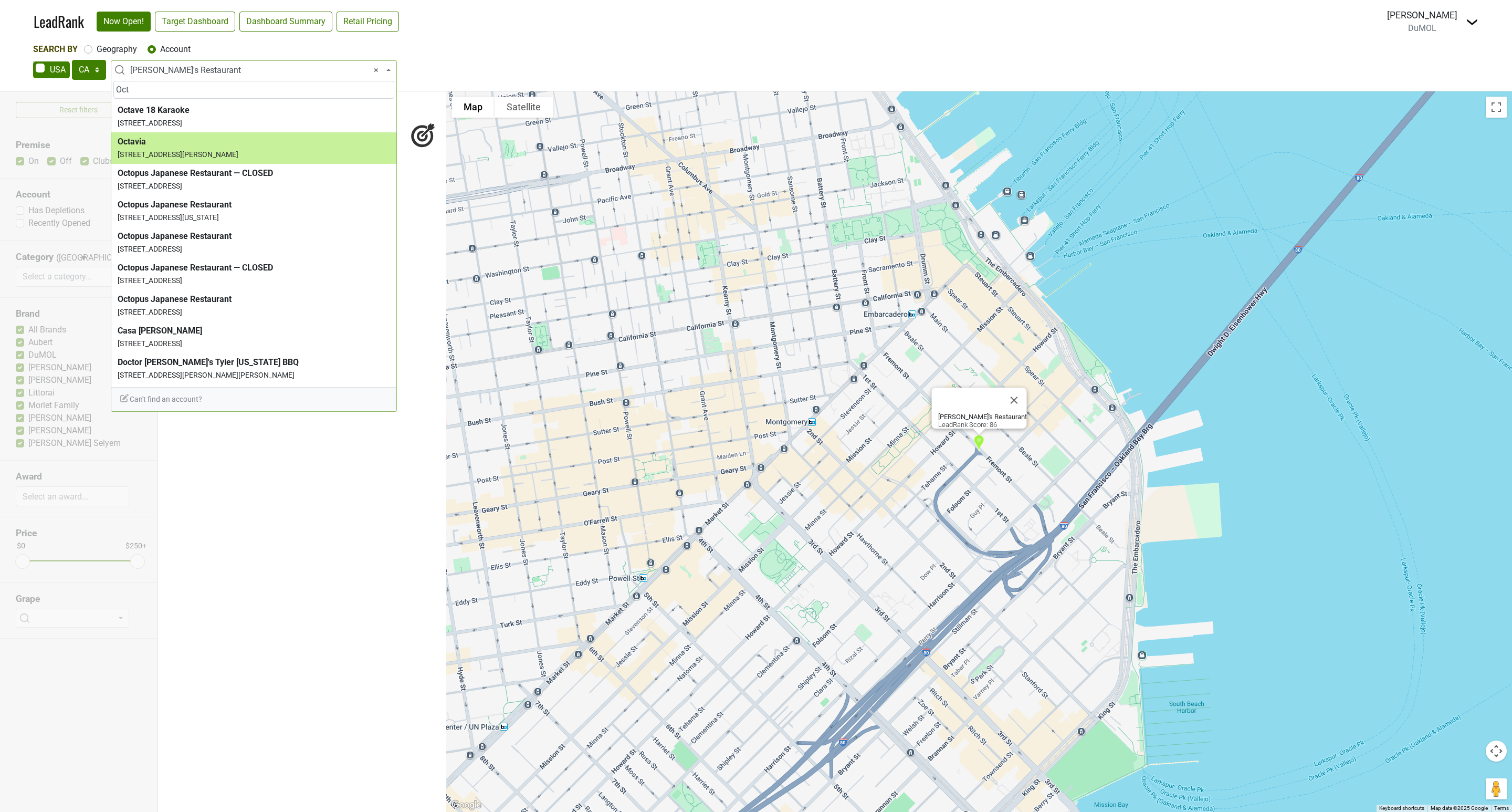
type input "Oct"
select select "49445"
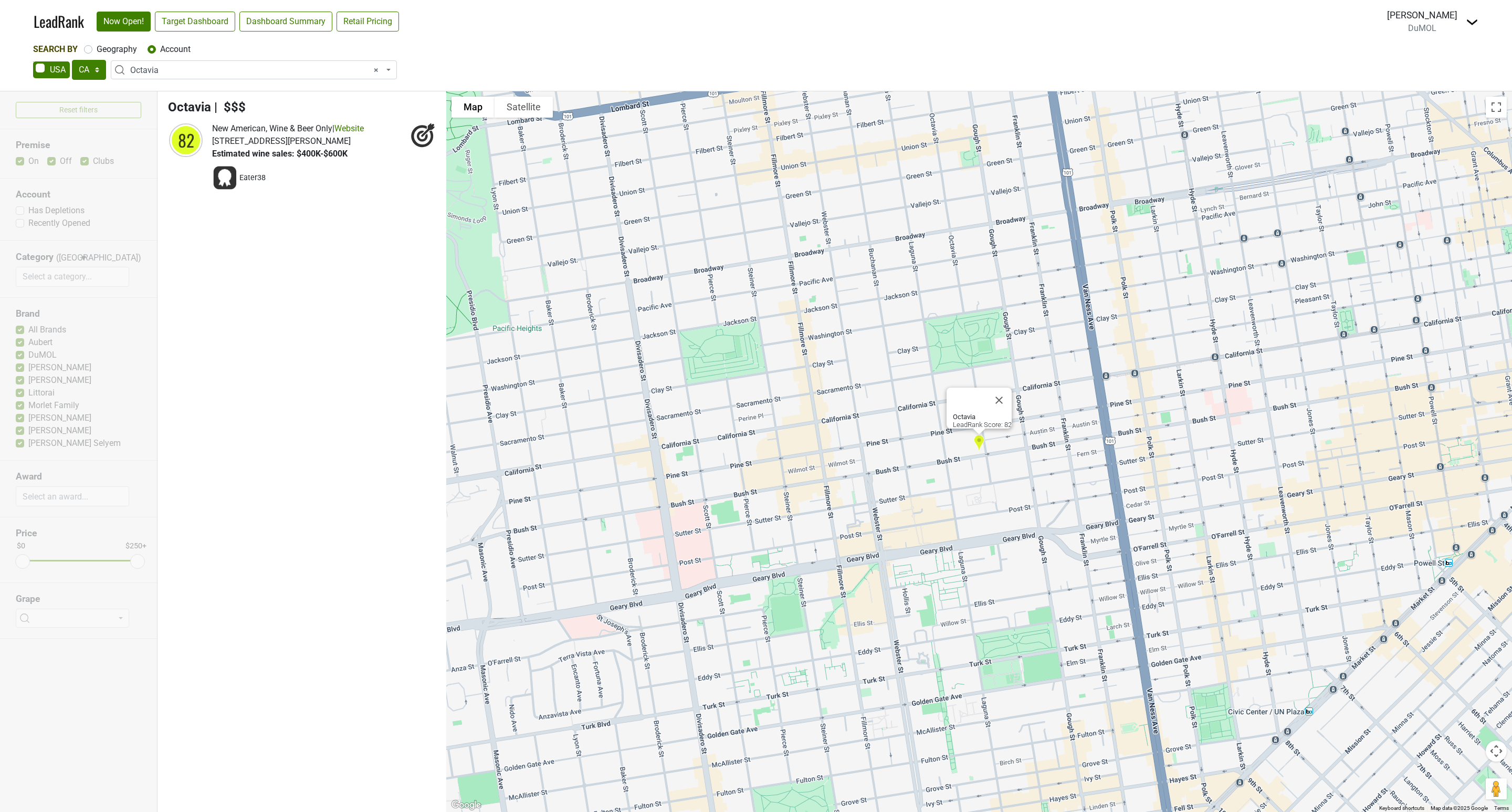
click at [165, 68] on span "× Octavia" at bounding box center [257, 70] width 254 height 13
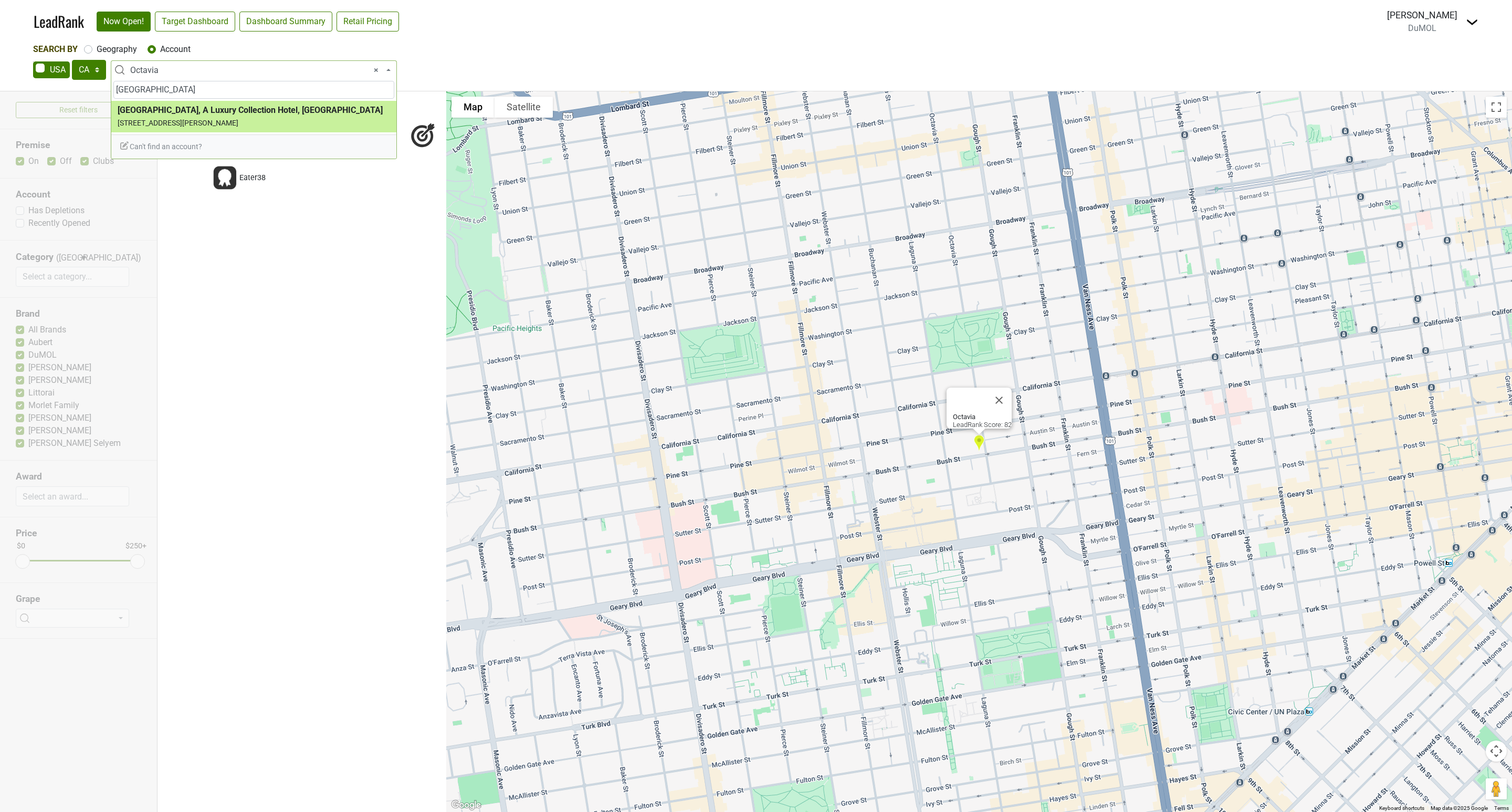
type input "[GEOGRAPHIC_DATA]"
select select "67750"
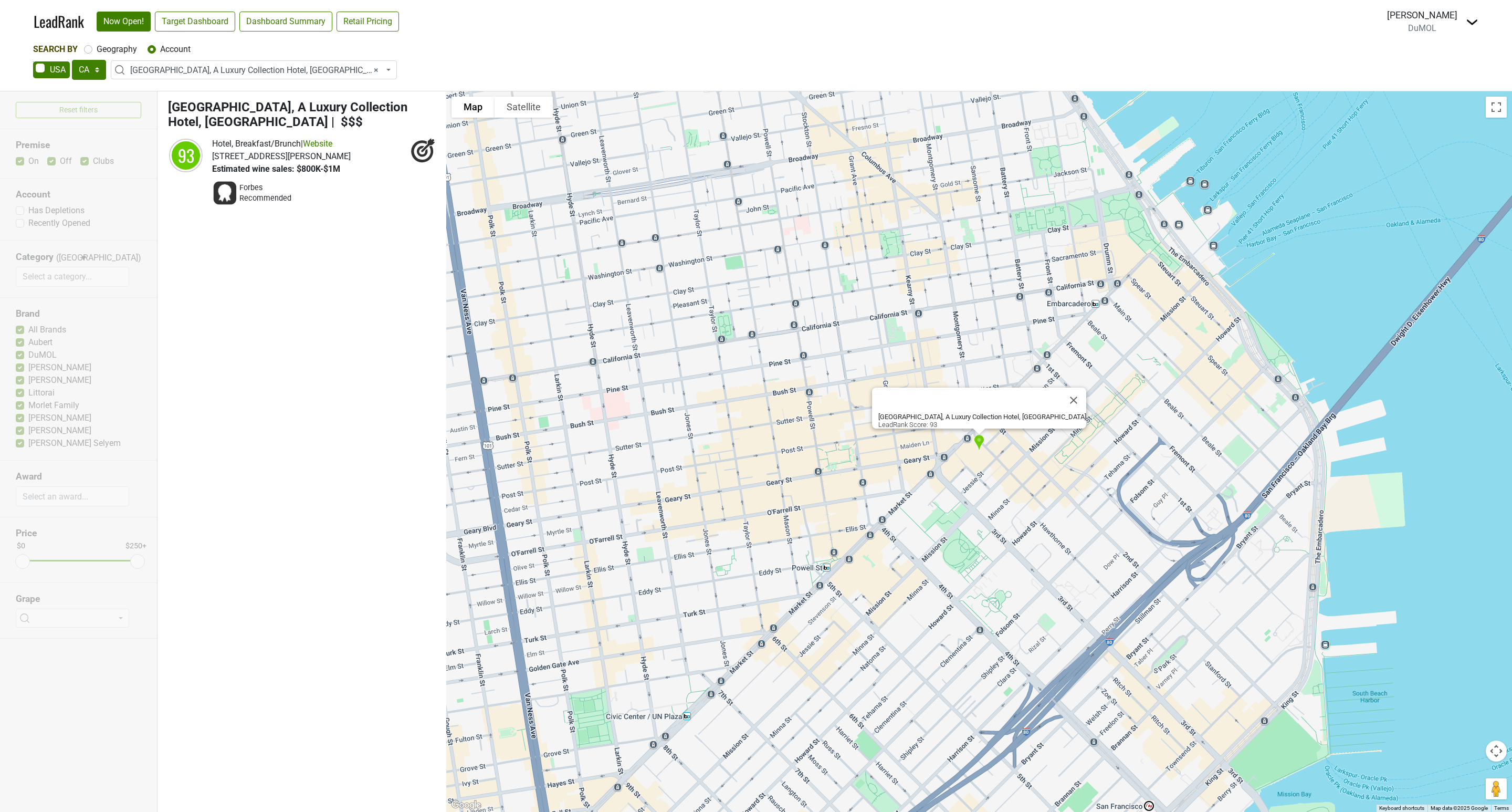
click at [178, 66] on span "× [GEOGRAPHIC_DATA], A Luxury Collection Hotel, [GEOGRAPHIC_DATA]" at bounding box center [257, 70] width 254 height 13
click at [147, 94] on input "search" at bounding box center [254, 89] width 281 height 18
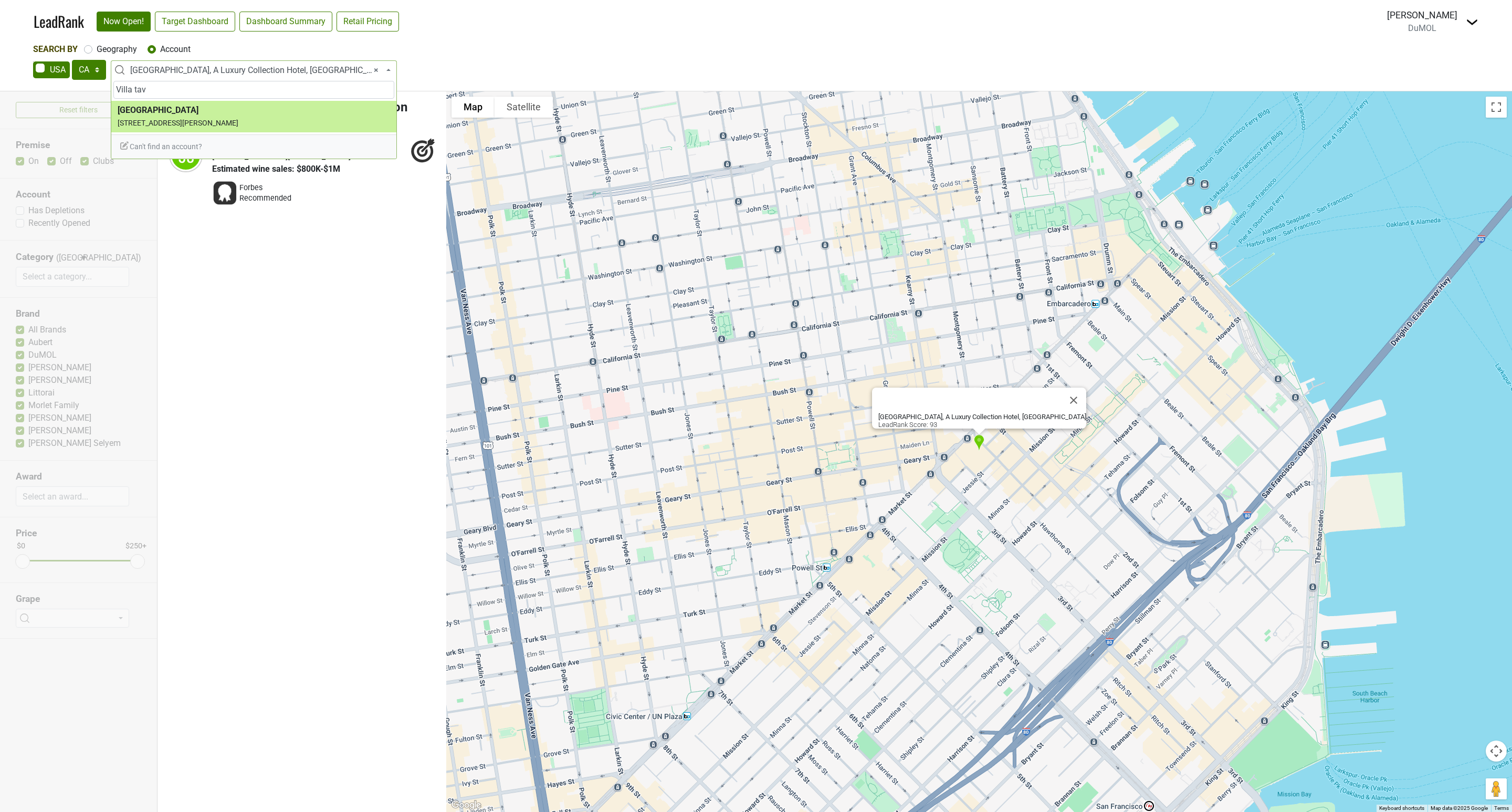
type input "Villa tav"
select select "73852"
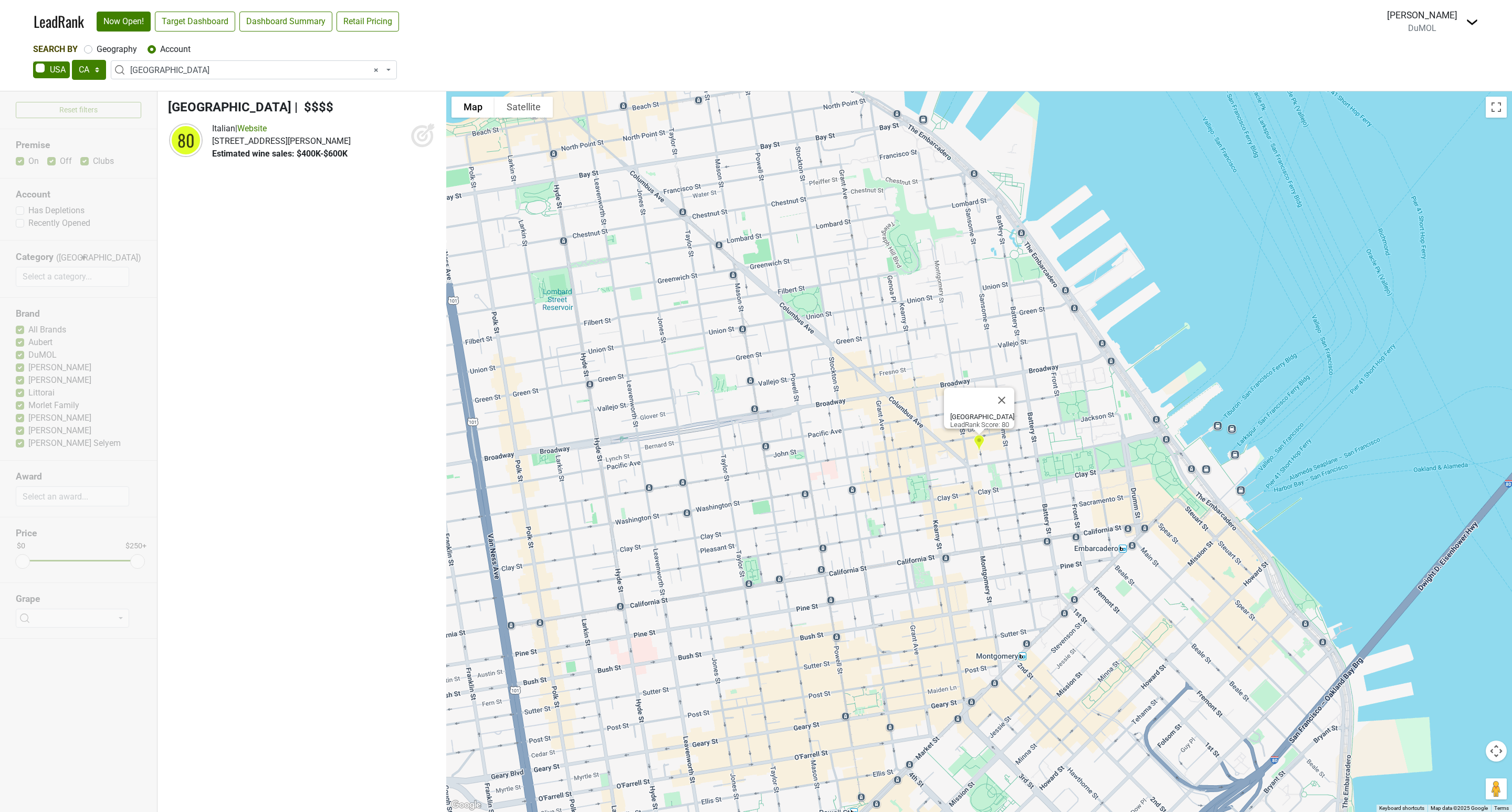
click at [424, 138] on icon at bounding box center [423, 135] width 25 height 25
drag, startPoint x: 308, startPoint y: 400, endPoint x: 509, endPoint y: 398, distance: 201.0
click at [307, 398] on ul "[GEOGRAPHIC_DATA] | $$$$ 80 Italian | Website Estimated wine sales: $400K-$600K" at bounding box center [302, 452] width 289 height 721
click at [237, 69] on span "× [GEOGRAPHIC_DATA]" at bounding box center [257, 70] width 254 height 13
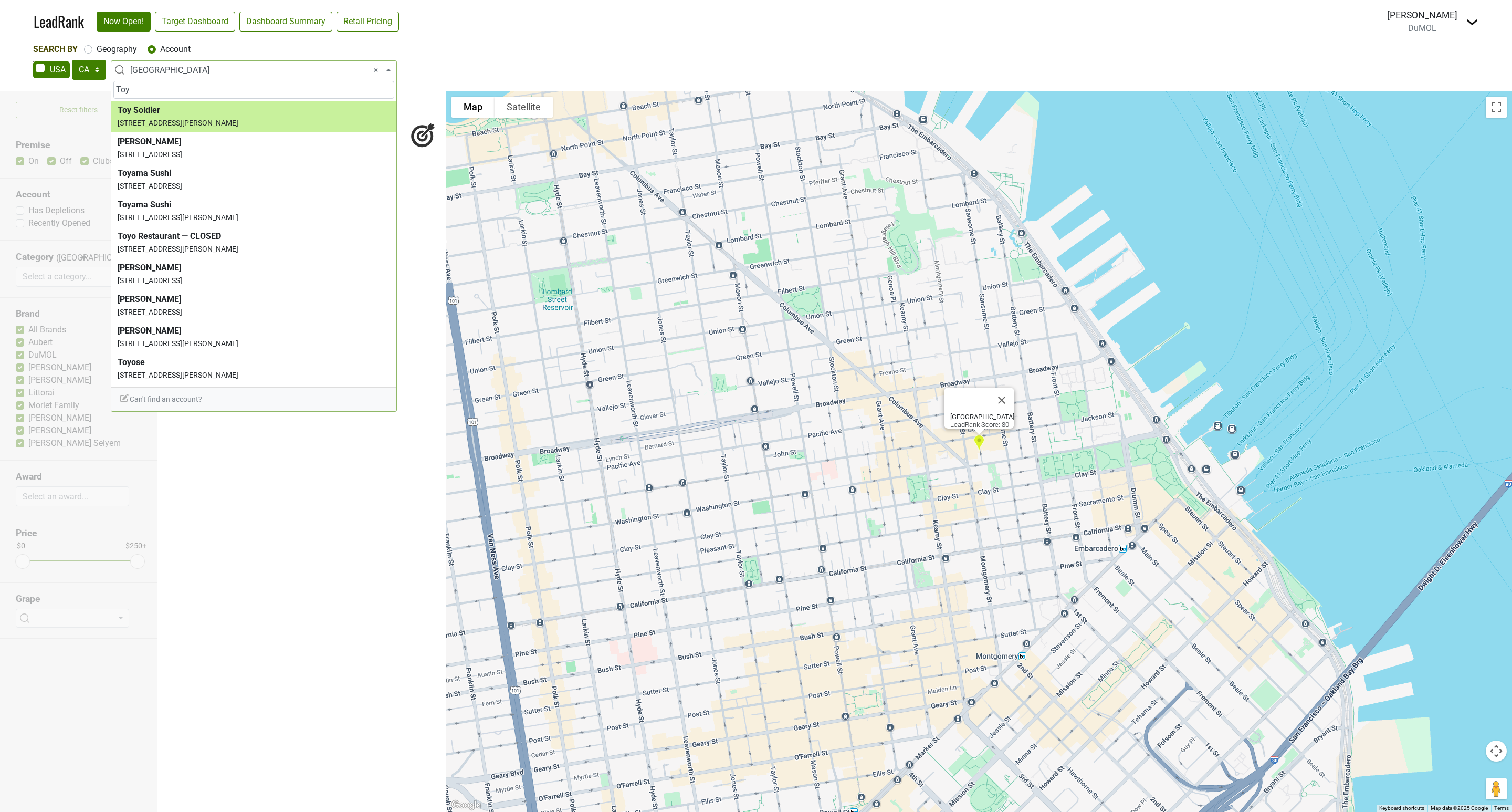
type input "Toy"
select select "74899"
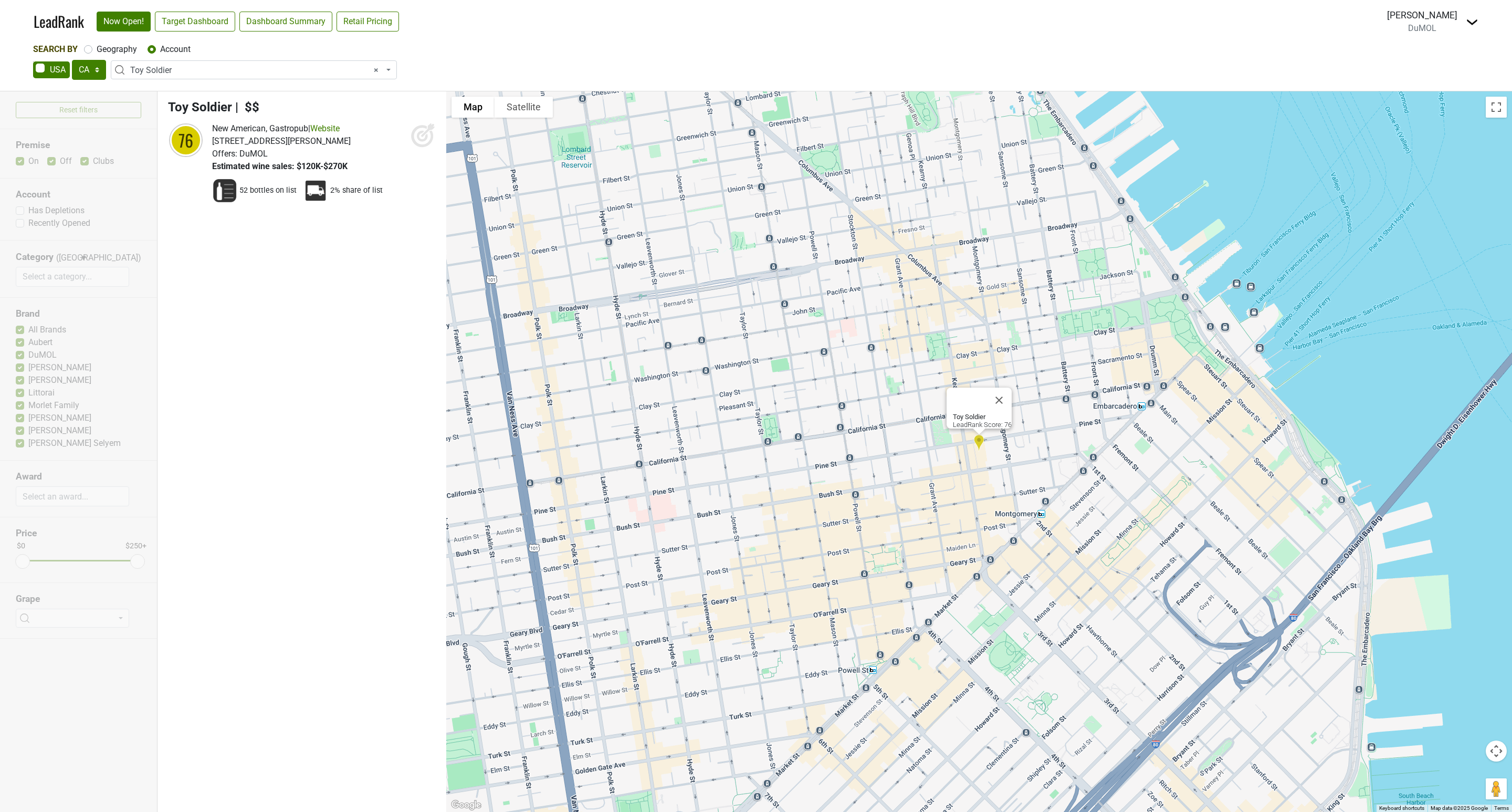
click at [425, 136] on icon at bounding box center [423, 135] width 25 height 25
click at [184, 70] on span "× Toy Soldier" at bounding box center [257, 70] width 254 height 13
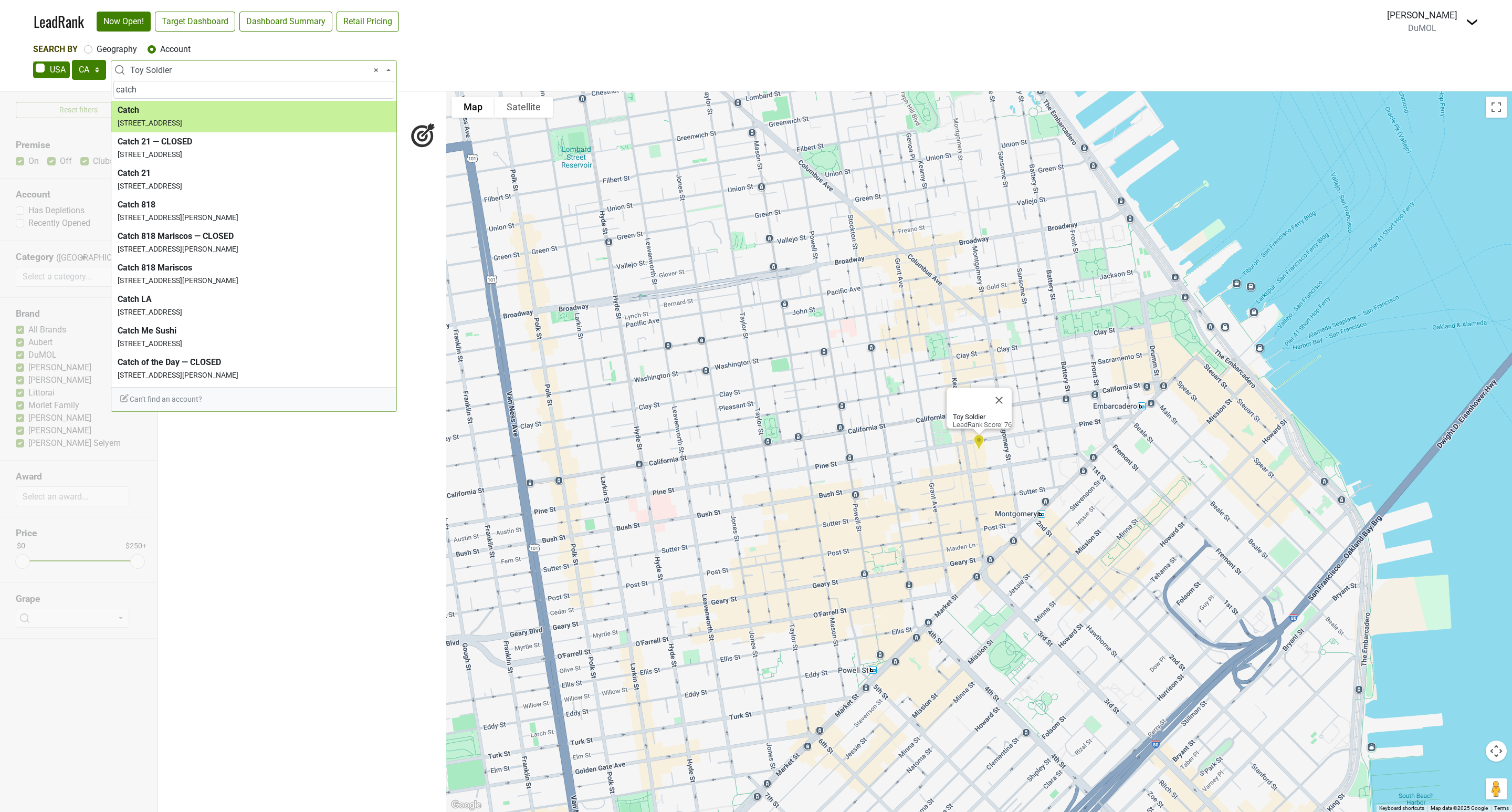
type input "catch"
select select "61449"
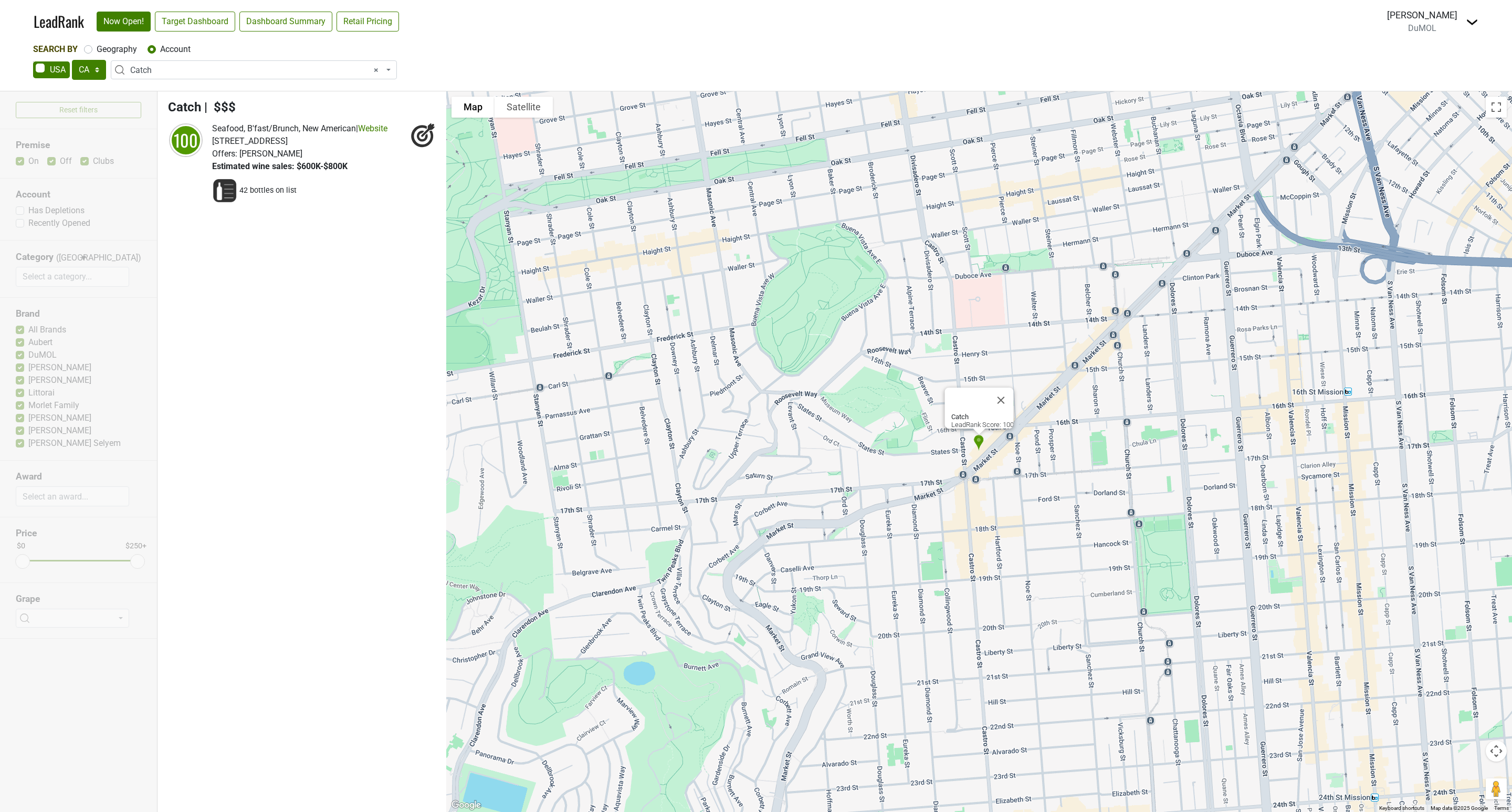
click at [169, 72] on span "× Catch" at bounding box center [257, 70] width 254 height 13
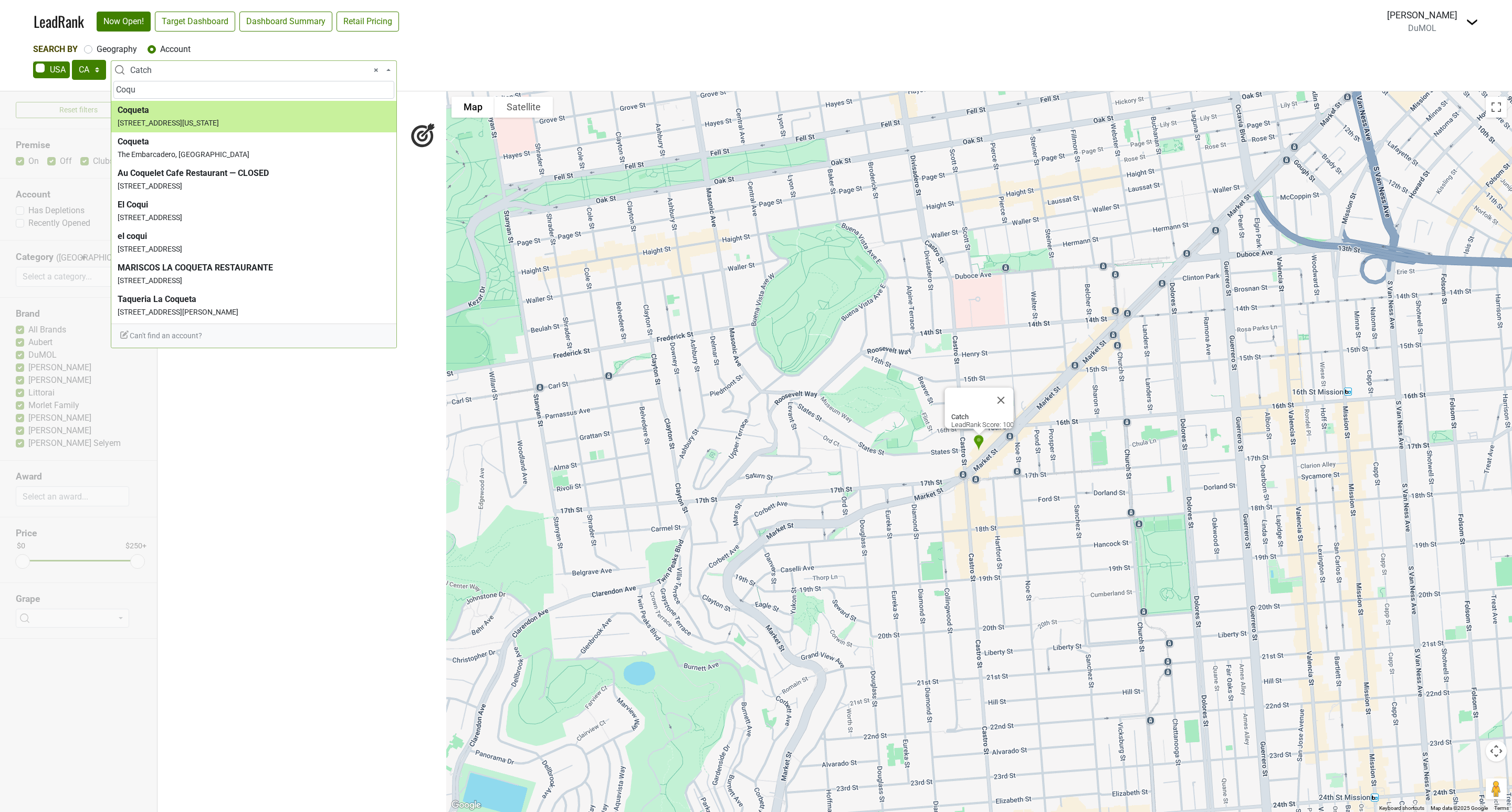
type input "Coqu"
select select "336937"
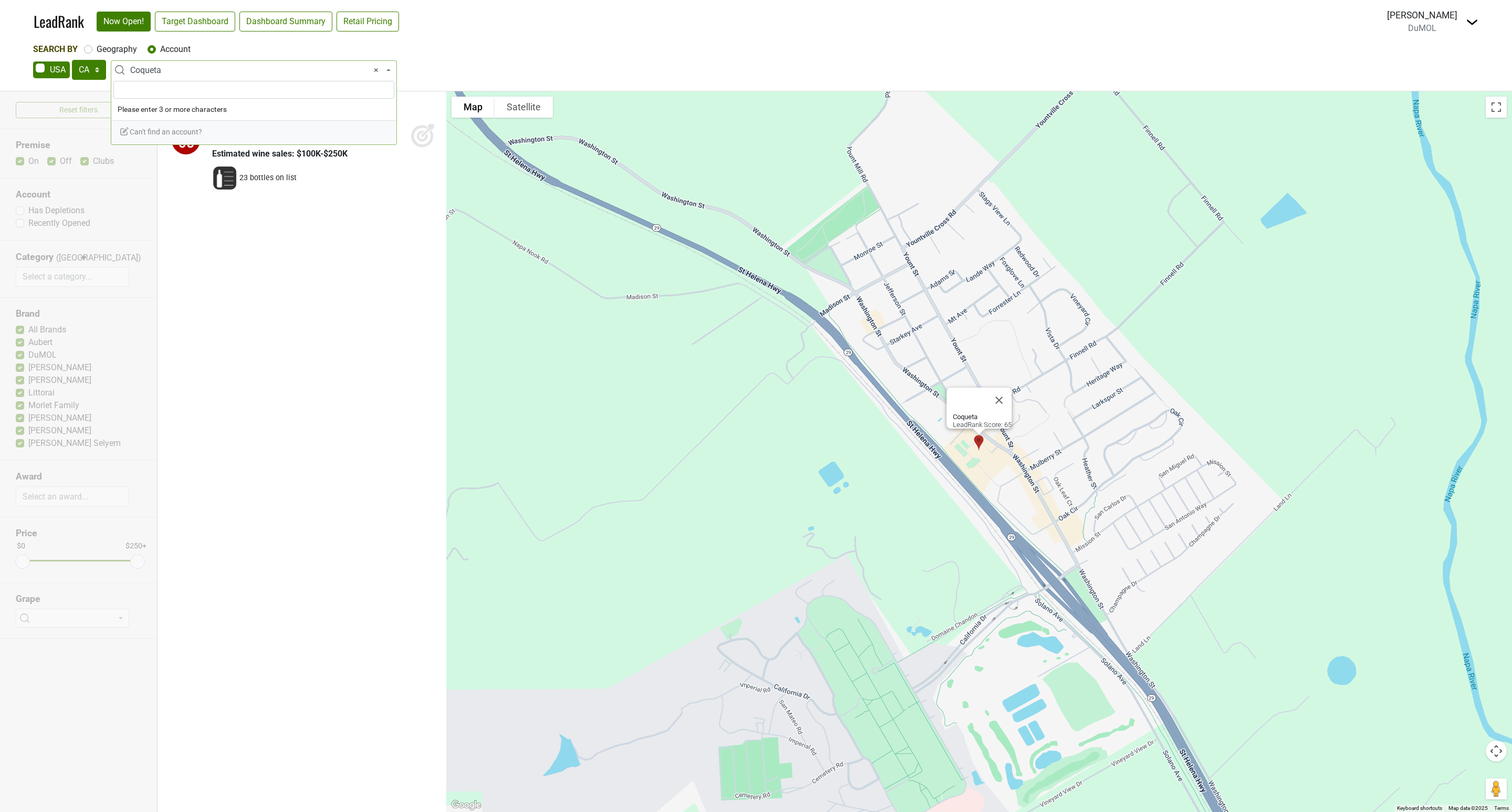
click at [190, 65] on span "× Coqueta" at bounding box center [257, 70] width 254 height 13
click at [173, 92] on input "search" at bounding box center [254, 89] width 281 height 18
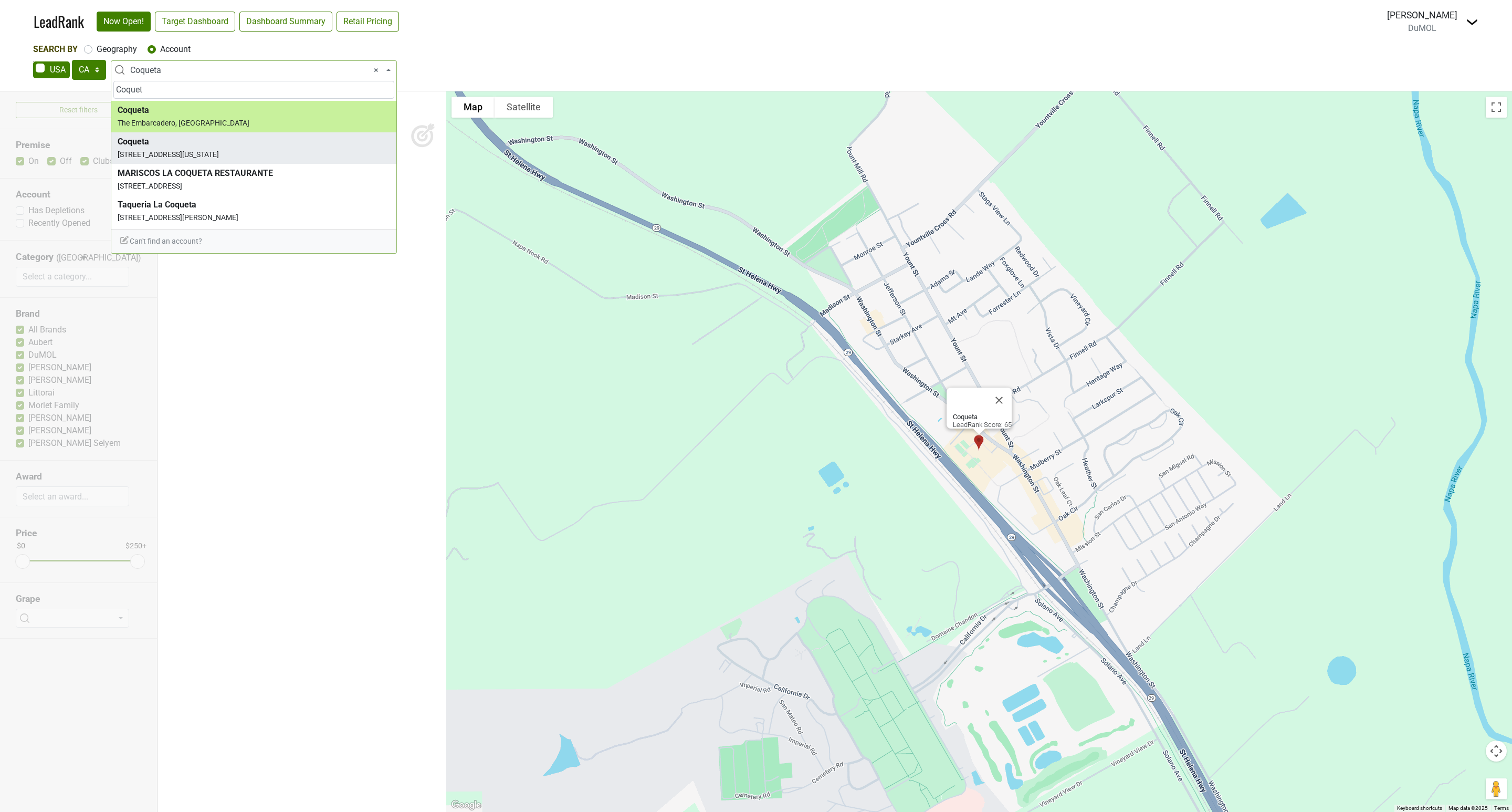
type input "Coquet"
select select "62106"
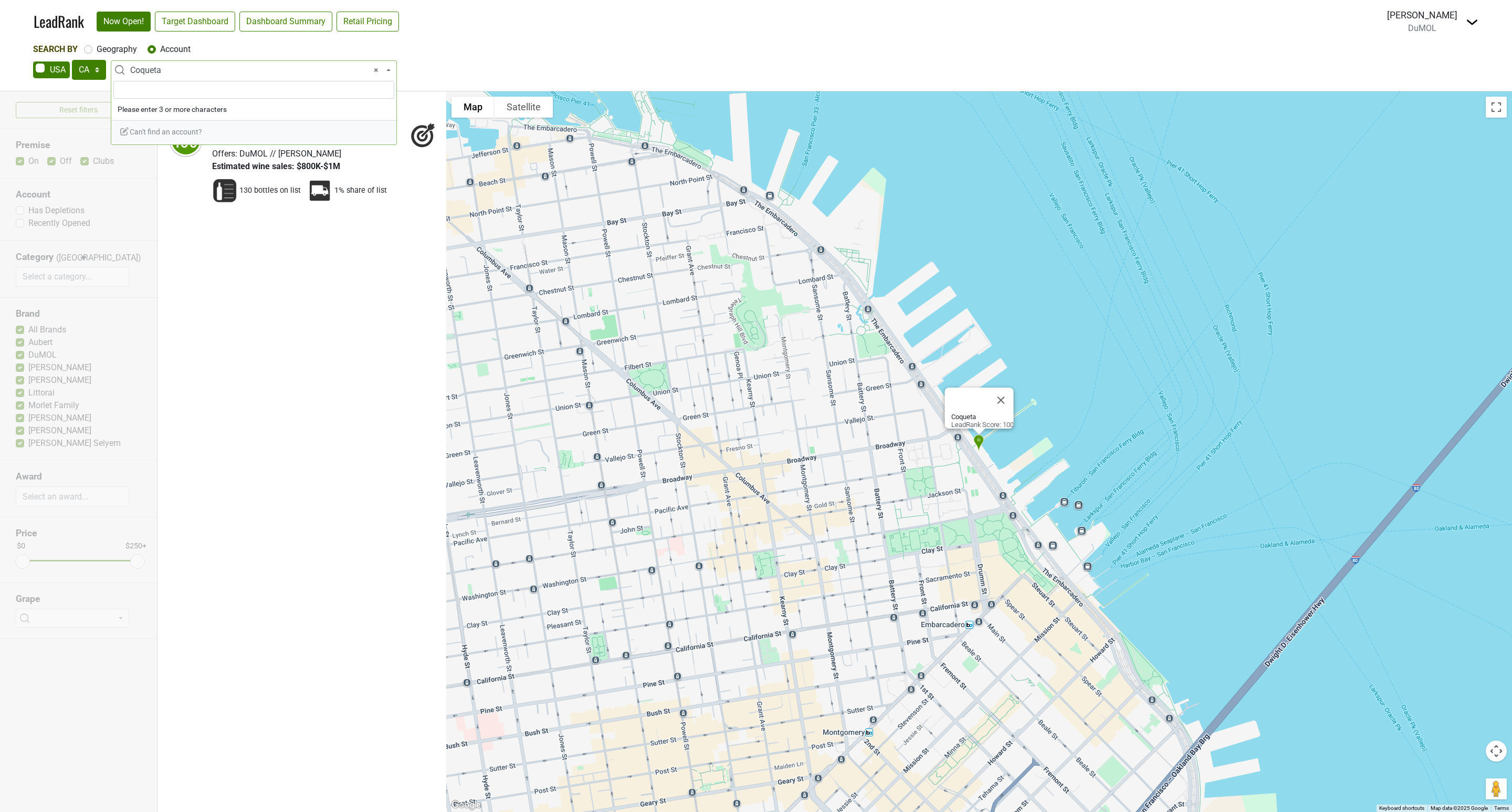
click at [170, 75] on span "× Coqueta" at bounding box center [257, 70] width 254 height 13
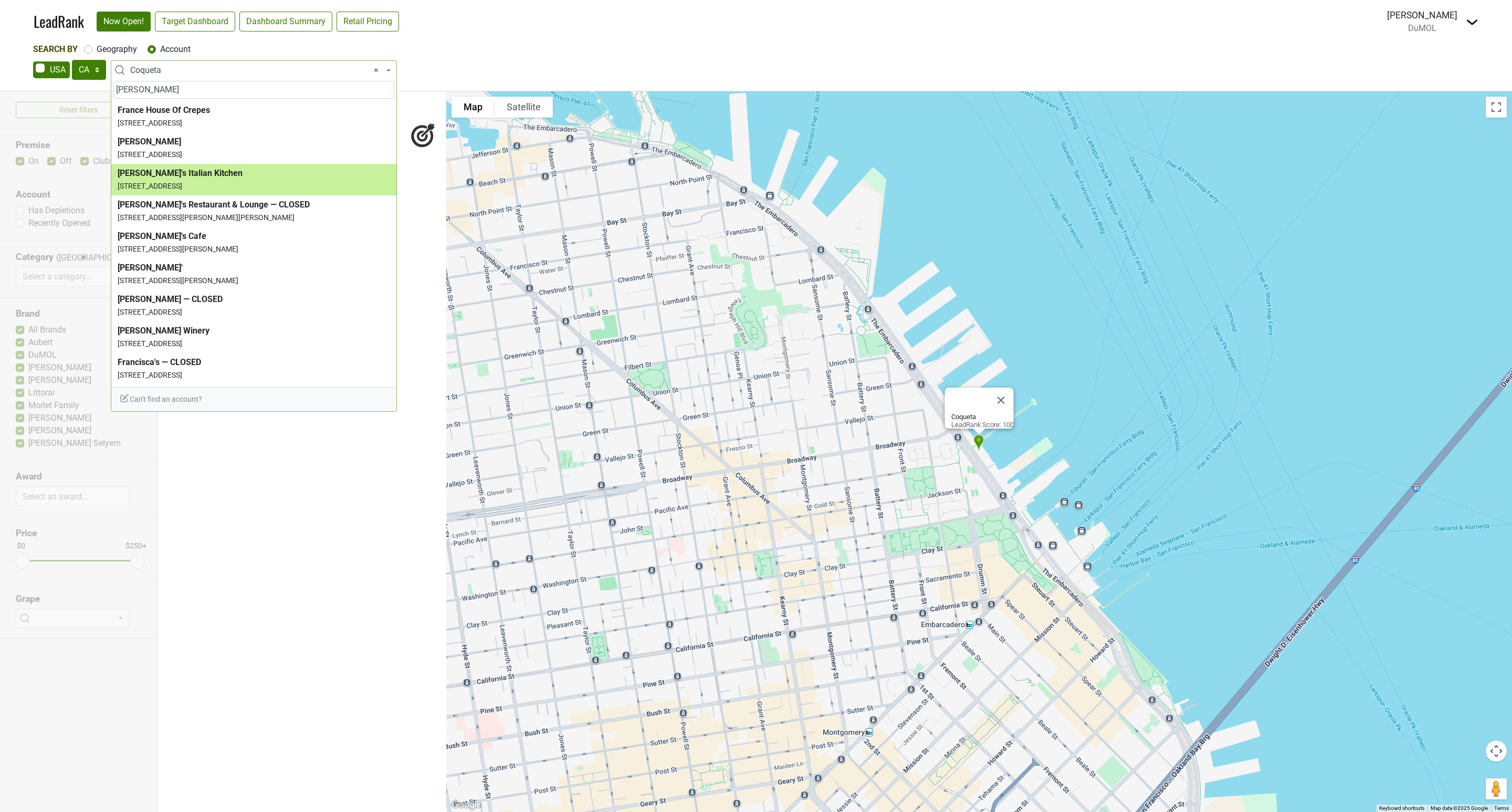
type input "[PERSON_NAME]"
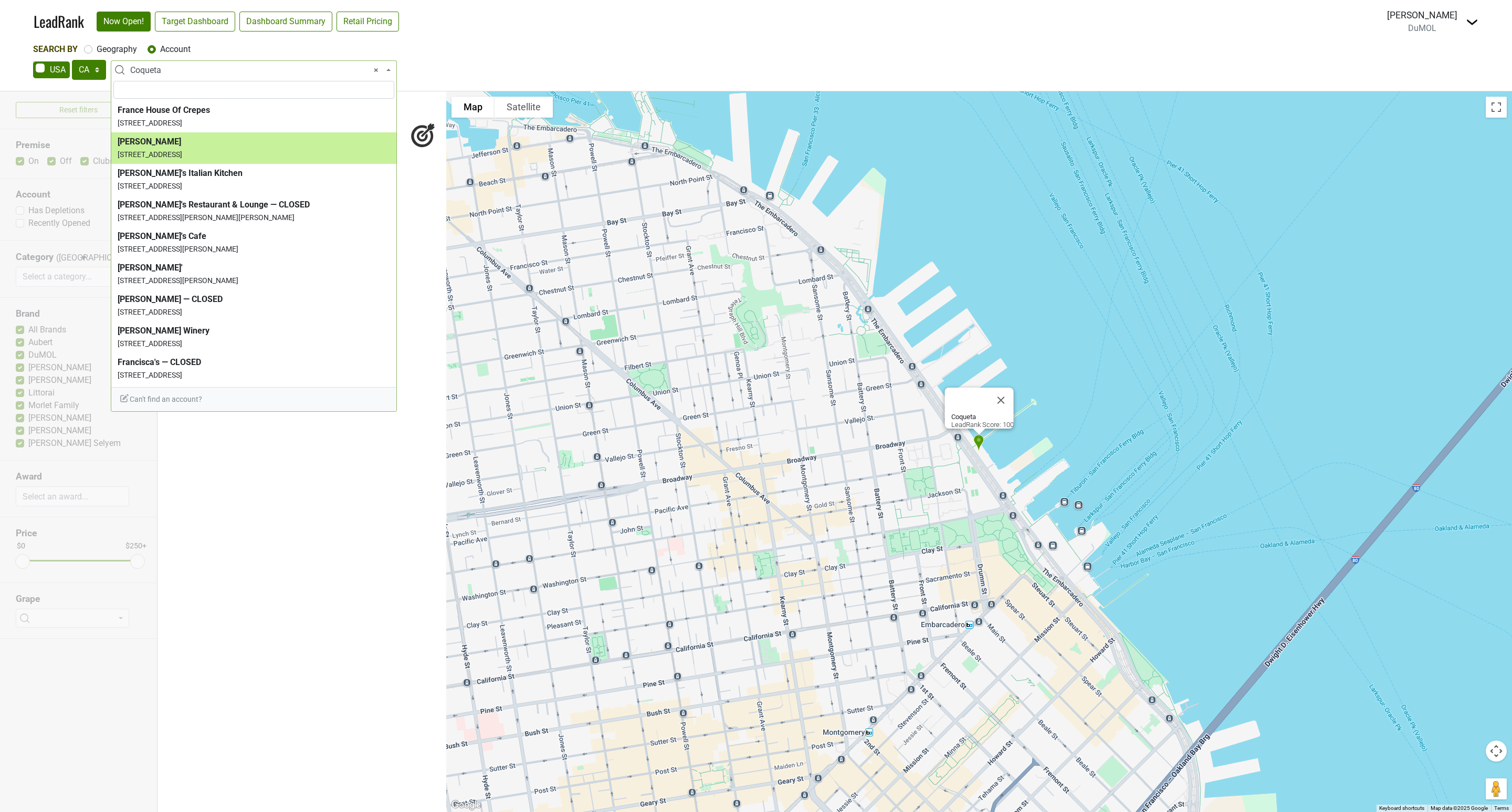
select select "42231"
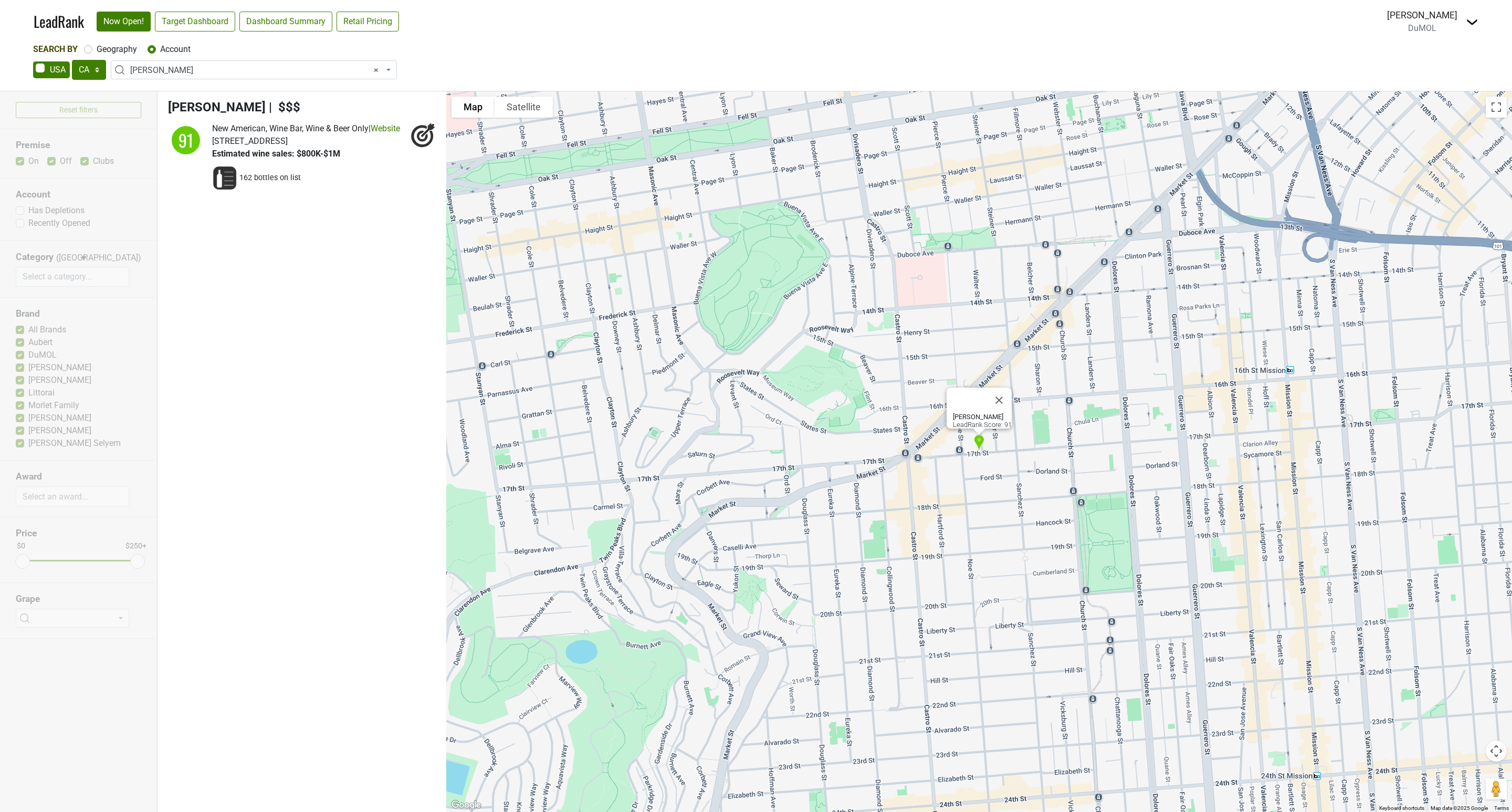
click at [172, 72] on span "× [PERSON_NAME]" at bounding box center [257, 70] width 254 height 13
click at [149, 91] on input "search" at bounding box center [254, 89] width 281 height 18
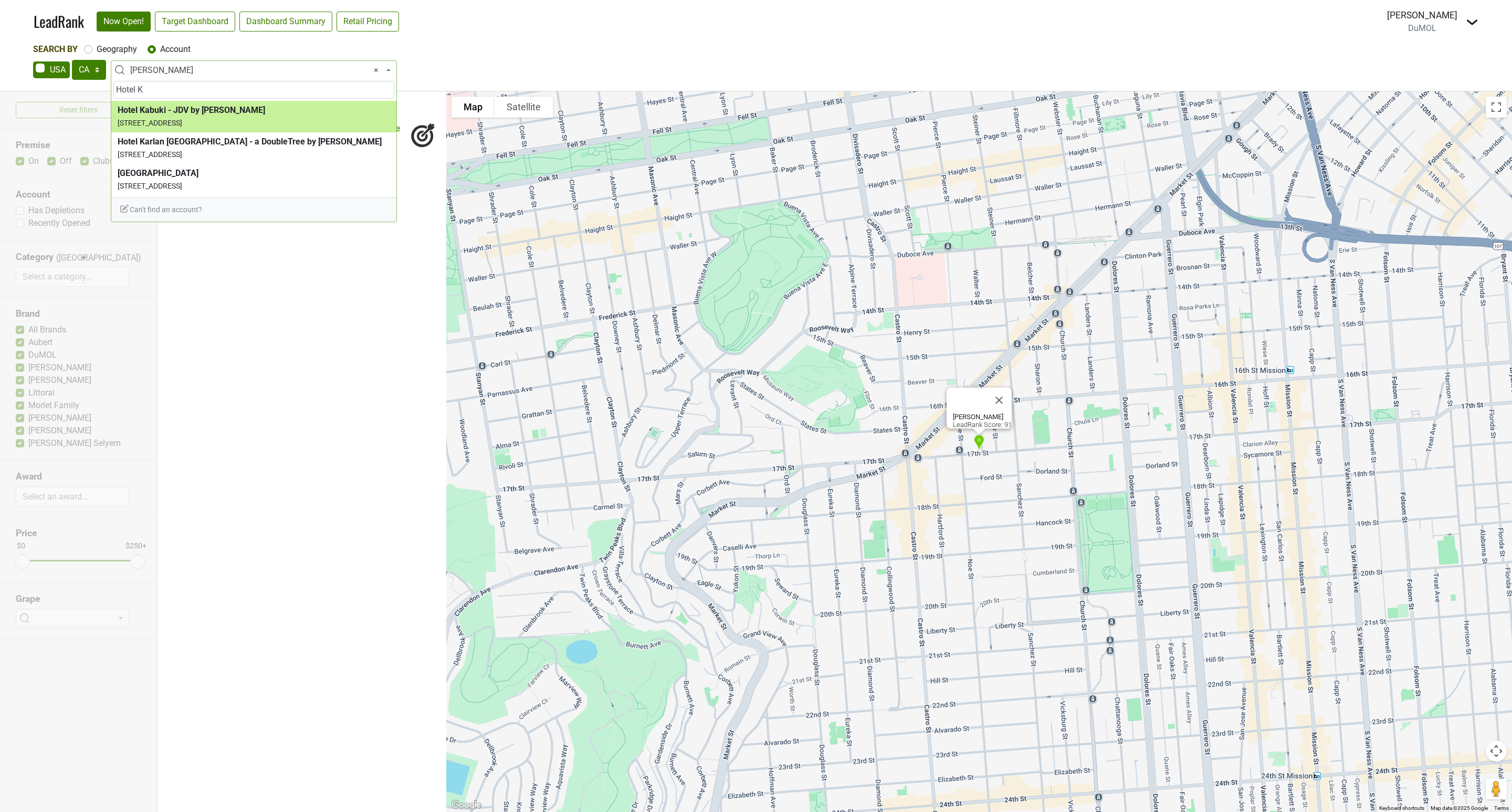
type input "Hotel K"
select select "64609"
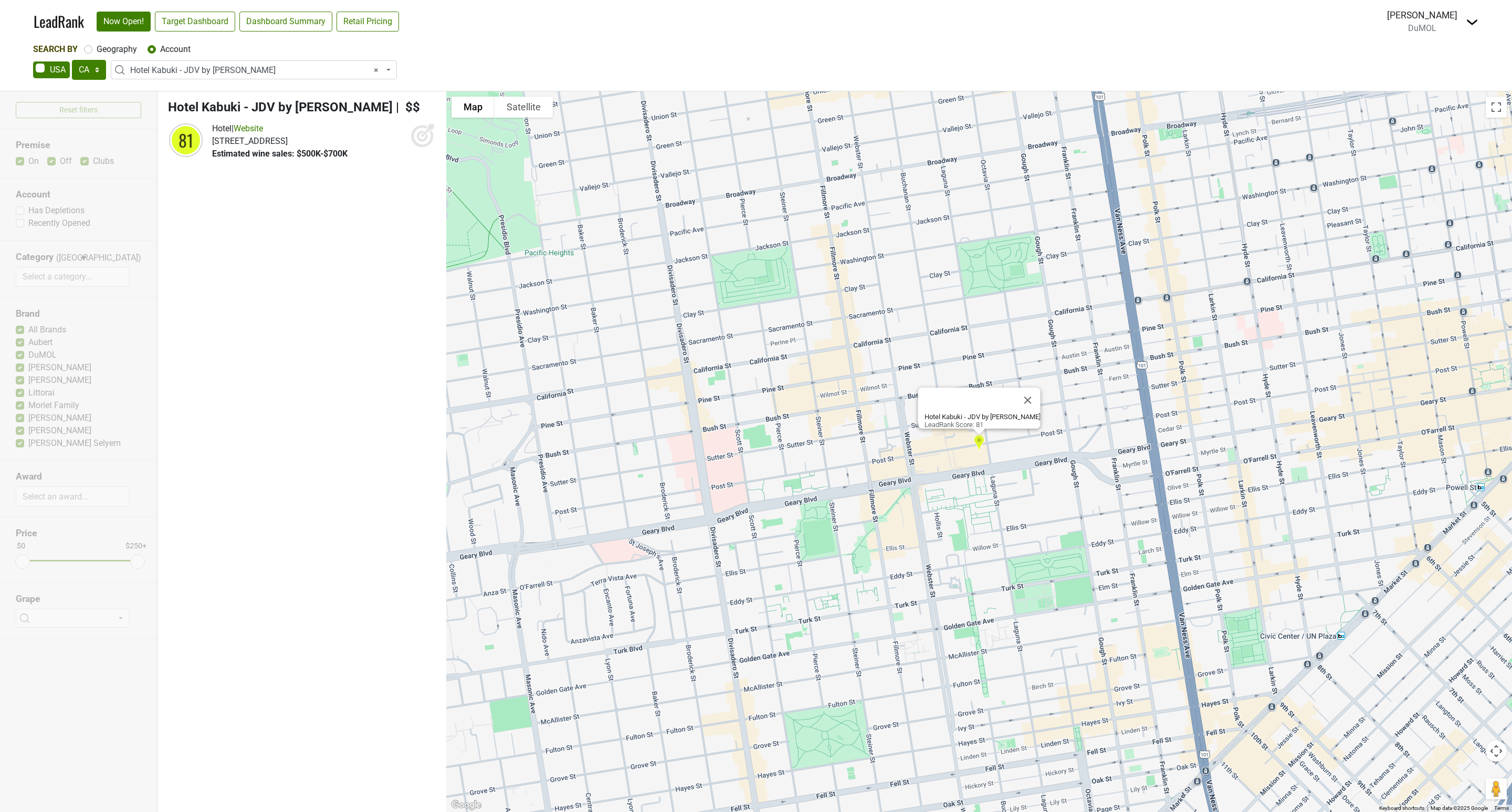
click at [417, 136] on icon at bounding box center [422, 136] width 11 height 11
click at [171, 72] on span "× Hotel Kabuki - JDV by [PERSON_NAME]" at bounding box center [257, 70] width 254 height 13
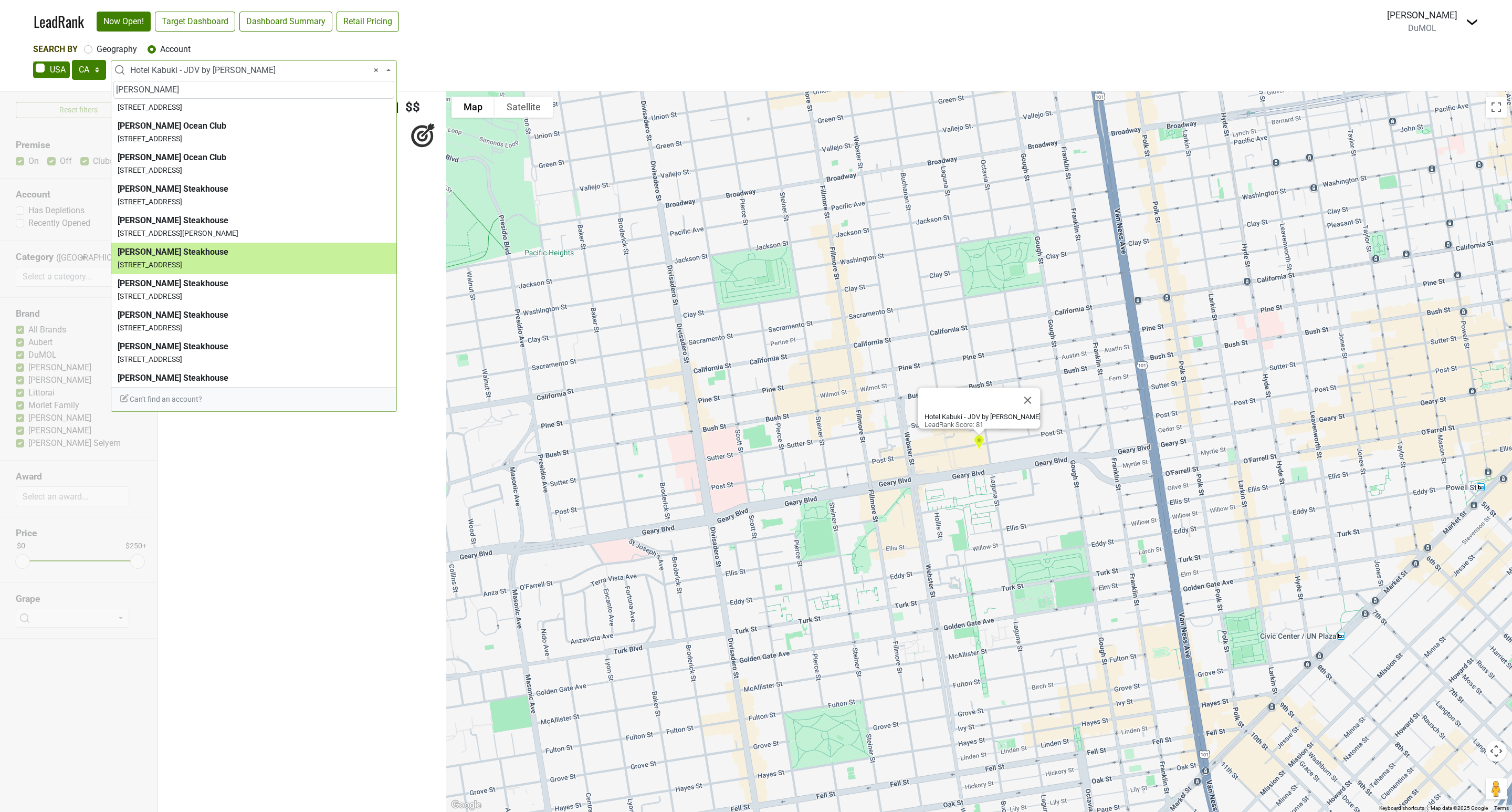
scroll to position [125, 0]
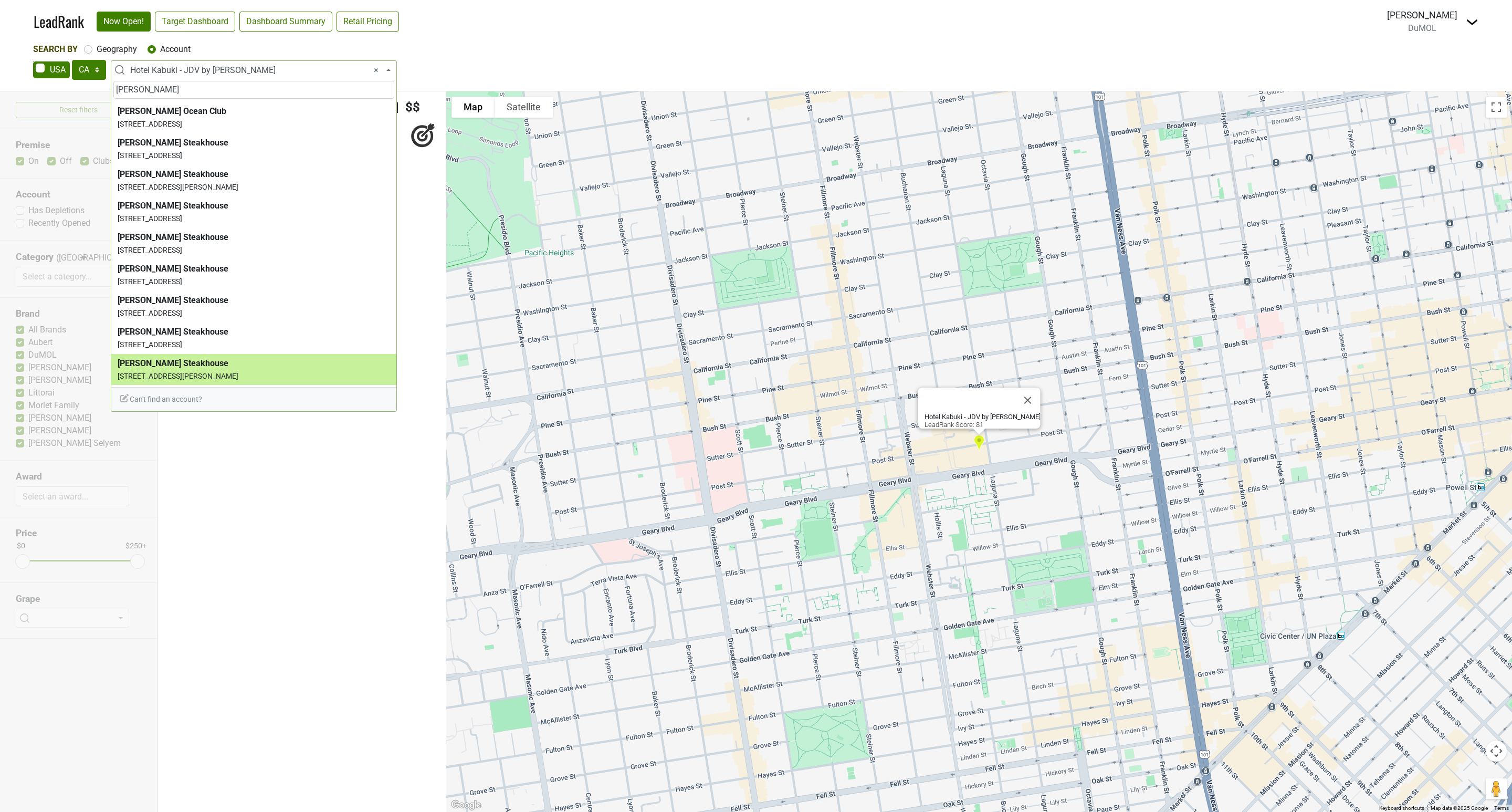
type input "[PERSON_NAME]"
select select "123607392"
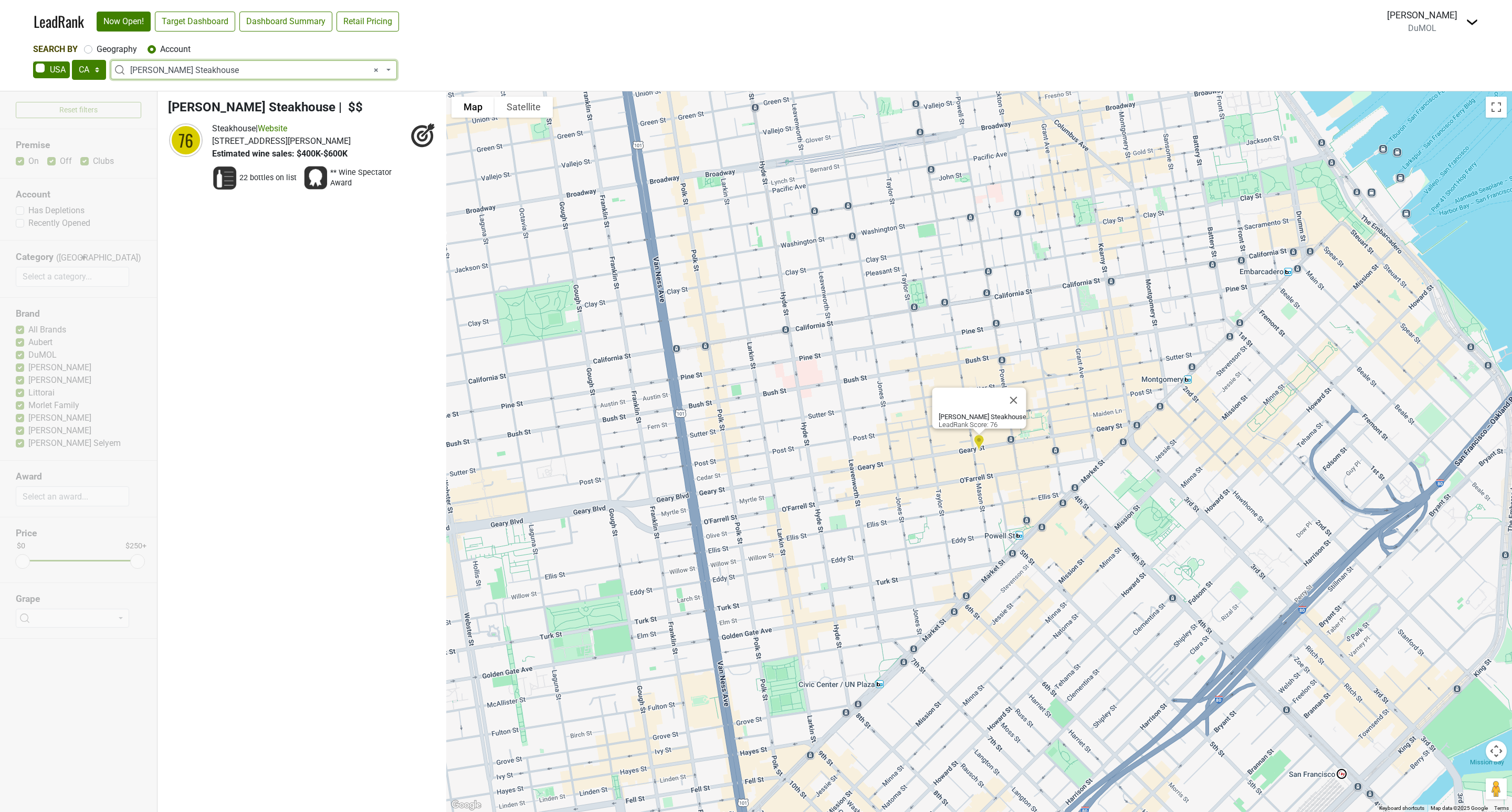
click at [220, 66] on span "× [PERSON_NAME] Steakhouse" at bounding box center [257, 70] width 254 height 13
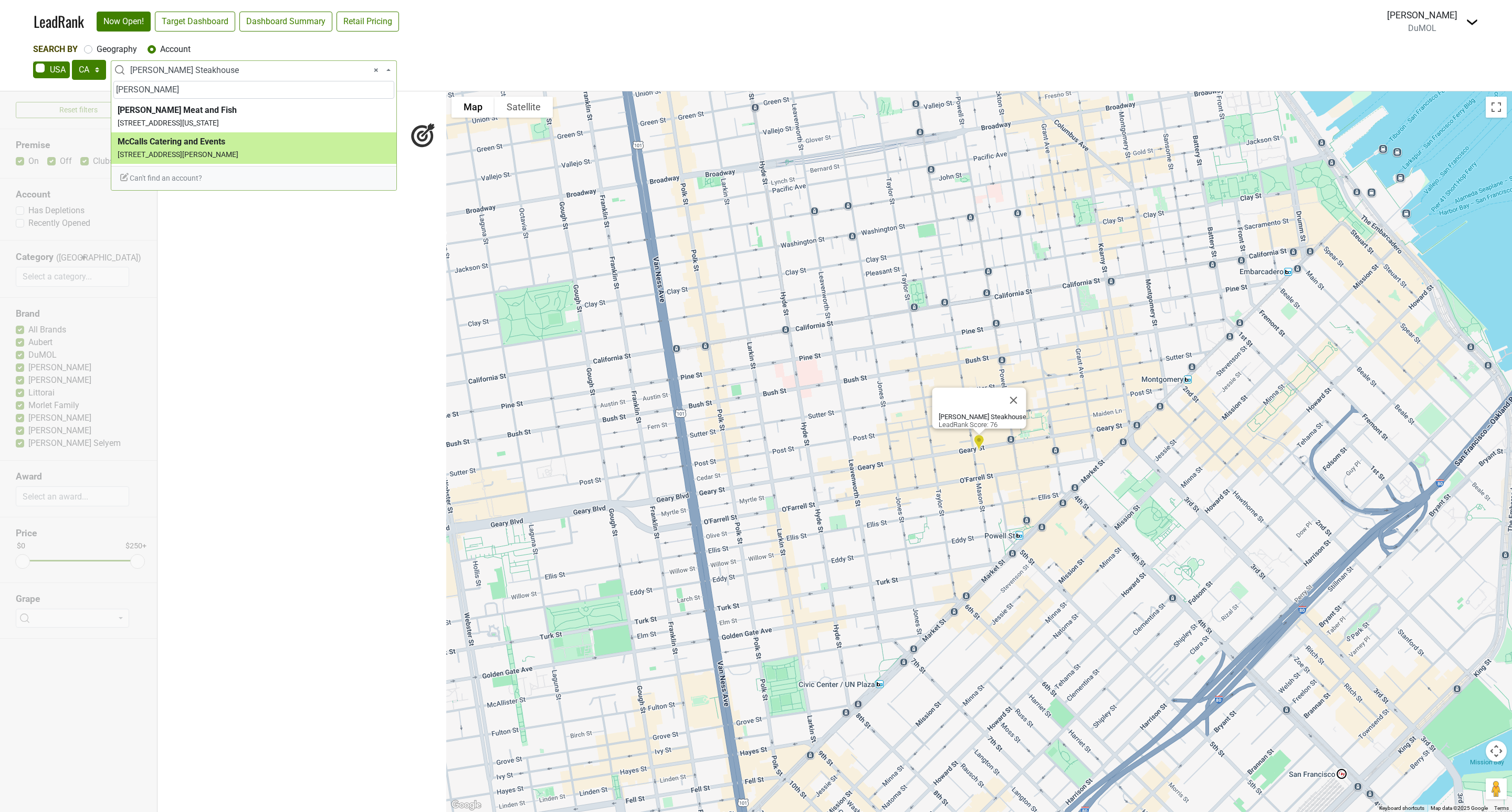
type input "[PERSON_NAME]"
select select "123607400"
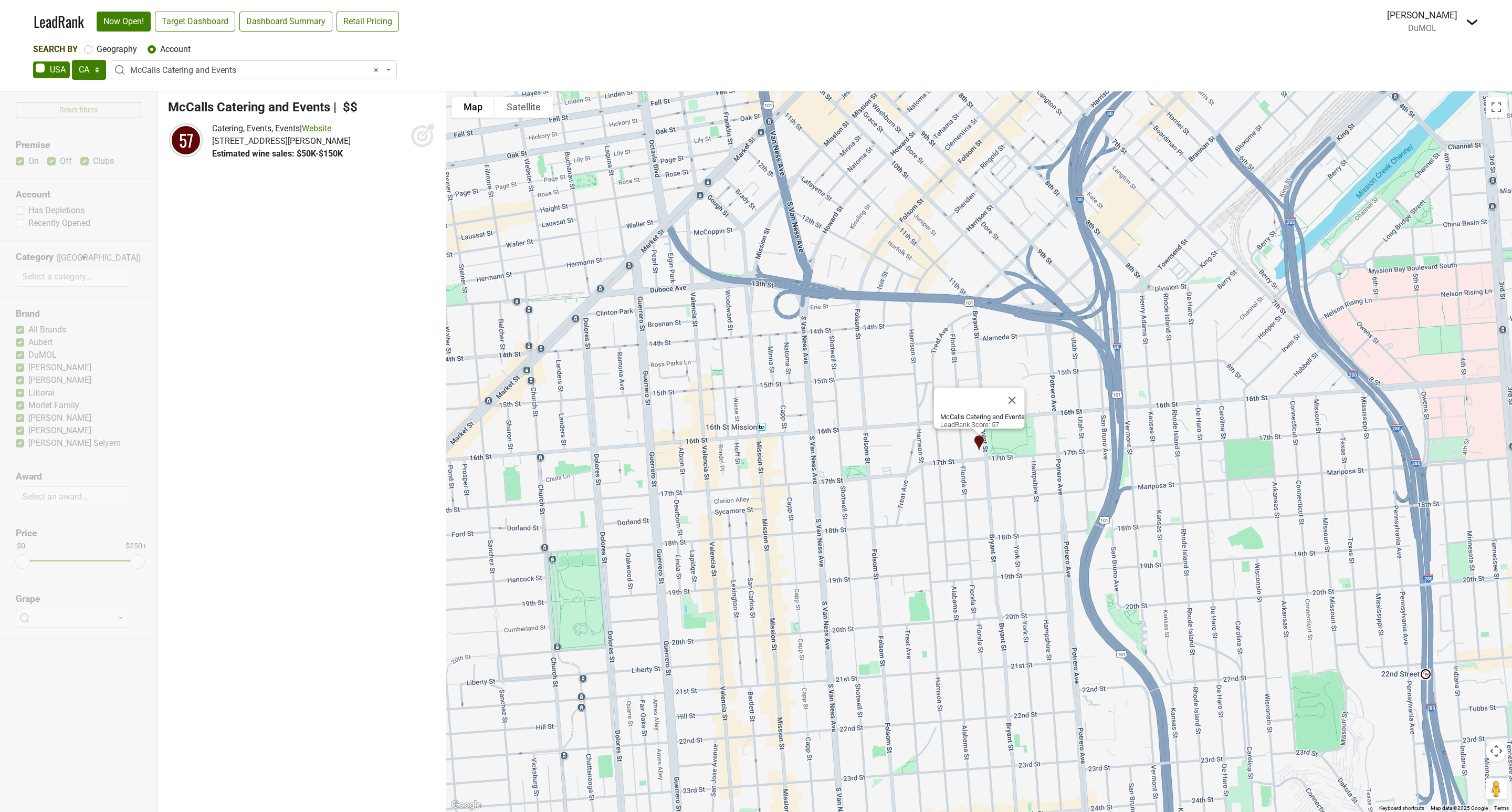
click at [418, 136] on icon at bounding box center [422, 136] width 11 height 11
click at [254, 69] on span "× McCalls Catering and Events" at bounding box center [257, 70] width 254 height 13
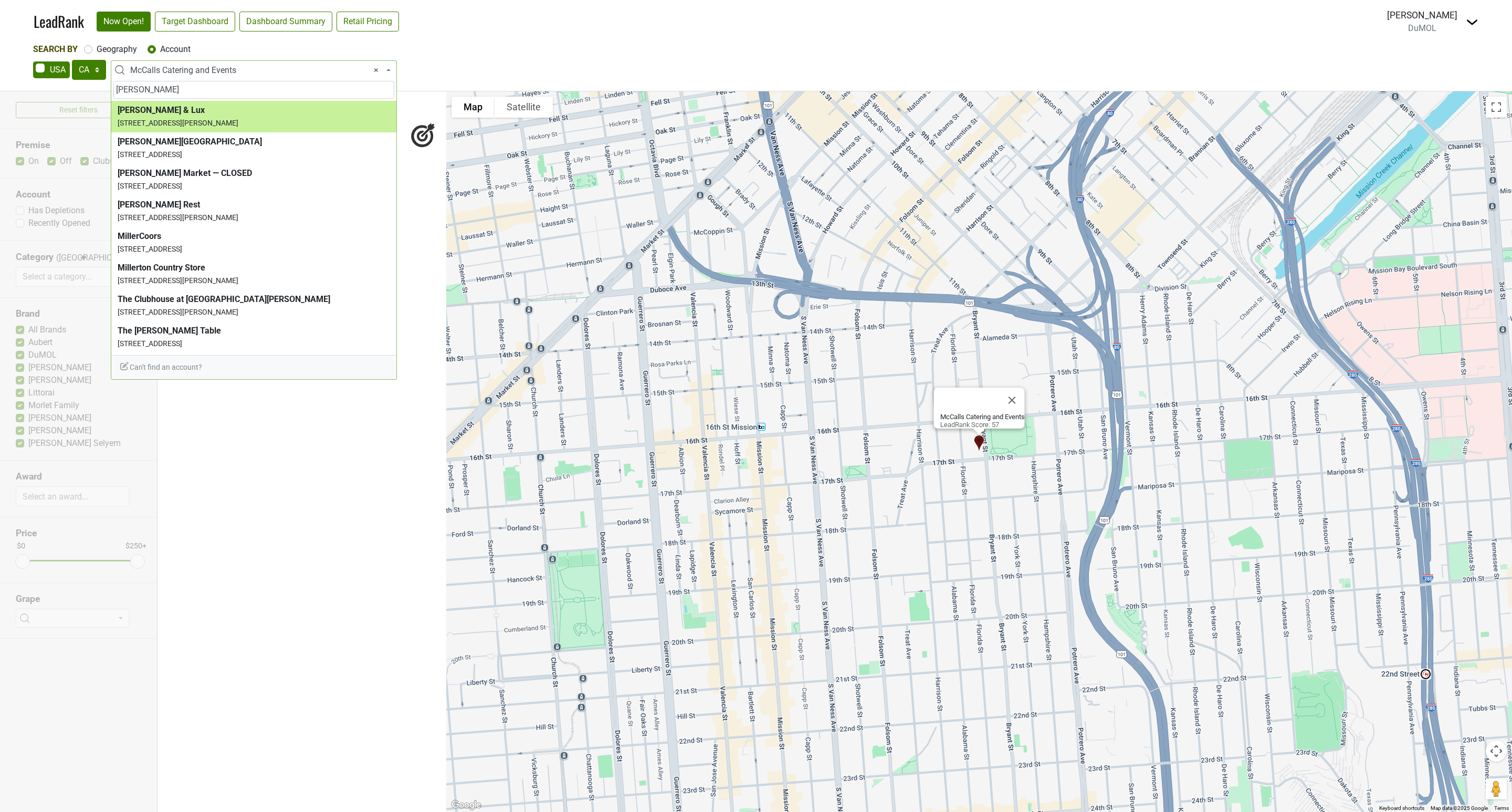
type input "[PERSON_NAME]"
select select "123816760"
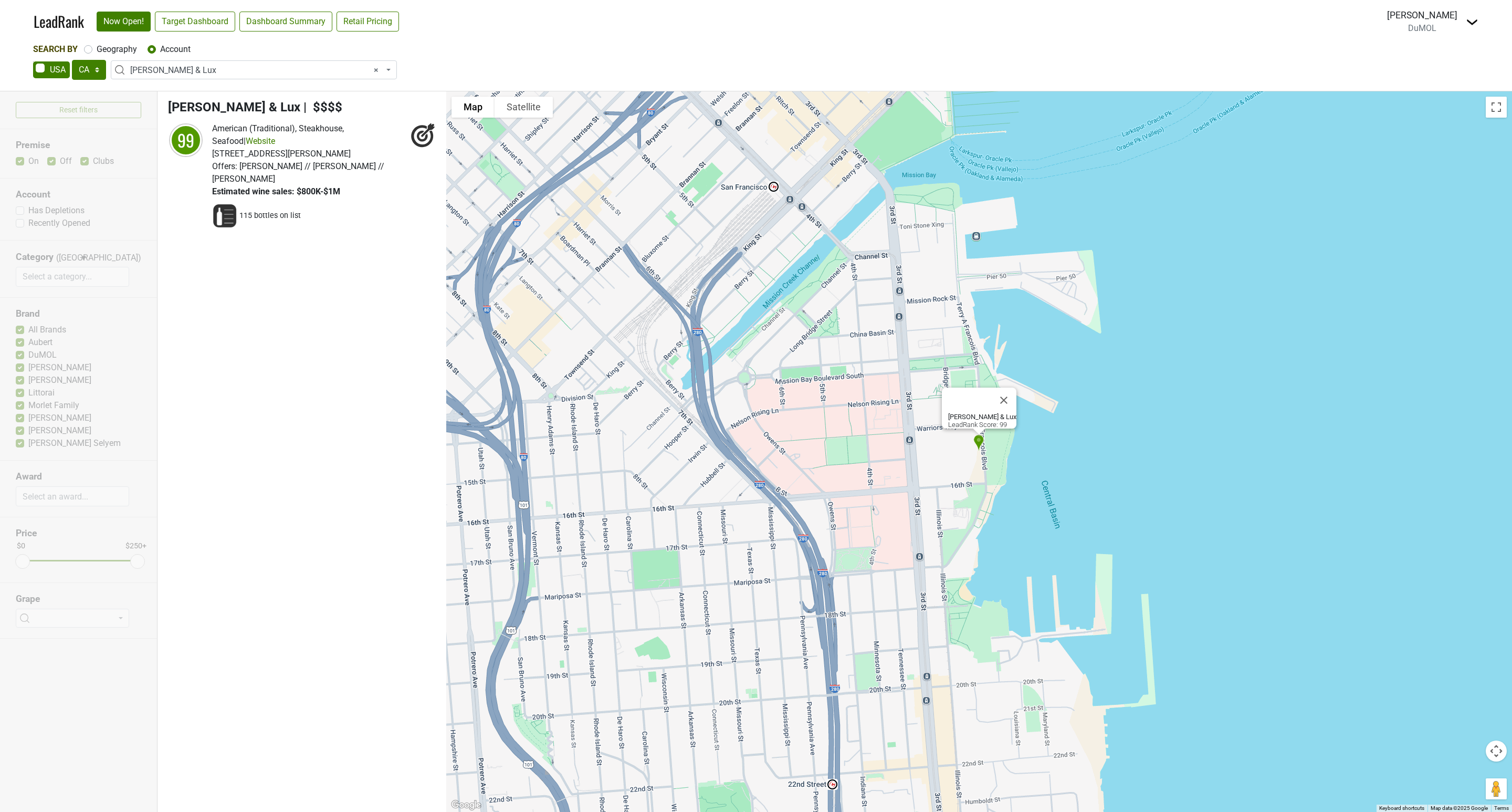
click at [189, 69] on span "× [PERSON_NAME] & Lux" at bounding box center [257, 70] width 254 height 13
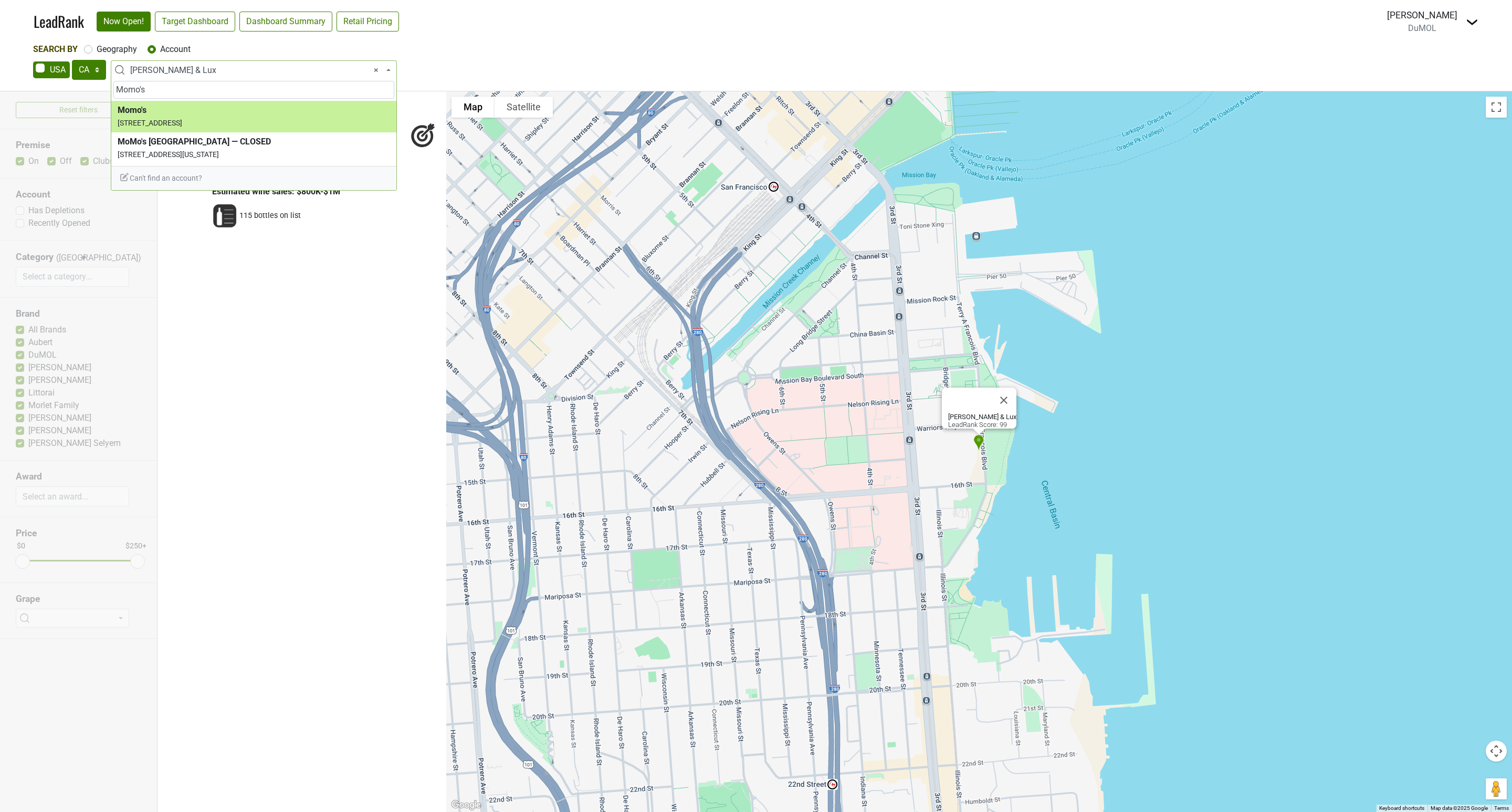
type input "Momo's"
select select "66881"
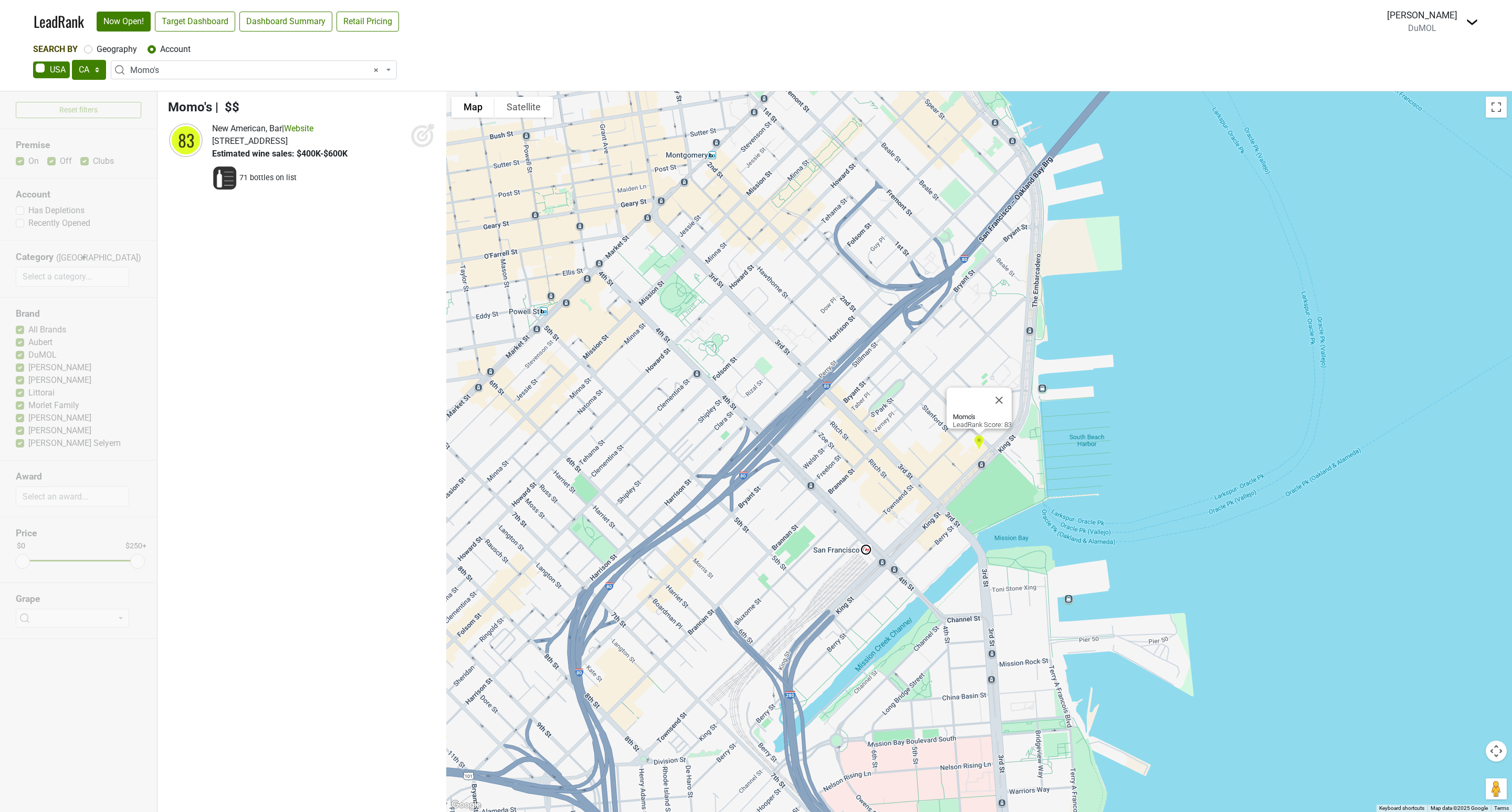
click at [416, 140] on icon at bounding box center [423, 135] width 25 height 25
click at [202, 70] on span "× Momo's" at bounding box center [257, 70] width 254 height 13
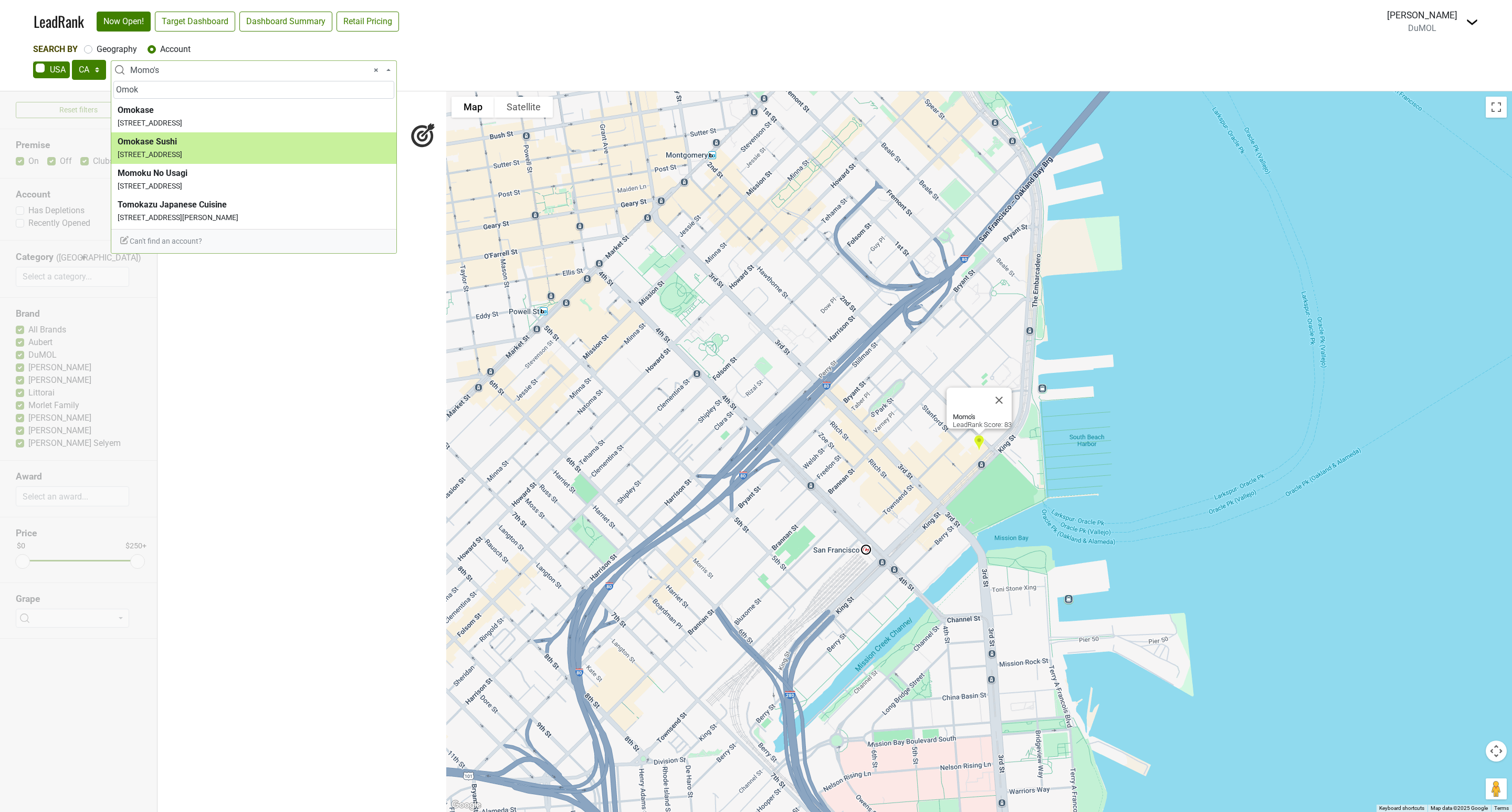
type input "Omok"
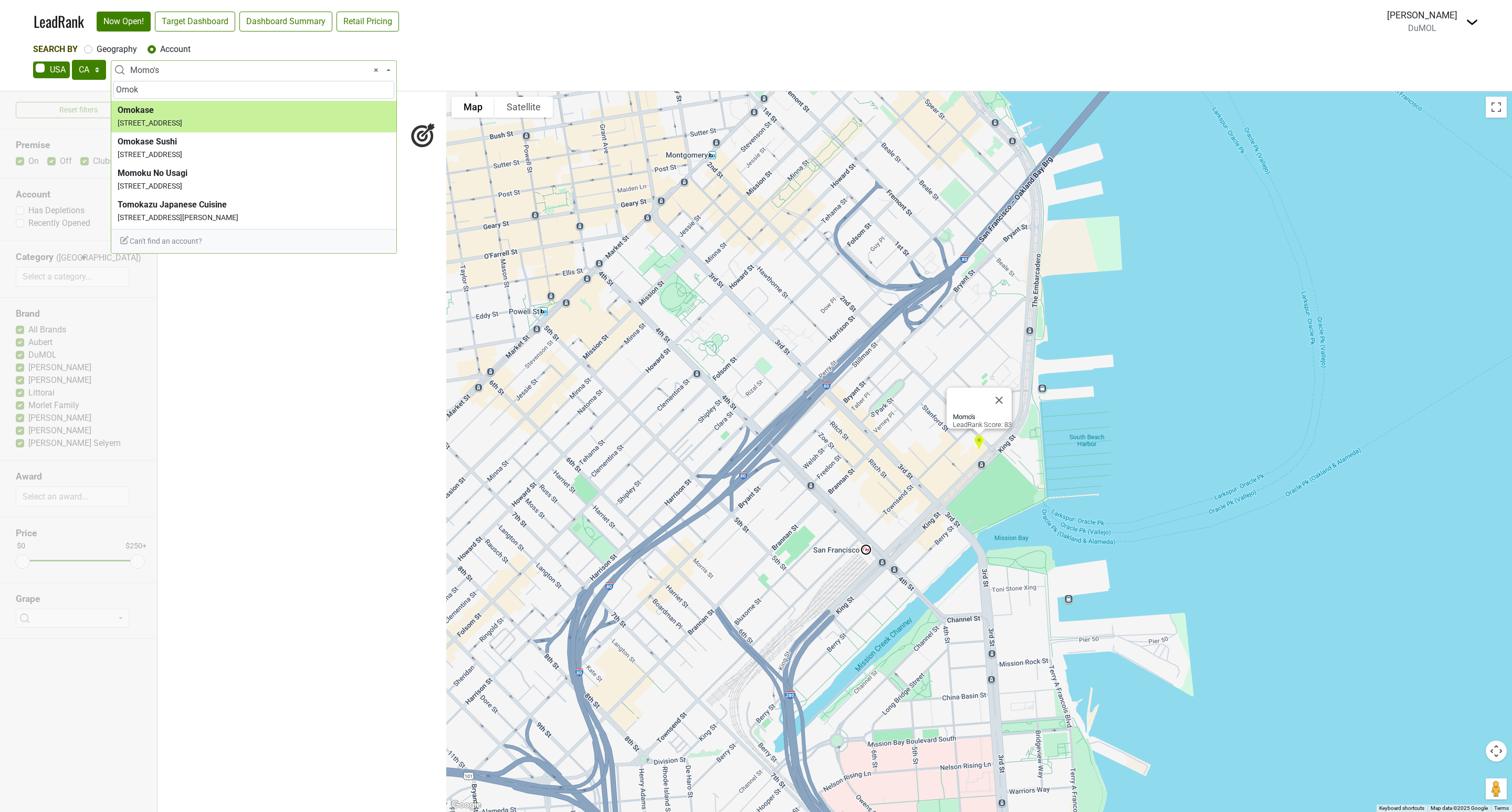
drag, startPoint x: 172, startPoint y: 98, endPoint x: 1081, endPoint y: 235, distance: 919.3
click at [172, 98] on input "Omok" at bounding box center [254, 89] width 281 height 18
click at [144, 90] on input "Omok" at bounding box center [254, 89] width 281 height 18
drag, startPoint x: 144, startPoint y: 88, endPoint x: 109, endPoint y: 80, distance: 35.9
click at [109, 80] on body "LeadRank Now Open! Target Dashboard Dashboard Summary Retail Pricing Loading...…" at bounding box center [756, 406] width 1512 height 812
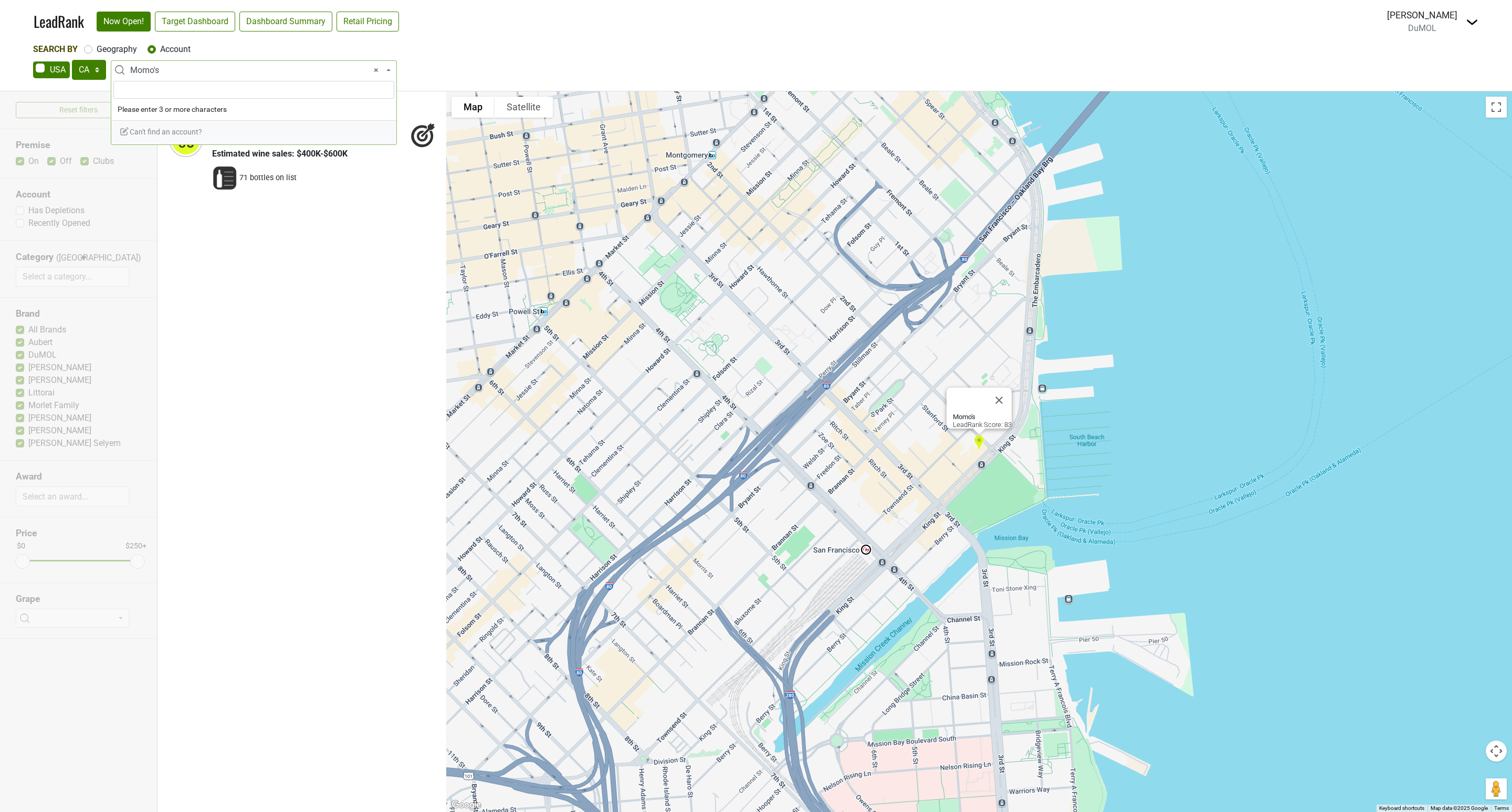
click at [133, 88] on input "search" at bounding box center [254, 89] width 281 height 18
paste input "Omakase"
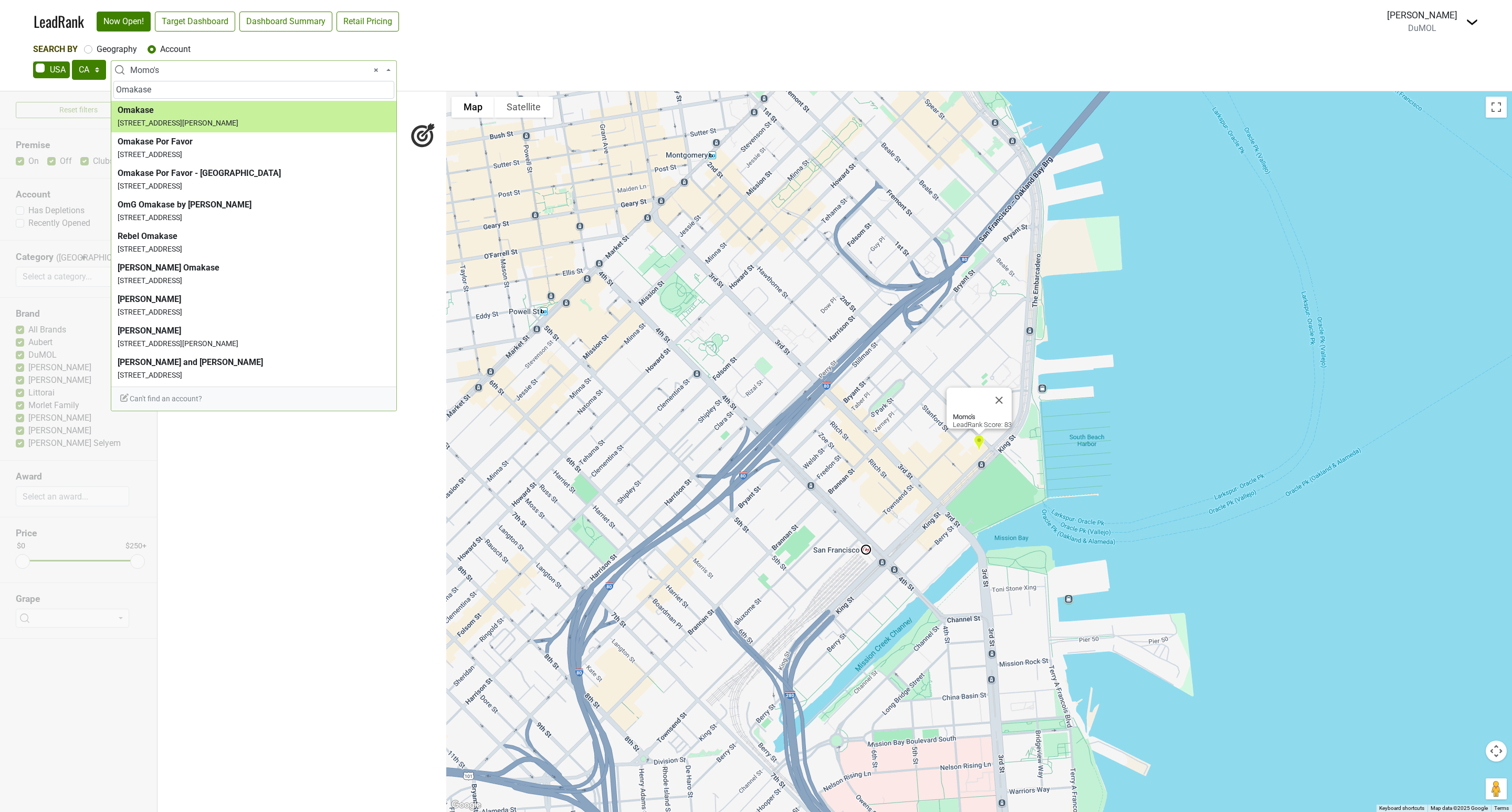
type input "Omakase"
select select "123812945"
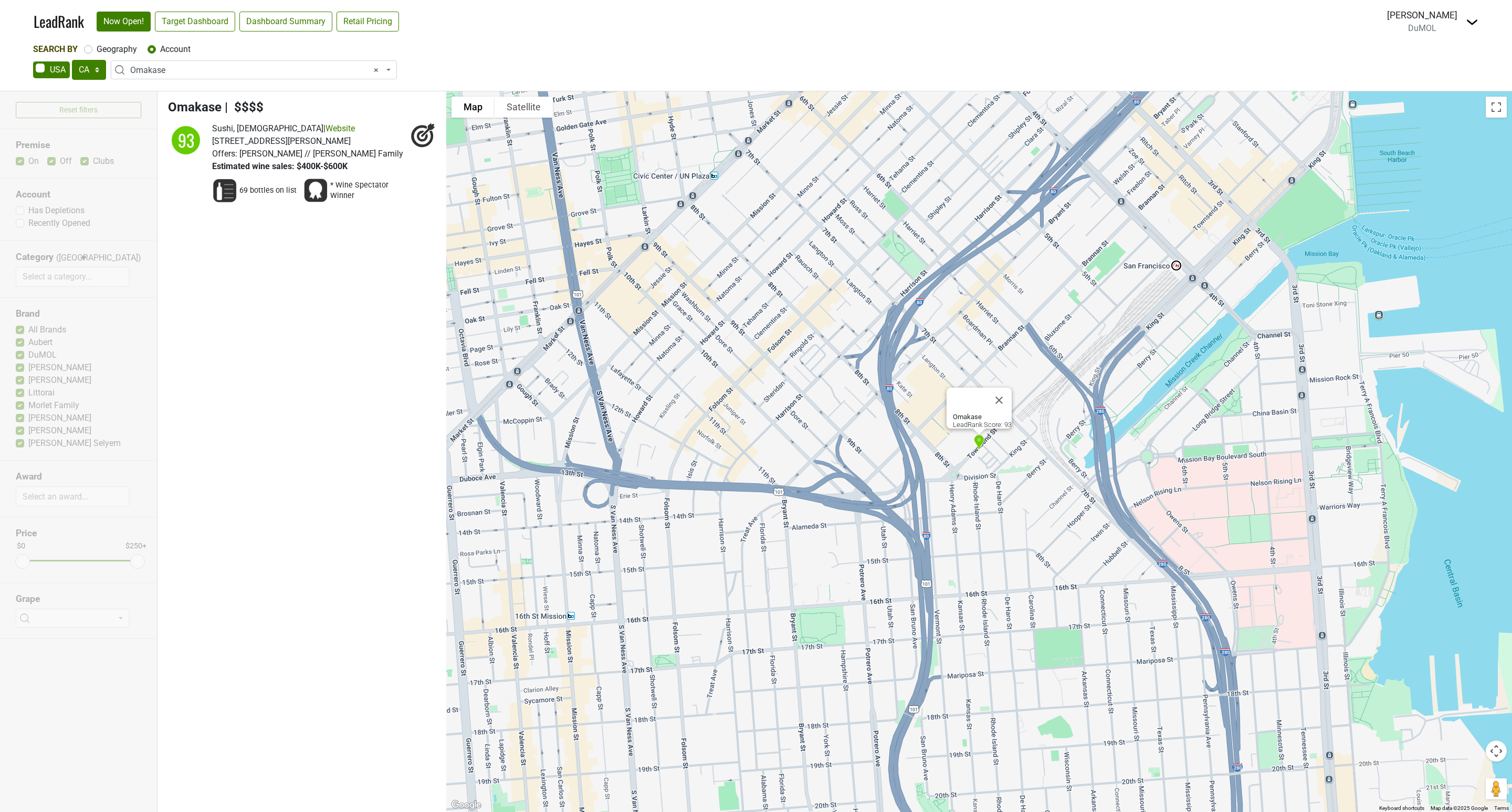
click at [214, 78] on span "× Omakase" at bounding box center [254, 69] width 286 height 19
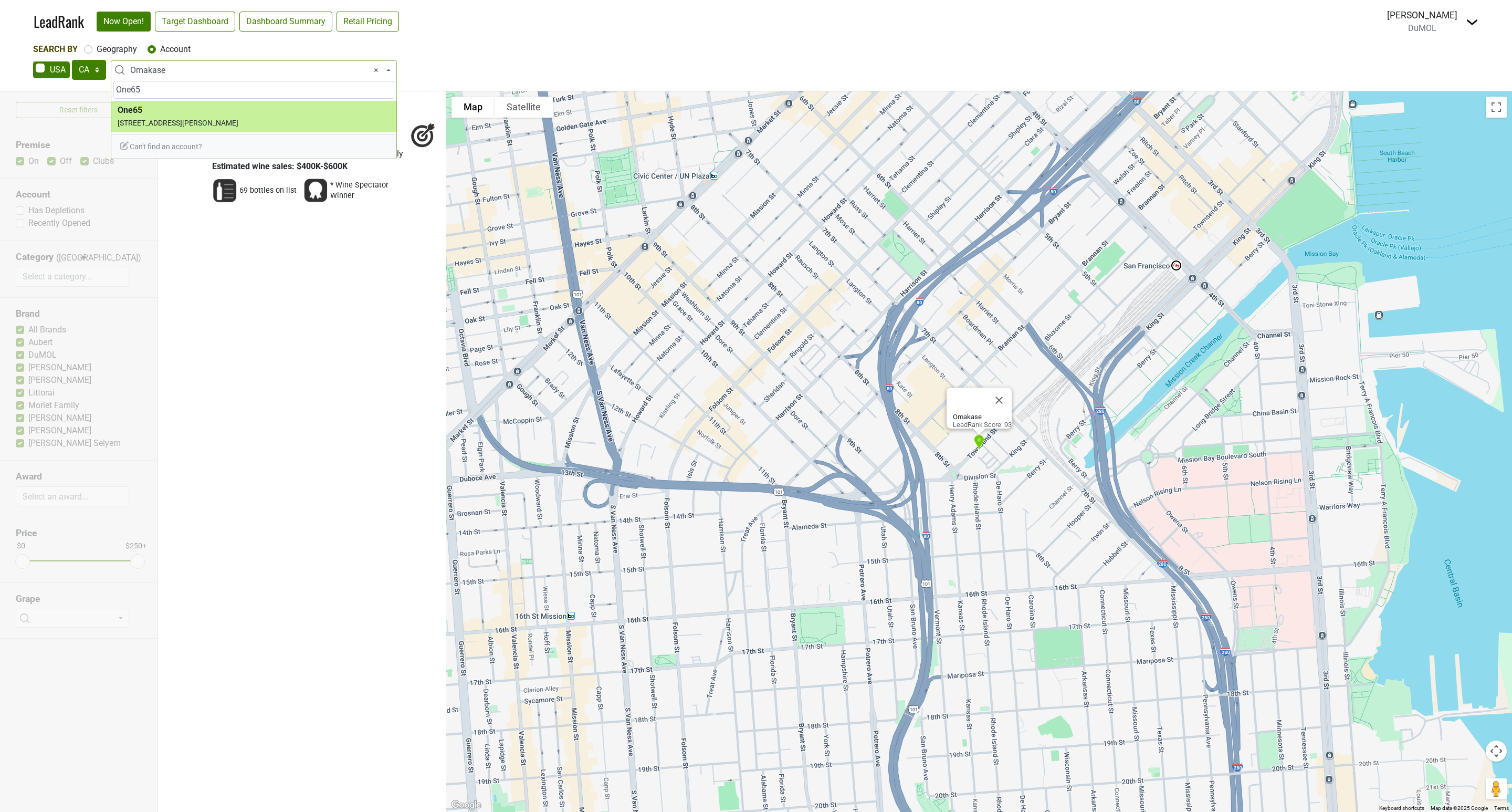
type input "One65"
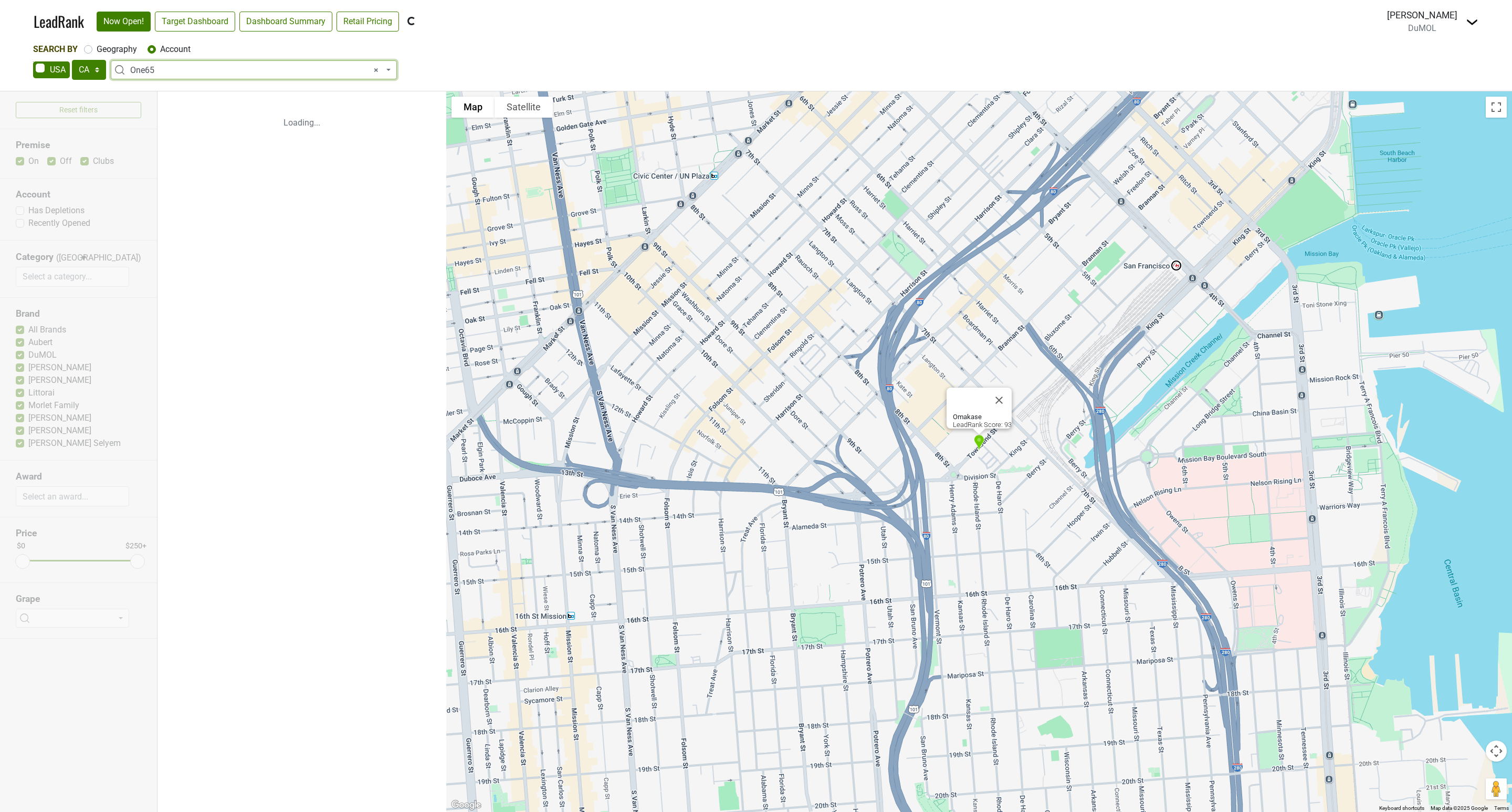
select select "92658"
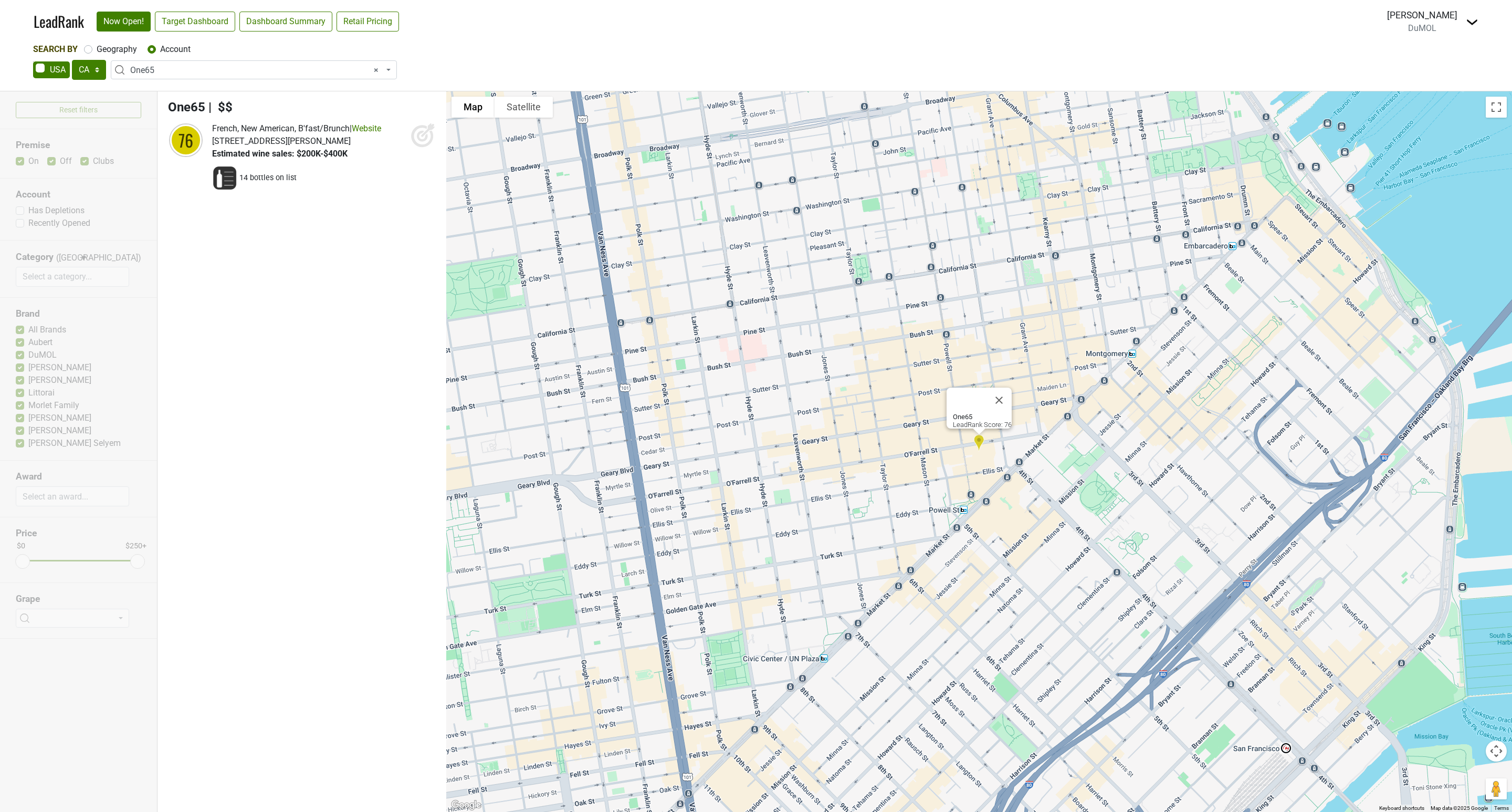
click at [424, 134] on icon at bounding box center [428, 130] width 14 height 14
click at [187, 69] on span "× One65" at bounding box center [257, 70] width 254 height 13
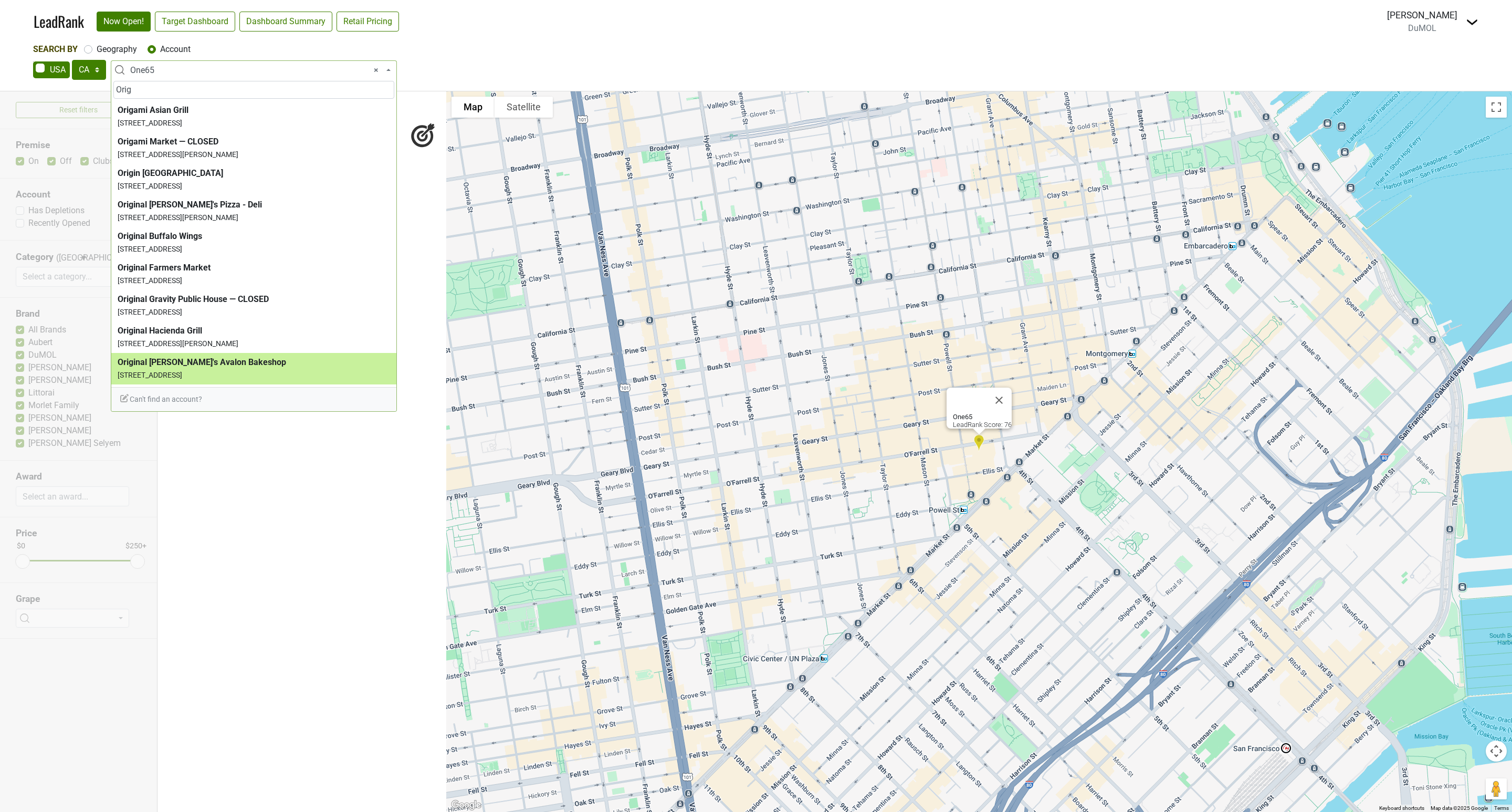
type input "Orig"
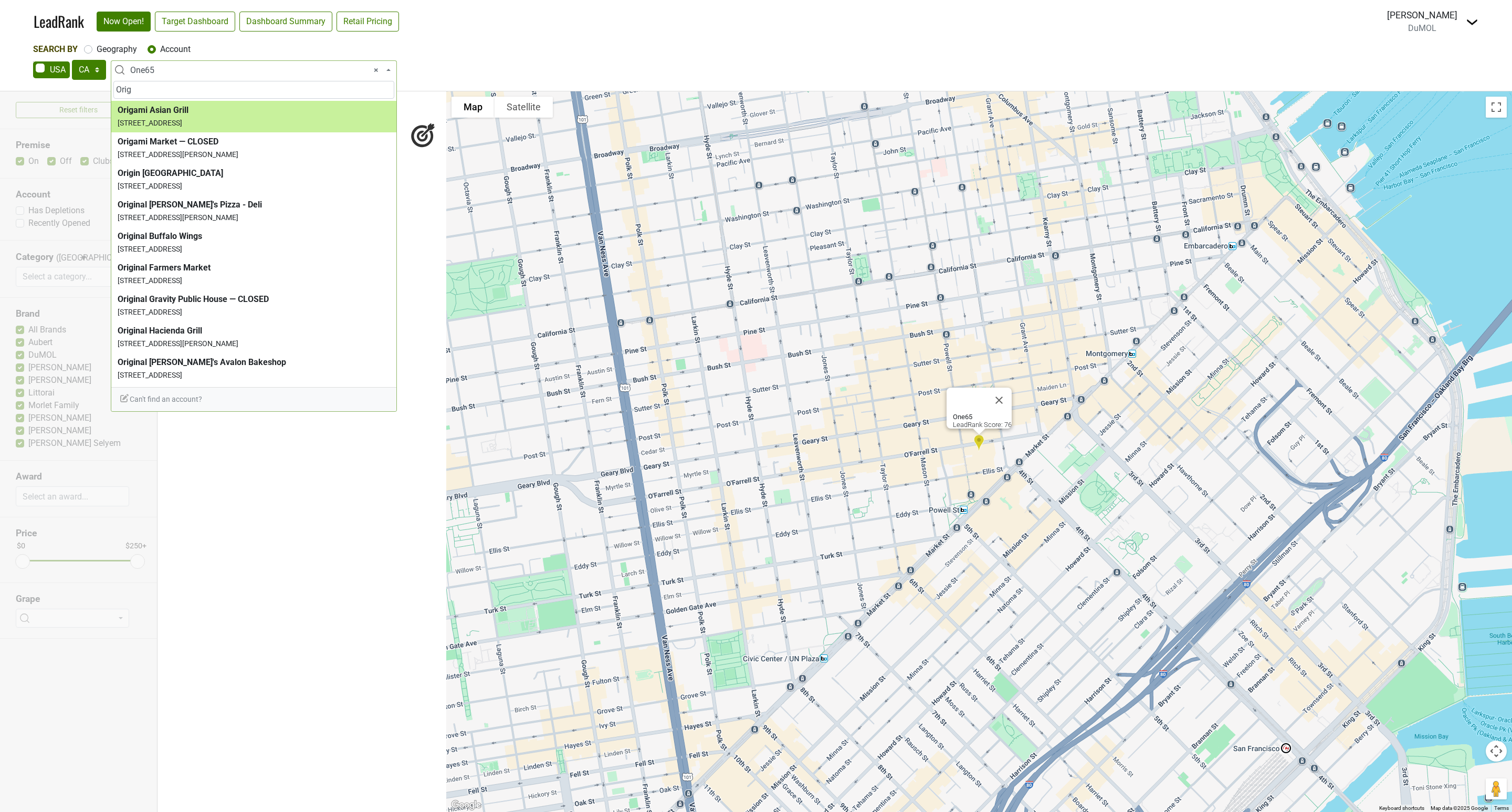
click at [138, 87] on input "Orig" at bounding box center [254, 89] width 281 height 18
drag, startPoint x: 138, startPoint y: 87, endPoint x: 113, endPoint y: 87, distance: 25.0
click at [113, 87] on span "Orig" at bounding box center [254, 89] width 285 height 22
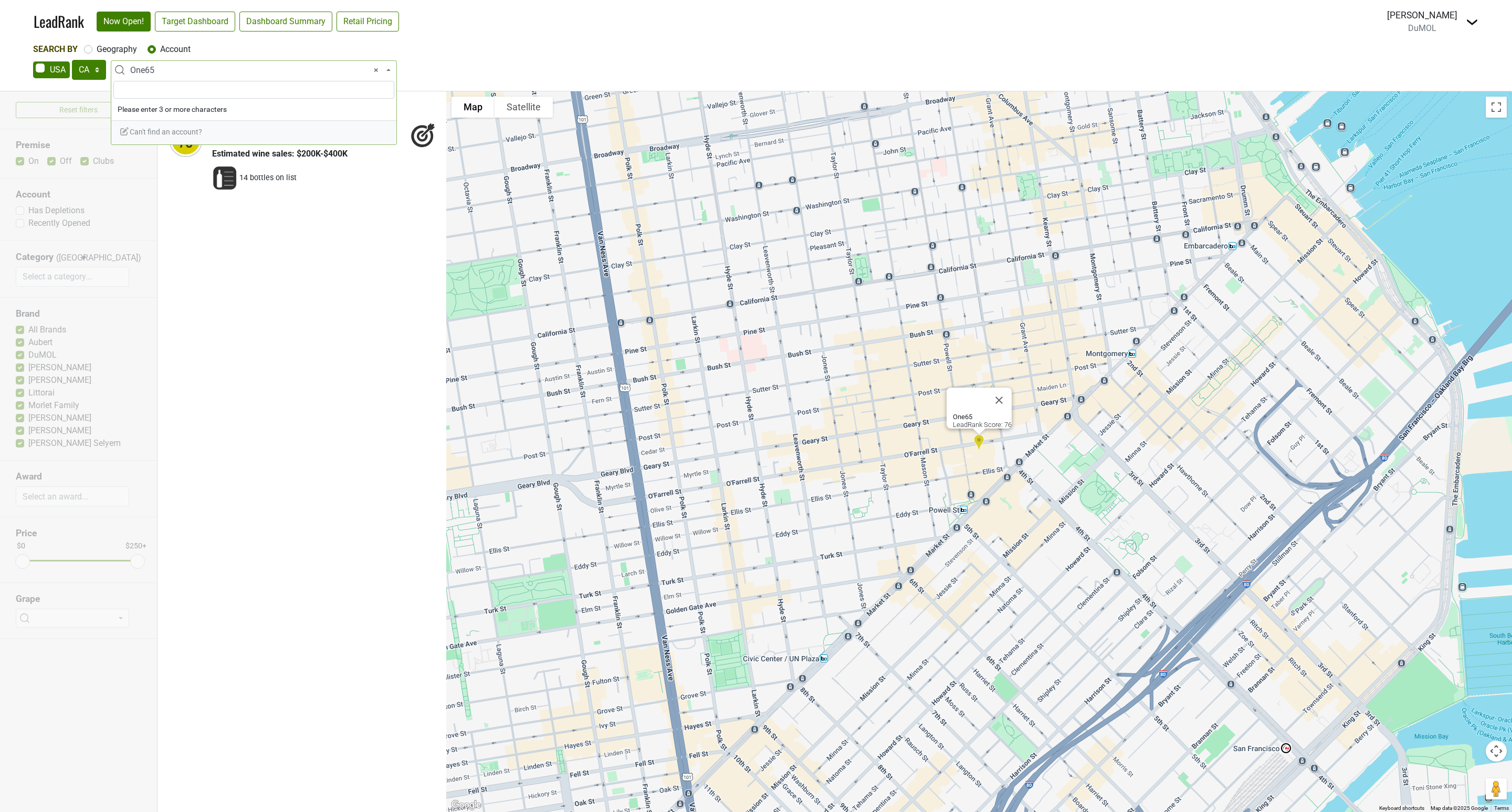
click at [126, 93] on input "search" at bounding box center [254, 89] width 281 height 18
paste input "Original [PERSON_NAME]'s [GEOGRAPHIC_DATA]"
type input "Original [PERSON_NAME]'s [GEOGRAPHIC_DATA]"
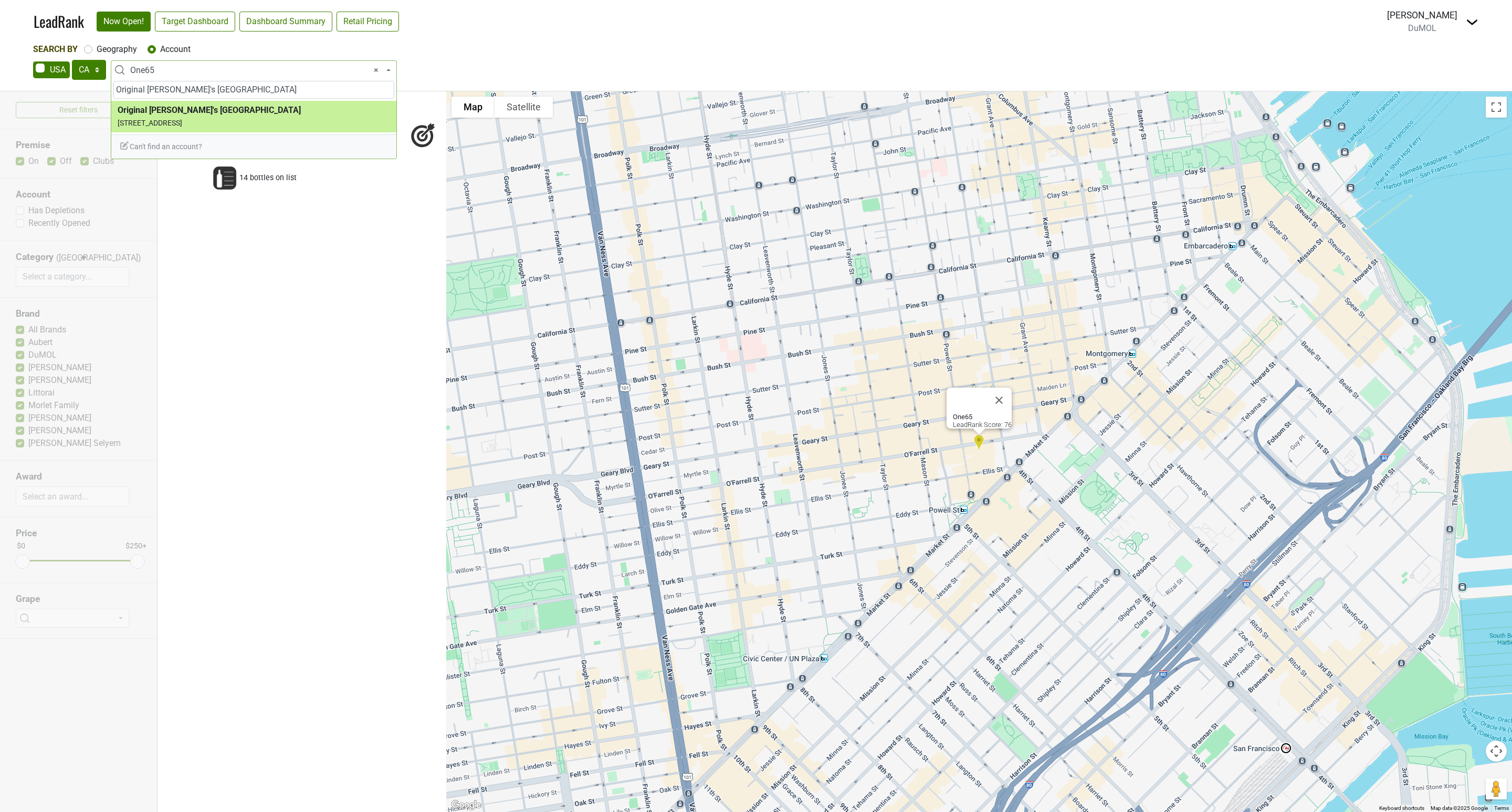
click at [264, 88] on input "Original [PERSON_NAME]'s [GEOGRAPHIC_DATA]" at bounding box center [254, 89] width 281 height 18
select select "67546"
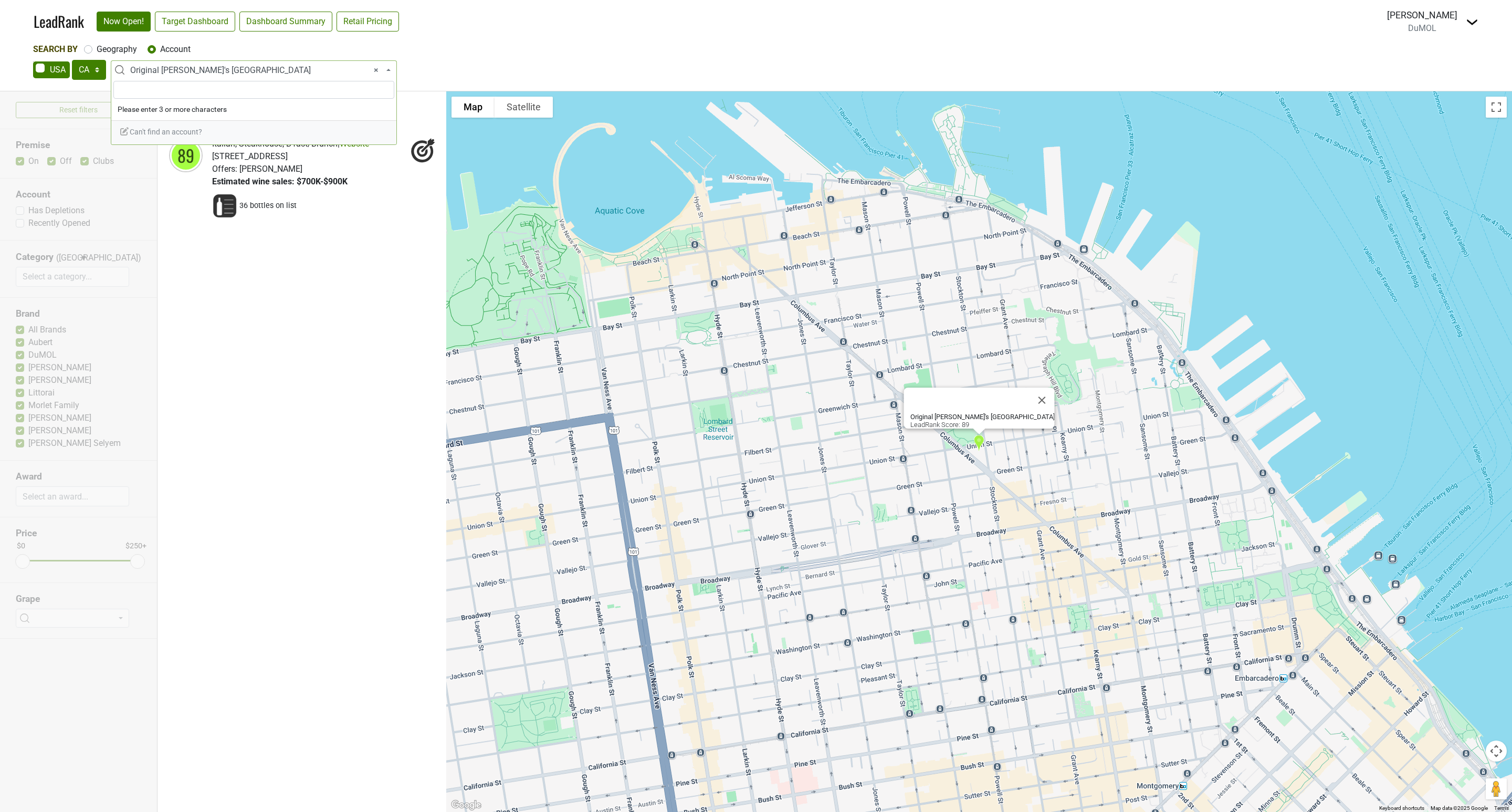
click at [246, 65] on span "× Original [PERSON_NAME]'s [GEOGRAPHIC_DATA]" at bounding box center [257, 70] width 254 height 13
click at [175, 91] on input "search" at bounding box center [254, 89] width 281 height 18
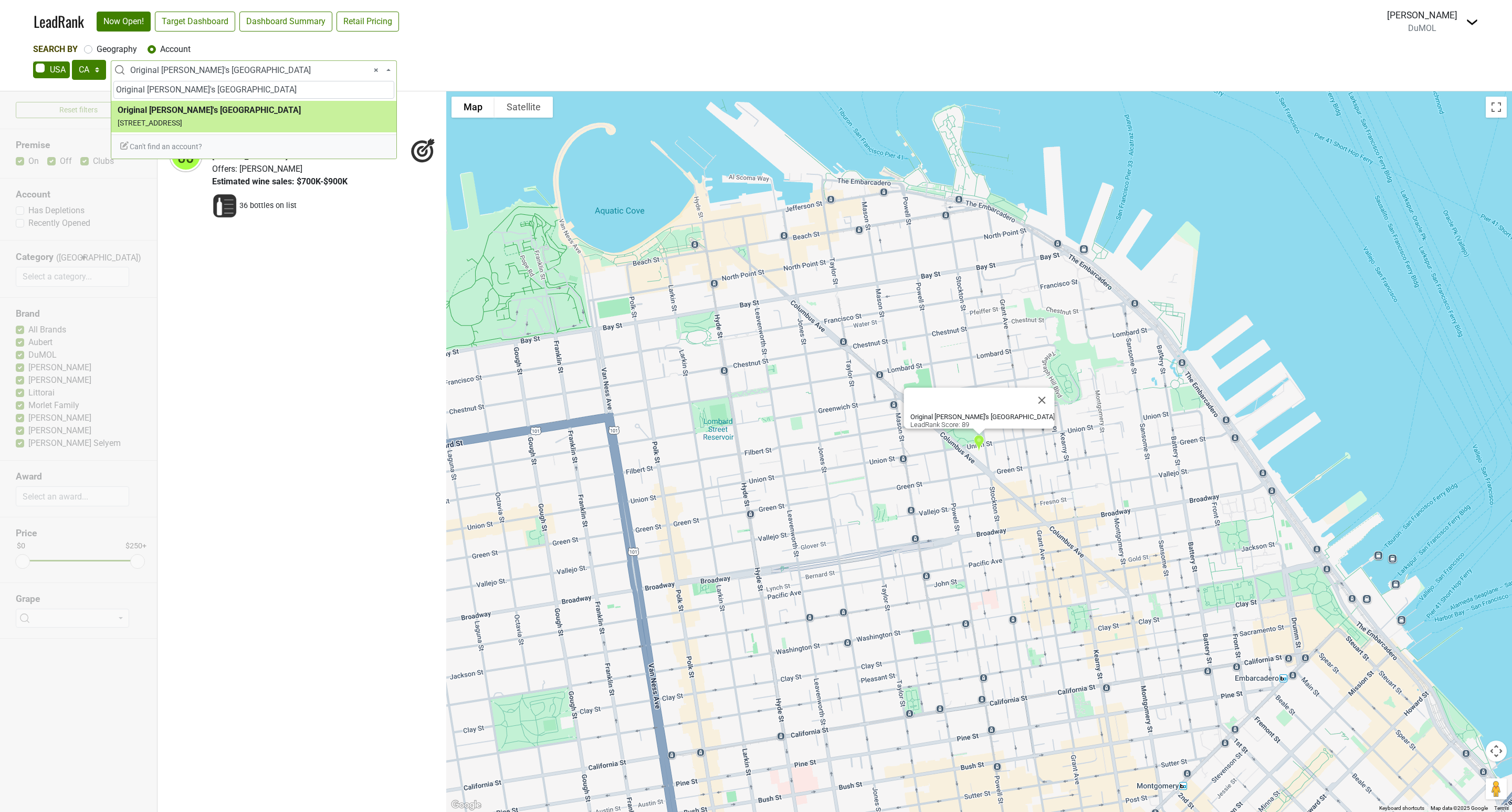
drag, startPoint x: 254, startPoint y: 84, endPoint x: 170, endPoint y: 87, distance: 84.1
click at [170, 87] on input "Original [PERSON_NAME]'s [GEOGRAPHIC_DATA]" at bounding box center [254, 89] width 281 height 18
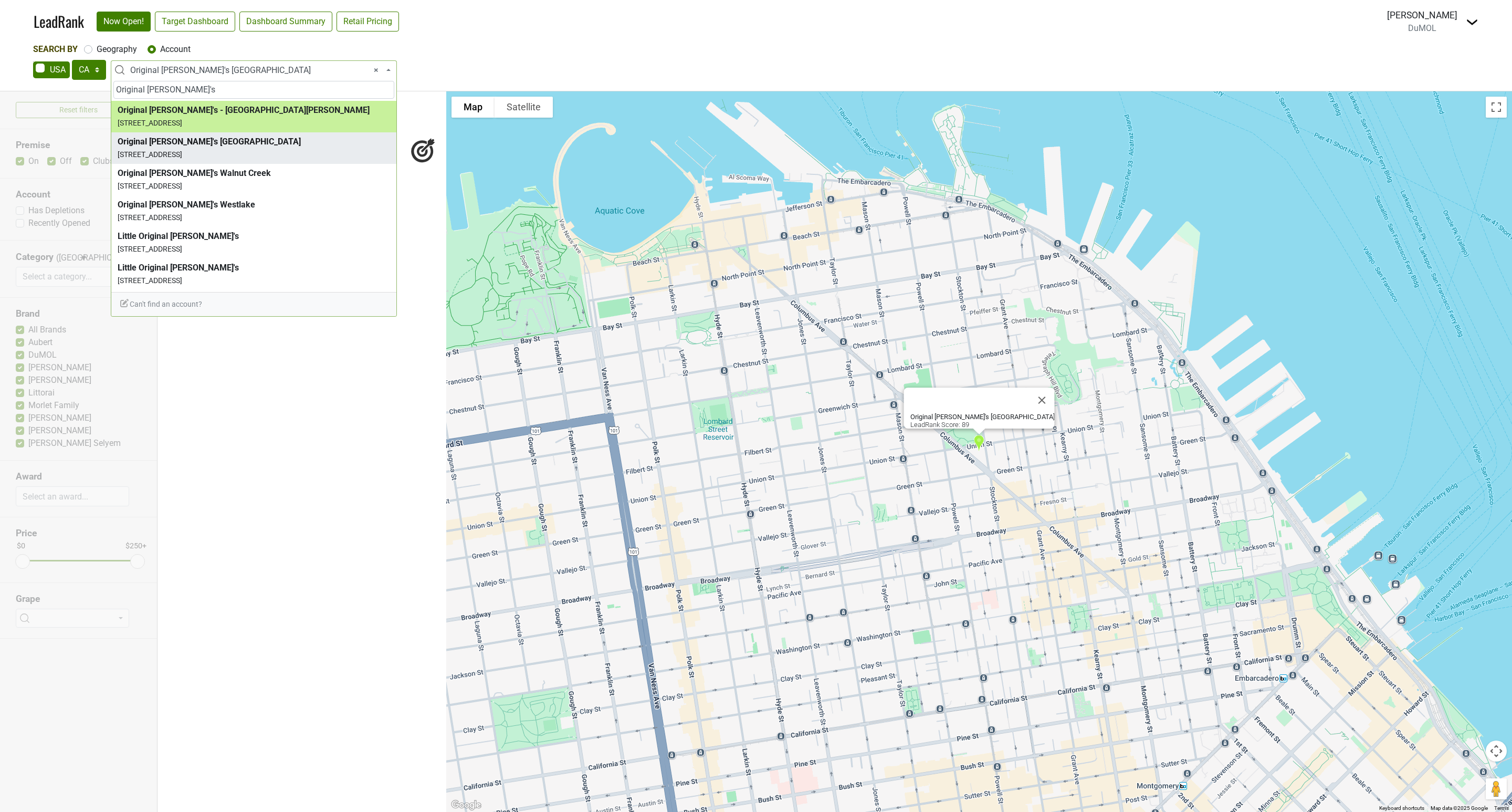
type input "Original [PERSON_NAME]'s"
select select "346758"
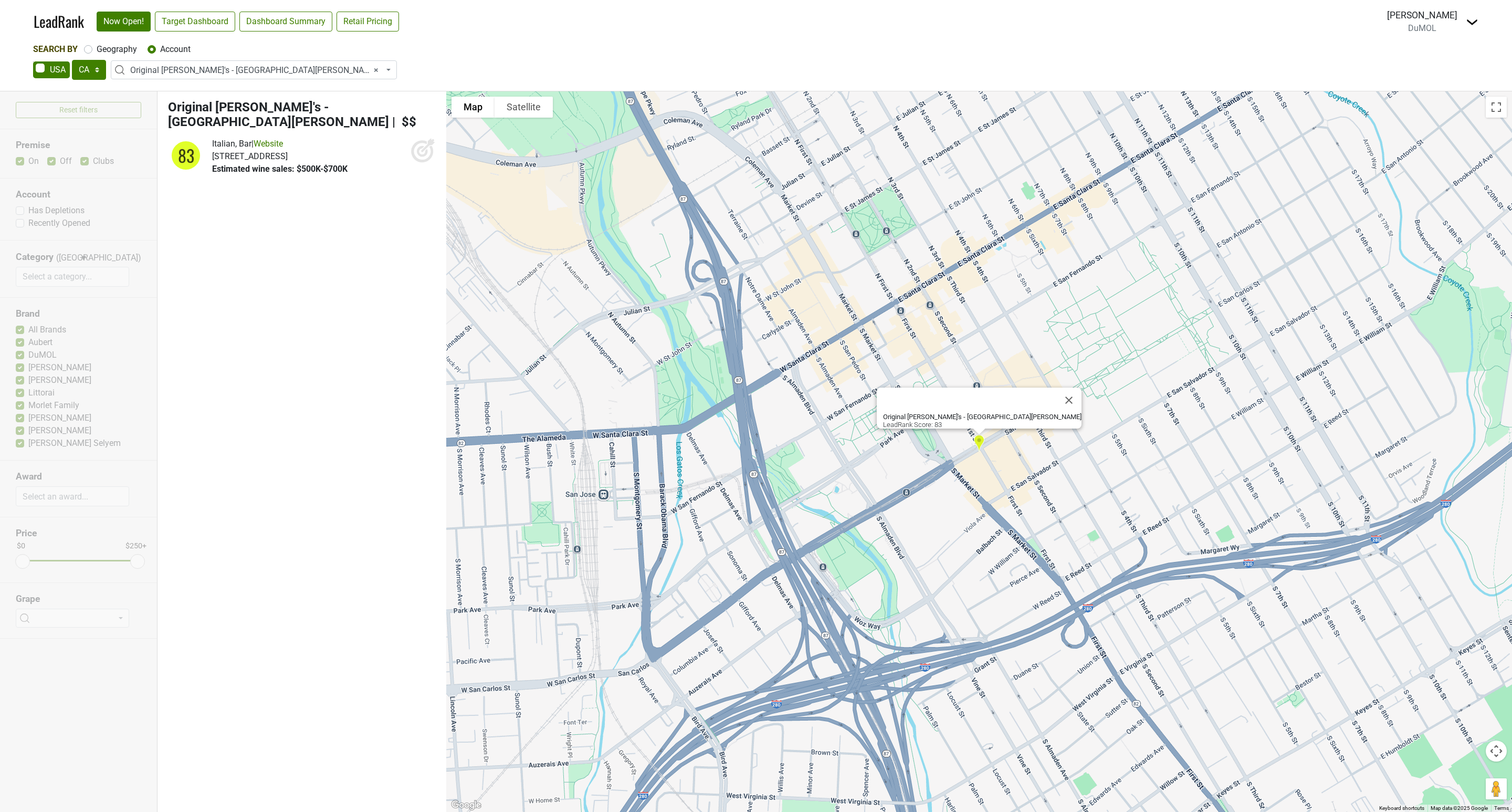
click at [430, 142] on icon at bounding box center [422, 151] width 22 height 22
click at [227, 72] on span "× Original [PERSON_NAME]'s - [GEOGRAPHIC_DATA][PERSON_NAME]" at bounding box center [257, 70] width 254 height 13
click at [148, 93] on input "search" at bounding box center [254, 89] width 281 height 18
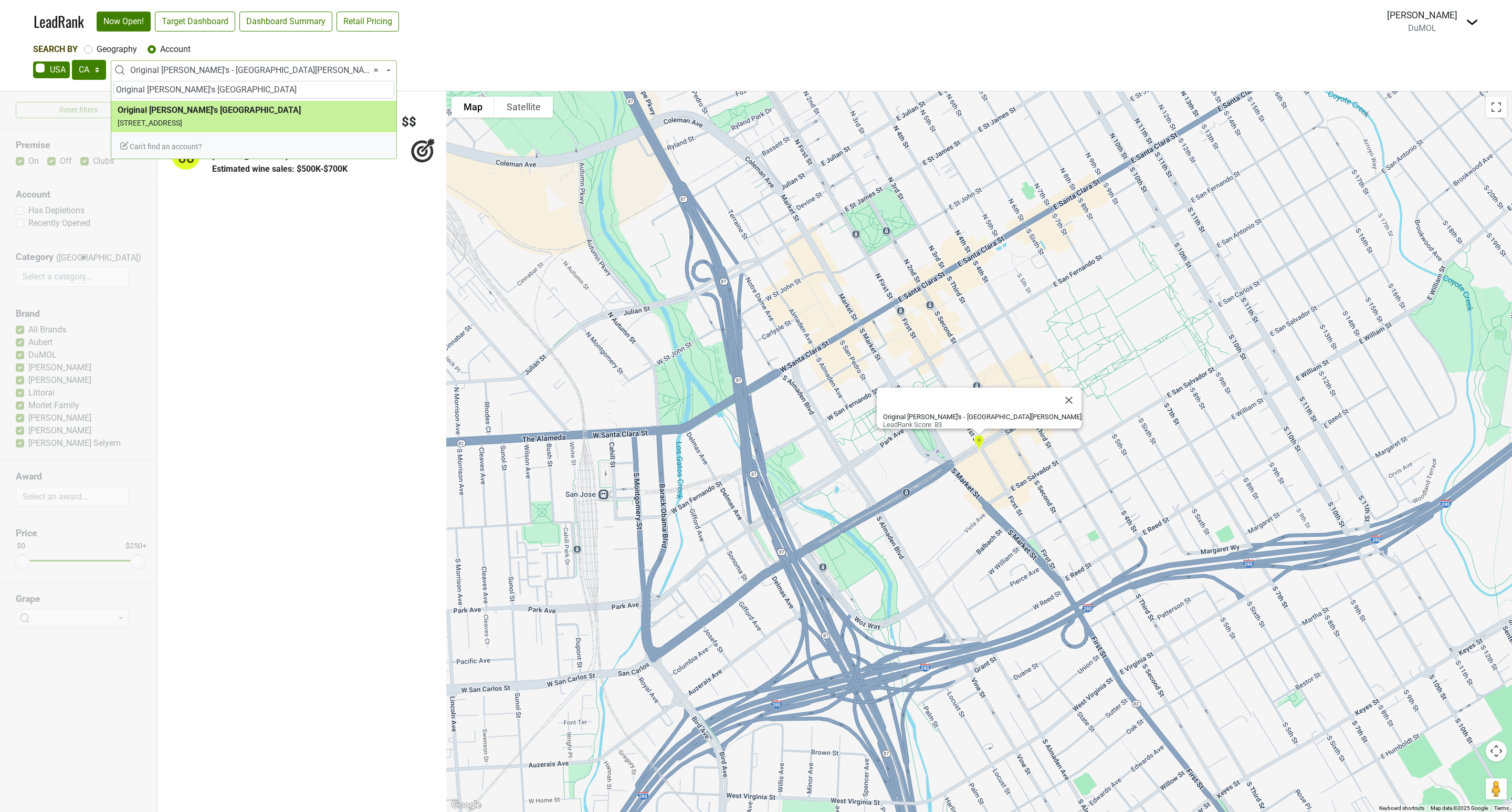
drag, startPoint x: 225, startPoint y: 90, endPoint x: 167, endPoint y: 92, distance: 58.0
click at [167, 92] on input "Original [PERSON_NAME]'s [GEOGRAPHIC_DATA]" at bounding box center [254, 89] width 281 height 18
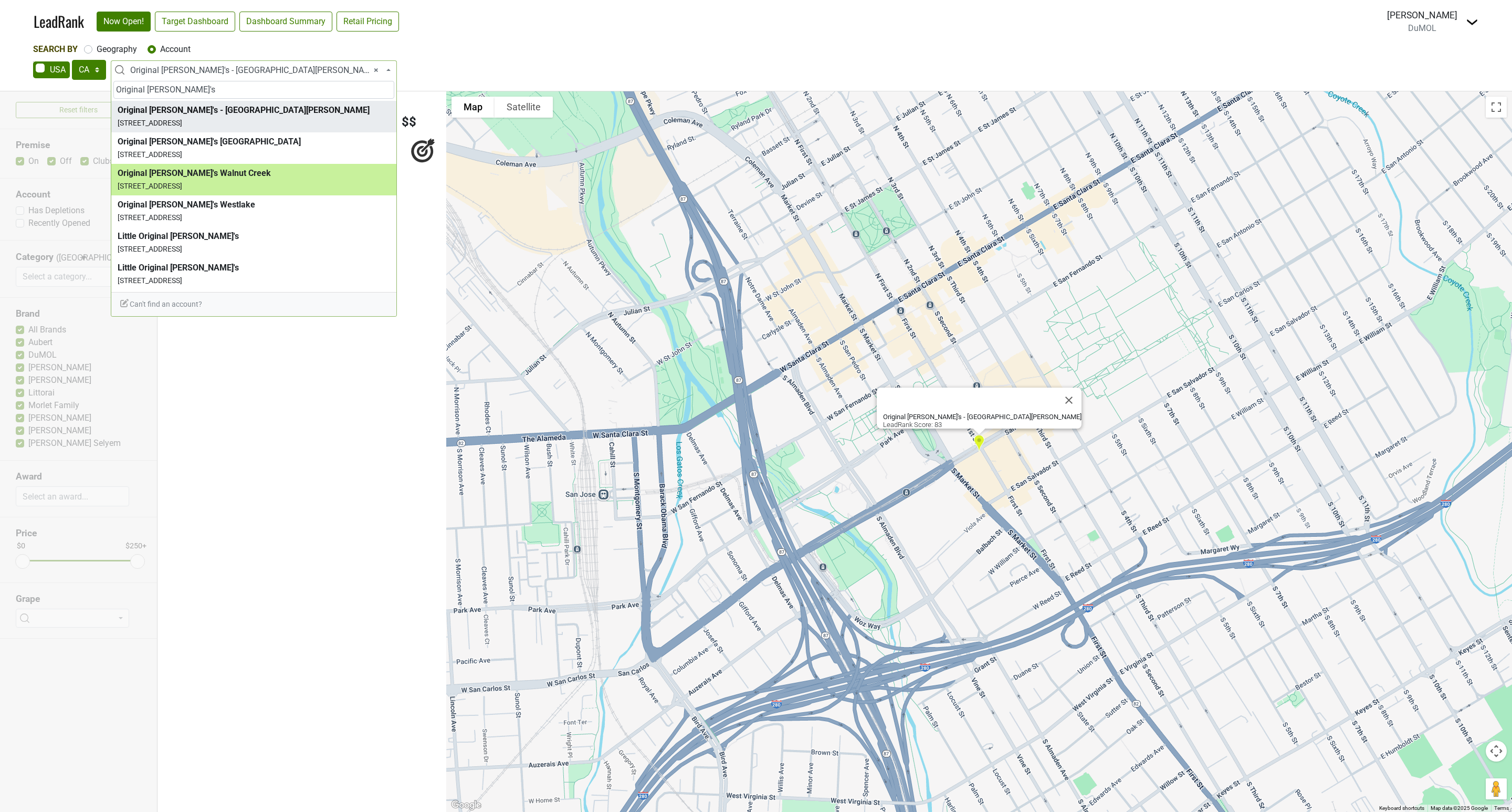
type input "Original [PERSON_NAME]'s"
select select "124465499"
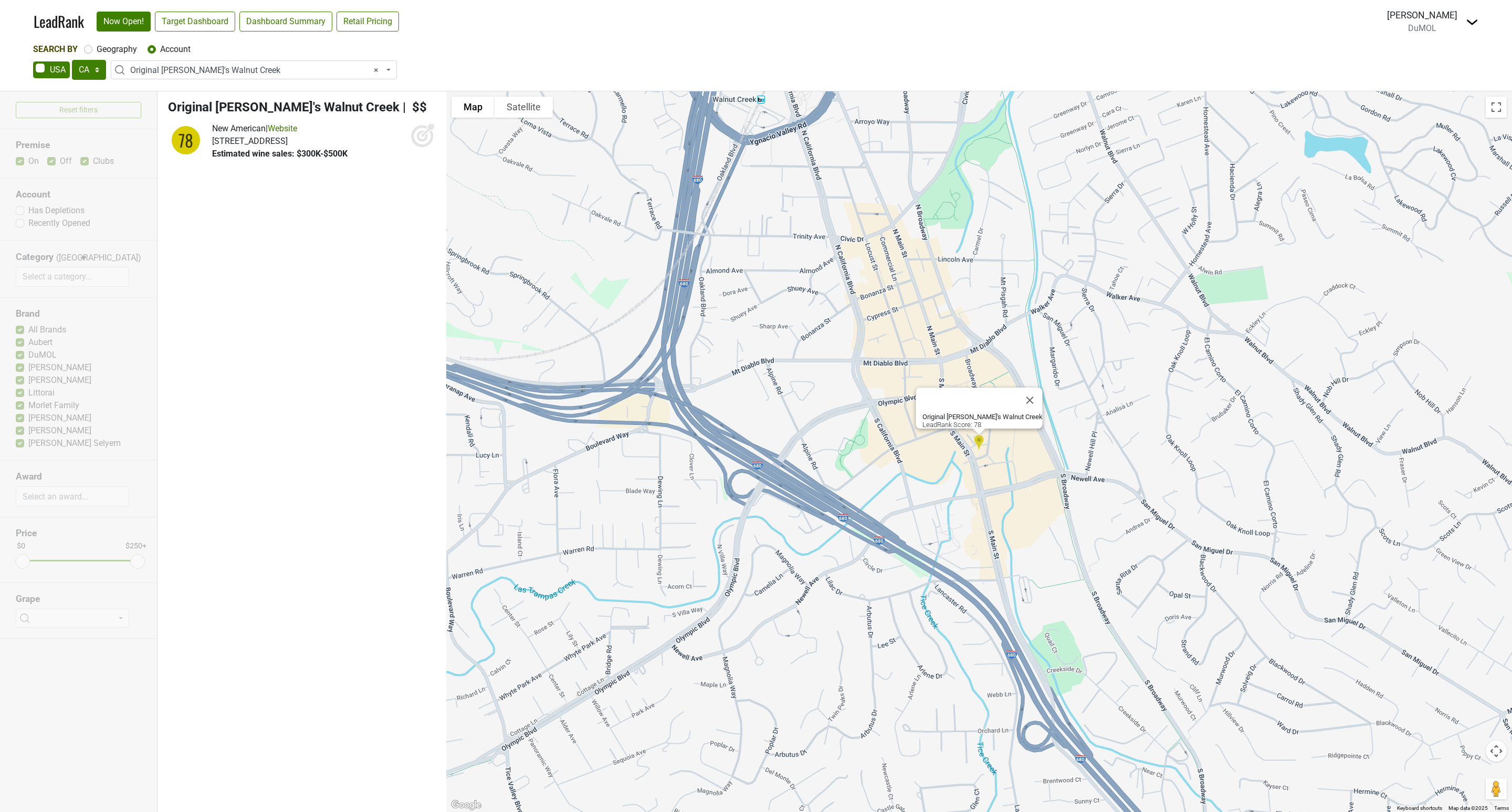
click at [419, 133] on icon at bounding box center [423, 135] width 25 height 25
click at [245, 65] on span "× Original [PERSON_NAME]'s Walnut Creek" at bounding box center [257, 70] width 254 height 13
click at [141, 87] on input "search" at bounding box center [254, 89] width 281 height 18
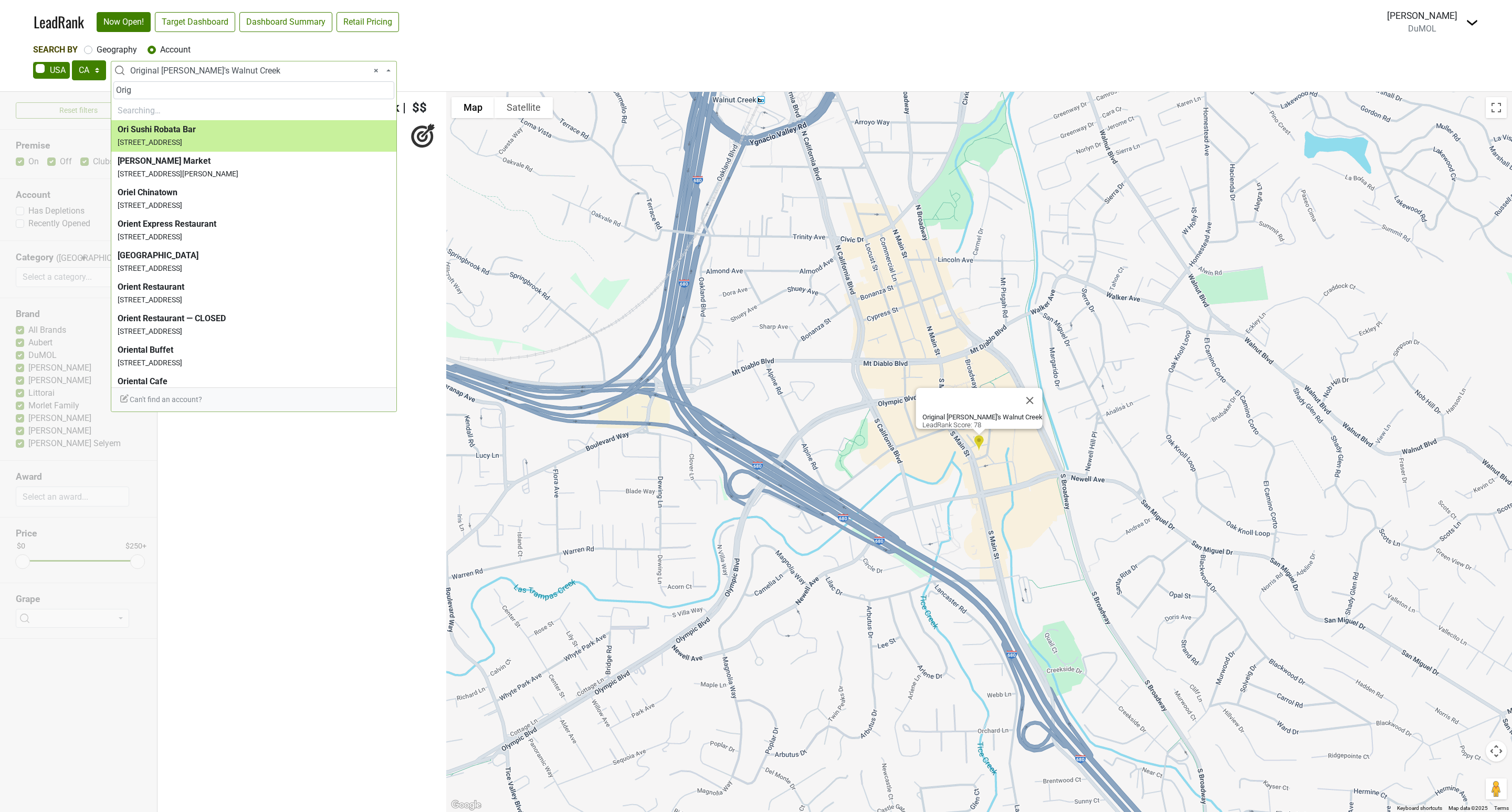
scroll to position [283, 0]
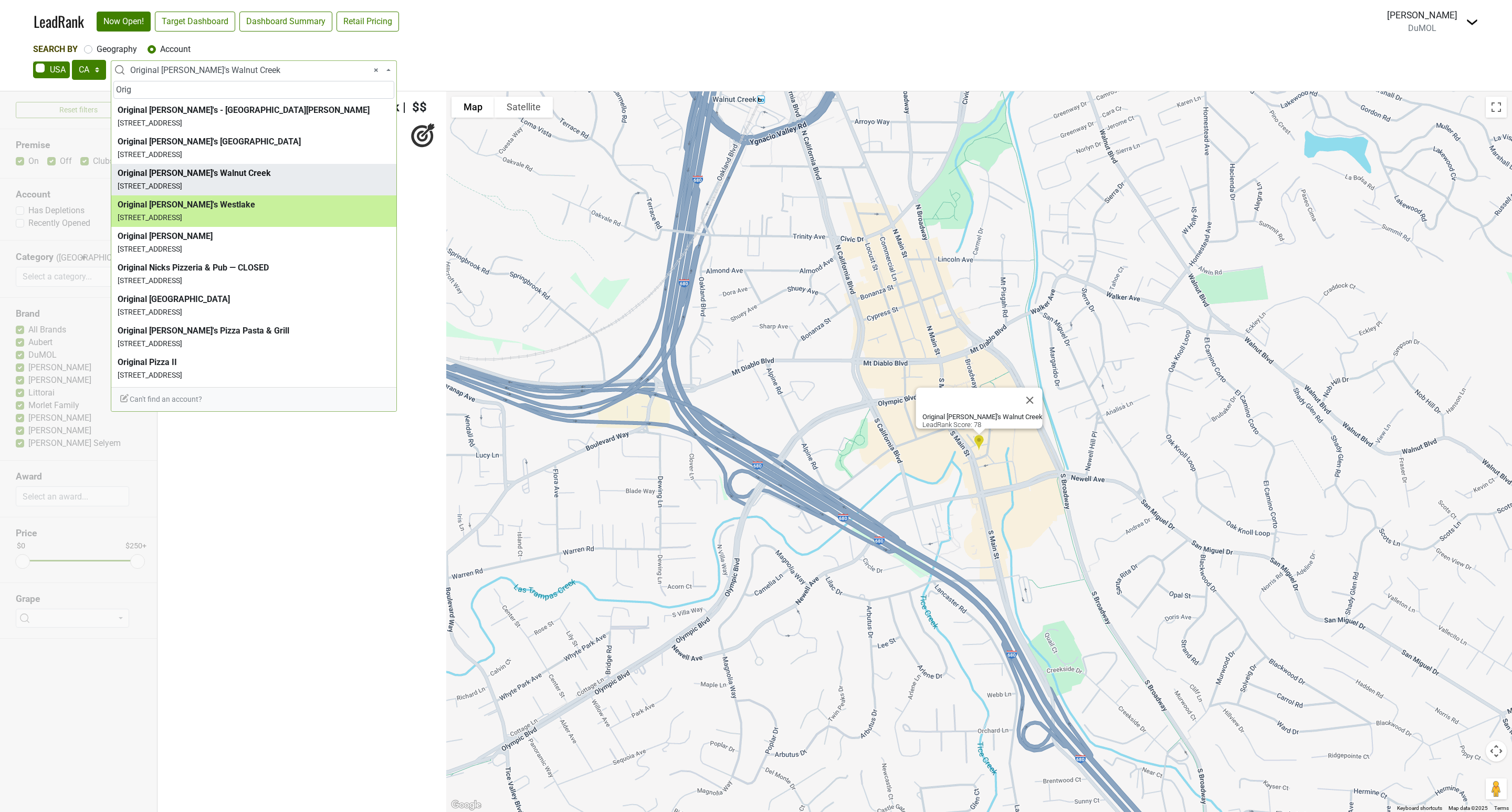
type input "Orig"
select select "67545"
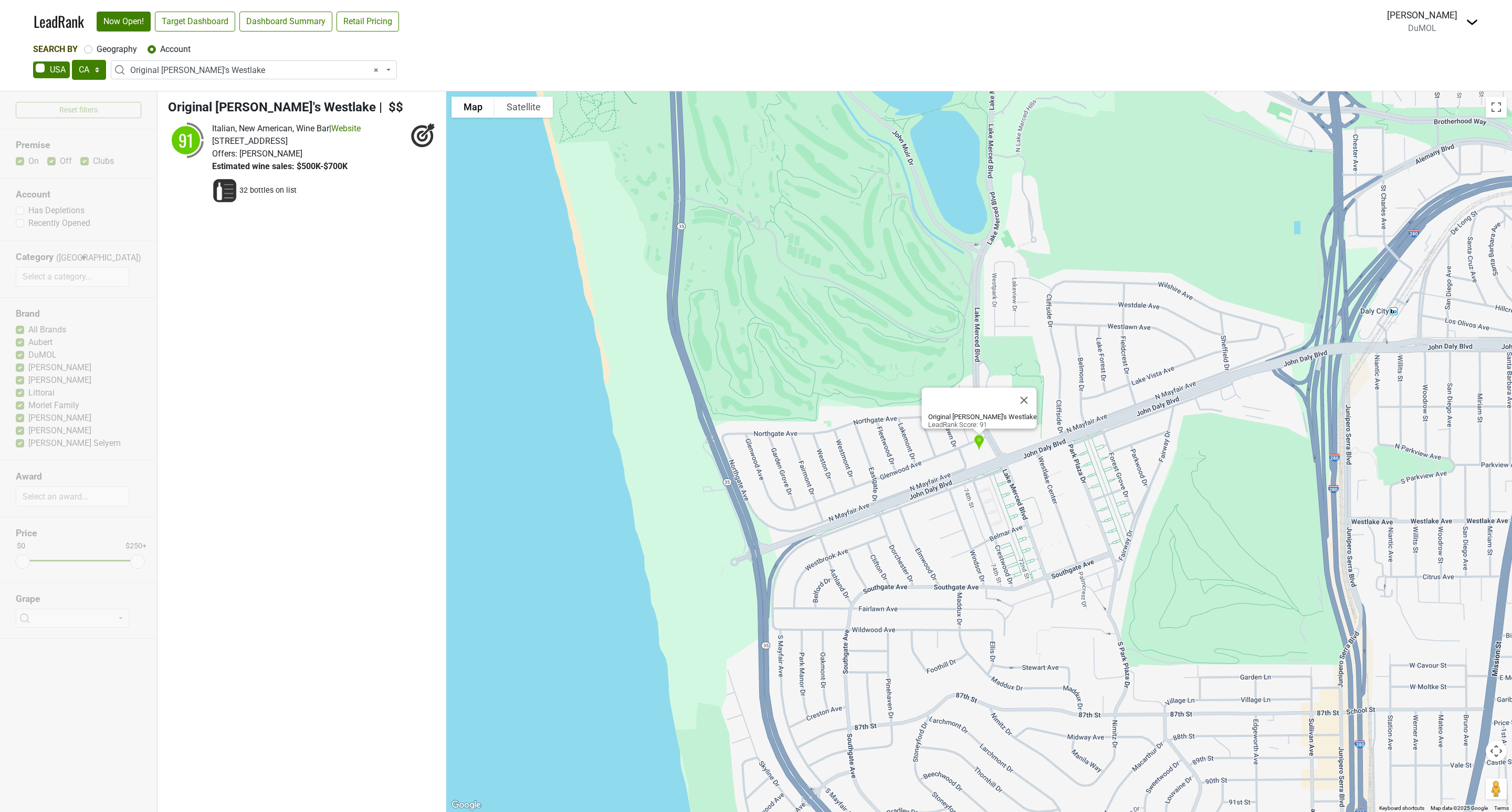
click at [232, 72] on span "× Original [PERSON_NAME]'s Westlake" at bounding box center [257, 70] width 254 height 13
click at [142, 91] on input "search" at bounding box center [254, 89] width 281 height 18
type input "O"
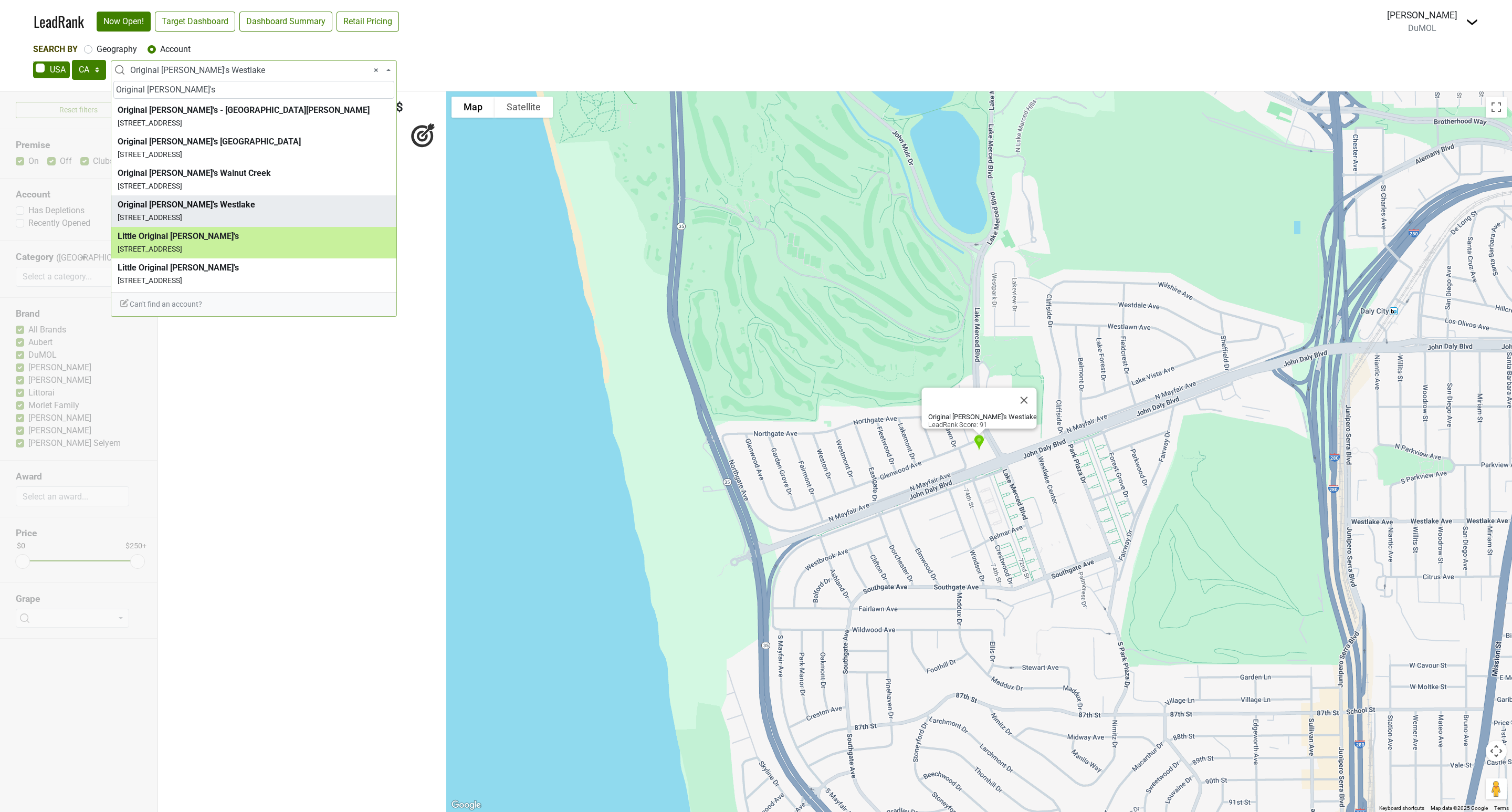
type input "Original [PERSON_NAME]'s"
select select "123700135"
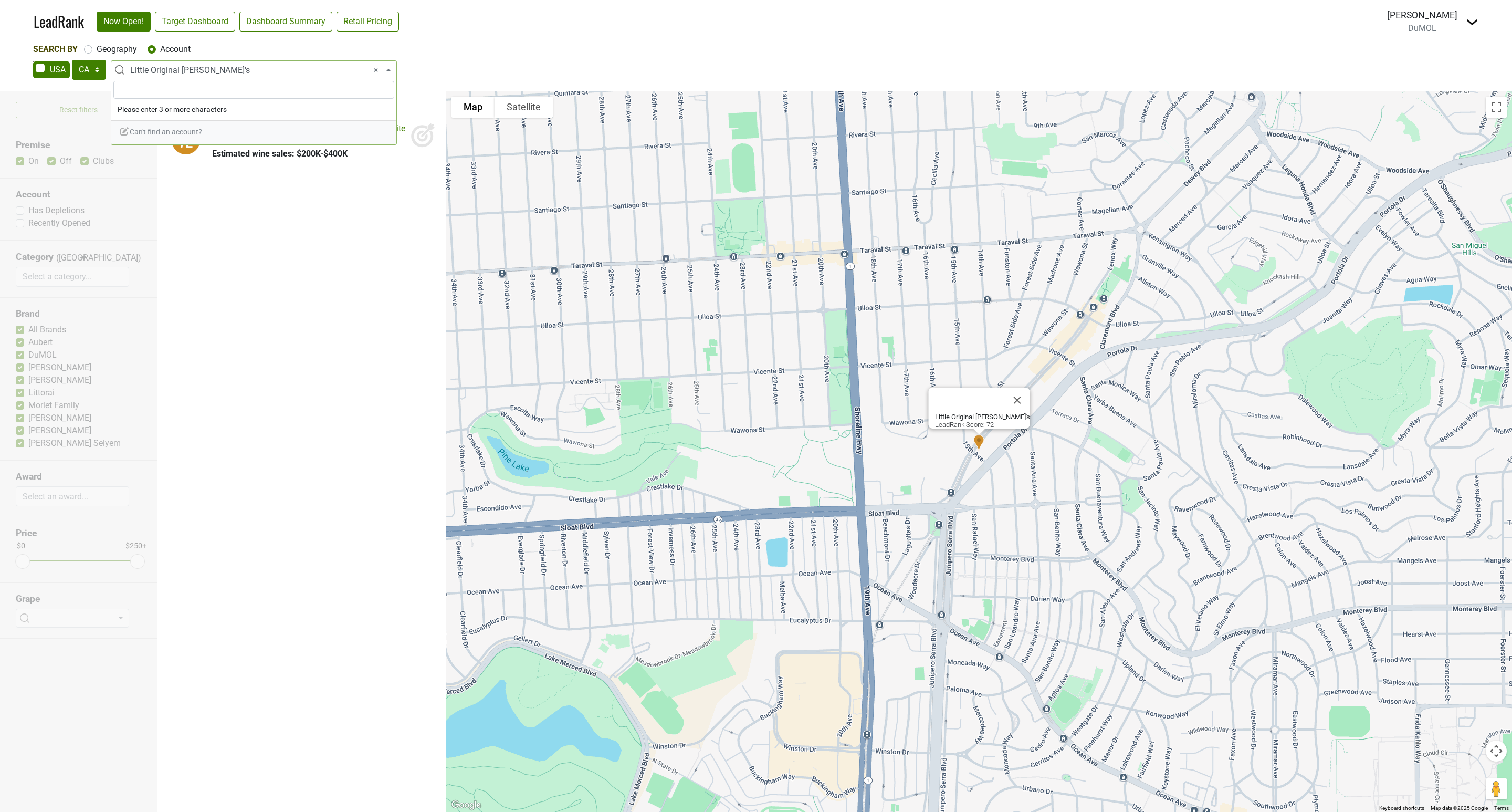
click at [159, 66] on span "× Little Original [PERSON_NAME]'s" at bounding box center [257, 70] width 254 height 13
click at [145, 87] on input "search" at bounding box center [254, 89] width 281 height 18
click at [142, 88] on input "search" at bounding box center [254, 89] width 281 height 18
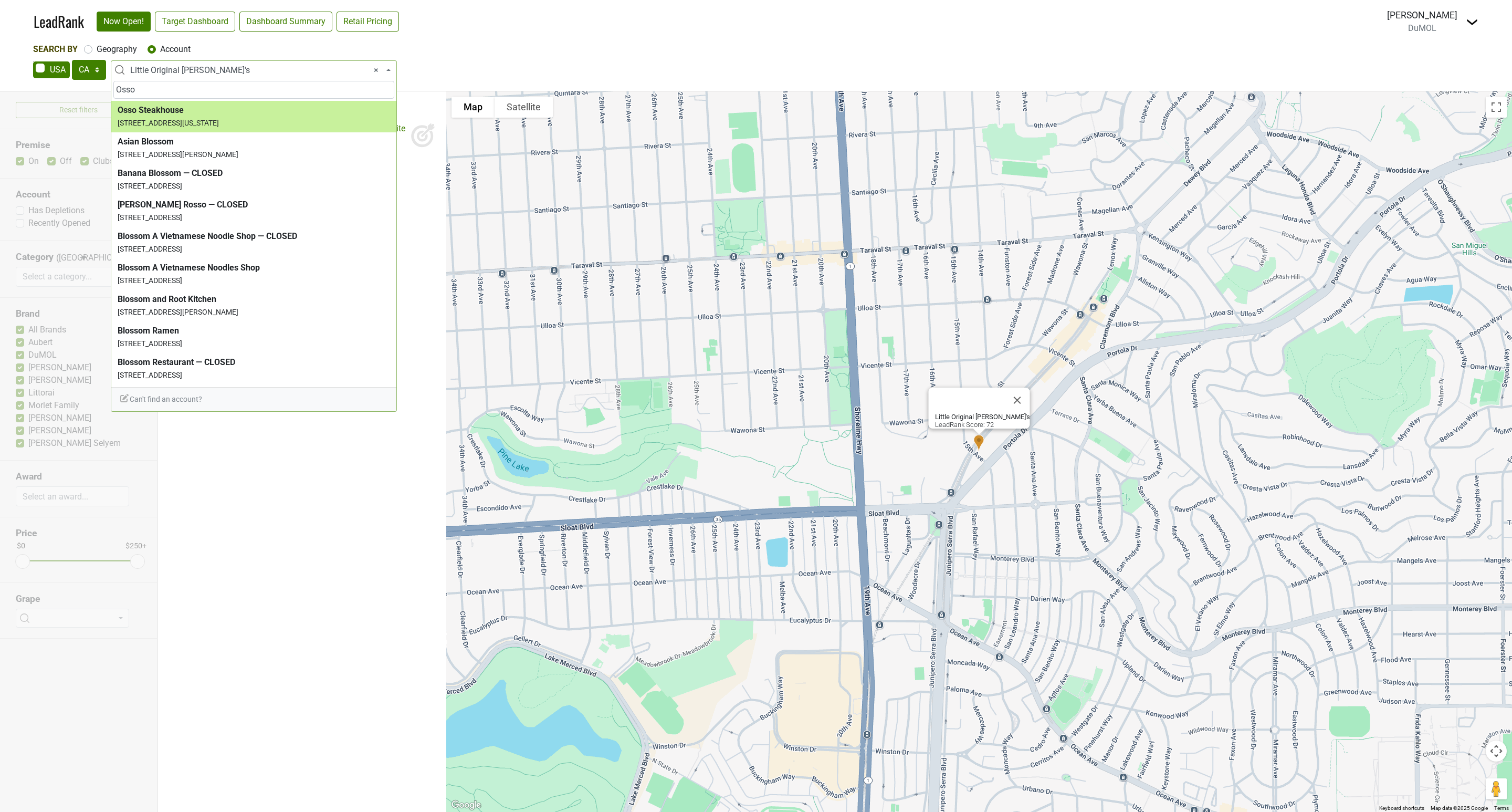
type input "Osso"
select select "67574"
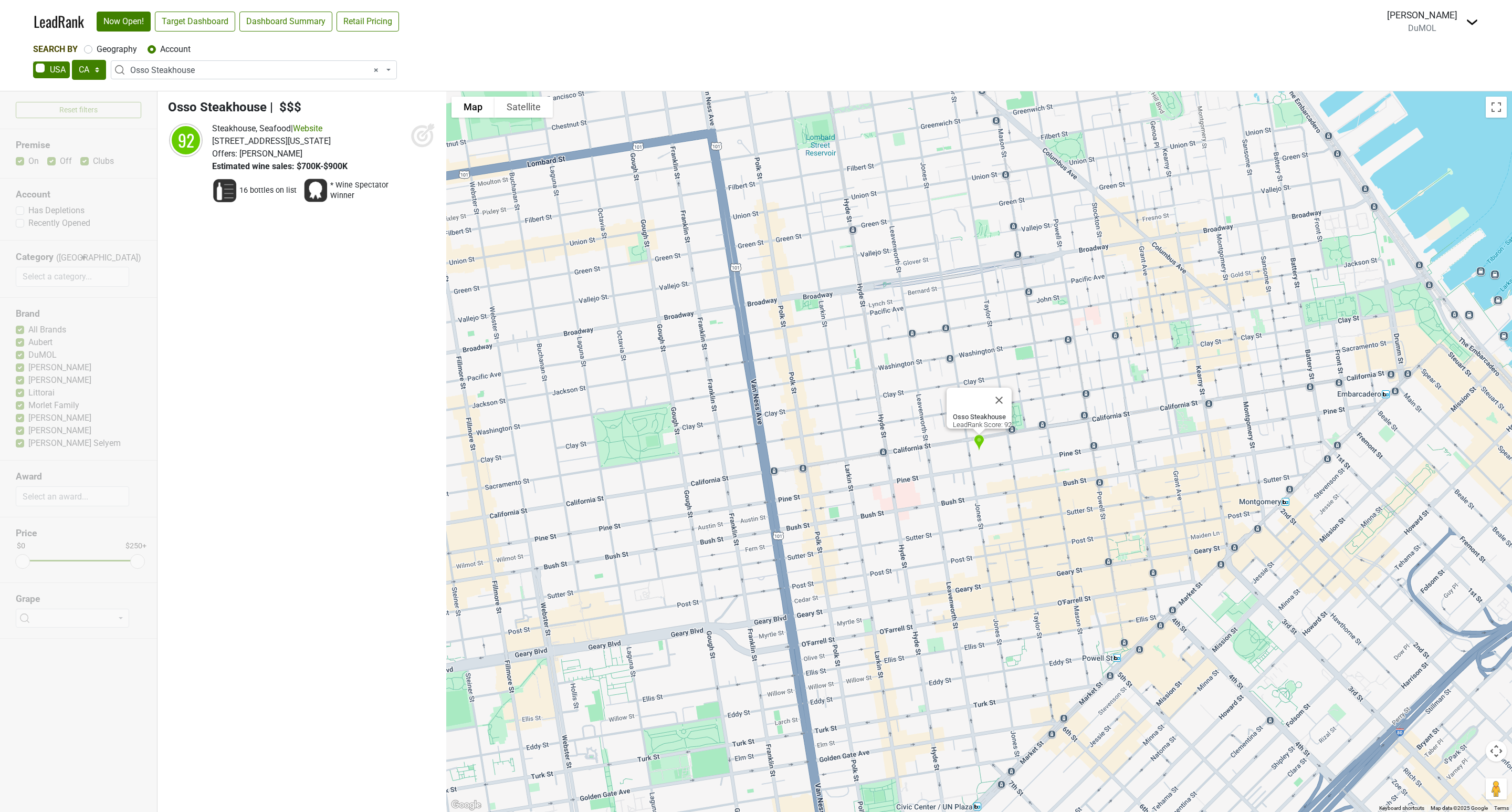
click at [422, 133] on icon at bounding box center [422, 136] width 11 height 11
click at [178, 69] on span "× Osso Steakhouse" at bounding box center [257, 70] width 254 height 13
click at [199, 98] on input "search" at bounding box center [254, 89] width 281 height 18
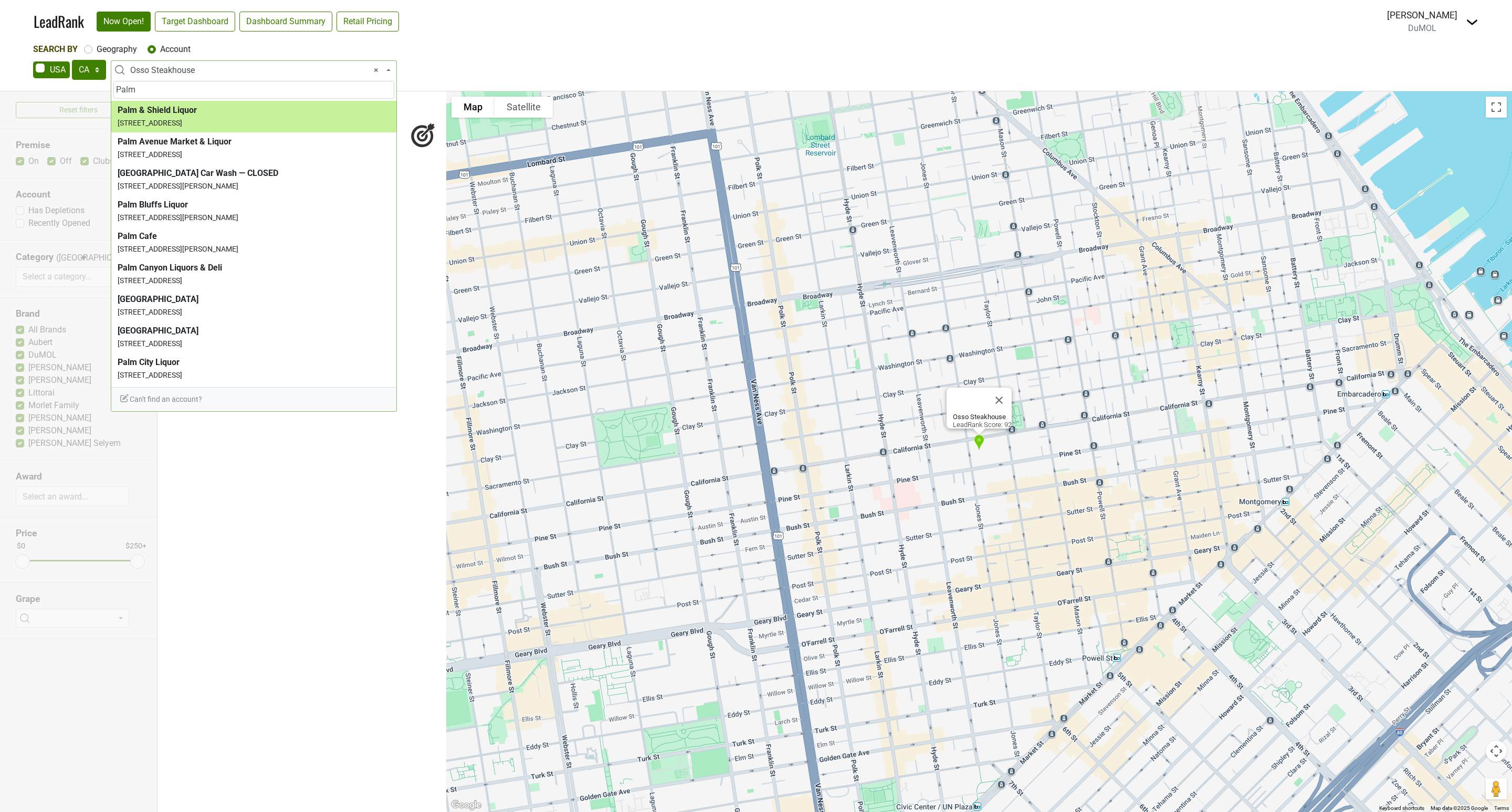
type input "Palm"
click at [159, 79] on div "AK AL AR AZ CA CO CT DC DE FL [GEOGRAPHIC_DATA] HI IA ID IL IN KS [GEOGRAPHIC_D…" at bounding box center [756, 71] width 1446 height 22
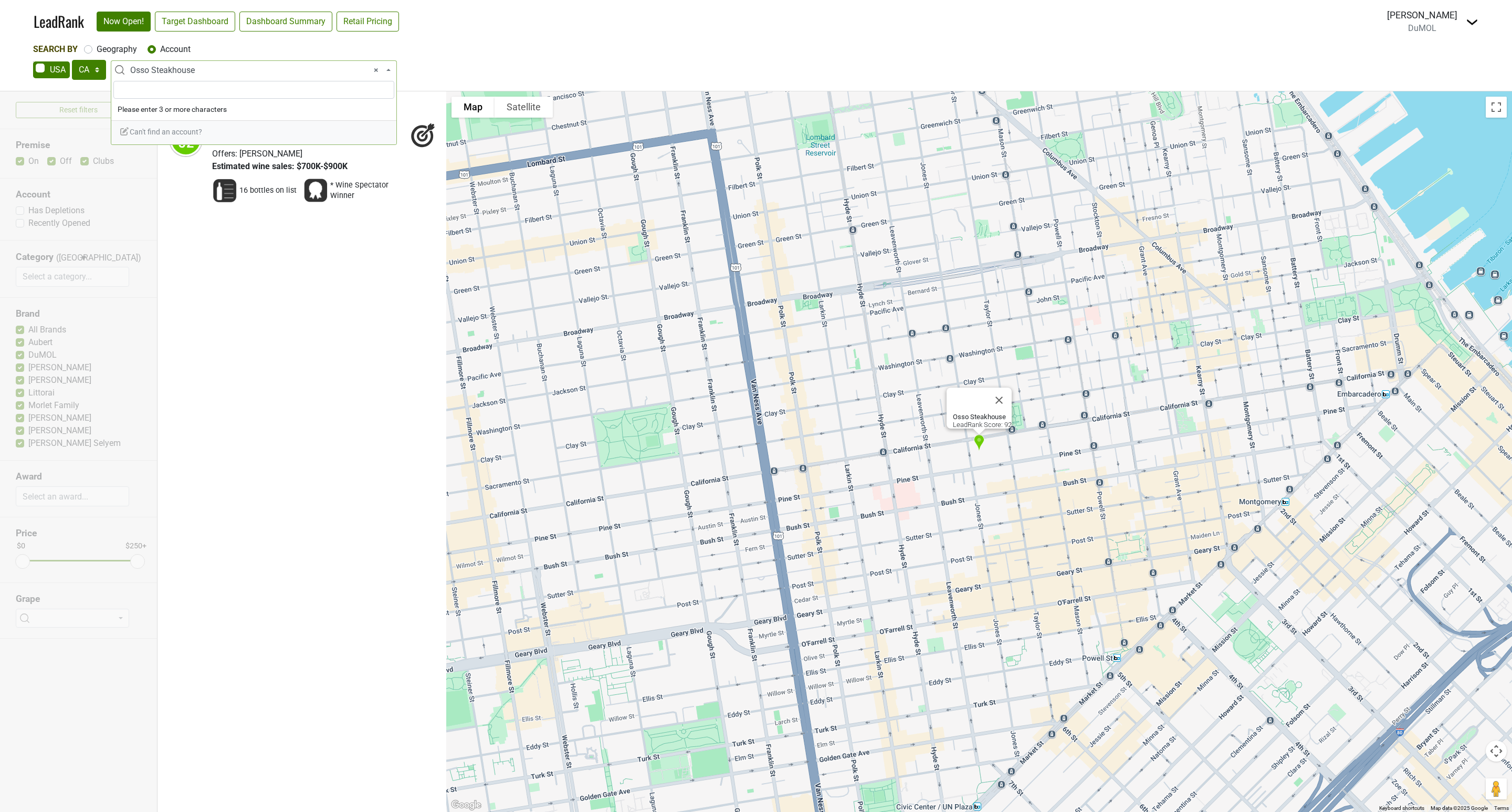
click at [207, 67] on span "× Osso Steakhouse" at bounding box center [257, 70] width 254 height 13
click at [165, 92] on input "search" at bounding box center [254, 89] width 281 height 18
click at [158, 93] on input "search" at bounding box center [254, 89] width 281 height 18
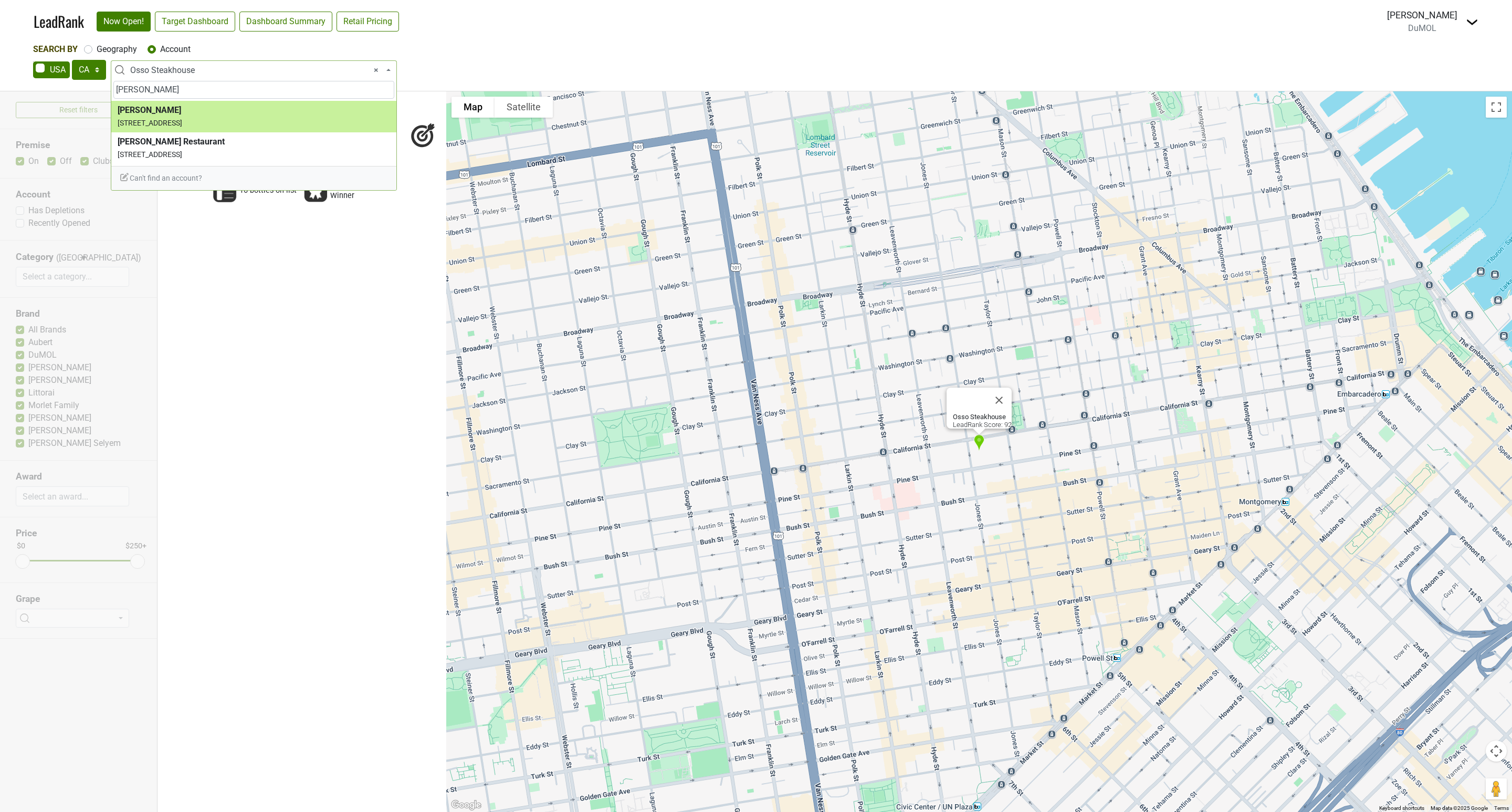
type input "[PERSON_NAME]"
select select "123802964"
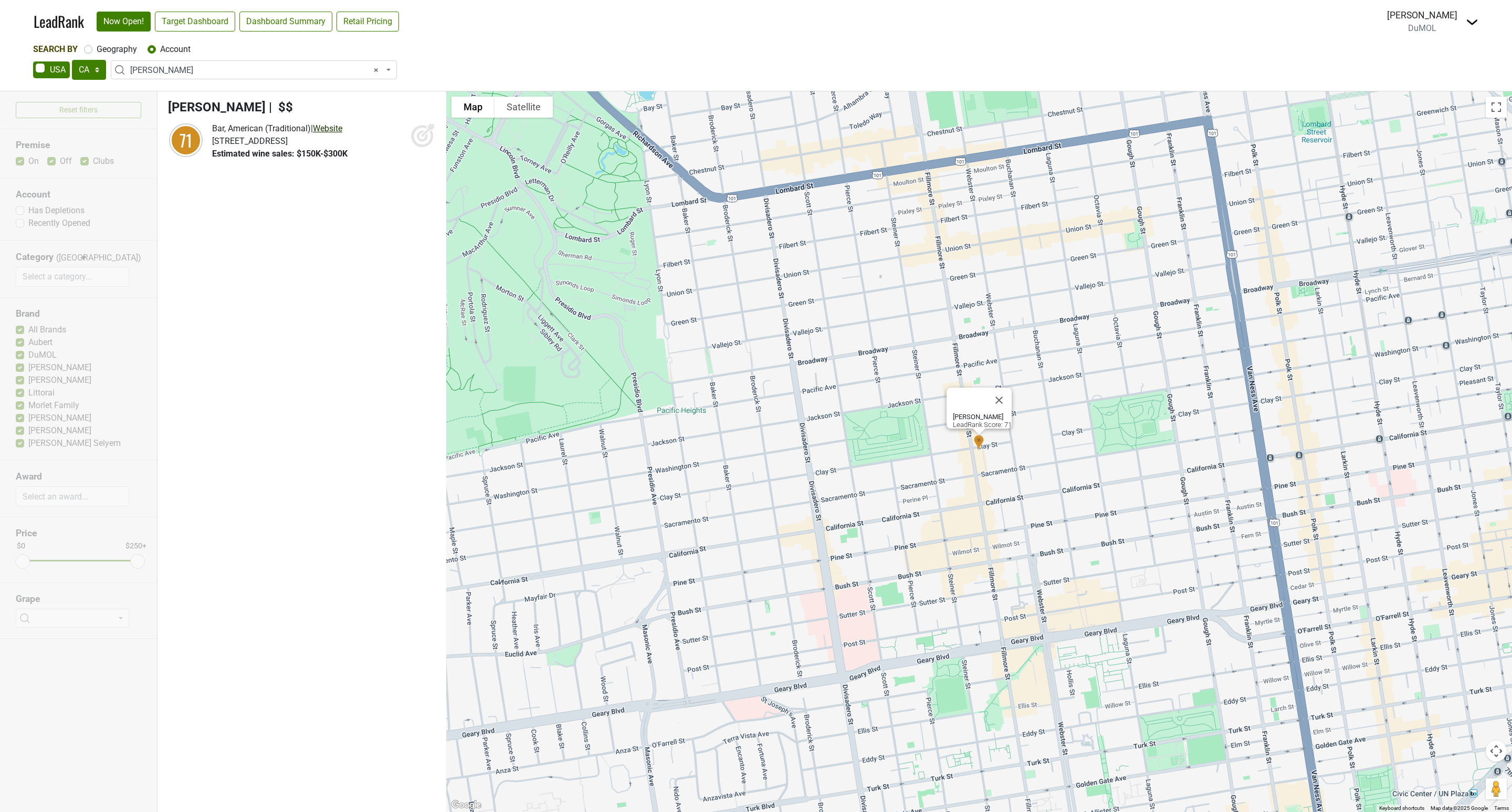
click at [336, 126] on div "Bar, American (Traditional) | Website" at bounding box center [280, 129] width 136 height 13
click at [336, 126] on link "Website" at bounding box center [328, 128] width 30 height 10
click at [200, 66] on span "× [PERSON_NAME]" at bounding box center [257, 70] width 254 height 13
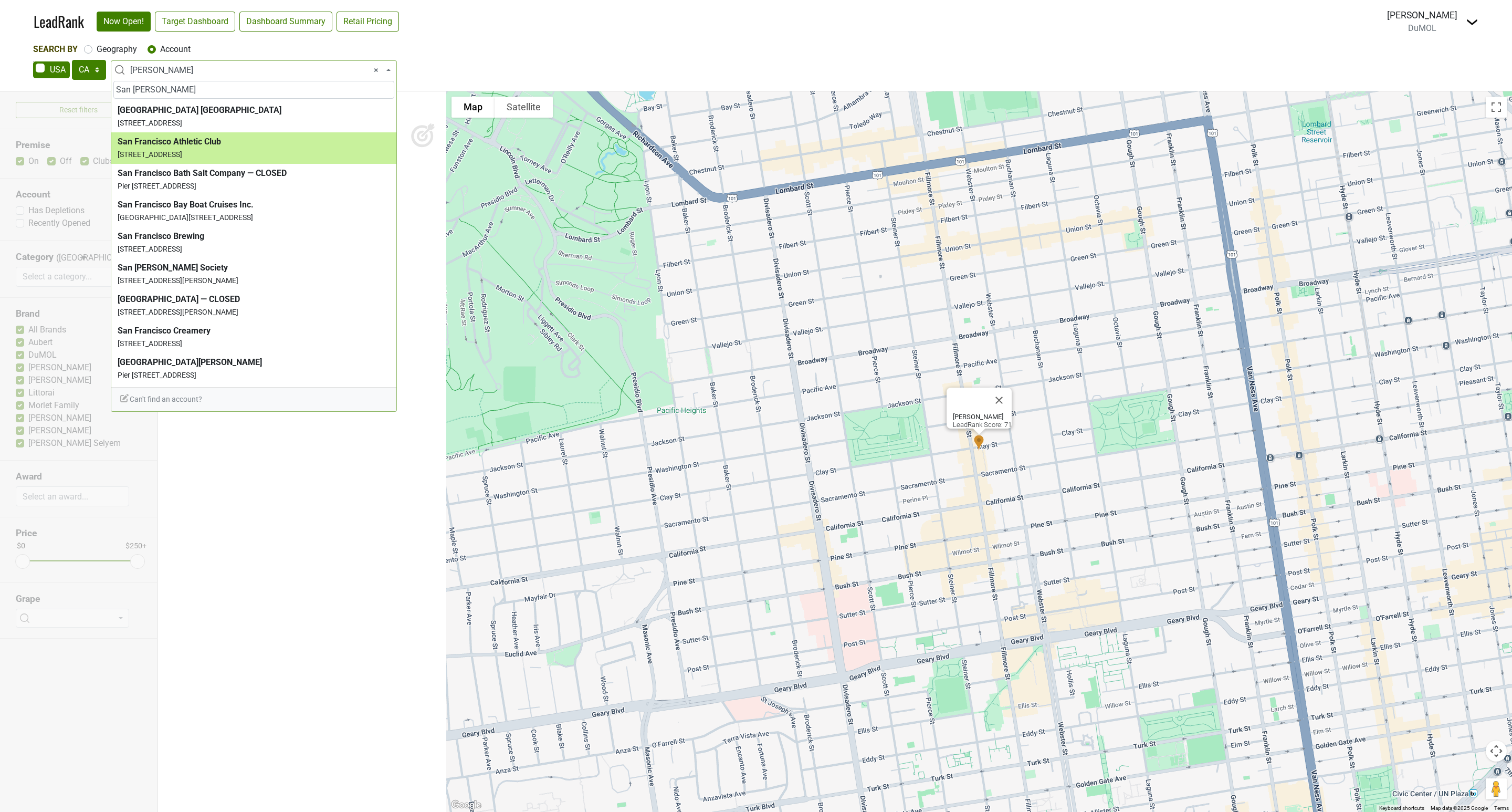
type input "San [PERSON_NAME]"
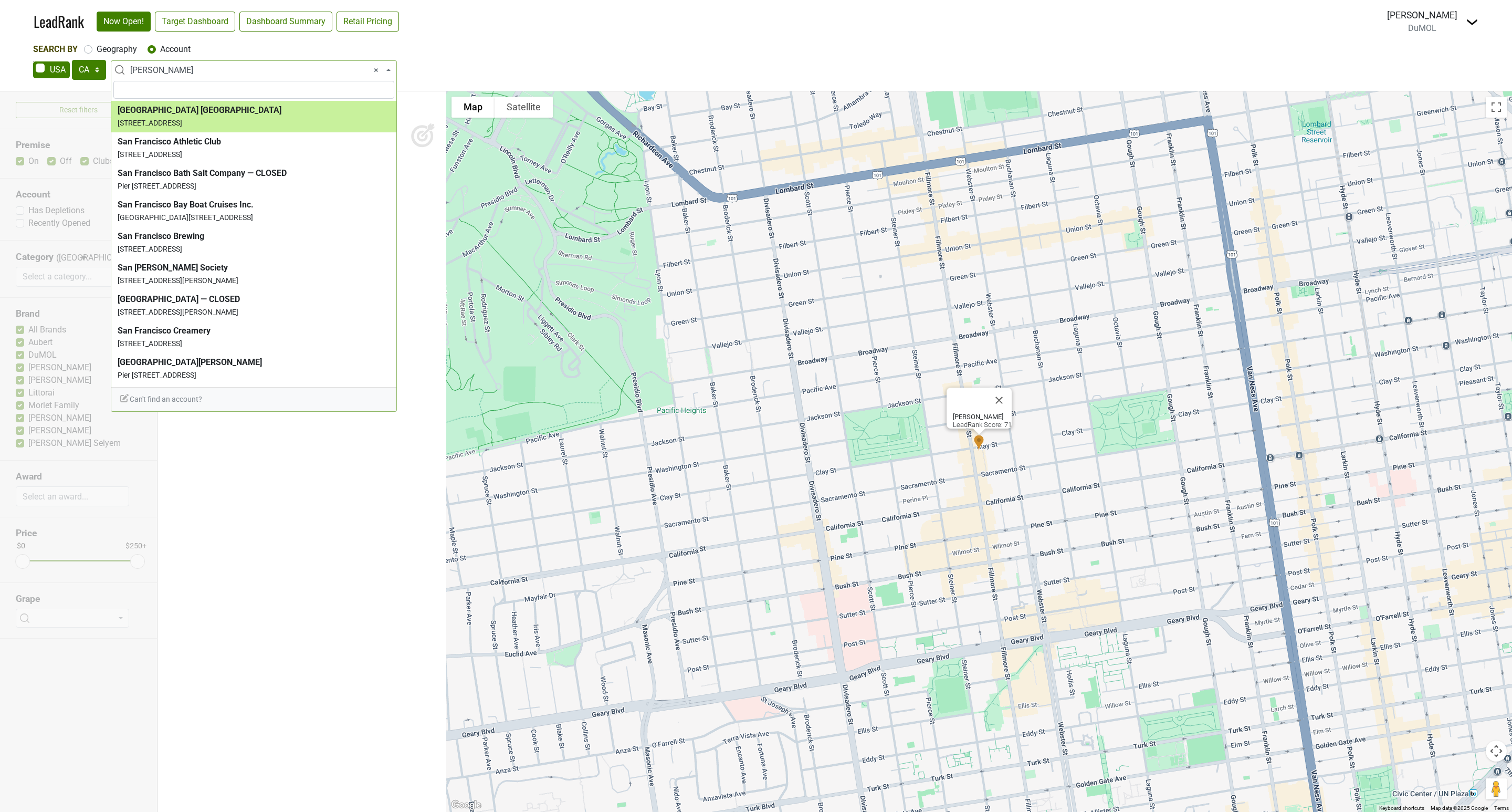
drag, startPoint x: 184, startPoint y: 69, endPoint x: 178, endPoint y: 72, distance: 6.7
click at [184, 69] on span "× [PERSON_NAME]" at bounding box center [257, 70] width 254 height 13
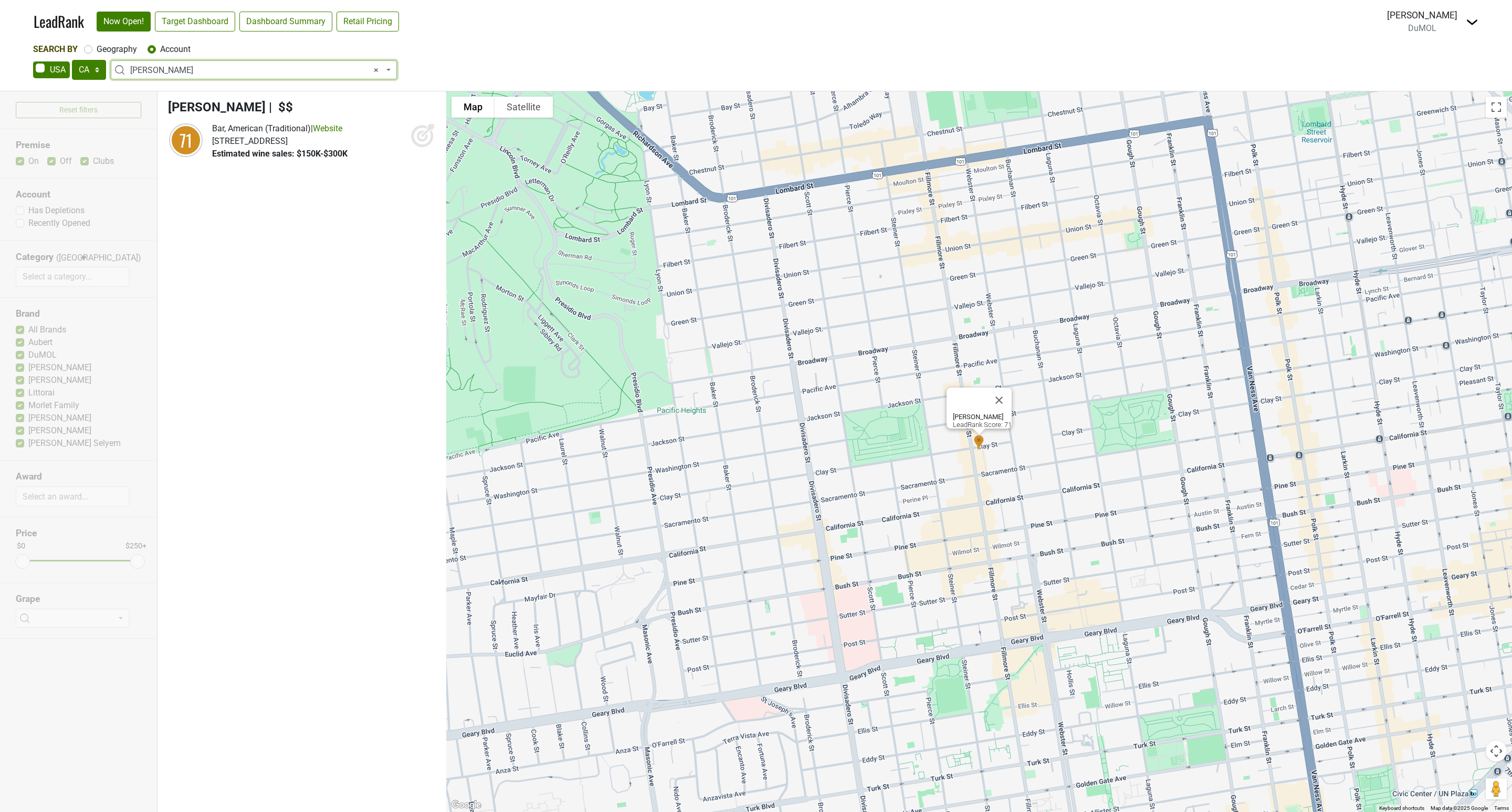
click at [178, 71] on span "× [PERSON_NAME]" at bounding box center [257, 70] width 254 height 13
click at [152, 87] on input "search" at bounding box center [254, 89] width 281 height 18
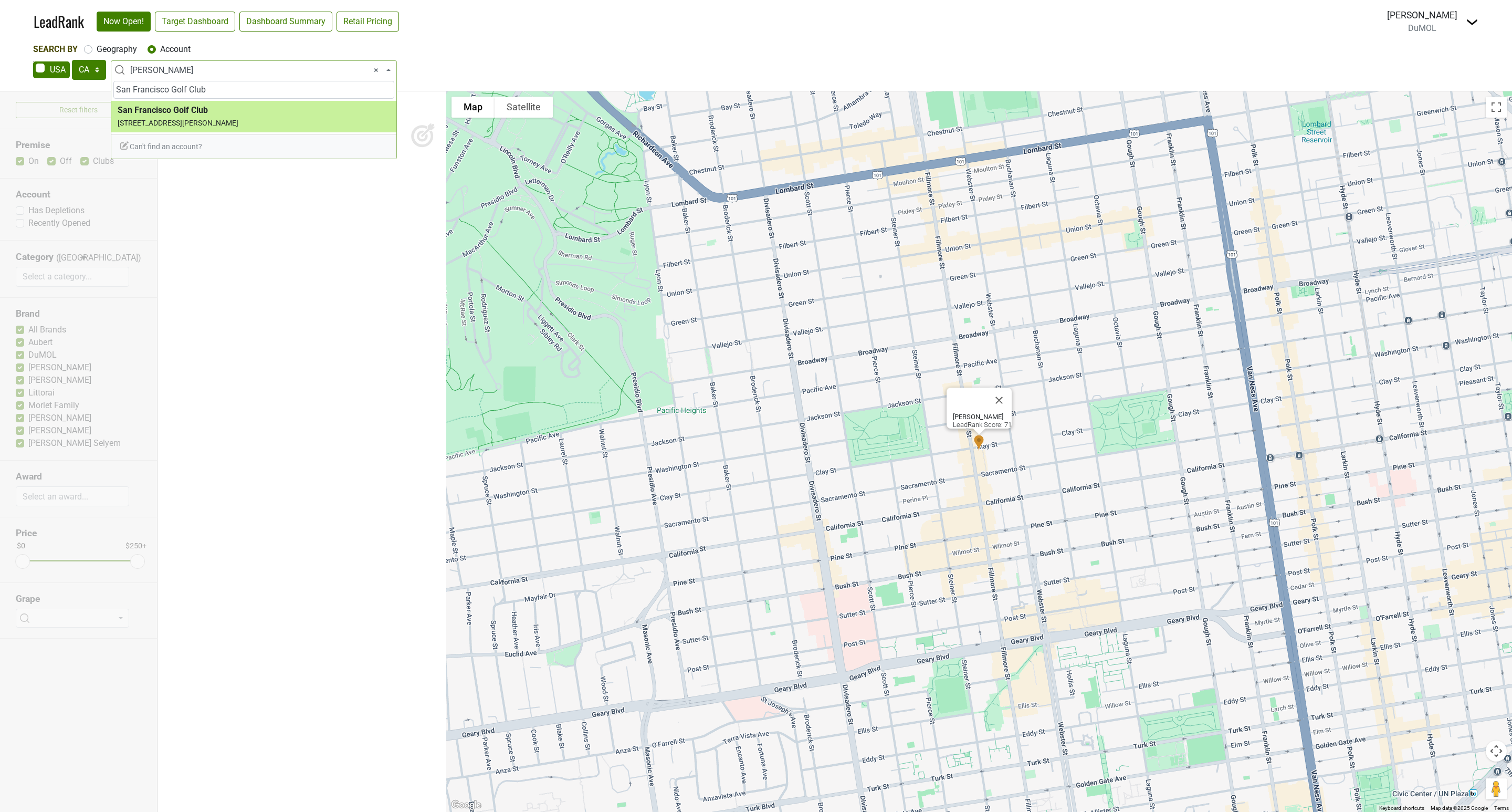
type input "San Francisco Golf Club"
select select "73783"
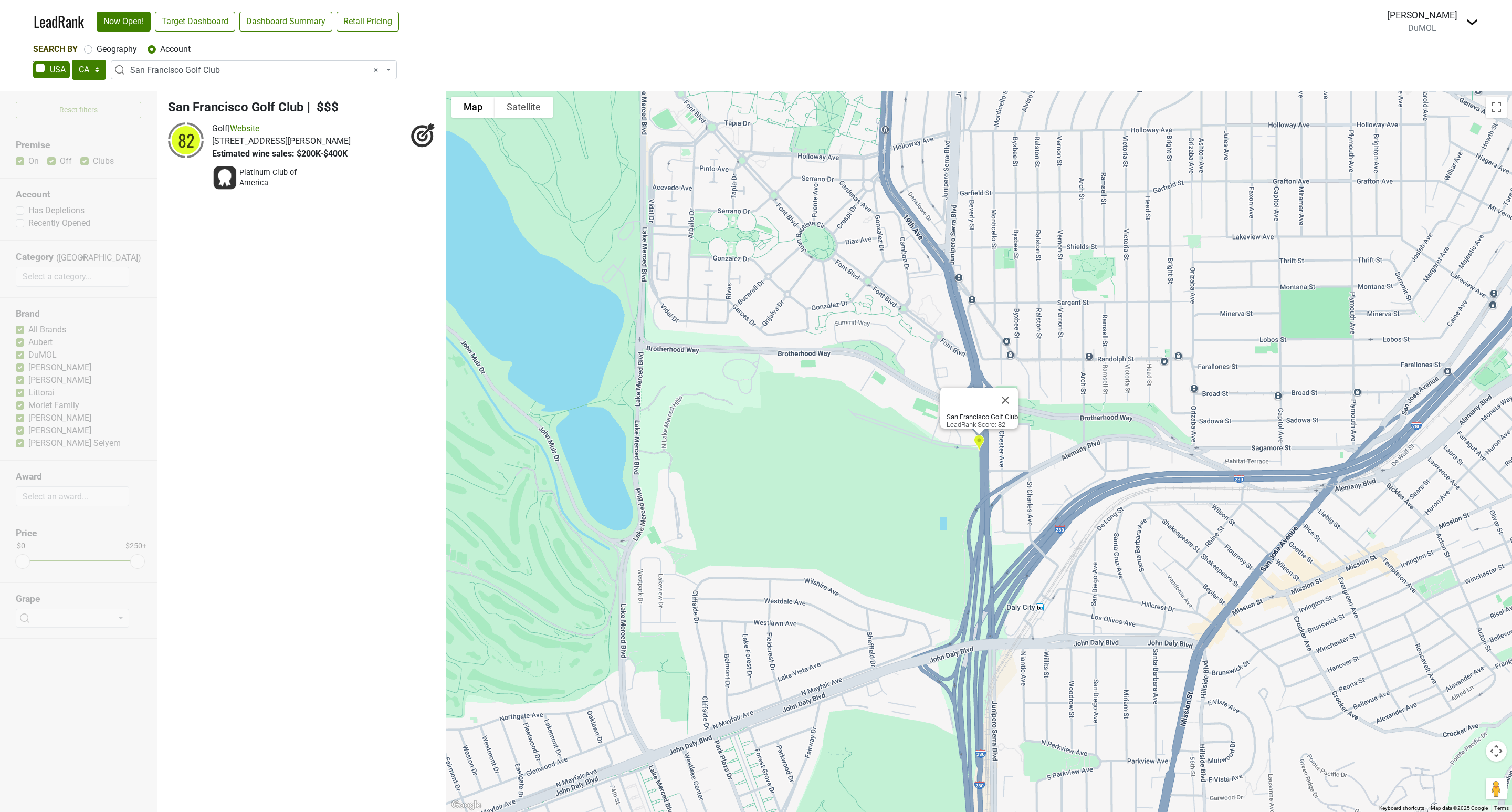
drag, startPoint x: 256, startPoint y: 72, endPoint x: 233, endPoint y: 75, distance: 23.2
click at [256, 72] on span "× San Francisco Golf Club" at bounding box center [257, 70] width 254 height 13
click at [153, 94] on input "search" at bounding box center [254, 89] width 281 height 18
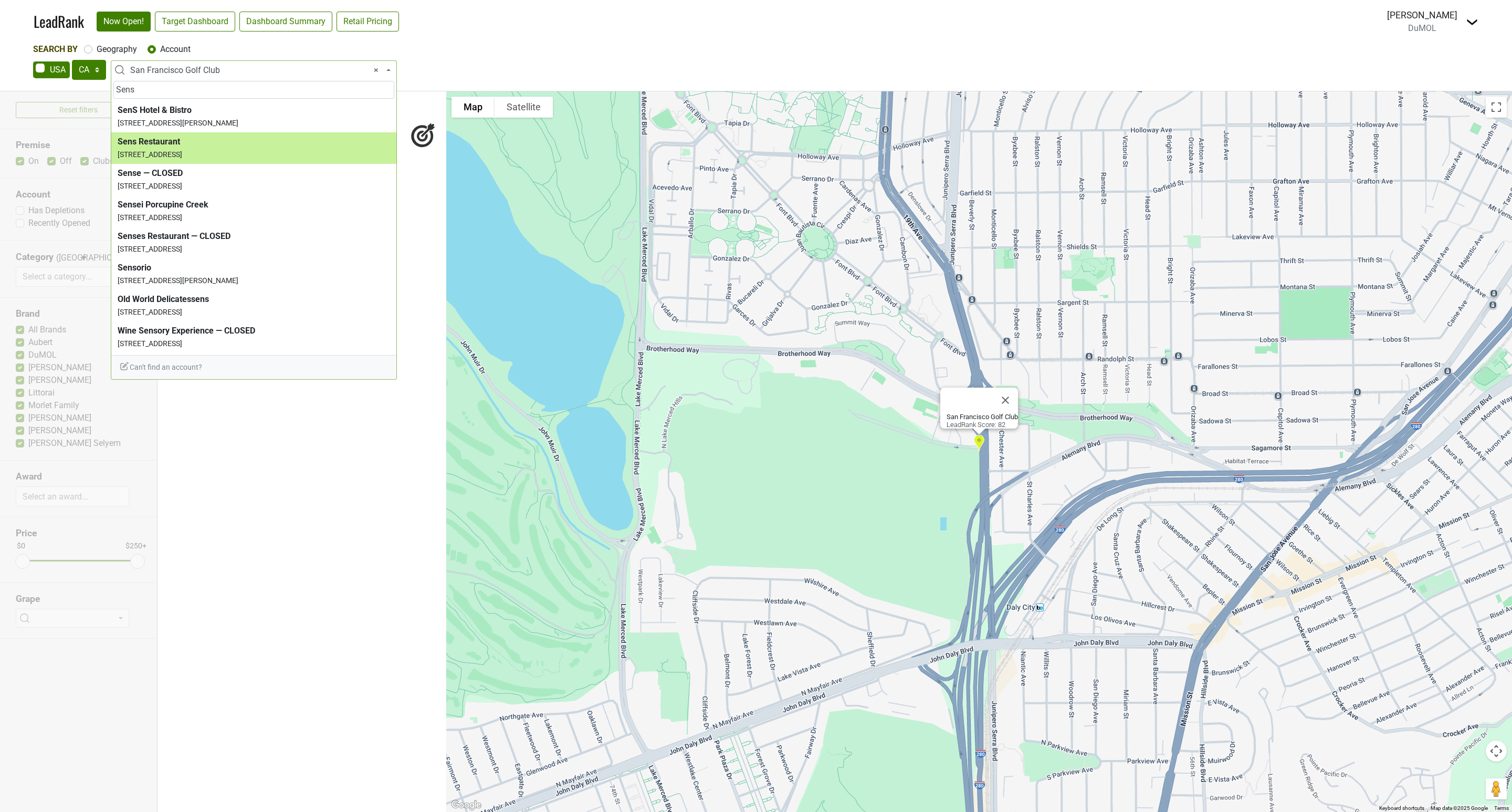
type input "Sens"
select select "69355"
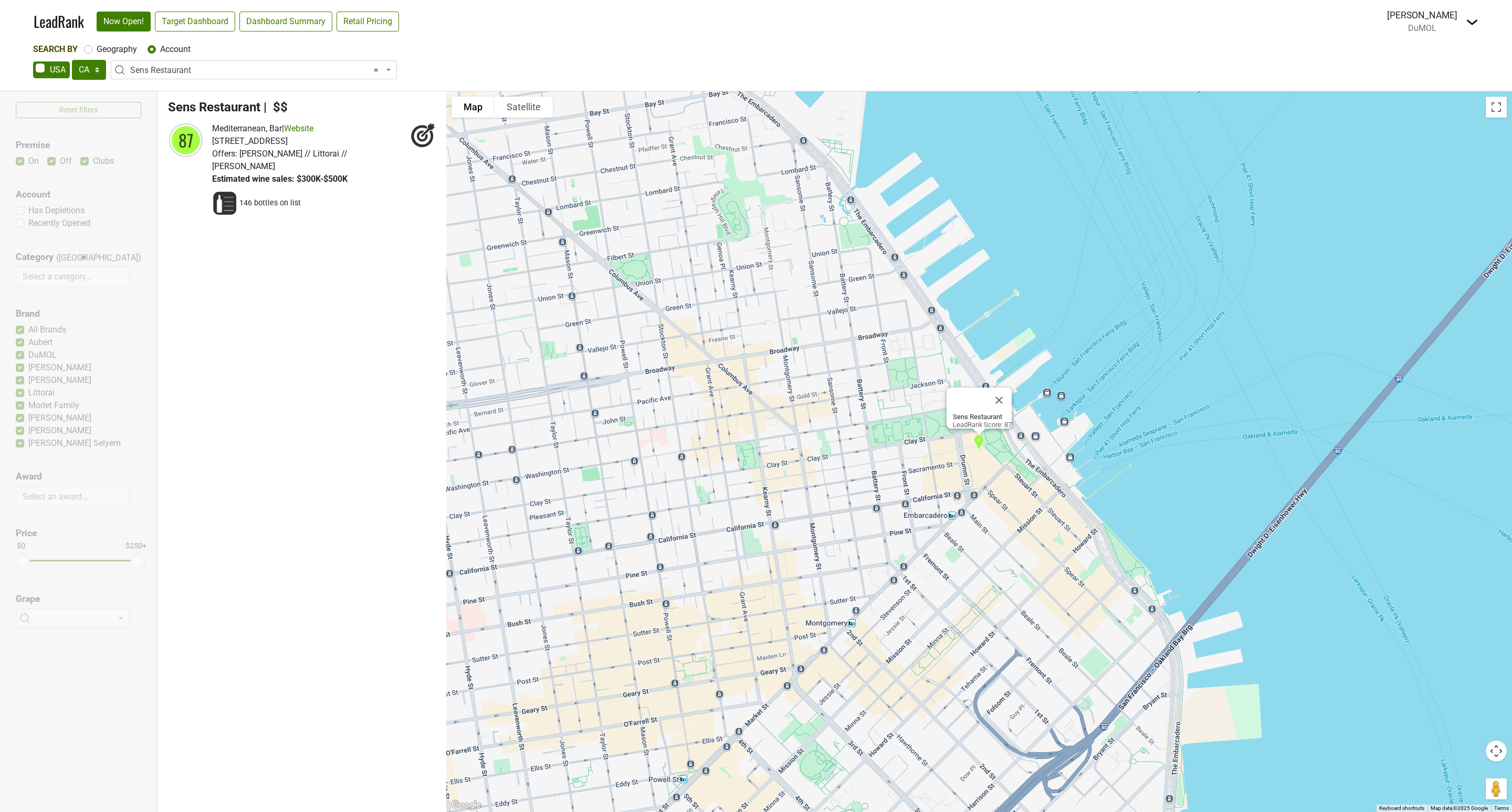
click at [199, 69] on span "× Sens Restaurant" at bounding box center [257, 70] width 254 height 13
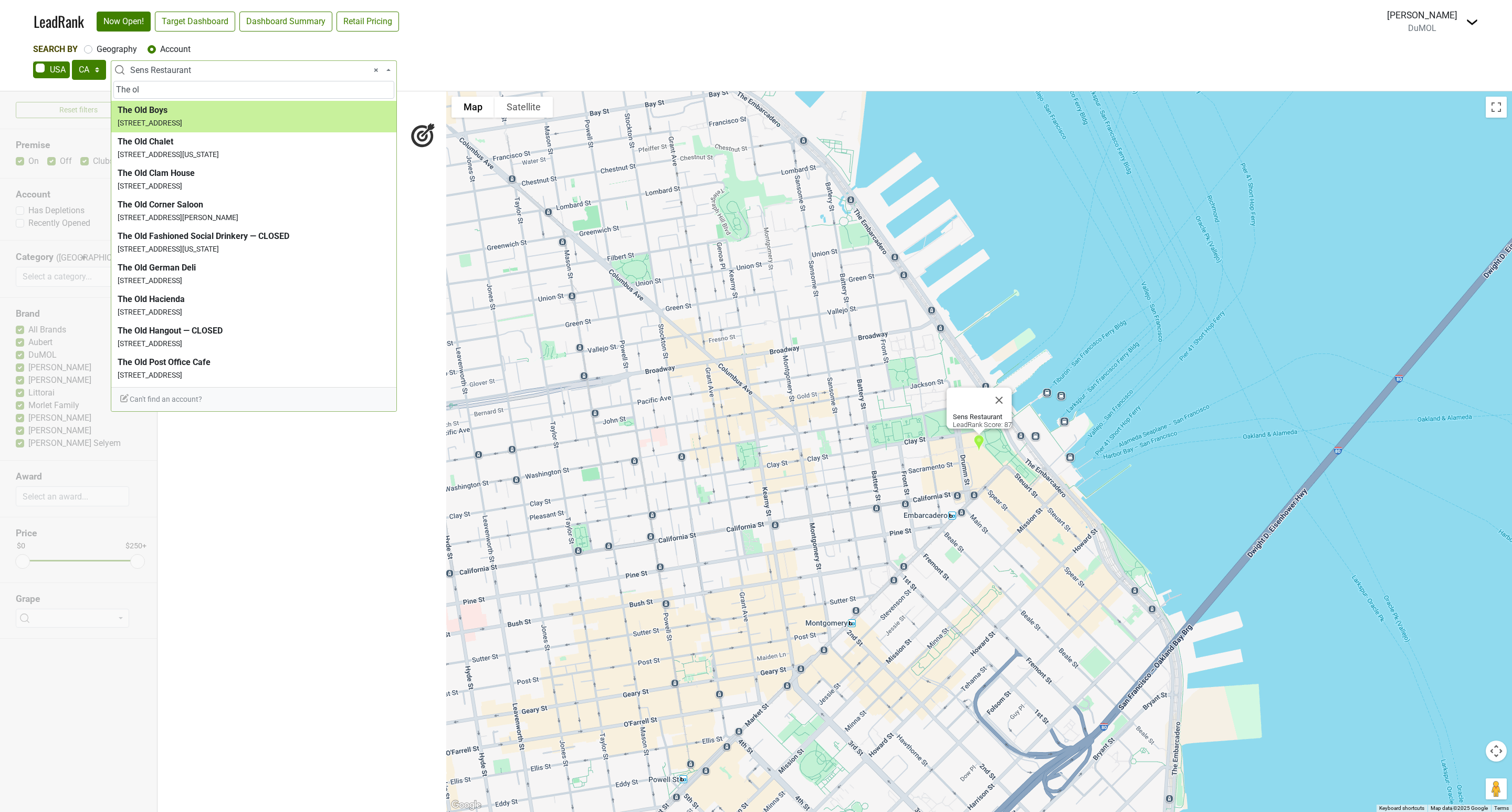
type input "The ol"
drag, startPoint x: 178, startPoint y: 87, endPoint x: 62, endPoint y: 85, distance: 116.0
click at [62, 85] on body "LeadRank Now Open! Target Dashboard Dashboard Summary Retail Pricing Loading...…" at bounding box center [756, 406] width 1512 height 812
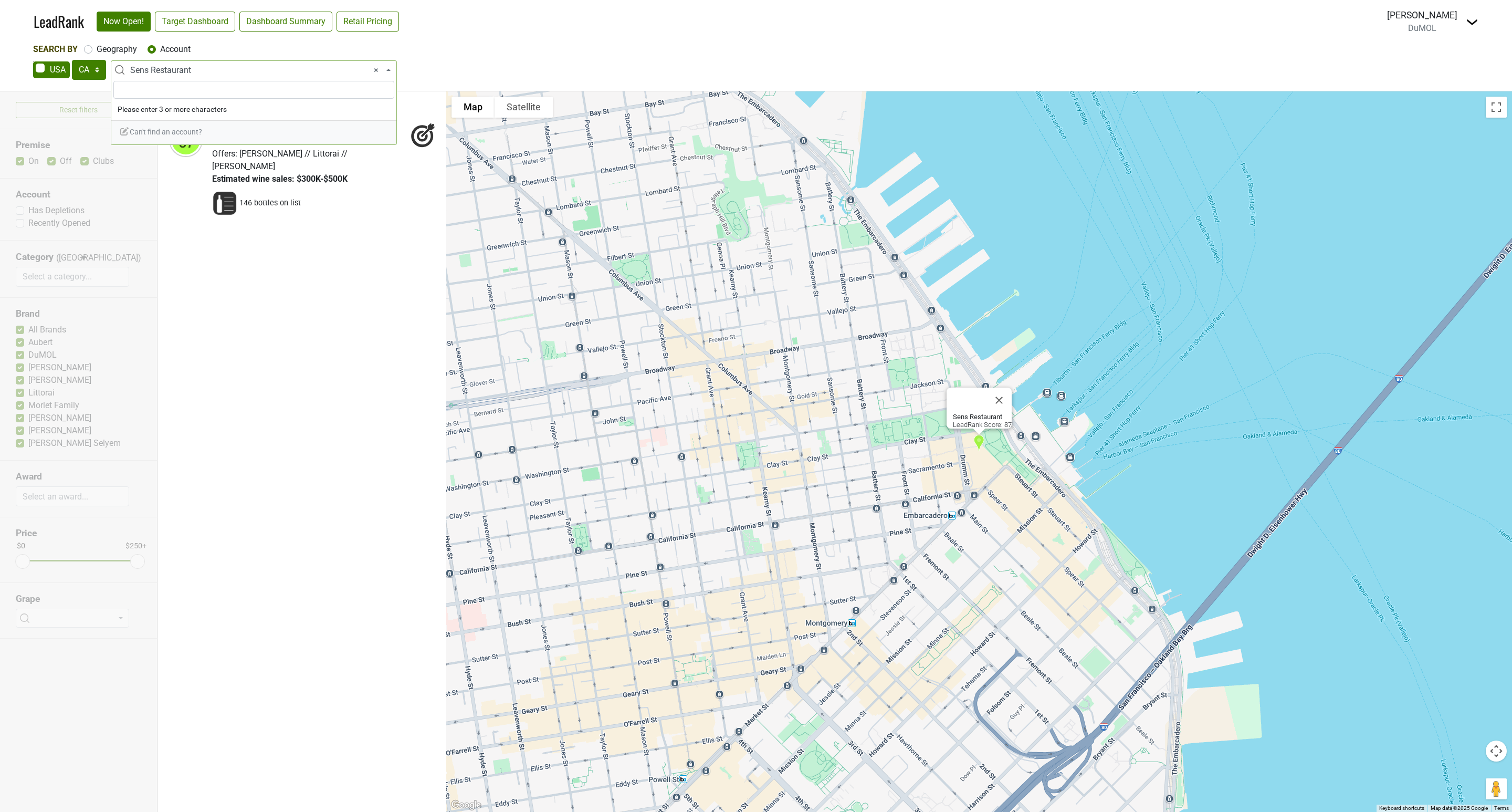
click at [133, 90] on input "search" at bounding box center [254, 89] width 281 height 18
paste input "The Olympic Club"
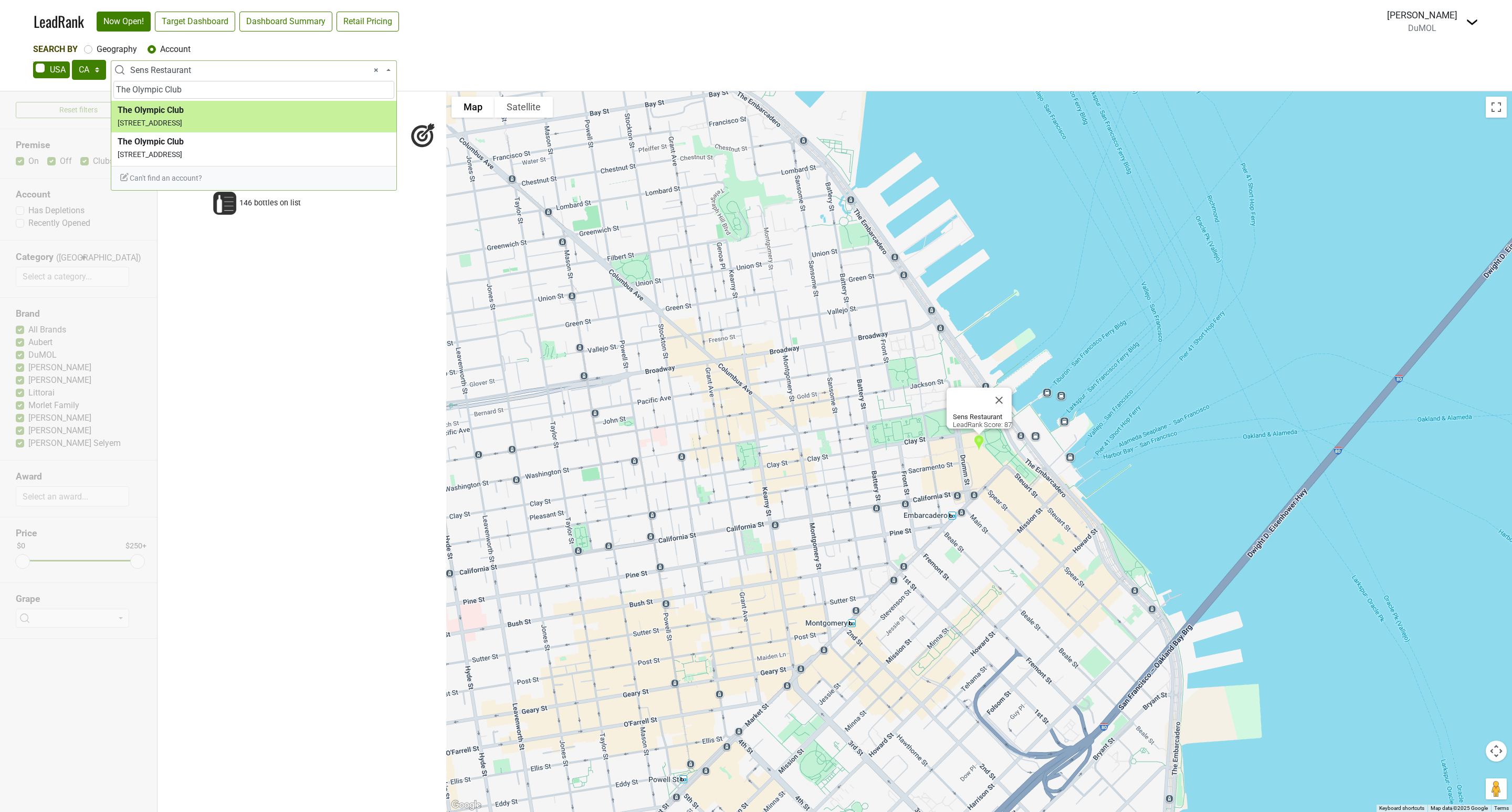
type input "The Olympic Club"
select select "255592"
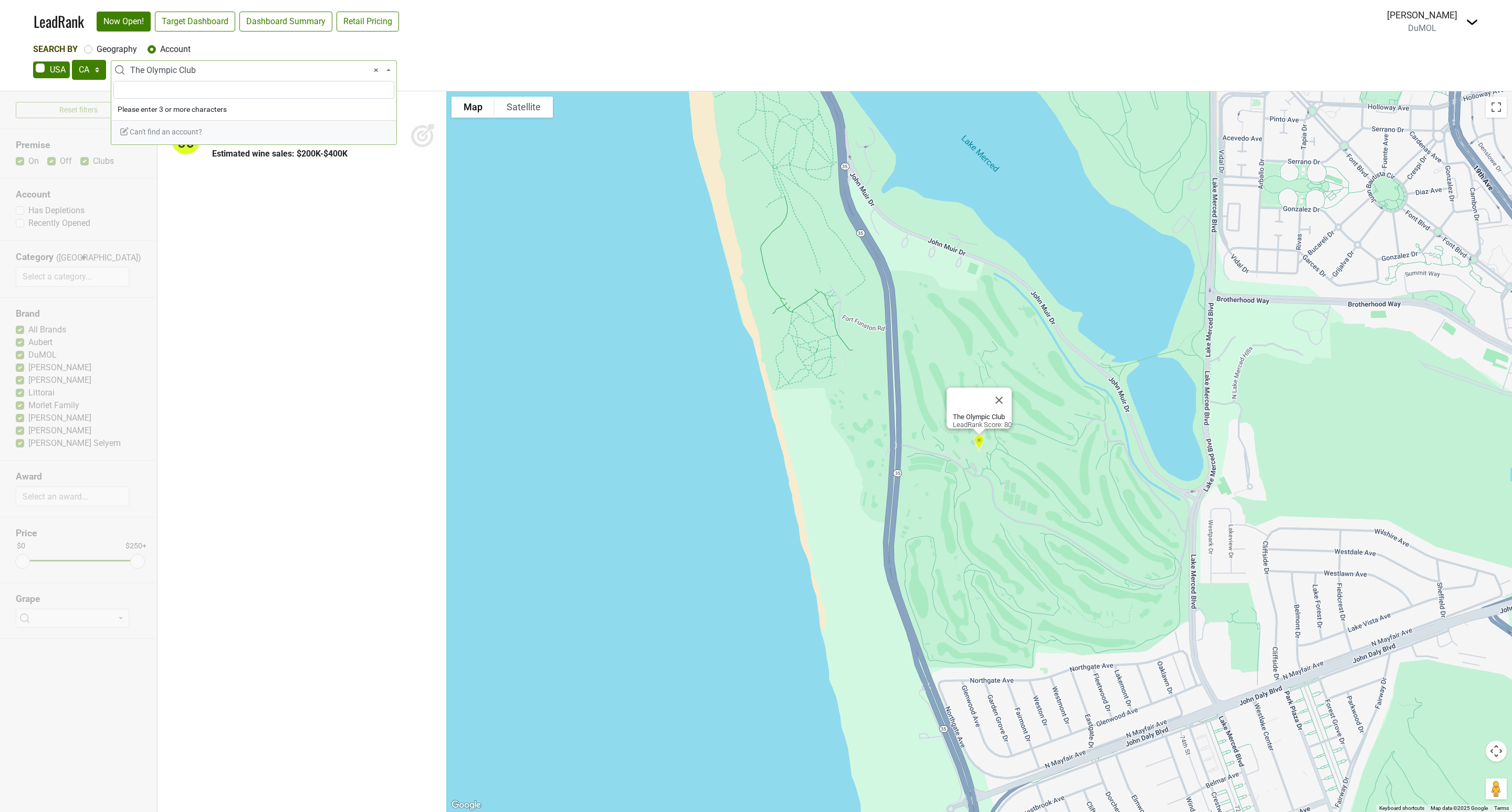
click at [209, 69] on span "× The Olympic Club" at bounding box center [257, 70] width 254 height 13
click at [169, 96] on input "search" at bounding box center [254, 89] width 281 height 18
type input "The Olympic Club"
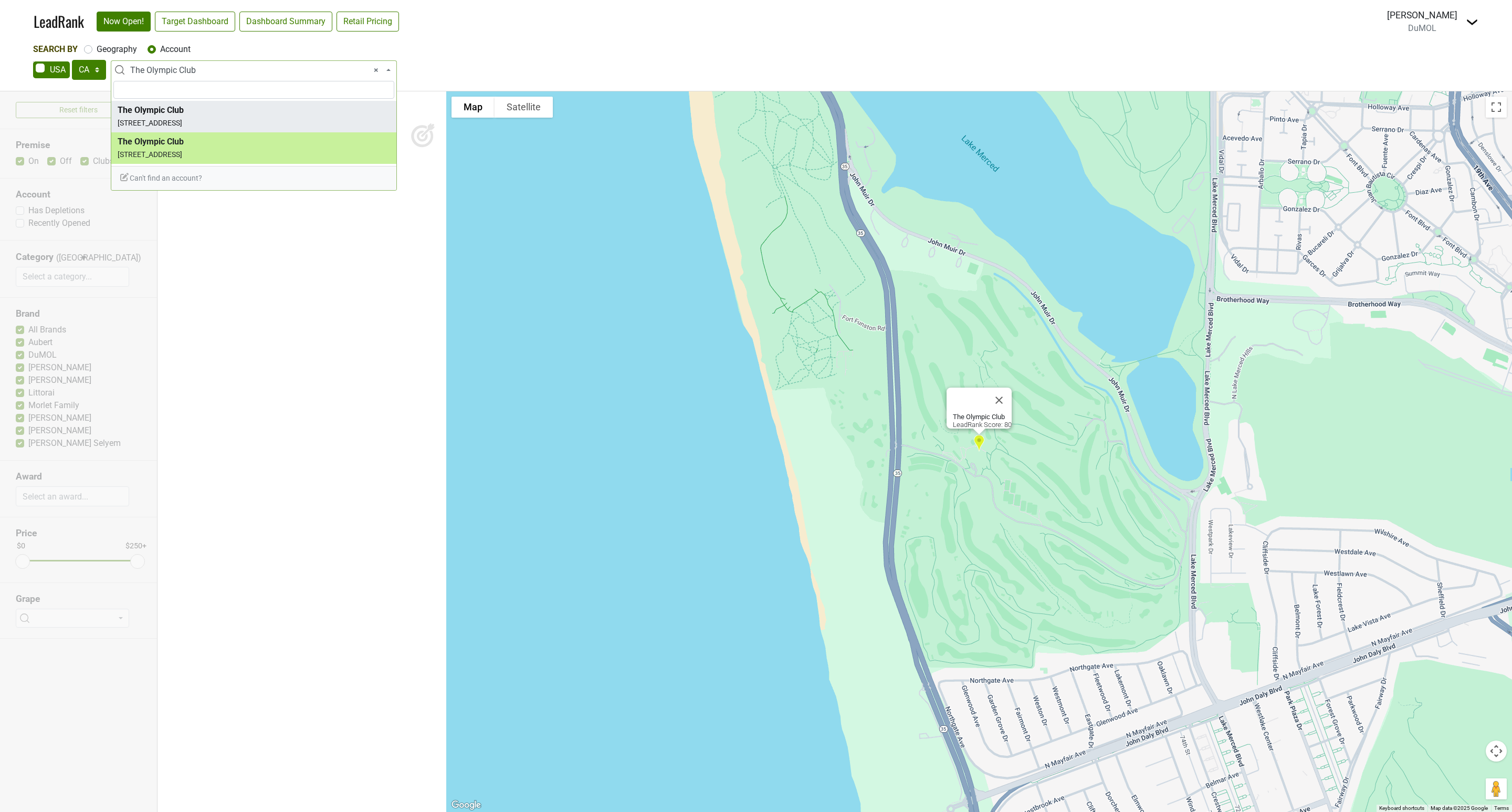
select select "255593"
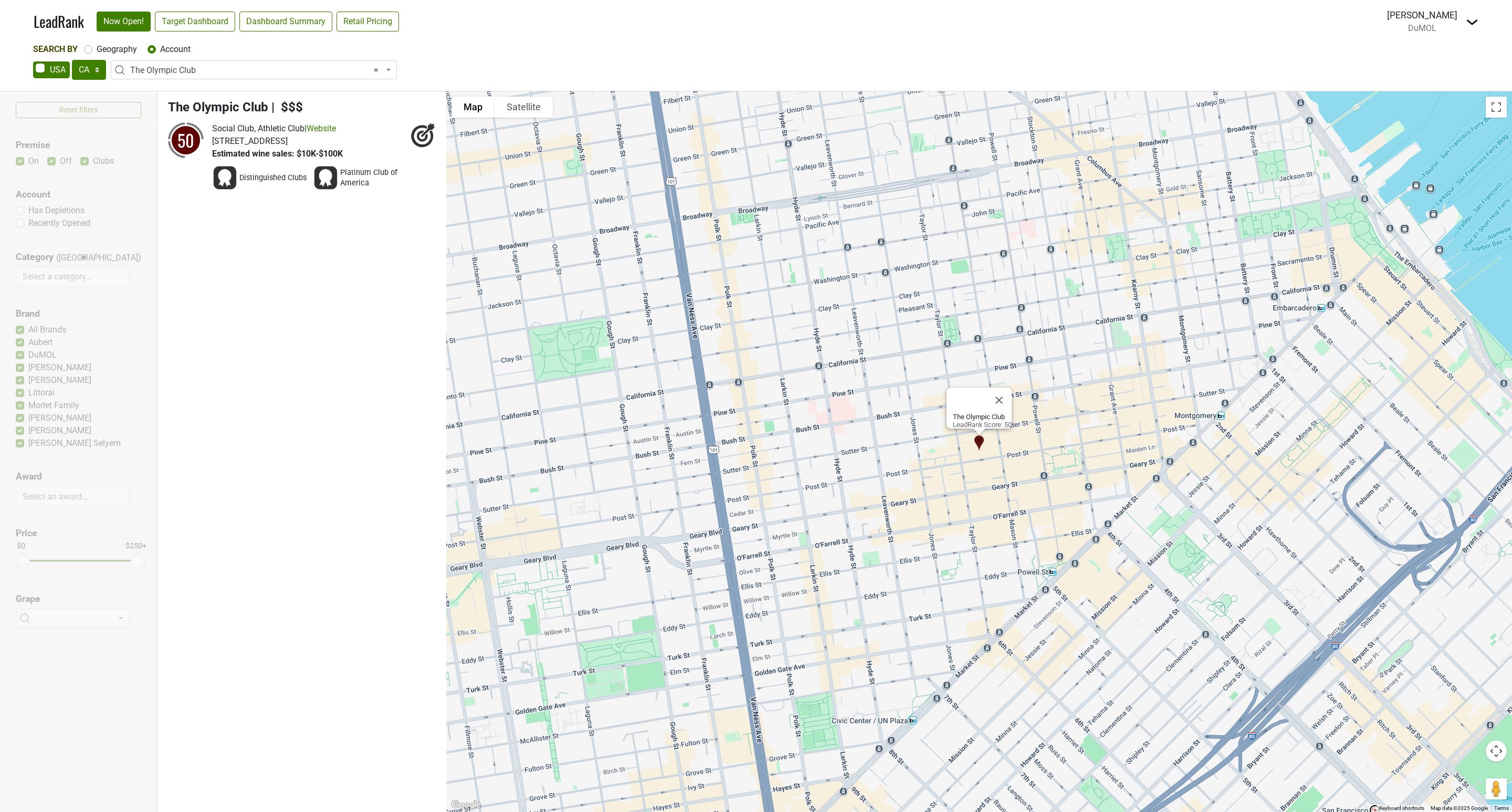
click at [197, 71] on span "× The Olympic Club" at bounding box center [257, 70] width 254 height 13
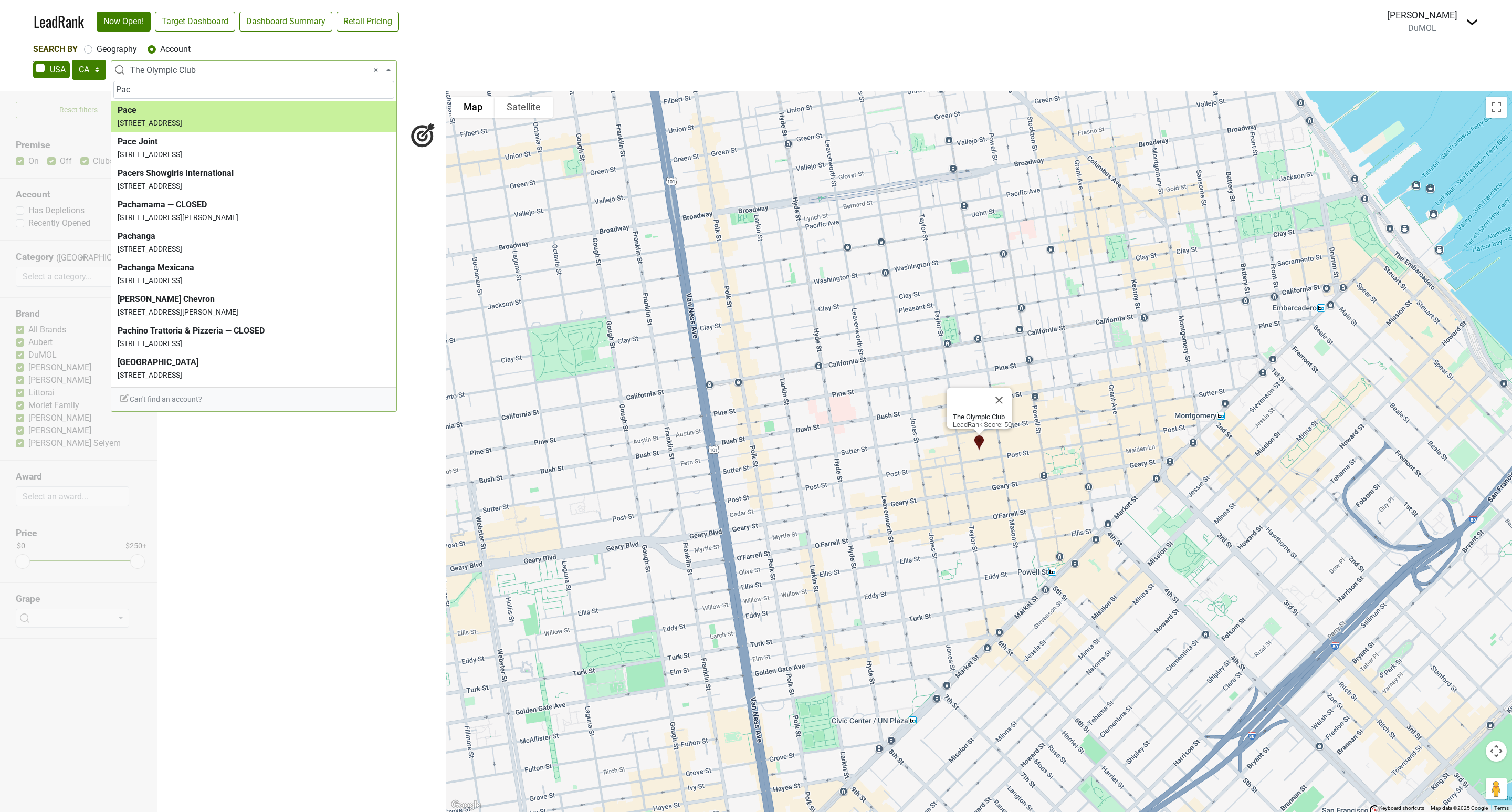
type input "Pac"
drag, startPoint x: 172, startPoint y: 87, endPoint x: 139, endPoint y: 100, distance: 35.5
click at [163, 92] on input "Pac" at bounding box center [254, 89] width 281 height 18
drag, startPoint x: 161, startPoint y: 85, endPoint x: 91, endPoint y: 98, distance: 71.2
click at [91, 98] on body "LeadRank Now Open! Target Dashboard Dashboard Summary Retail Pricing Loading...…" at bounding box center [756, 406] width 1512 height 812
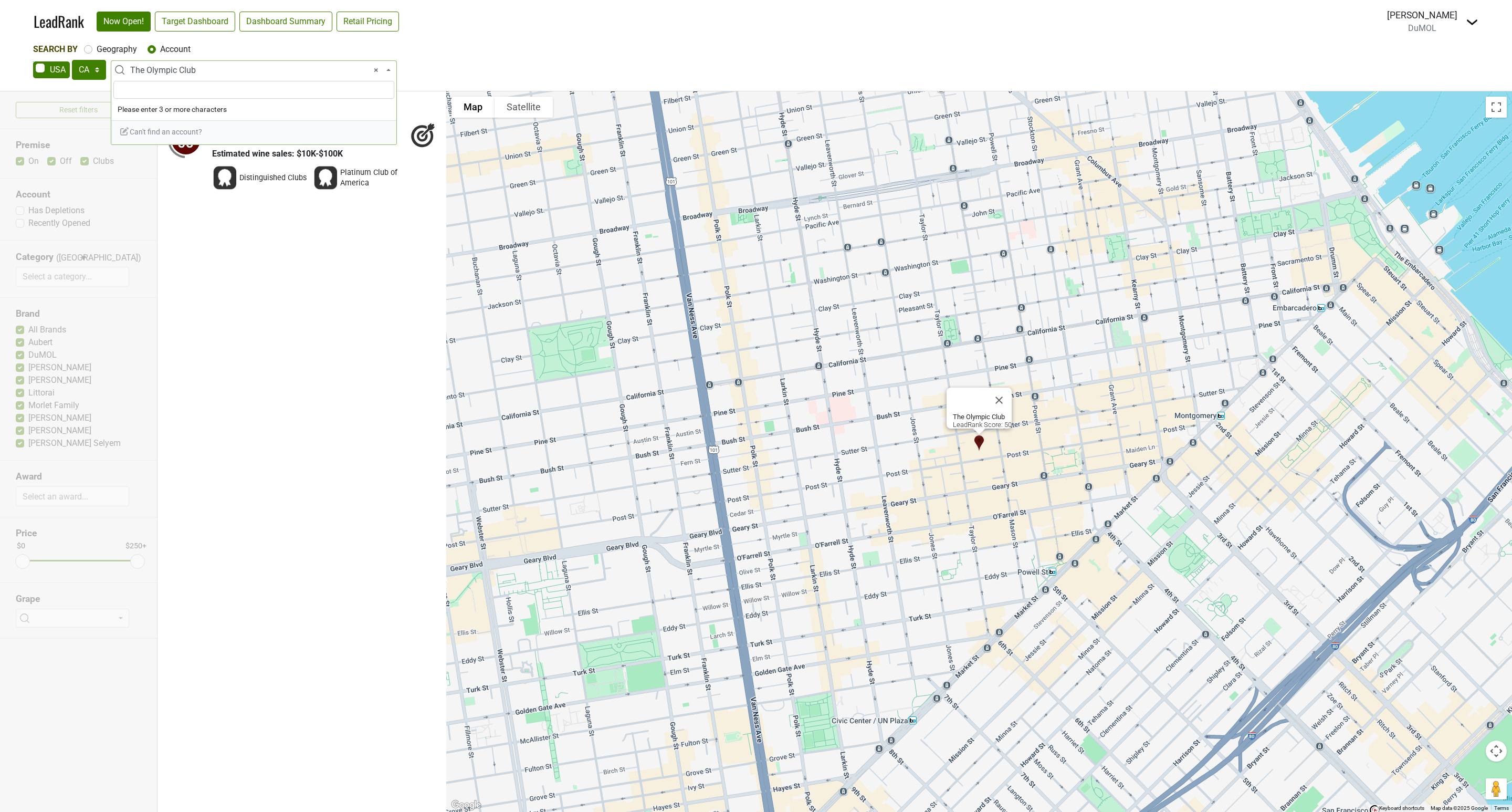
click at [131, 92] on input "search" at bounding box center [254, 89] width 281 height 18
paste input "The Pacific Union Club"
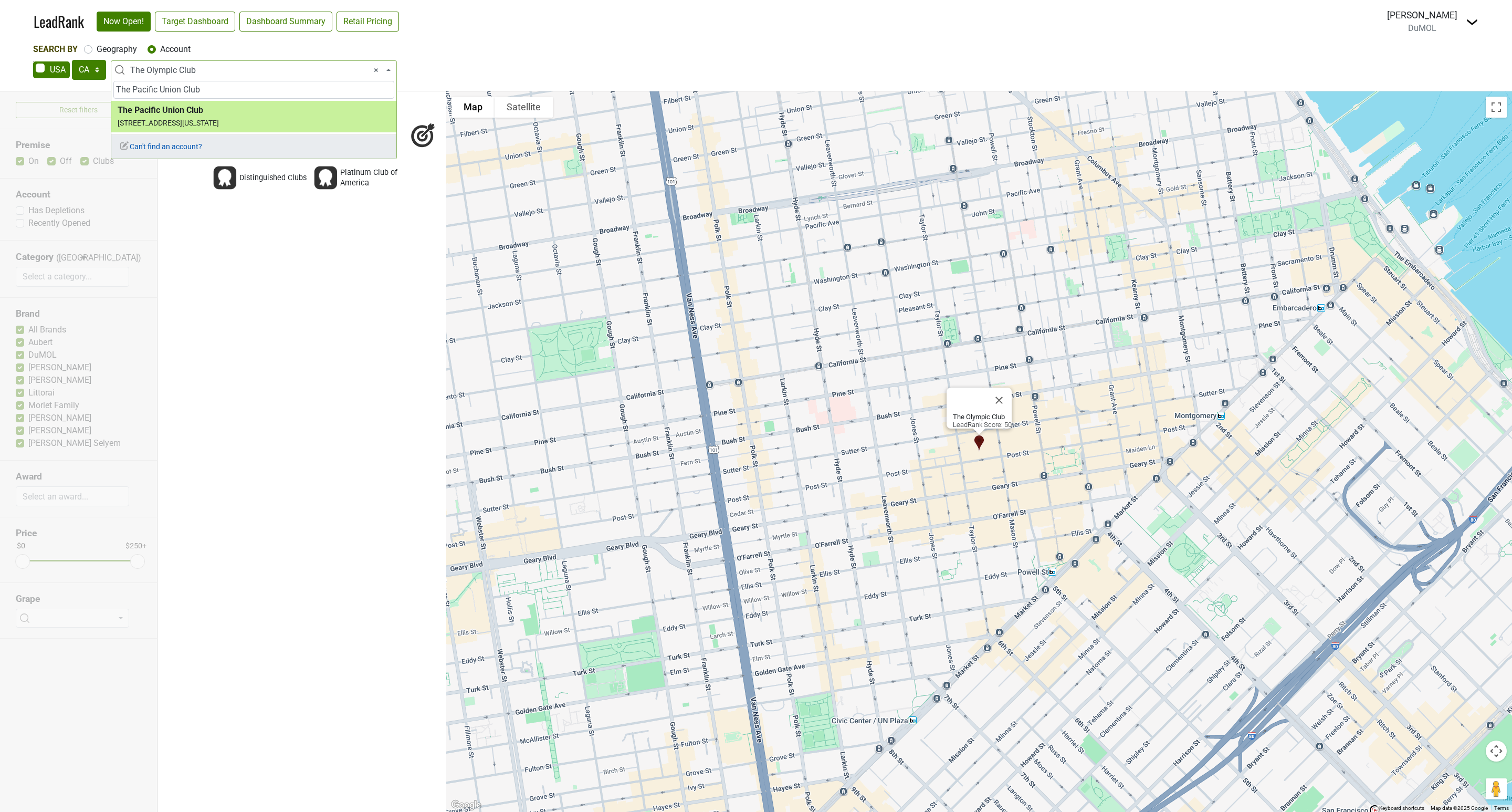
type input "The Pacific Union Club"
select select "73747"
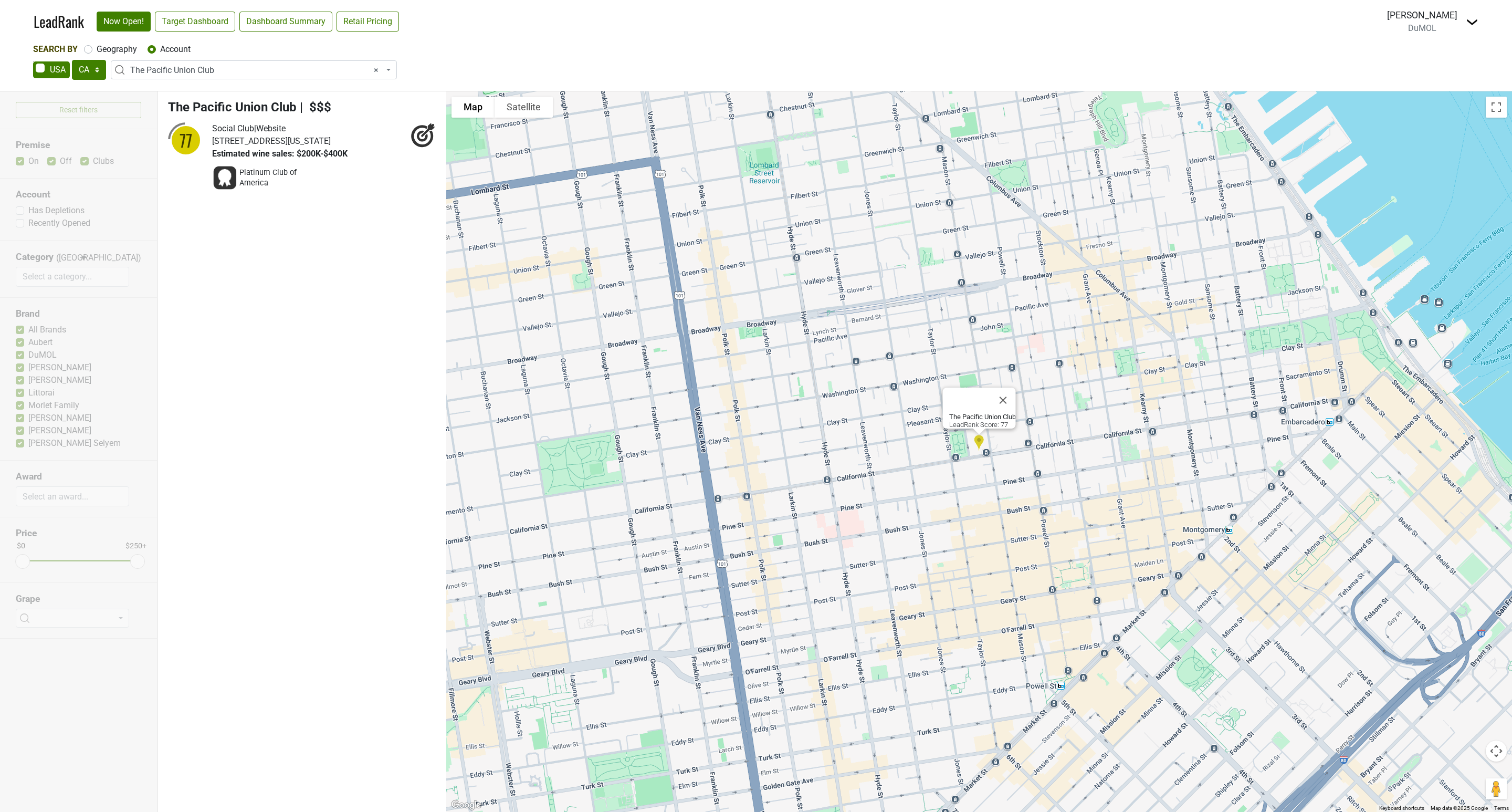
click at [237, 67] on span "× The Pacific Union Club" at bounding box center [257, 70] width 254 height 13
click at [152, 92] on input "search" at bounding box center [254, 89] width 281 height 18
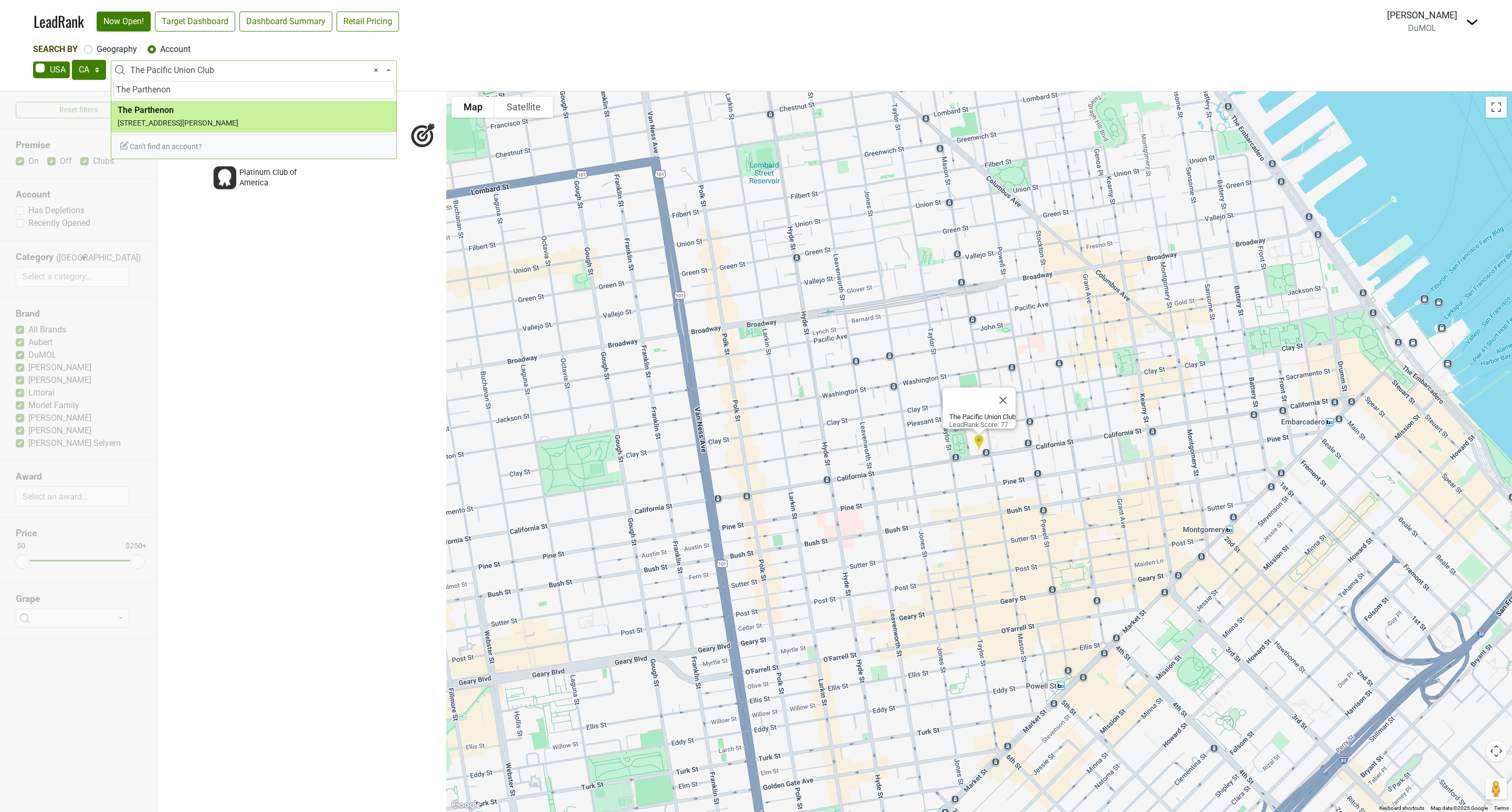
type input "The Parthenon"
select select "124452154"
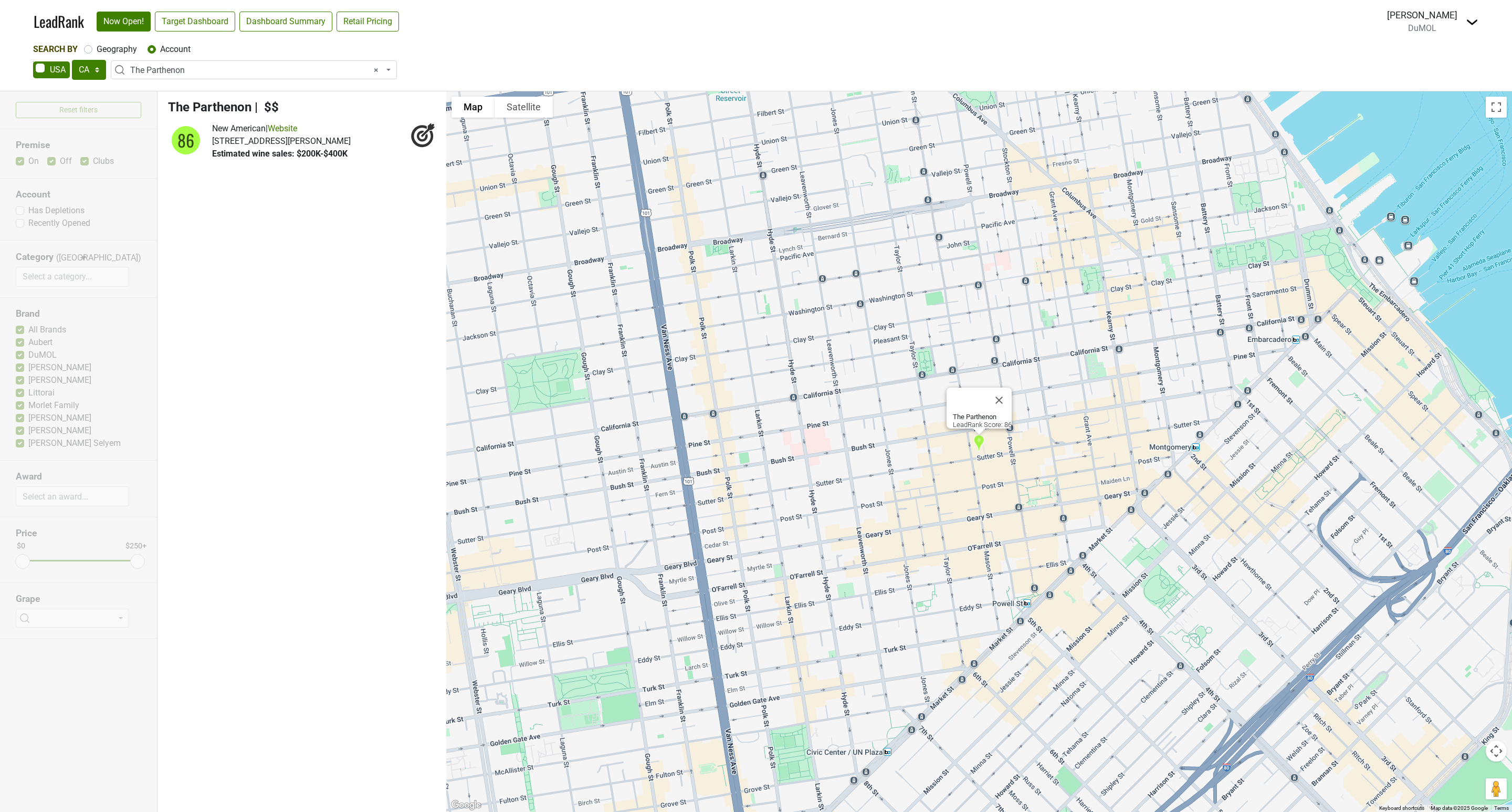
drag, startPoint x: 199, startPoint y: 73, endPoint x: 190, endPoint y: 73, distance: 9.0
click at [199, 69] on span "× The Parthenon" at bounding box center [257, 70] width 254 height 13
click at [166, 92] on input "search" at bounding box center [254, 89] width 281 height 18
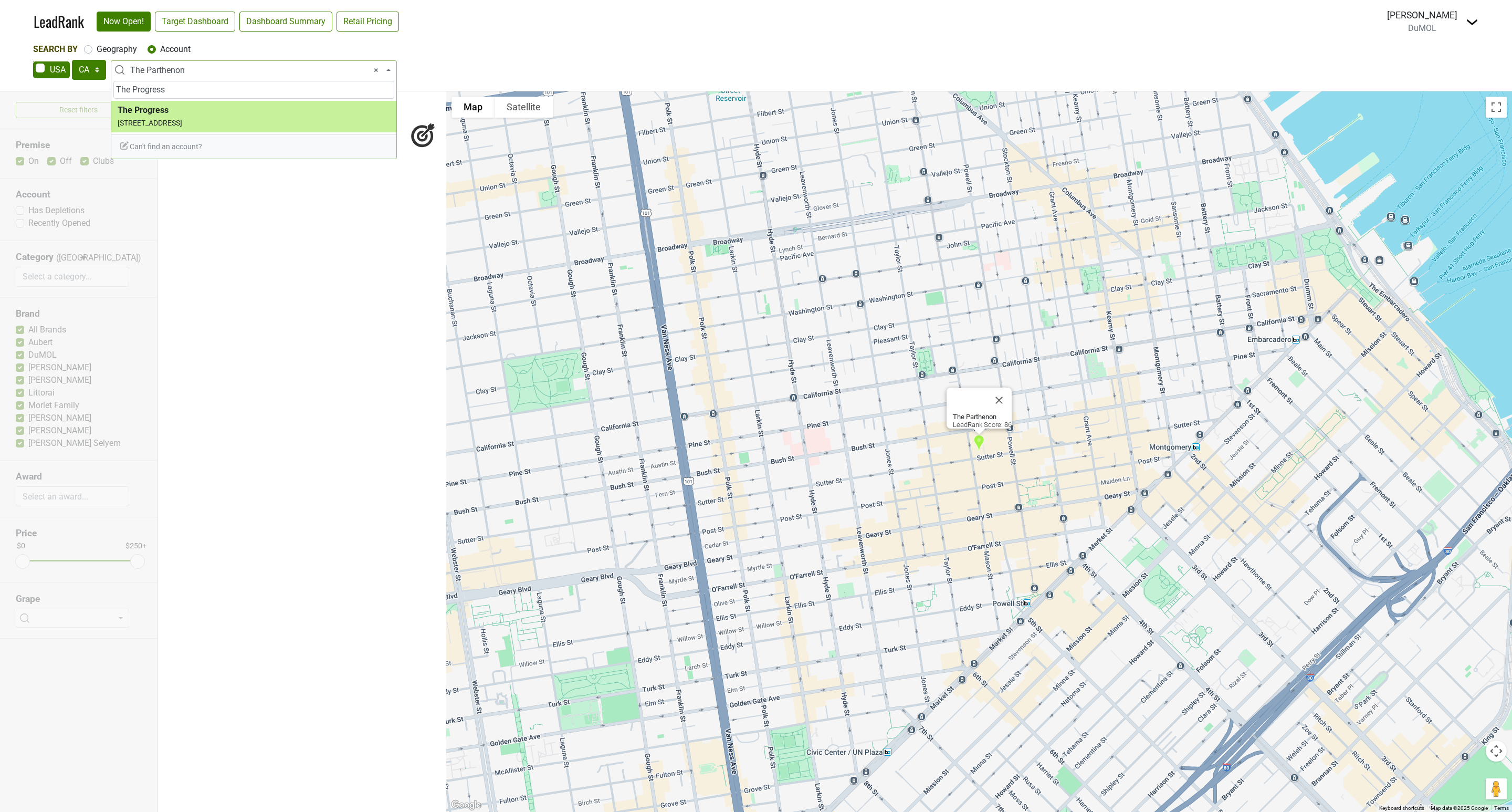
type input "The Progress"
select select "68307"
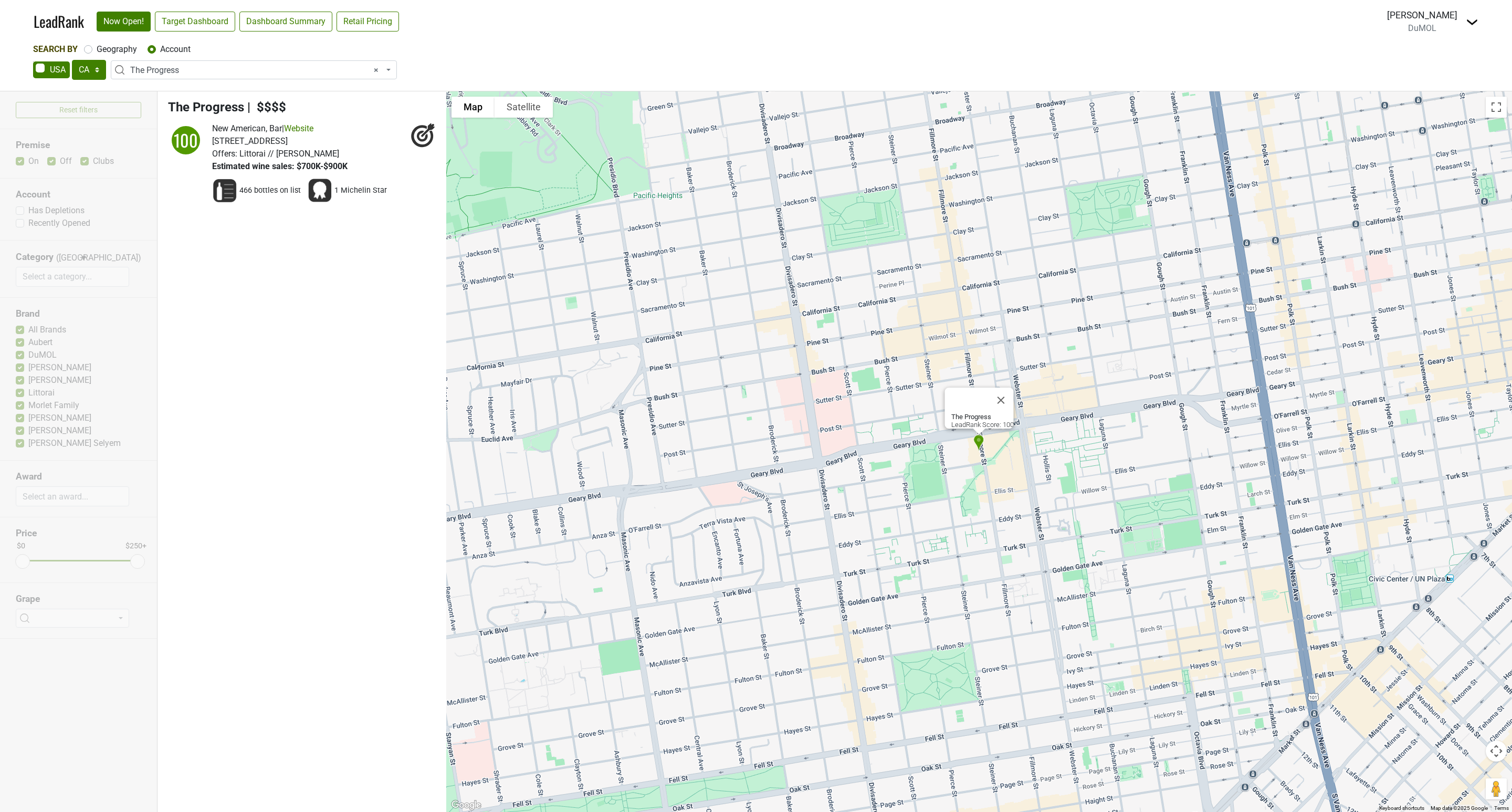
click at [194, 76] on span "× The Progress" at bounding box center [257, 70] width 254 height 13
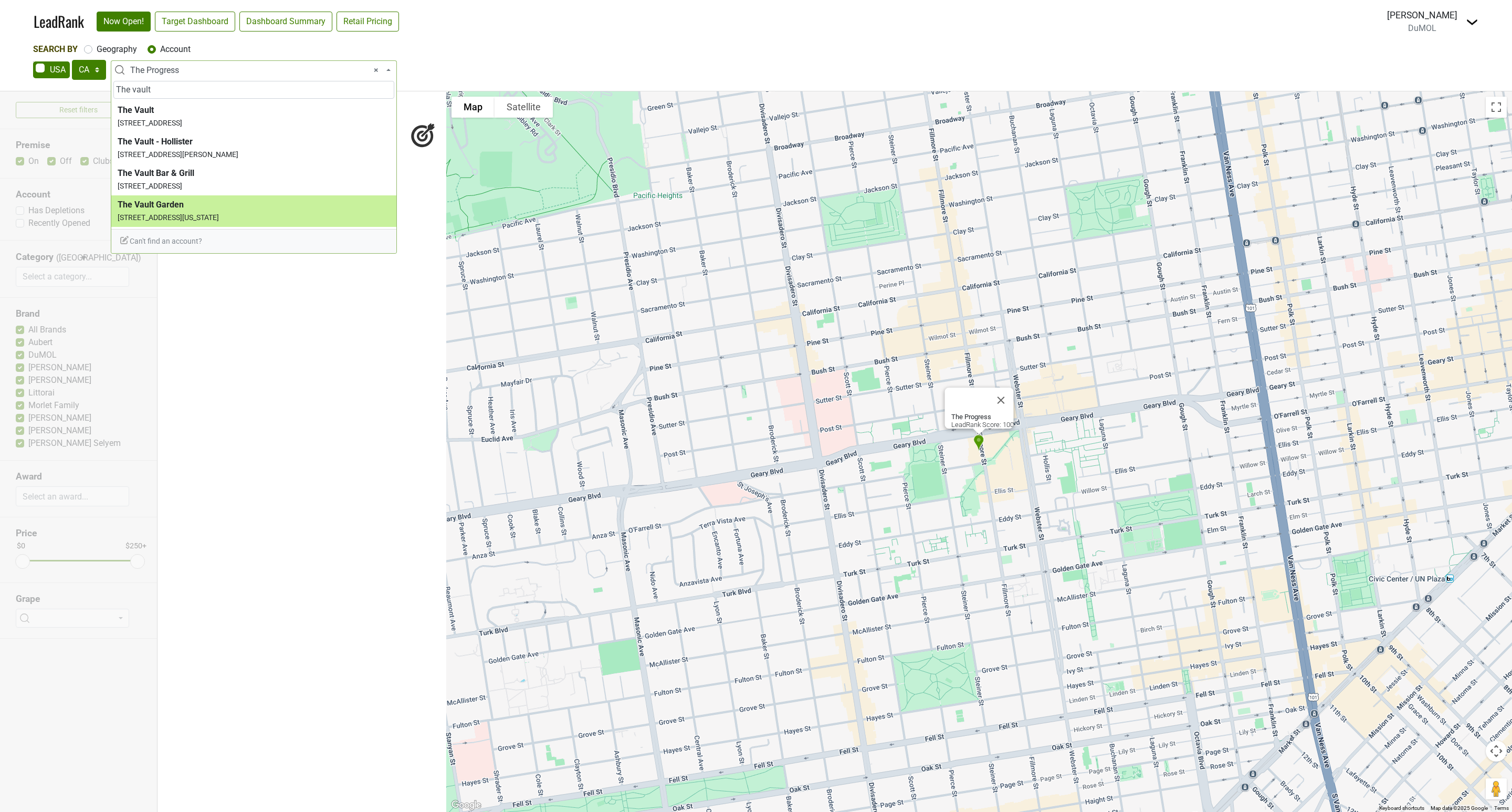
type input "The vault"
select select "123607757"
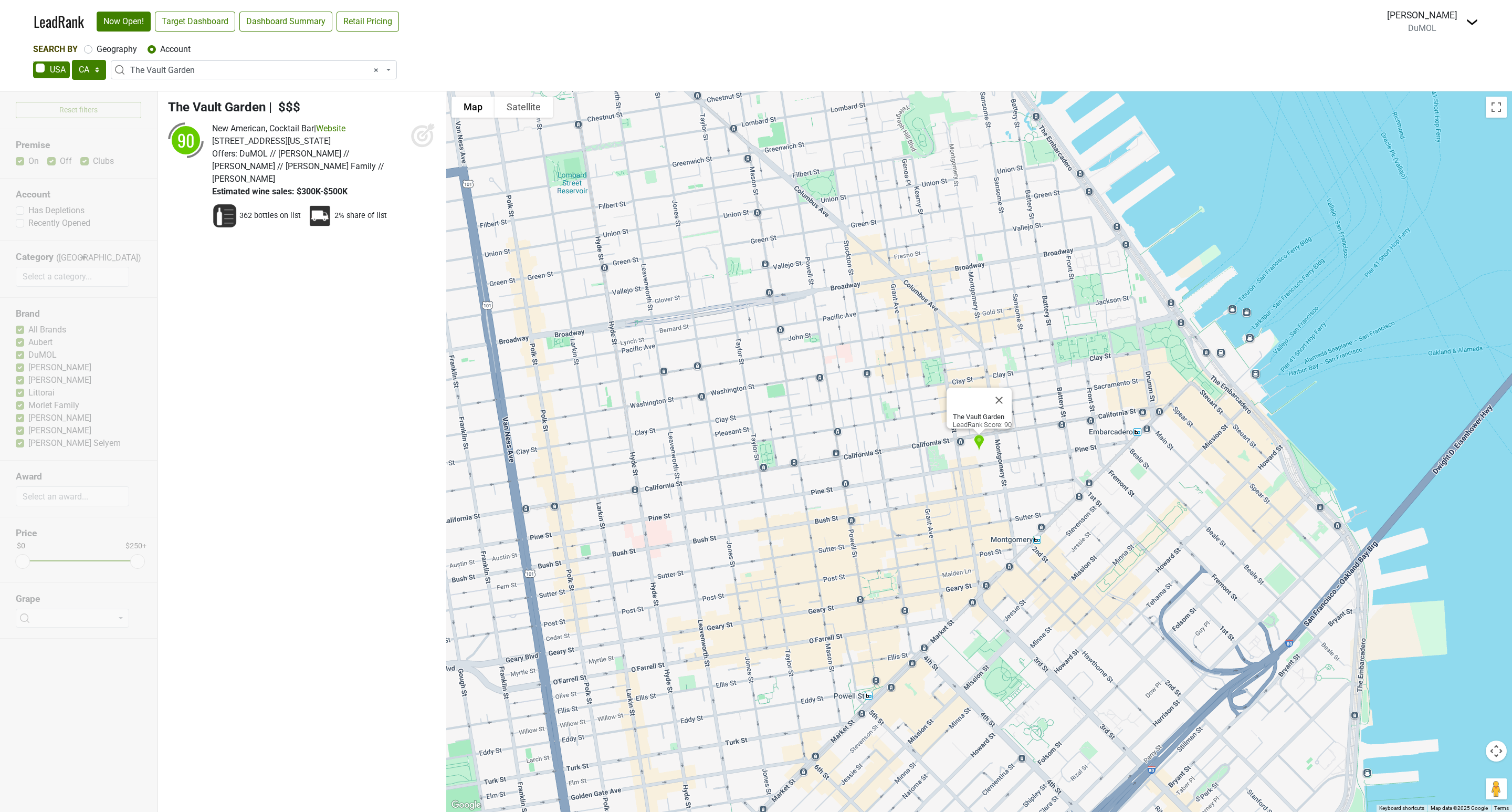
click at [421, 134] on icon at bounding box center [423, 135] width 25 height 25
click at [166, 72] on span "× The Vault Garden" at bounding box center [257, 70] width 254 height 13
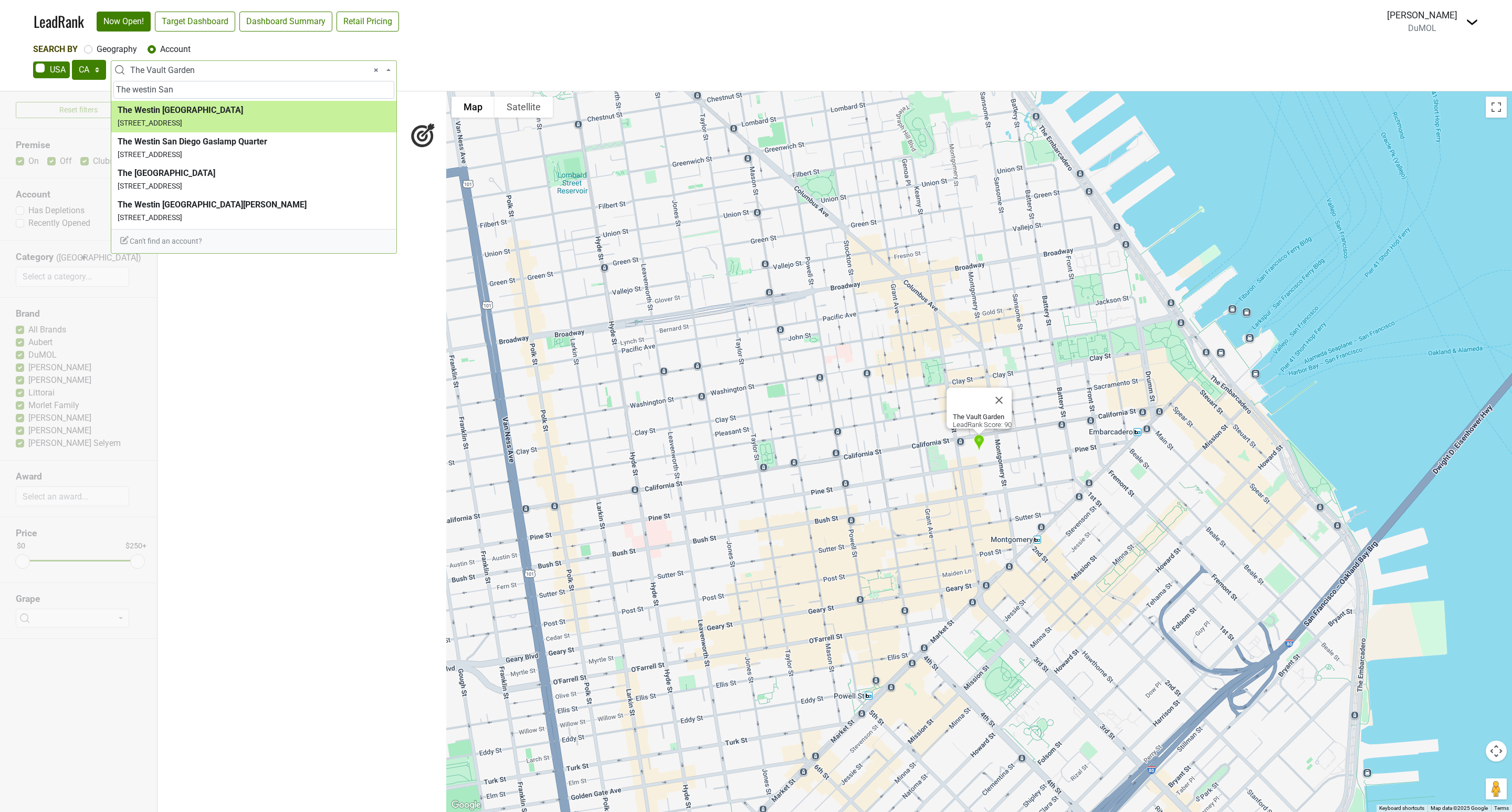
type input "The westin San"
click at [225, 66] on span "× The Vault Garden" at bounding box center [257, 70] width 254 height 13
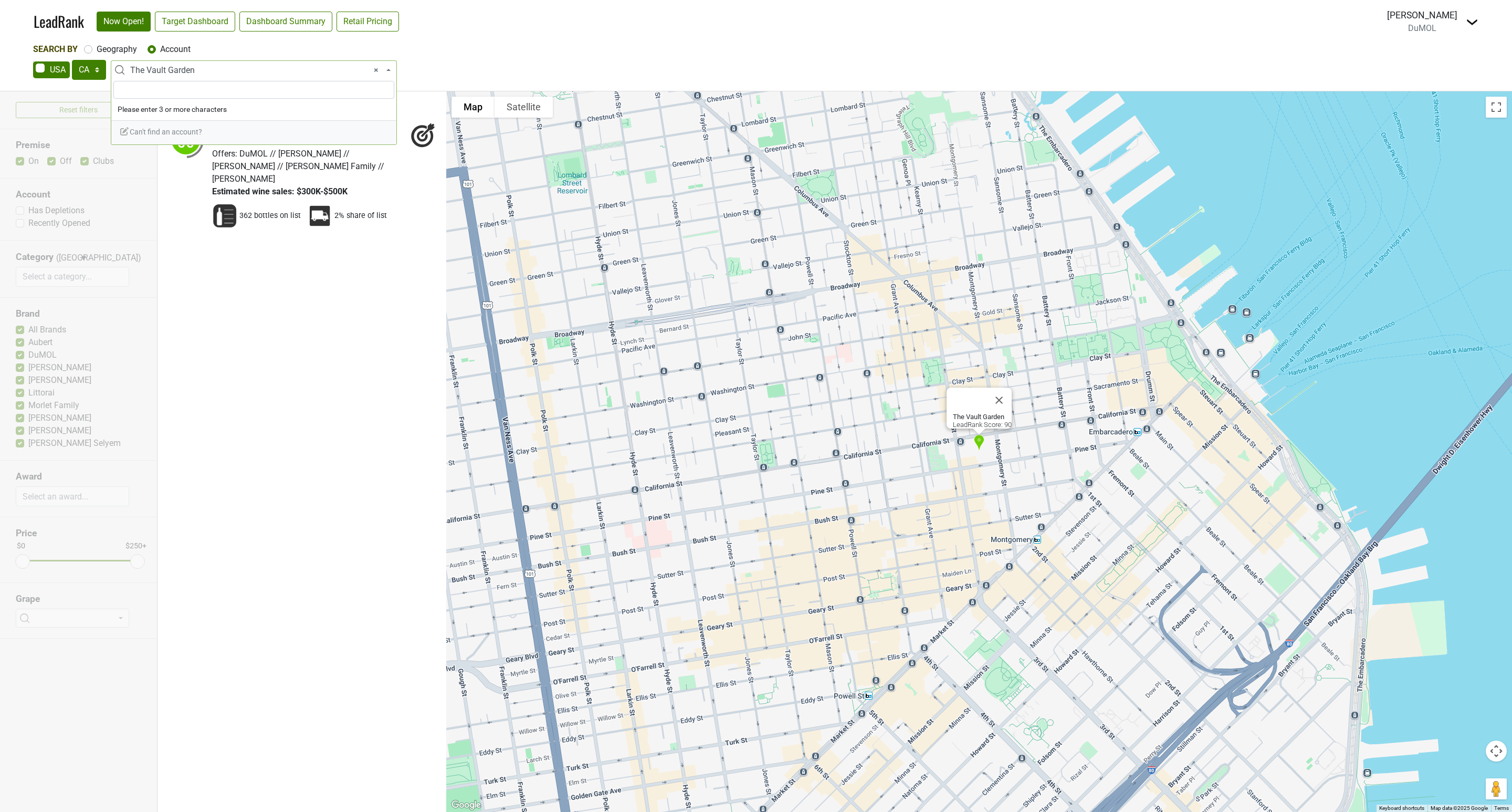
click at [215, 72] on span "× The Vault Garden" at bounding box center [257, 70] width 254 height 13
click at [156, 85] on input "search" at bounding box center [254, 89] width 281 height 18
paste input "The [GEOGRAPHIC_DATA][PERSON_NAME]"
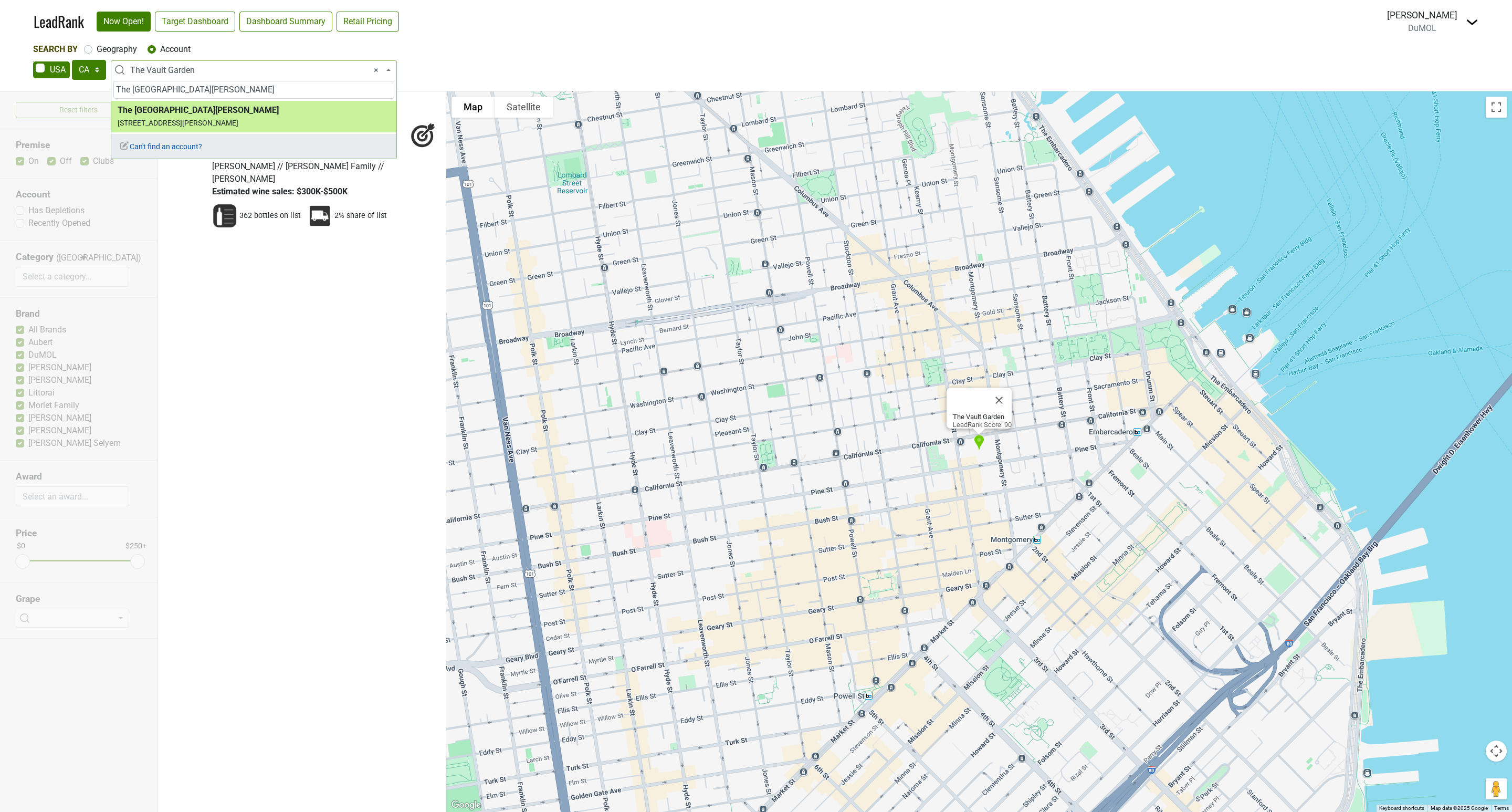
type input "The [GEOGRAPHIC_DATA][PERSON_NAME]"
select select "71037"
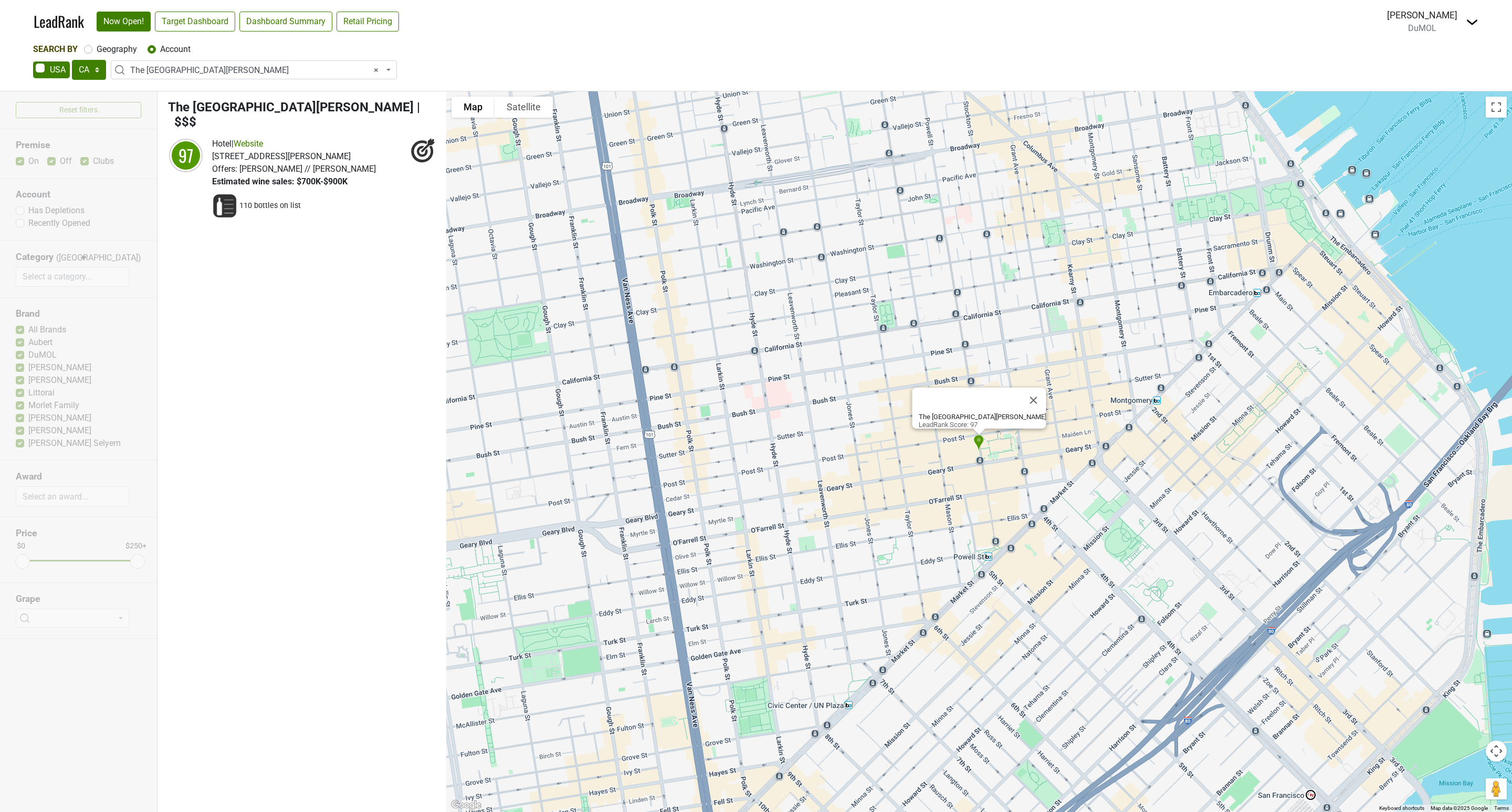
click at [139, 65] on span "× The [GEOGRAPHIC_DATA][PERSON_NAME]" at bounding box center [257, 70] width 254 height 13
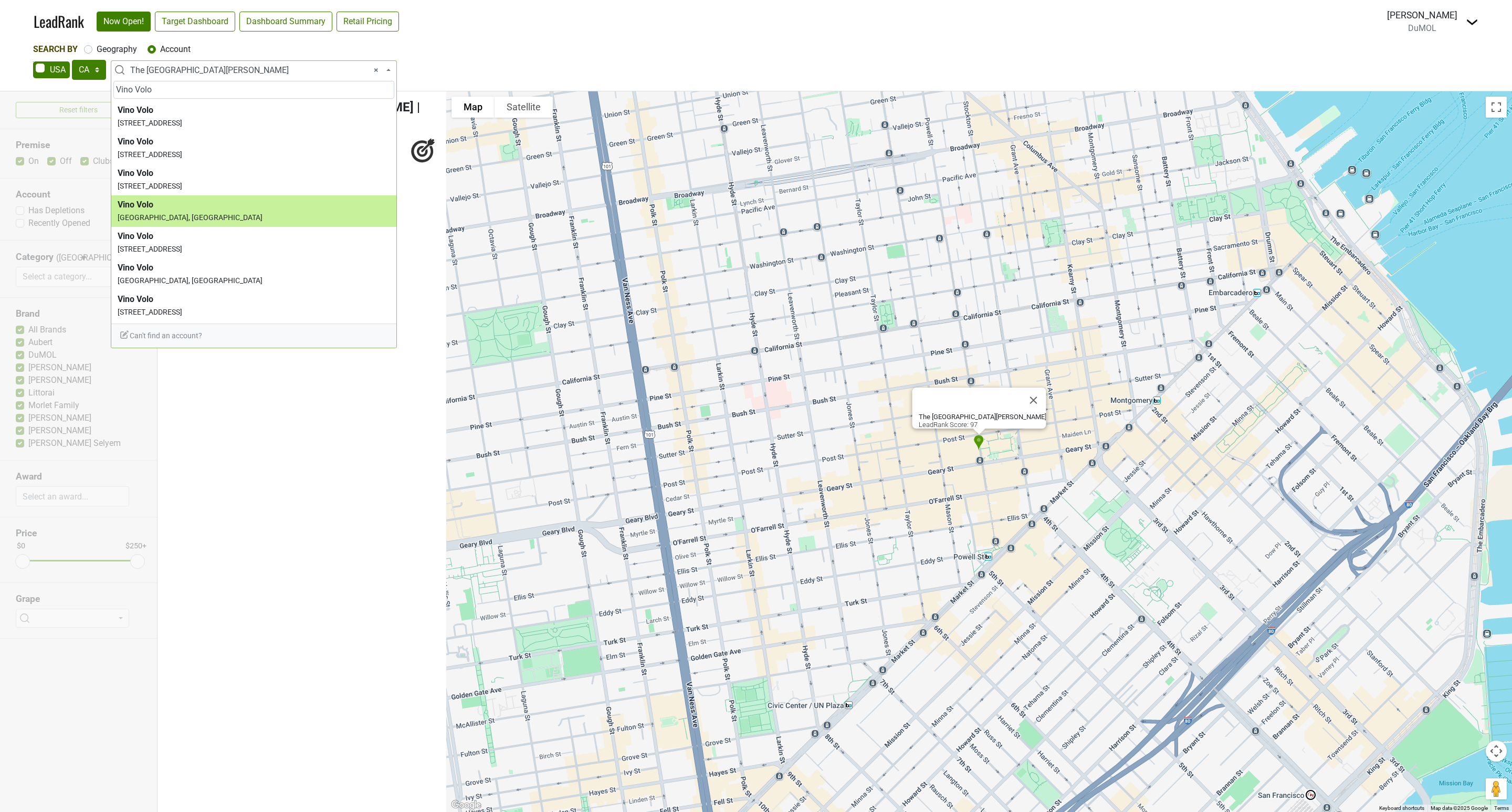
type input "Vino Volo"
select select "22127"
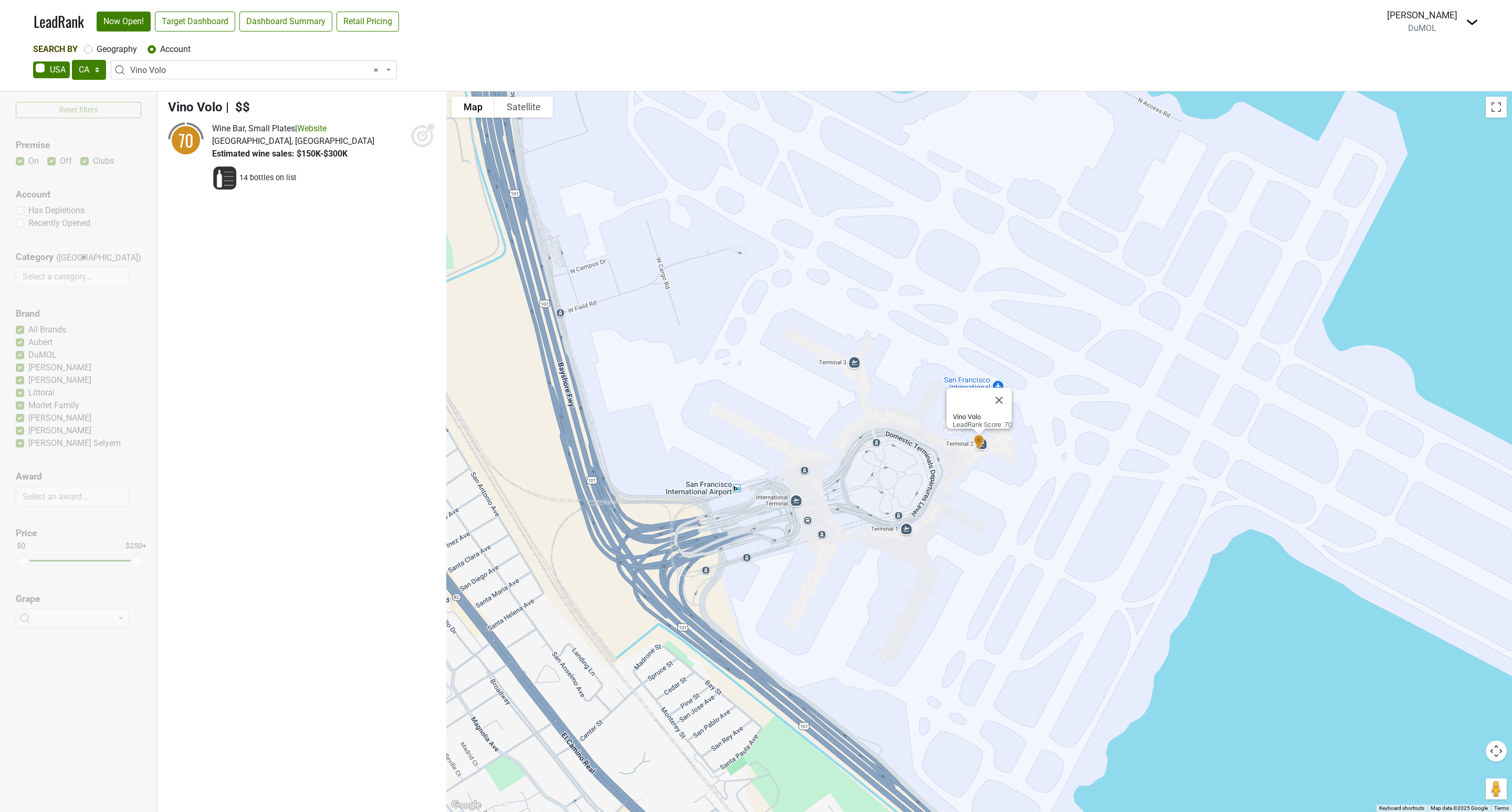
click at [425, 142] on icon at bounding box center [423, 135] width 25 height 25
click at [165, 69] on span "× Vino Volo" at bounding box center [257, 70] width 254 height 13
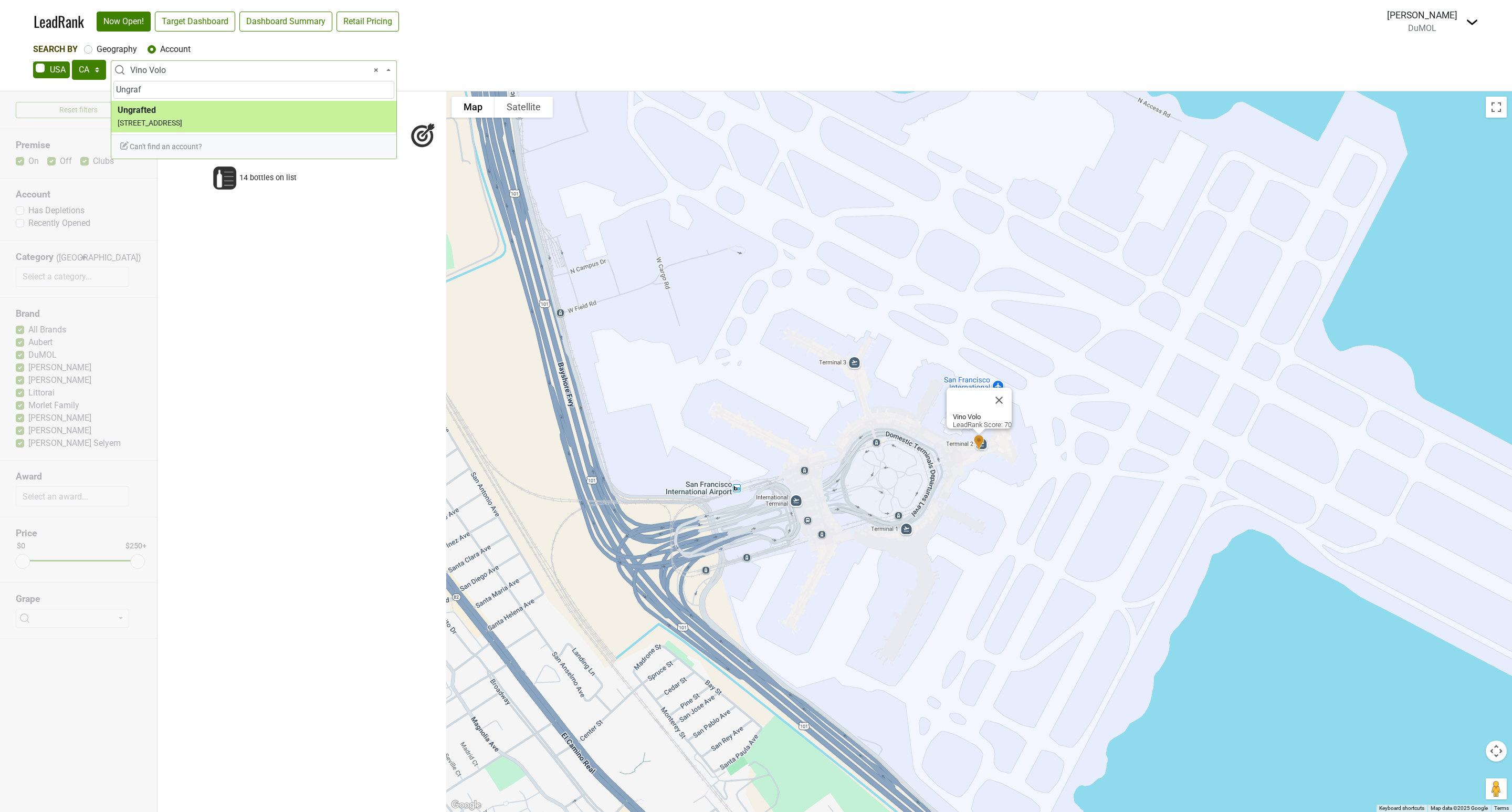
type input "Ungraf"
select select "57121"
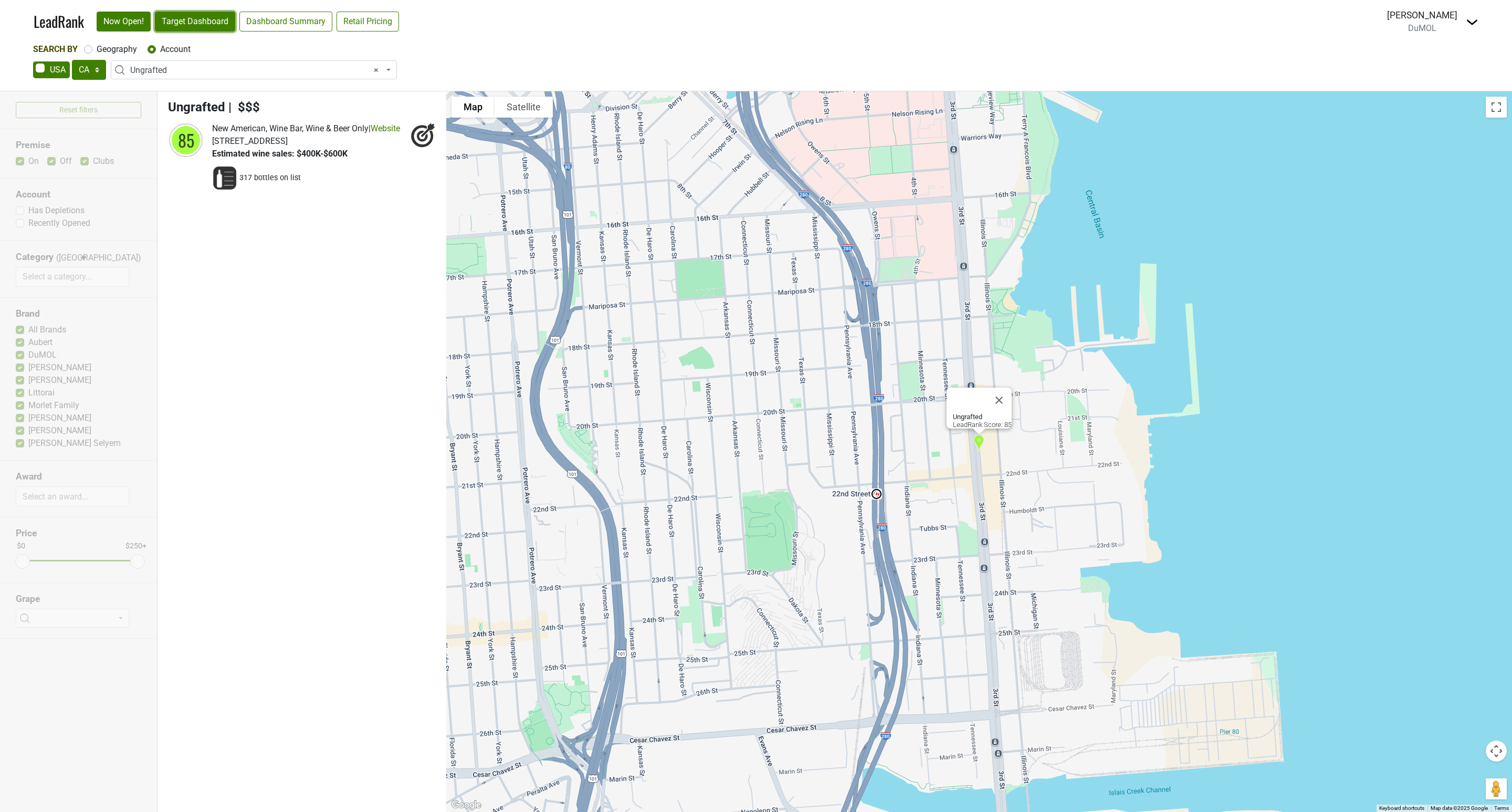
click at [199, 14] on link "Target Dashboard" at bounding box center [194, 21] width 80 height 20
click at [189, 65] on span "× Ungrafted" at bounding box center [257, 70] width 254 height 13
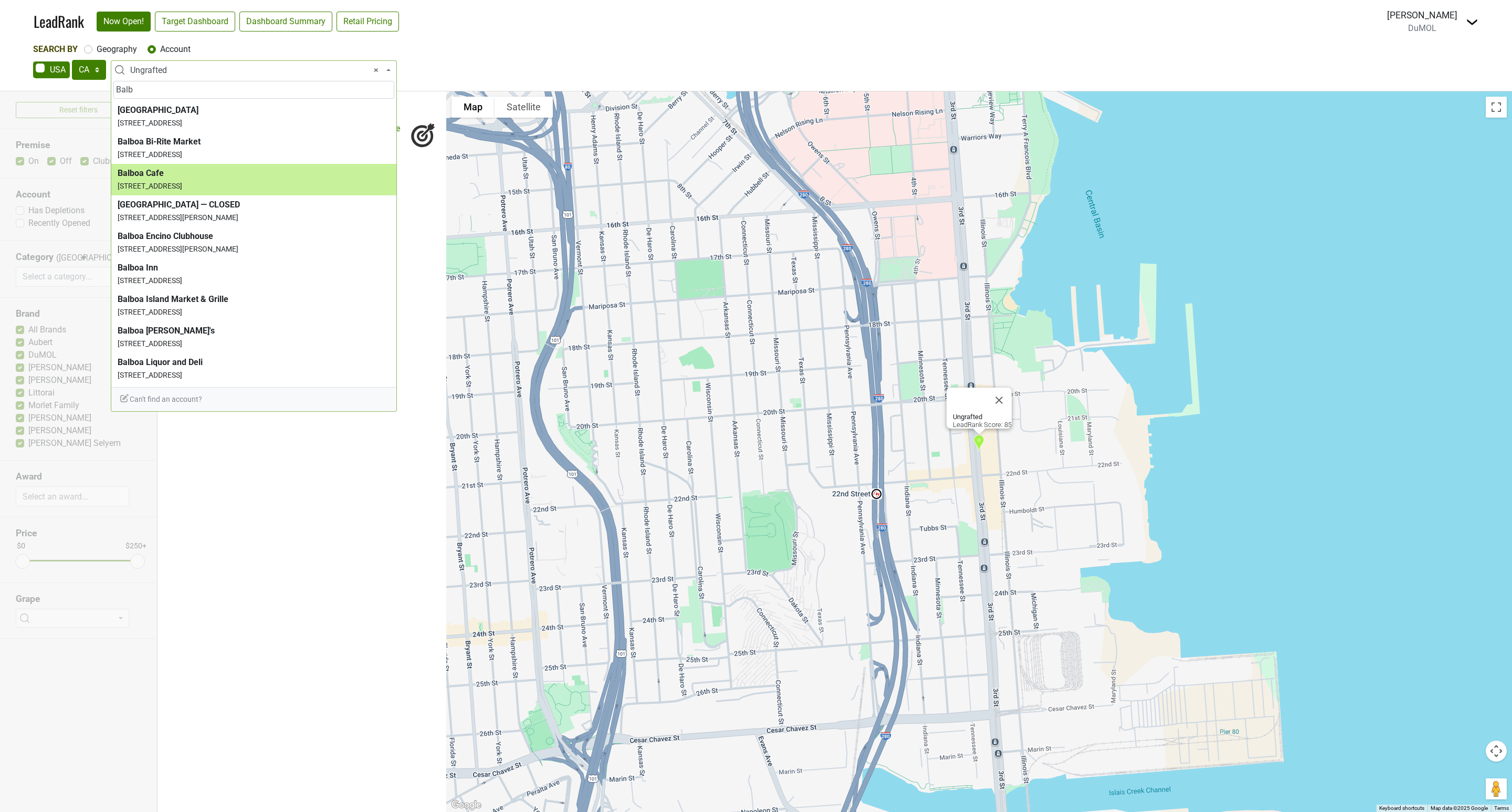
type input "Balb"
select select "59939"
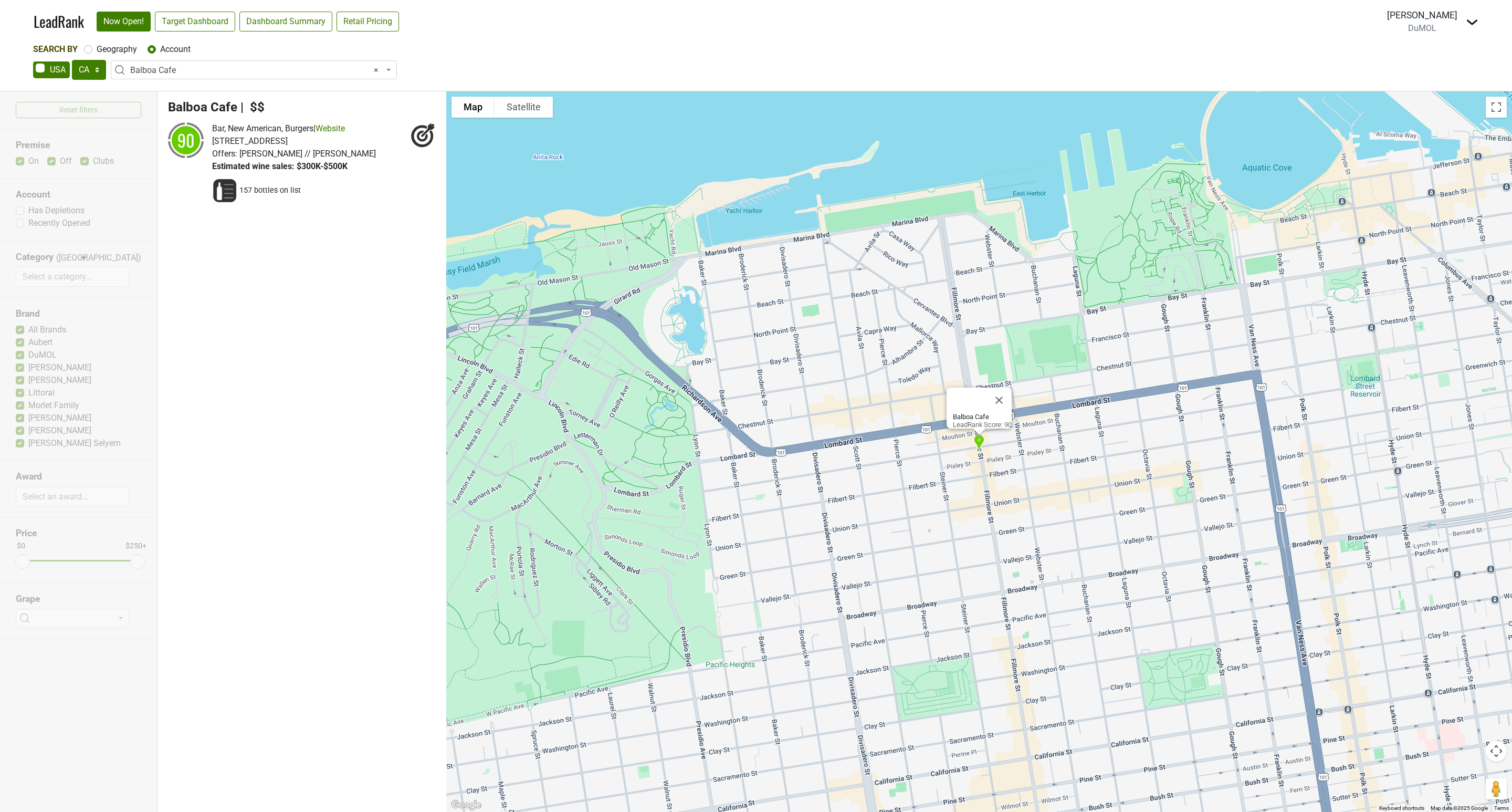
click at [197, 74] on span "× Balboa Cafe" at bounding box center [257, 70] width 254 height 13
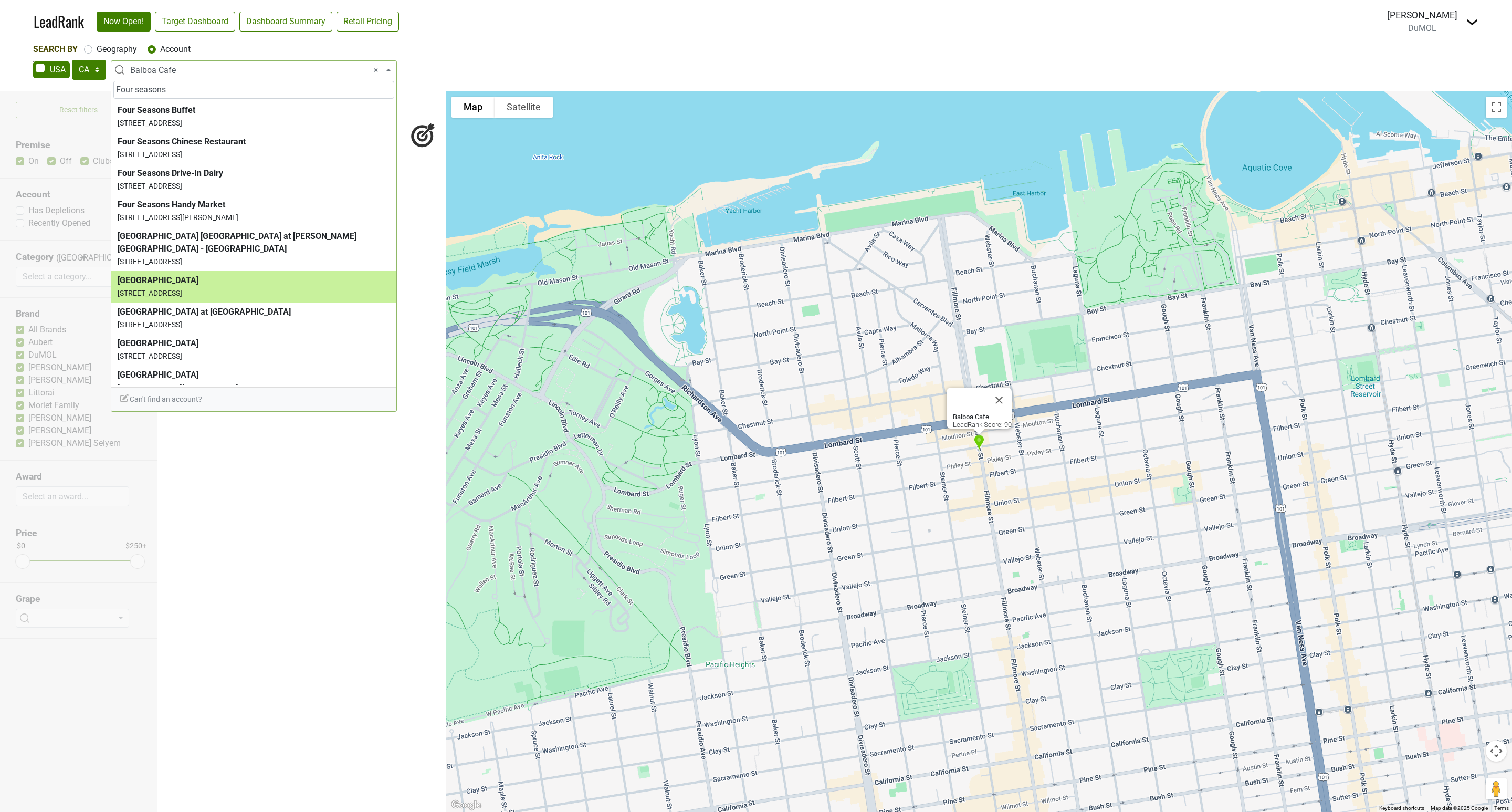
type input "Four seasons"
select select "92666"
